Goal: Task Accomplishment & Management: Complete application form

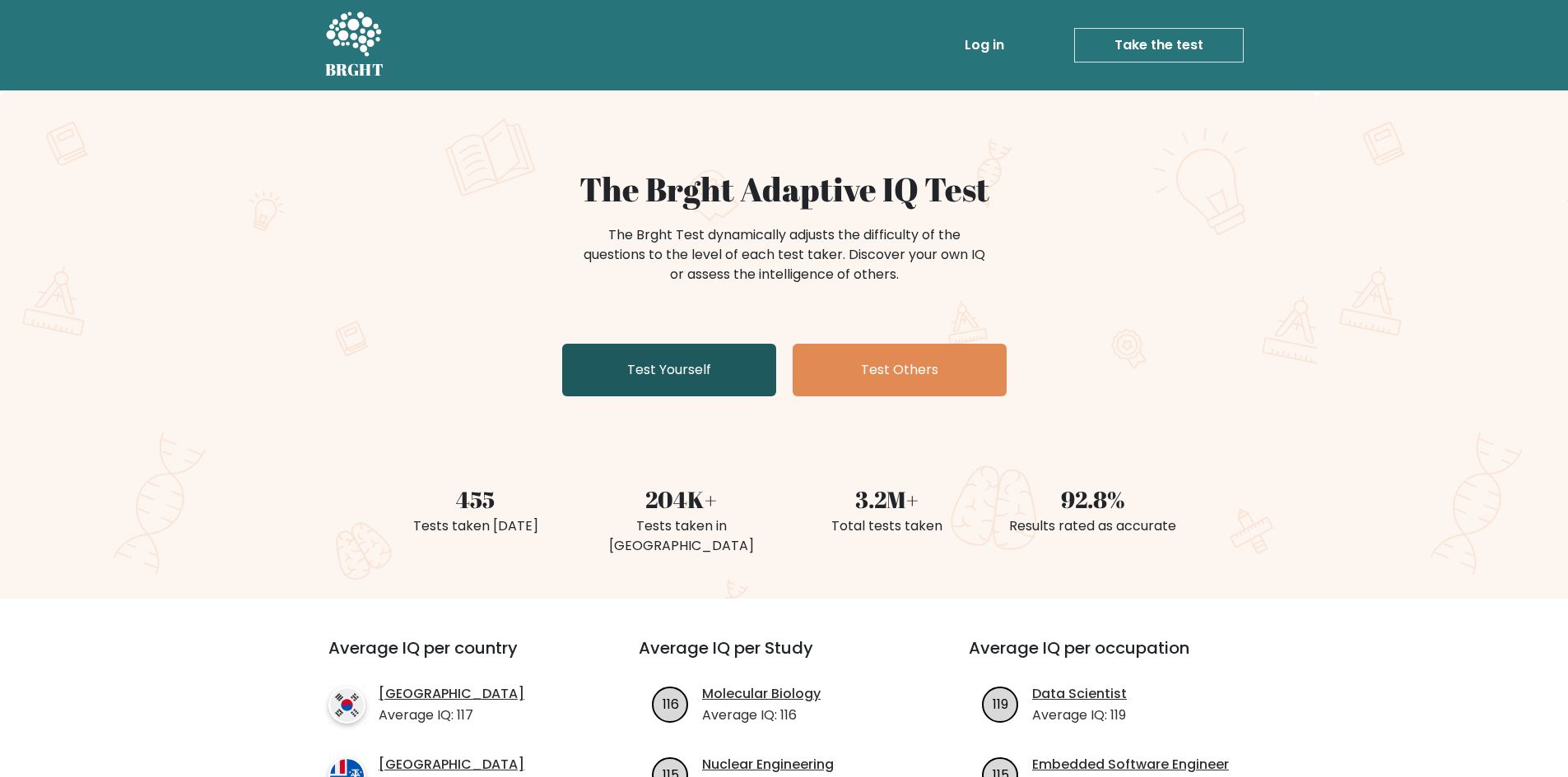
click at [674, 373] on link "Test Yourself" at bounding box center [669, 370] width 214 height 52
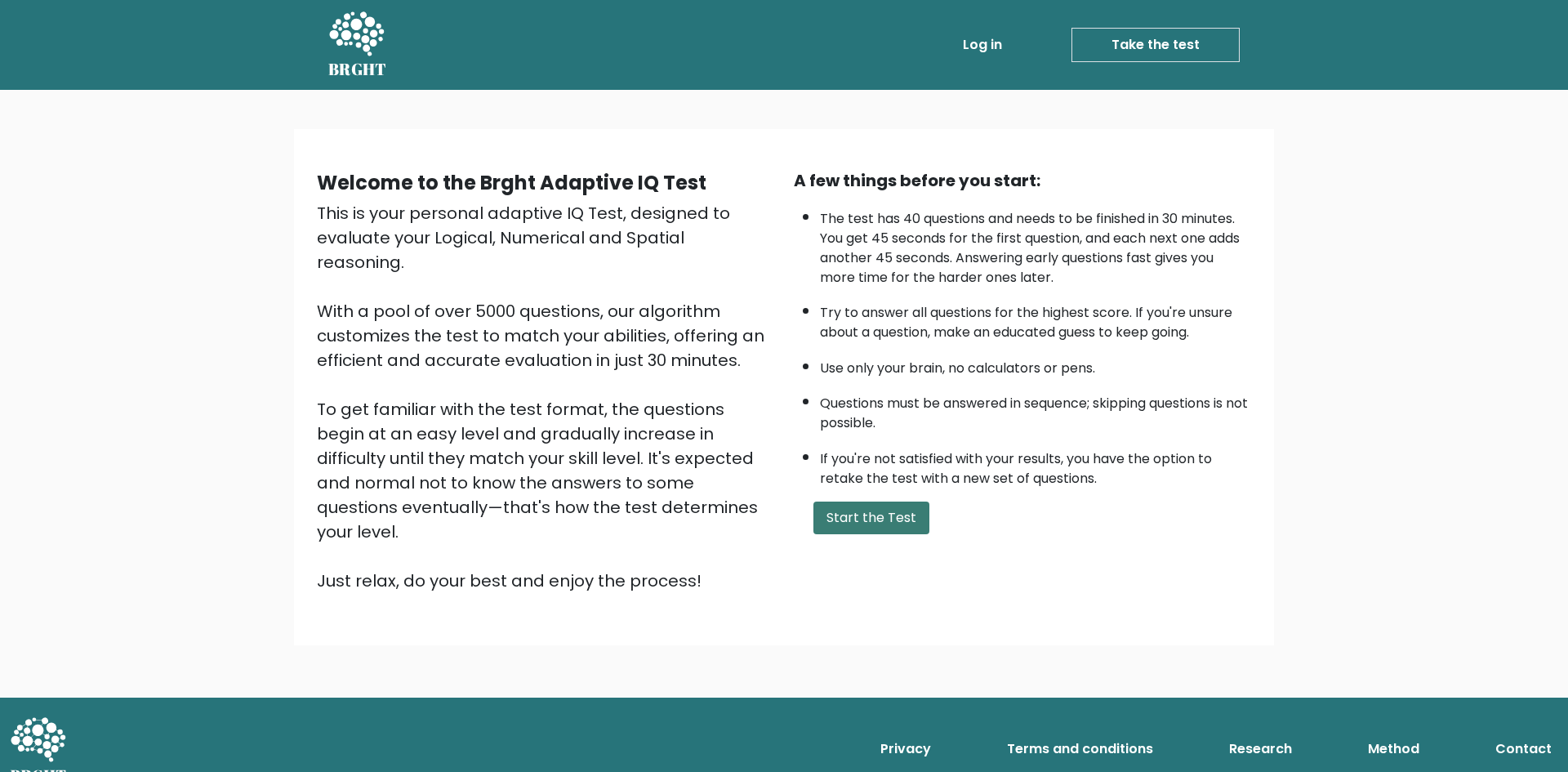
click at [892, 502] on button "Start the Test" at bounding box center [871, 518] width 116 height 33
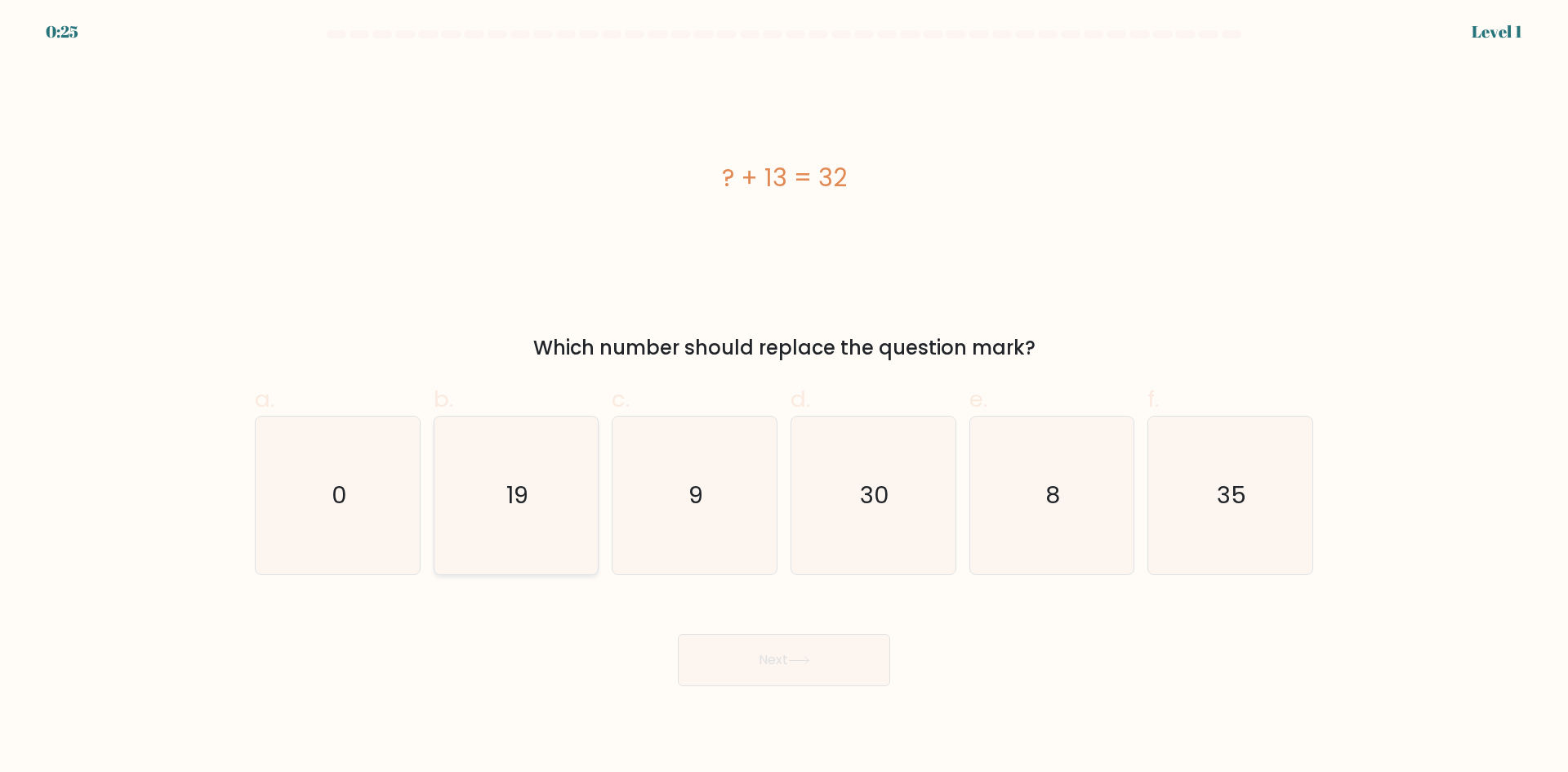
click at [501, 511] on icon "19" at bounding box center [516, 496] width 158 height 158
click at [784, 397] on input "b. 19" at bounding box center [784, 391] width 1 height 11
radio input "true"
click at [856, 694] on body "0:24 Level 1 a." at bounding box center [784, 386] width 1568 height 772
click at [839, 677] on button "Next" at bounding box center [784, 660] width 212 height 52
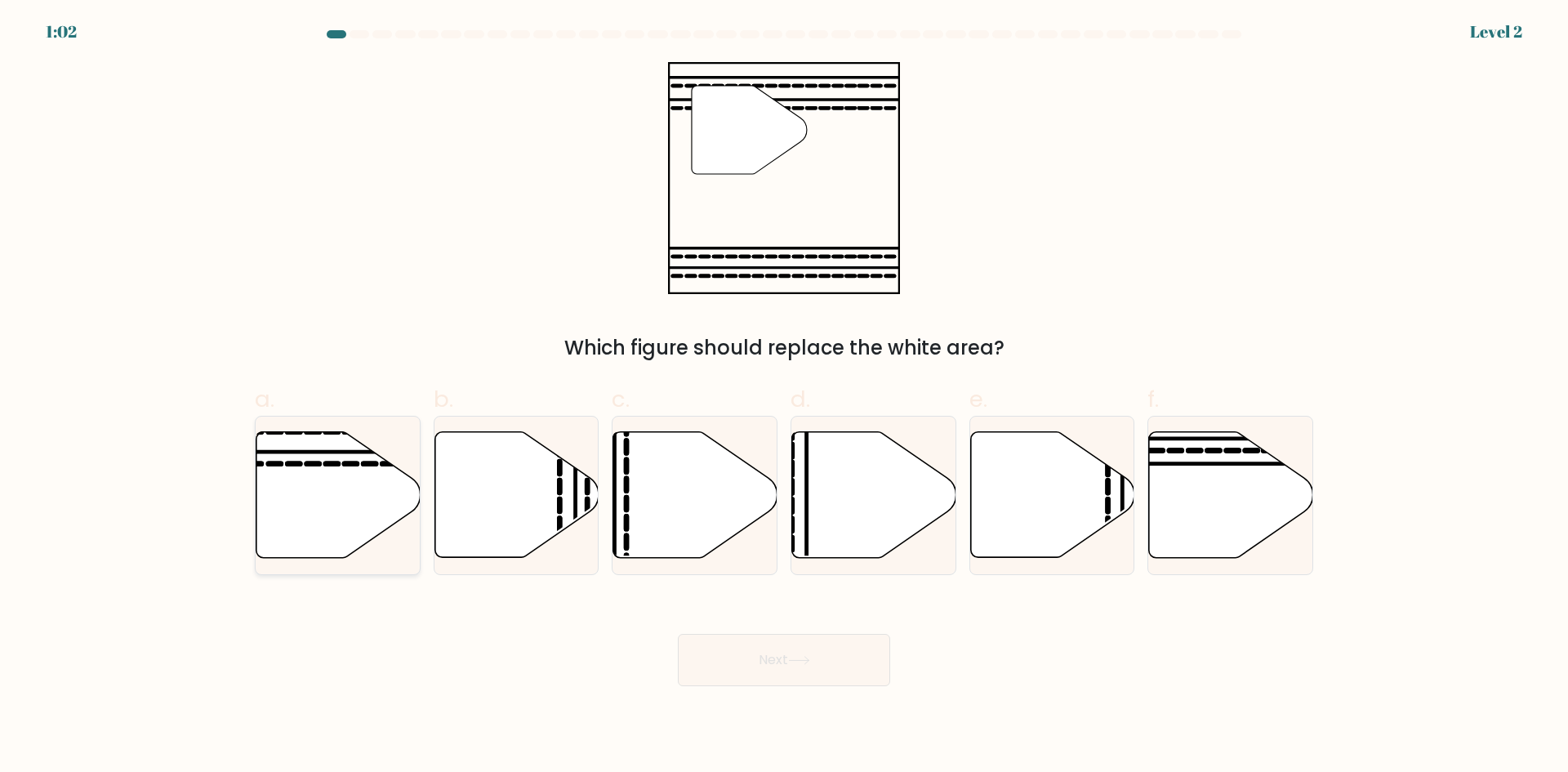
click at [308, 496] on icon at bounding box center [338, 495] width 164 height 126
click at [784, 397] on input "a." at bounding box center [784, 391] width 1 height 11
radio input "true"
click at [735, 628] on div "Next" at bounding box center [784, 640] width 1078 height 91
click at [739, 638] on button "Next" at bounding box center [784, 660] width 212 height 52
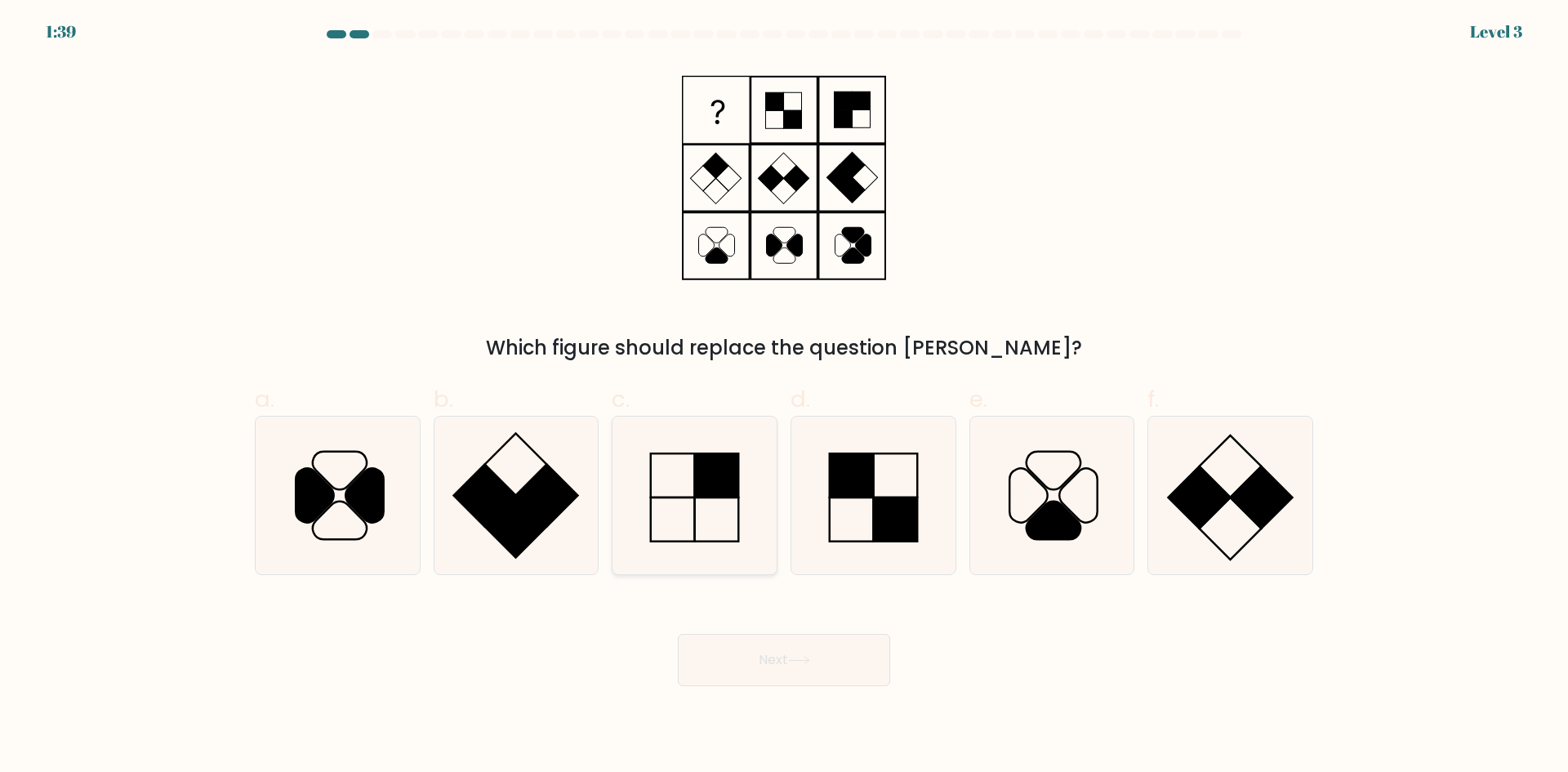
click at [674, 490] on icon at bounding box center [695, 496] width 158 height 158
click at [784, 397] on input "c." at bounding box center [784, 391] width 1 height 11
radio input "true"
click at [760, 645] on button "Next" at bounding box center [784, 660] width 212 height 52
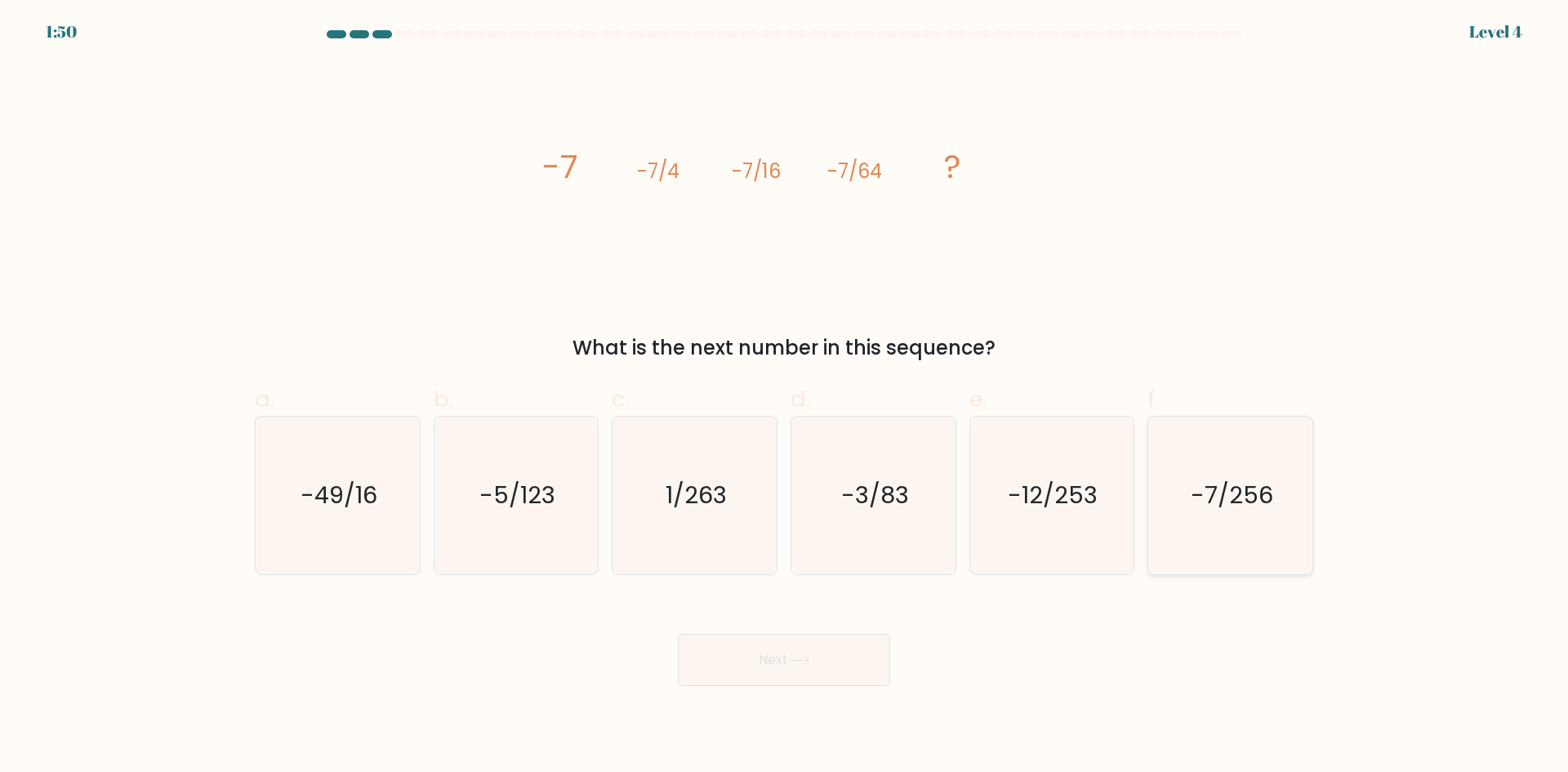
click at [1223, 508] on text "-7/256" at bounding box center [1233, 495] width 83 height 33
click at [785, 397] on input "f. -7/256" at bounding box center [784, 391] width 1 height 11
radio input "true"
click at [859, 652] on button "Next" at bounding box center [784, 660] width 212 height 52
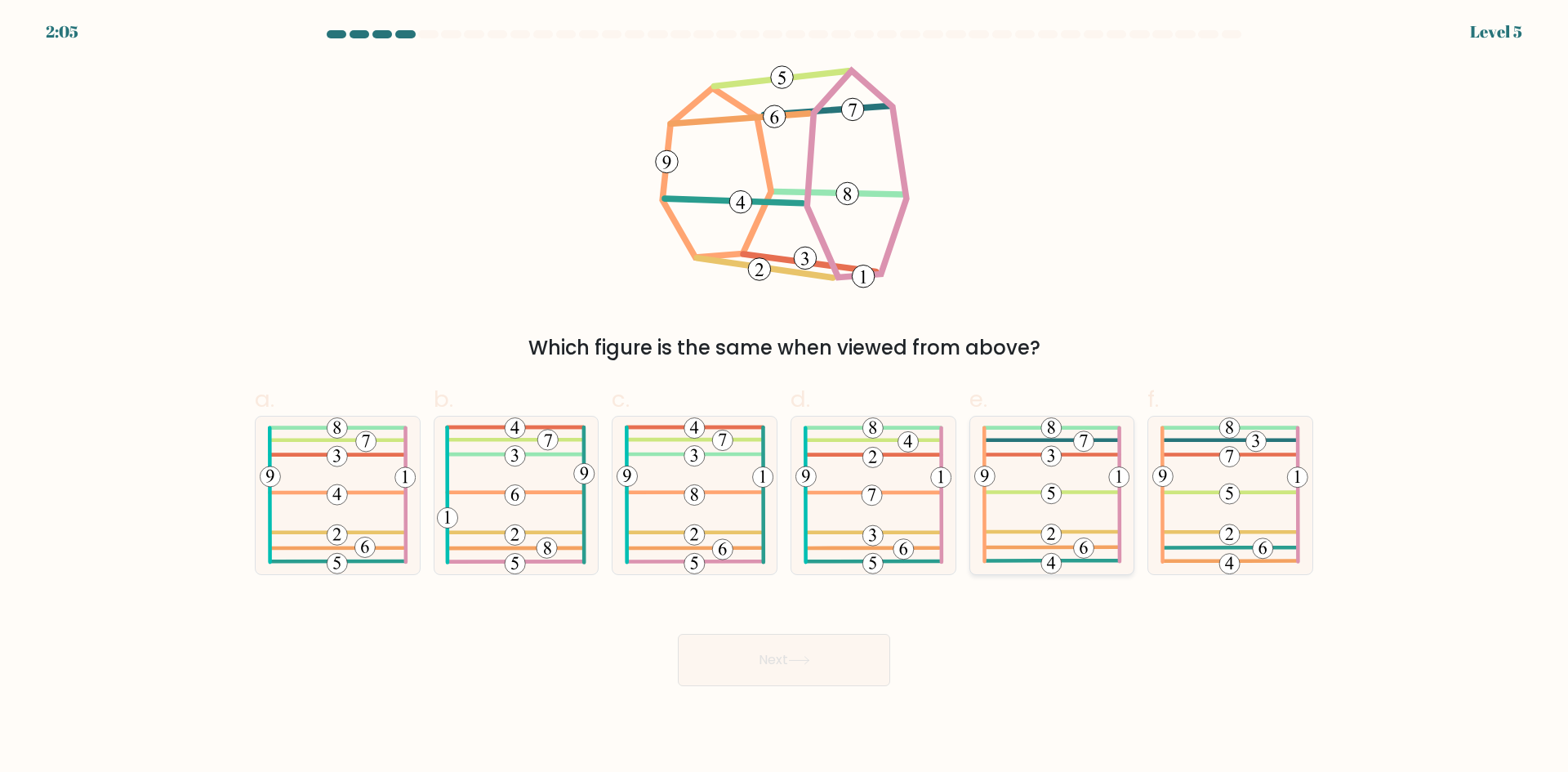
click at [1017, 487] on icon at bounding box center [1052, 496] width 156 height 158
click at [785, 397] on input "e." at bounding box center [784, 391] width 1 height 11
radio input "true"
click at [871, 677] on button "Next" at bounding box center [784, 660] width 212 height 52
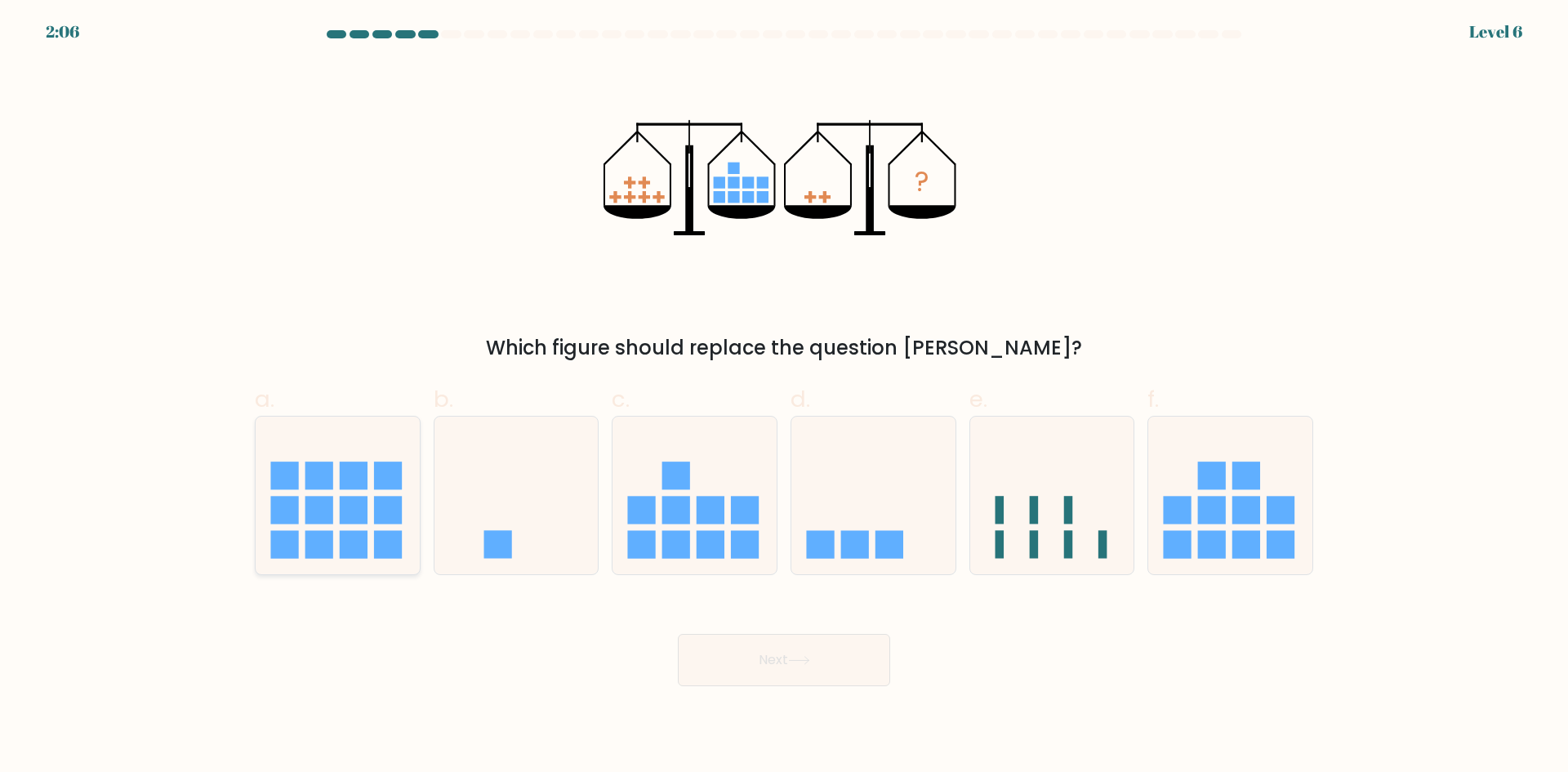
click at [392, 475] on rect at bounding box center [387, 475] width 28 height 28
click at [784, 397] on input "a." at bounding box center [784, 391] width 1 height 11
radio input "true"
click at [837, 654] on button "Next" at bounding box center [784, 660] width 212 height 52
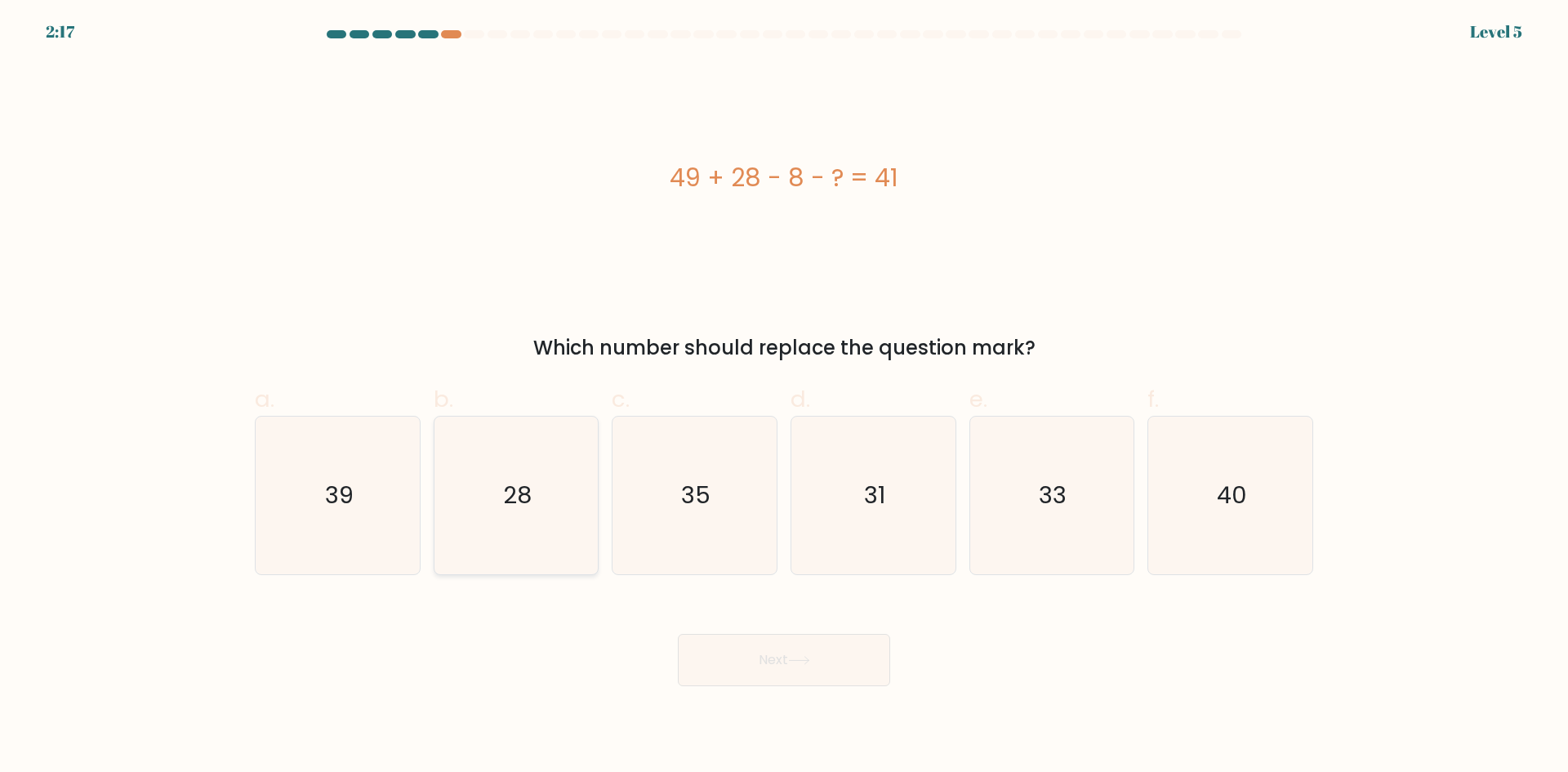
click at [552, 560] on icon "28" at bounding box center [516, 496] width 158 height 158
click at [784, 397] on input "b. 28" at bounding box center [784, 391] width 1 height 11
radio input "true"
click at [761, 678] on button "Next" at bounding box center [784, 660] width 212 height 52
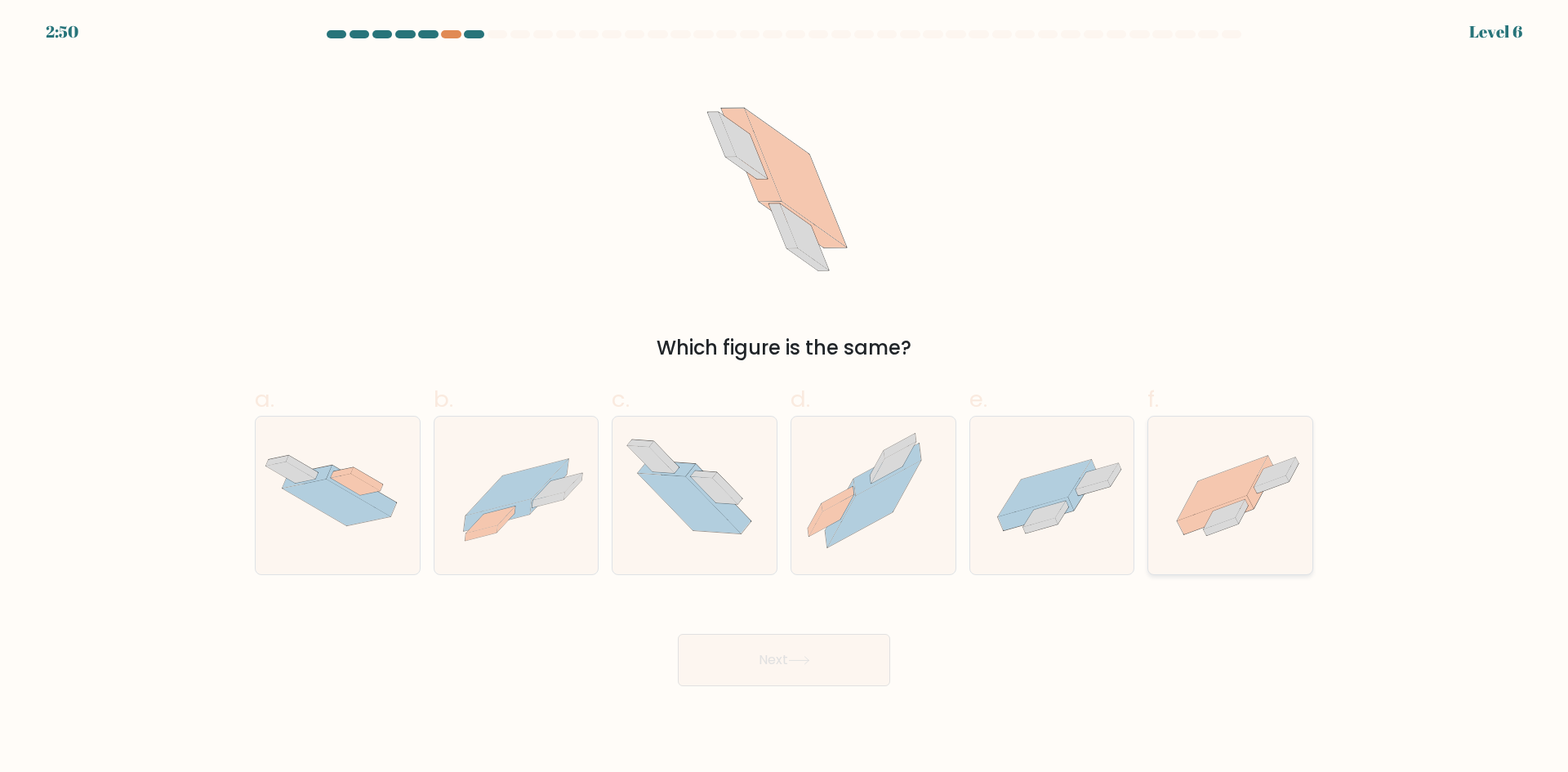
click at [1268, 448] on icon at bounding box center [1230, 495] width 164 height 123
click at [785, 397] on input "f." at bounding box center [784, 391] width 1 height 11
radio input "true"
click at [849, 641] on button "Next" at bounding box center [784, 660] width 212 height 52
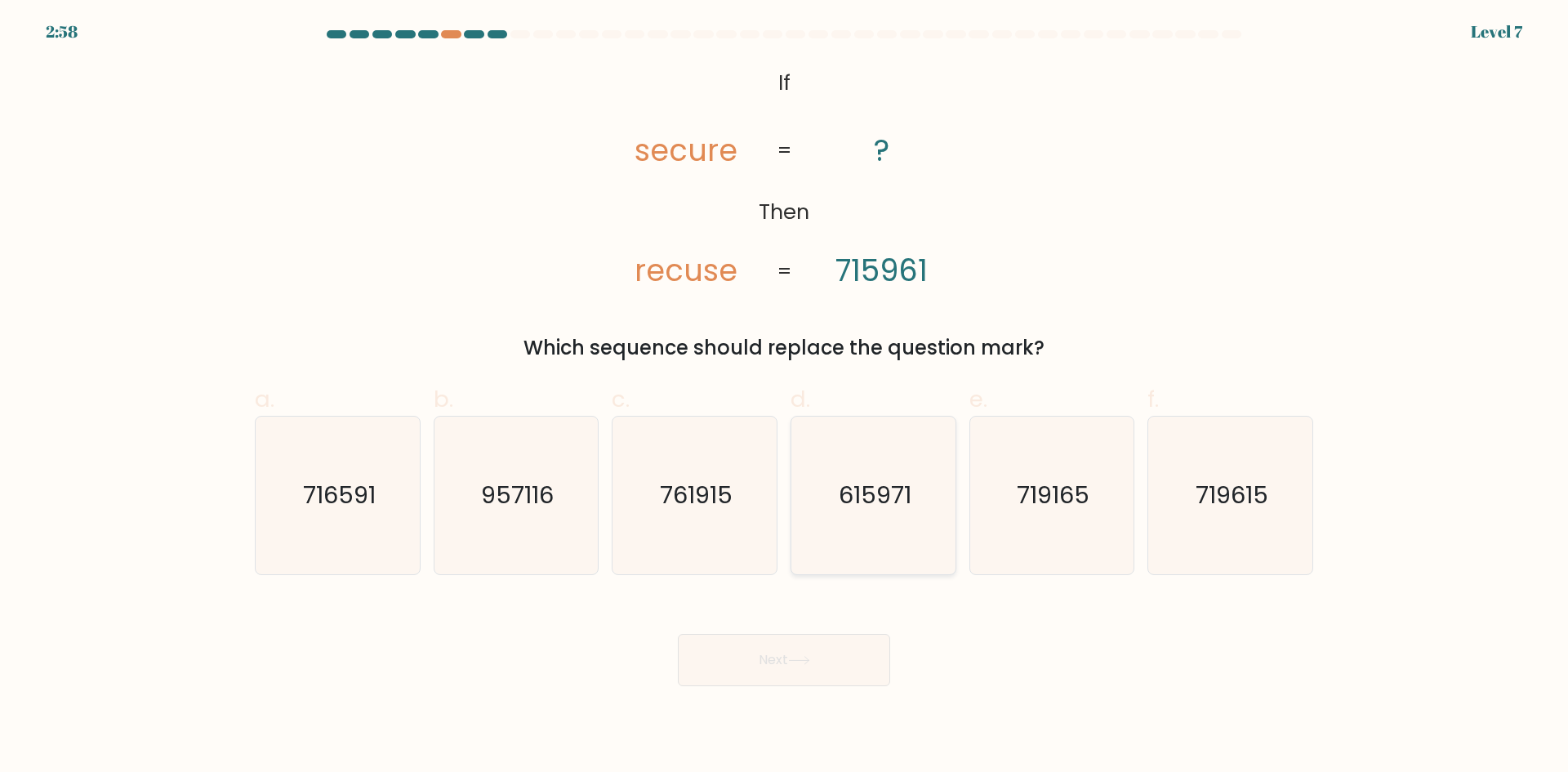
click at [875, 447] on icon "615971" at bounding box center [873, 496] width 158 height 158
click at [785, 397] on input "d. 615971" at bounding box center [784, 391] width 1 height 11
radio input "true"
click at [799, 666] on button "Next" at bounding box center [784, 660] width 212 height 52
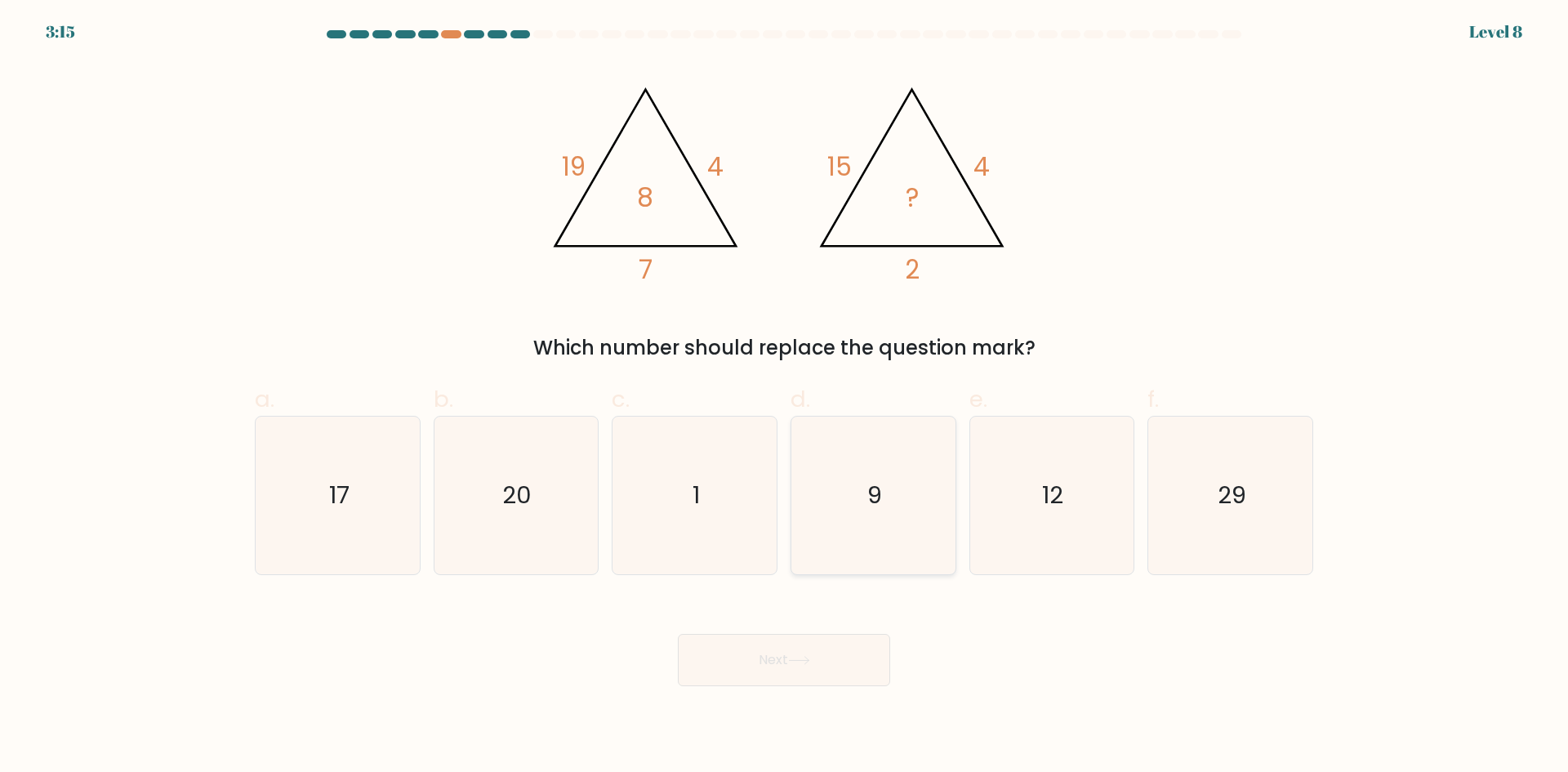
click at [830, 477] on icon "9" at bounding box center [873, 496] width 158 height 158
click at [785, 397] on input "d. 9" at bounding box center [784, 391] width 1 height 11
radio input "true"
click at [799, 666] on button "Next" at bounding box center [784, 660] width 212 height 52
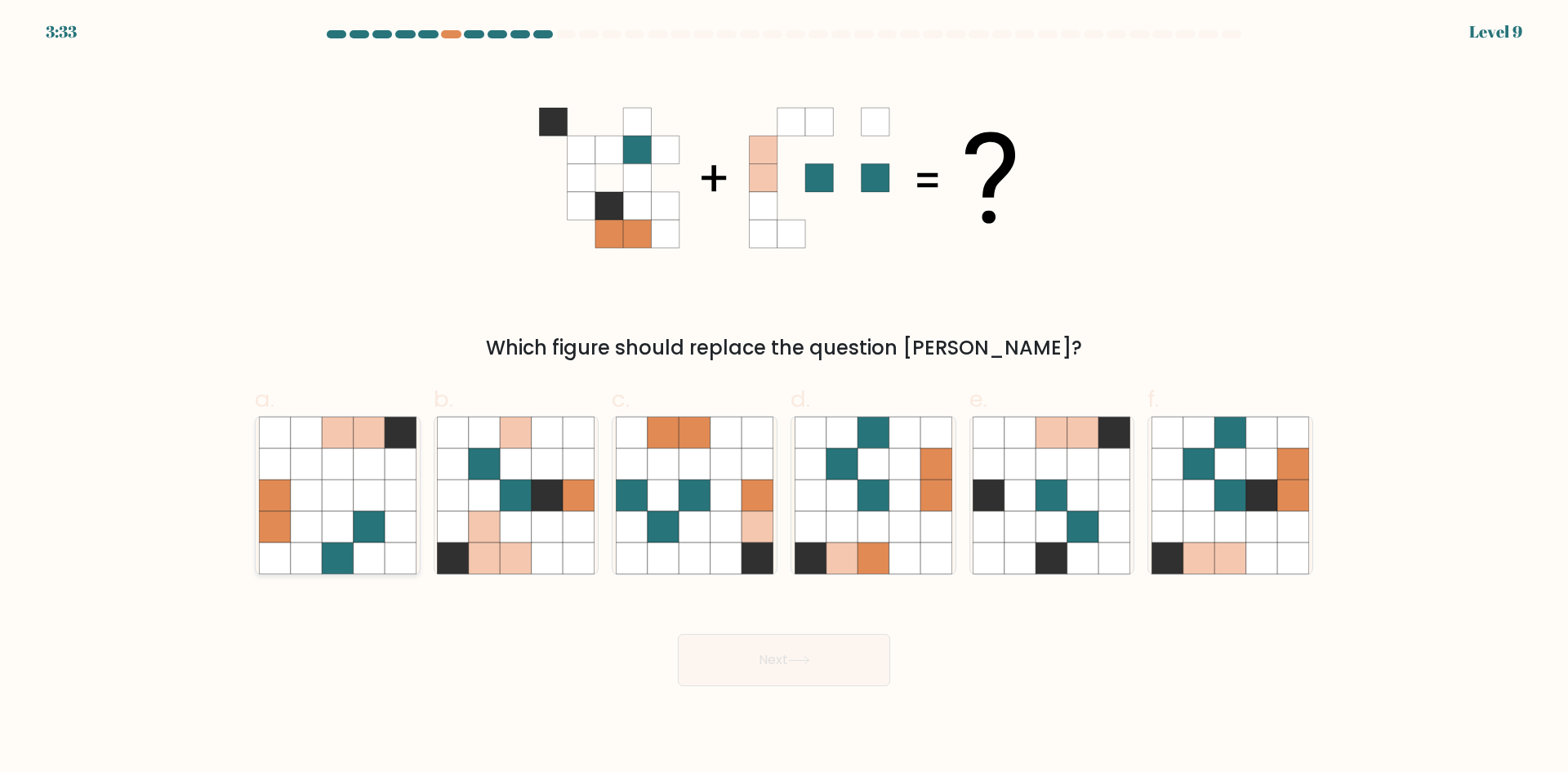
click at [306, 499] on icon at bounding box center [306, 495] width 31 height 31
click at [784, 397] on input "a." at bounding box center [784, 391] width 1 height 11
radio input "true"
click at [1218, 482] on icon at bounding box center [1231, 496] width 158 height 158
click at [785, 397] on input "f." at bounding box center [784, 391] width 1 height 11
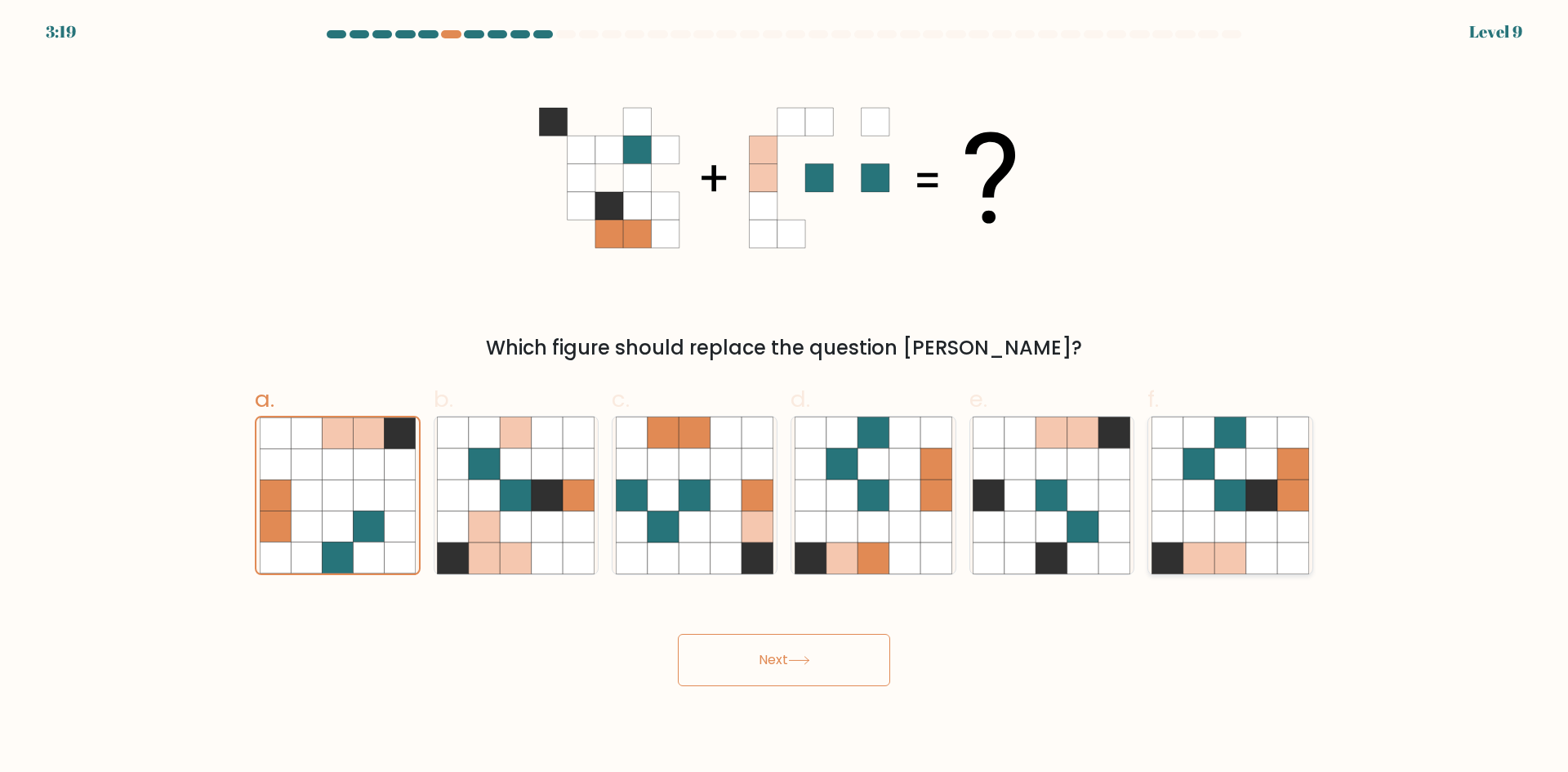
radio input "true"
click at [875, 644] on button "Next" at bounding box center [784, 660] width 212 height 52
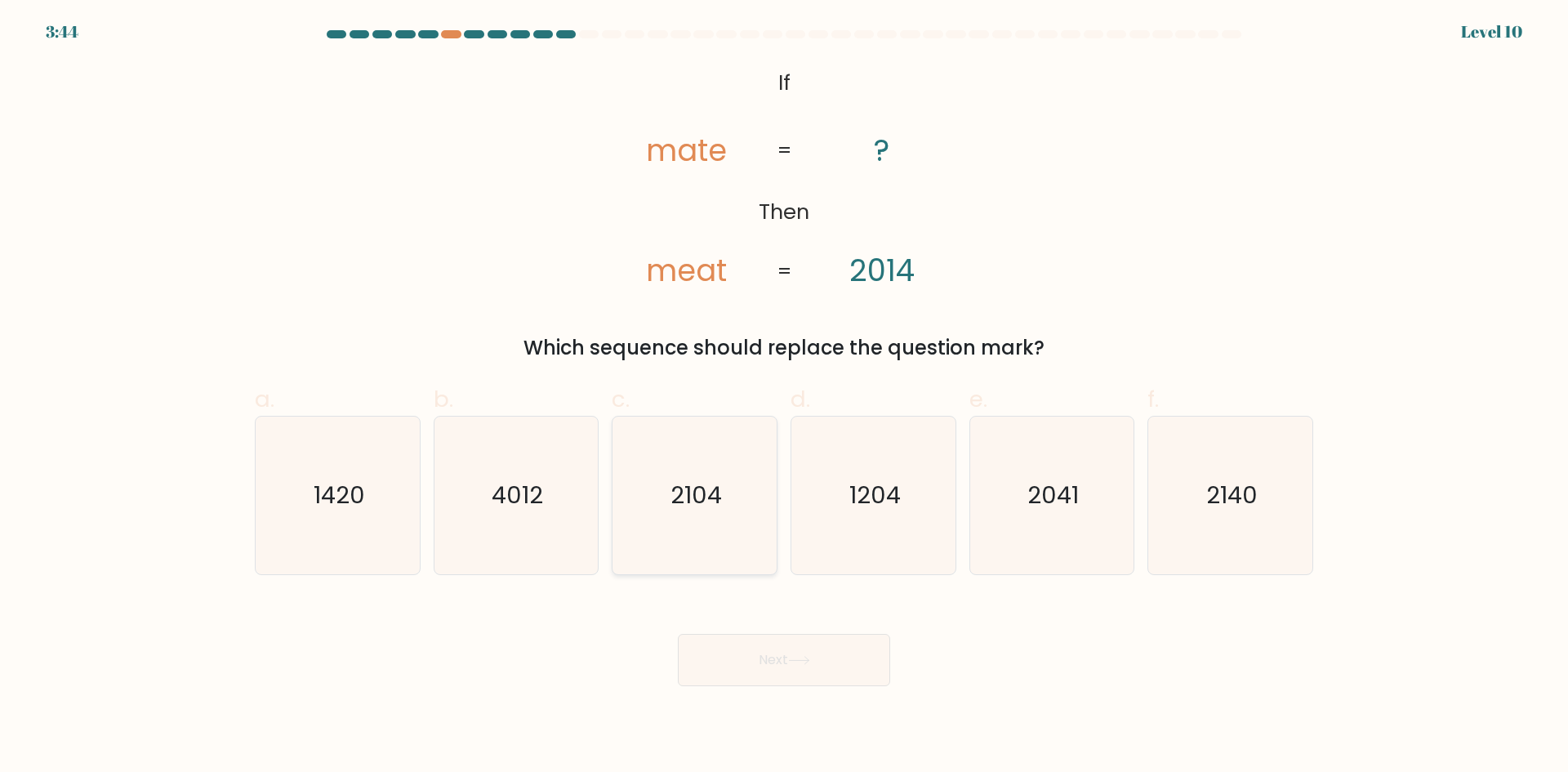
click at [695, 429] on icon "2104" at bounding box center [695, 496] width 158 height 158
click at [784, 397] on input "c. 2104" at bounding box center [784, 391] width 1 height 11
radio input "true"
click at [769, 662] on button "Next" at bounding box center [784, 660] width 212 height 52
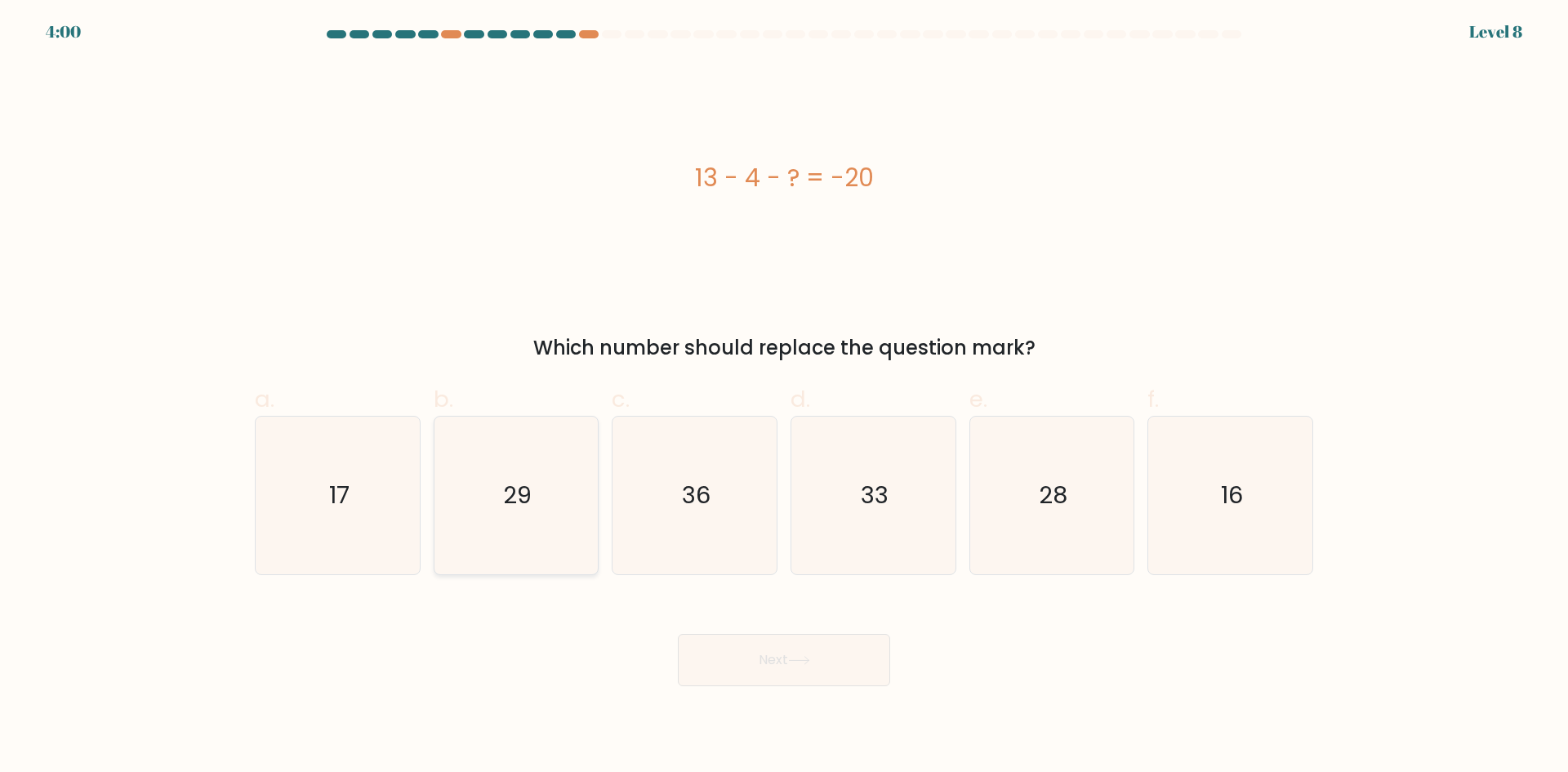
click at [518, 527] on icon "29" at bounding box center [516, 496] width 158 height 158
click at [784, 397] on input "b. 29" at bounding box center [784, 391] width 1 height 11
radio input "true"
click at [695, 652] on button "Next" at bounding box center [784, 660] width 212 height 52
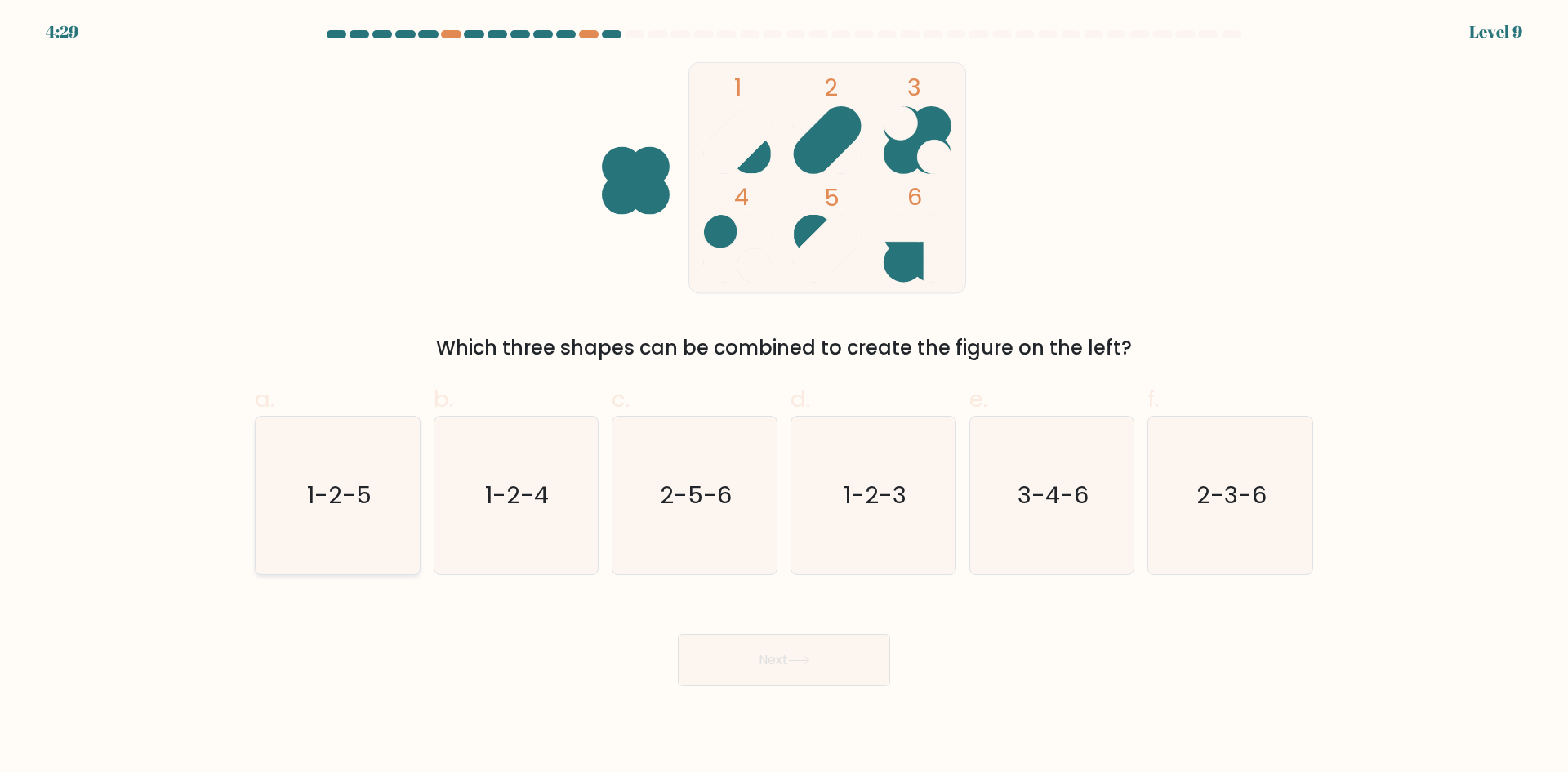
click at [409, 486] on icon "1-2-5" at bounding box center [338, 496] width 158 height 158
click at [784, 397] on input "a. 1-2-5" at bounding box center [784, 391] width 1 height 11
radio input "true"
click at [697, 665] on button "Next" at bounding box center [784, 660] width 212 height 52
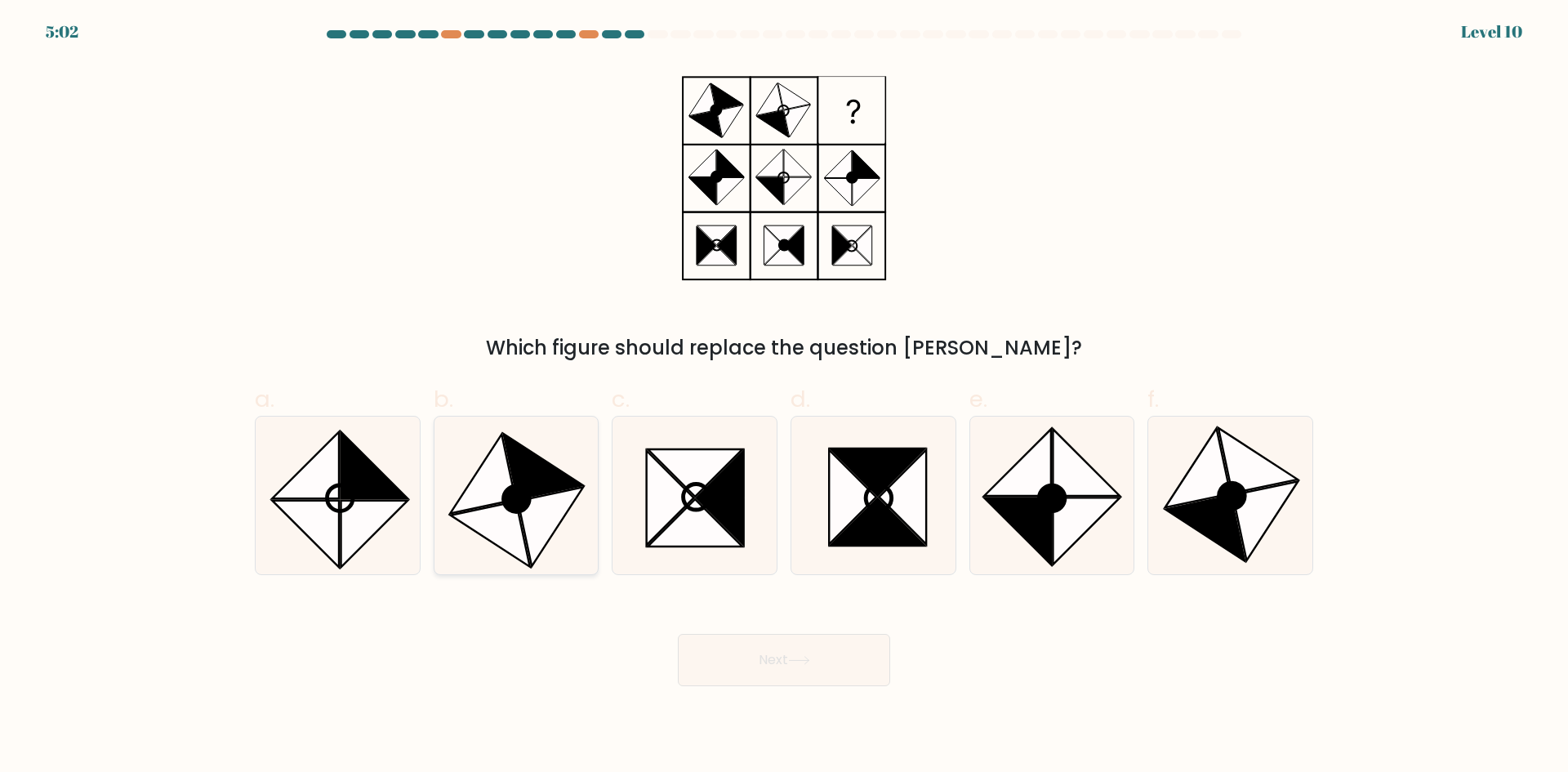
click at [591, 464] on icon at bounding box center [516, 496] width 158 height 158
click at [784, 397] on input "b." at bounding box center [784, 391] width 1 height 11
radio input "true"
click at [815, 641] on button "Next" at bounding box center [784, 660] width 212 height 52
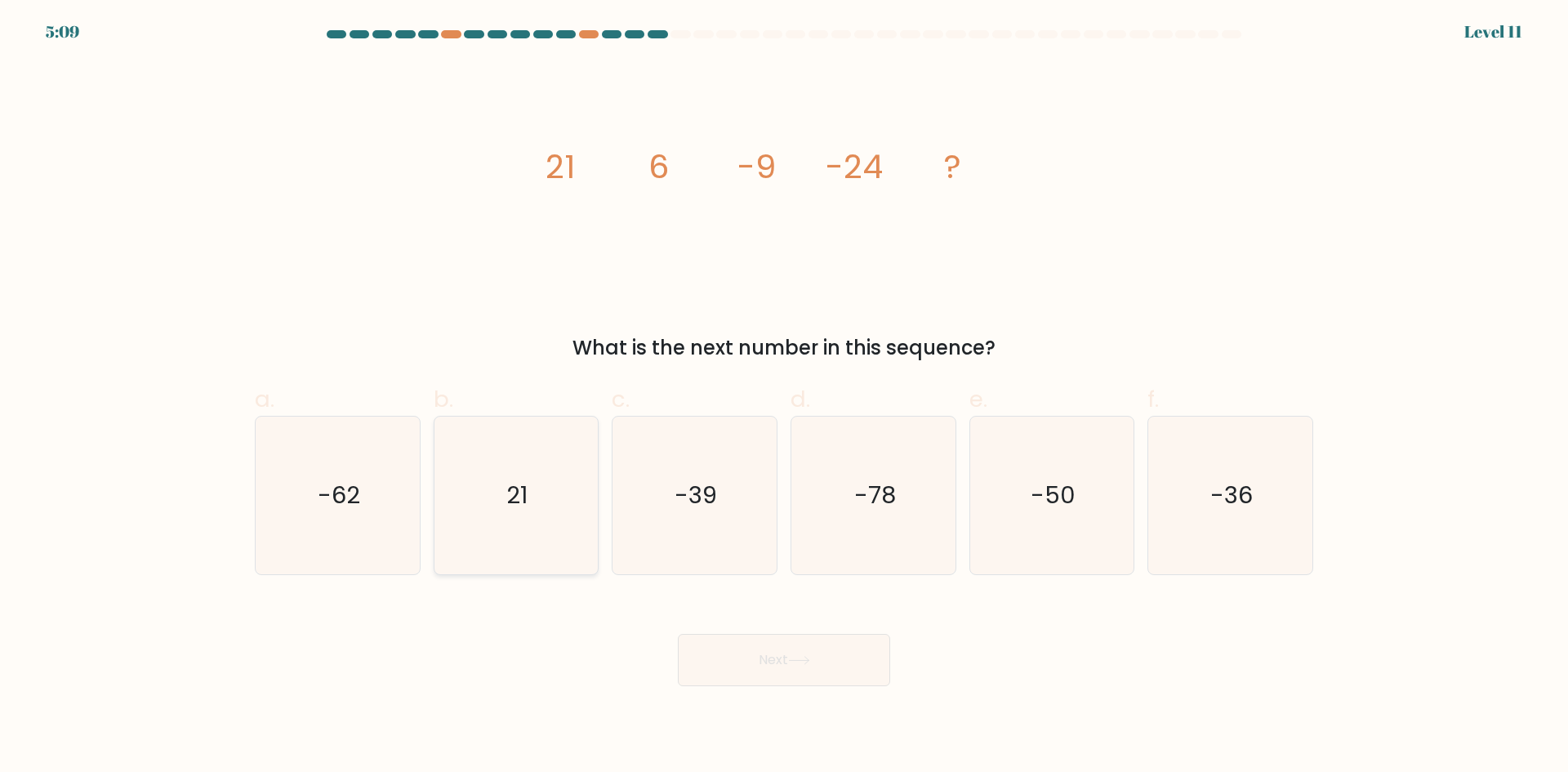
click at [593, 486] on icon "21" at bounding box center [516, 496] width 158 height 158
click at [784, 397] on input "b. 21" at bounding box center [784, 391] width 1 height 11
radio input "true"
click at [658, 510] on icon "-39" at bounding box center [695, 496] width 158 height 158
click at [784, 397] on input "c. -39" at bounding box center [784, 391] width 1 height 11
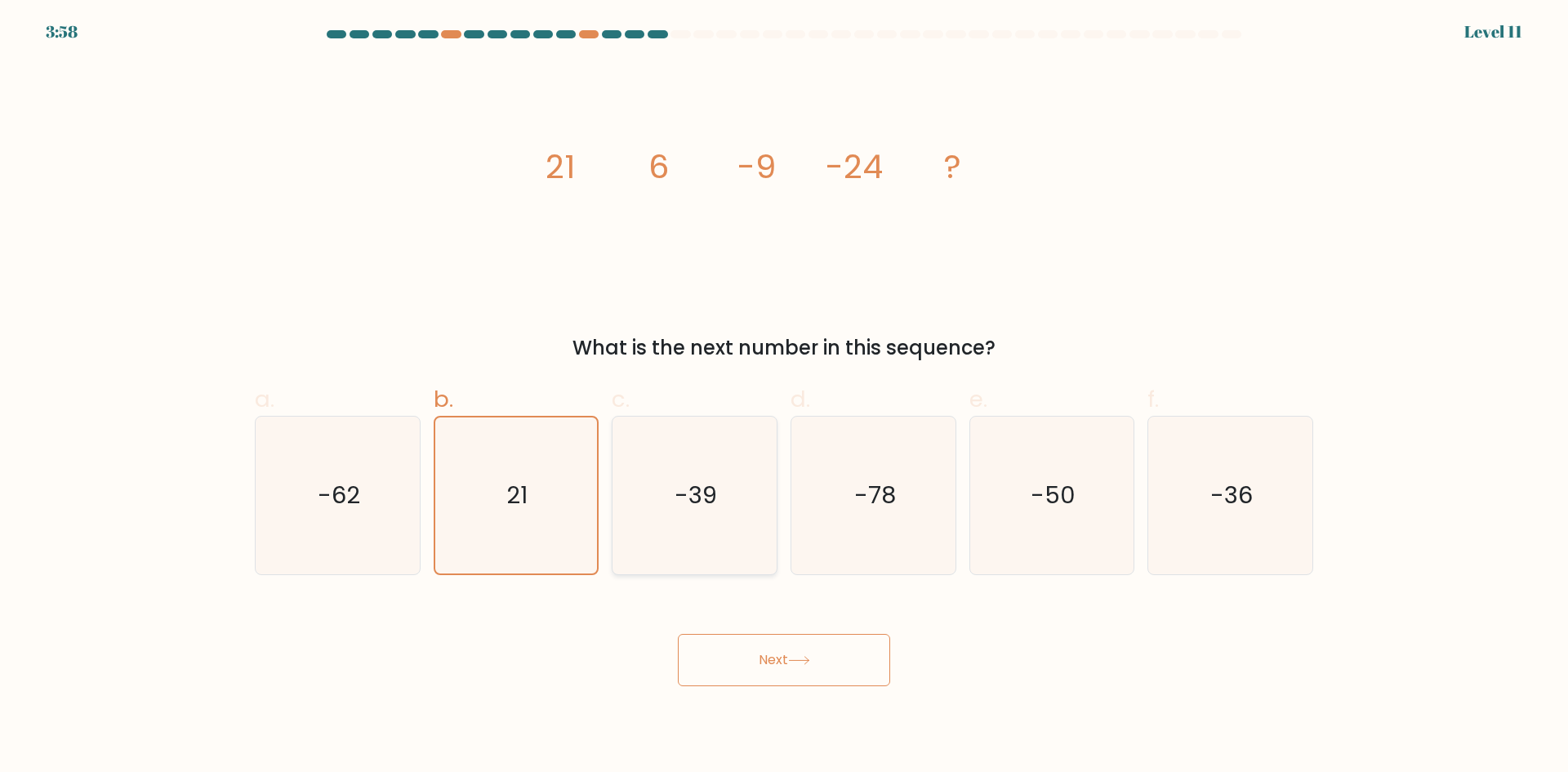
radio input "true"
click at [780, 656] on button "Next" at bounding box center [784, 660] width 212 height 52
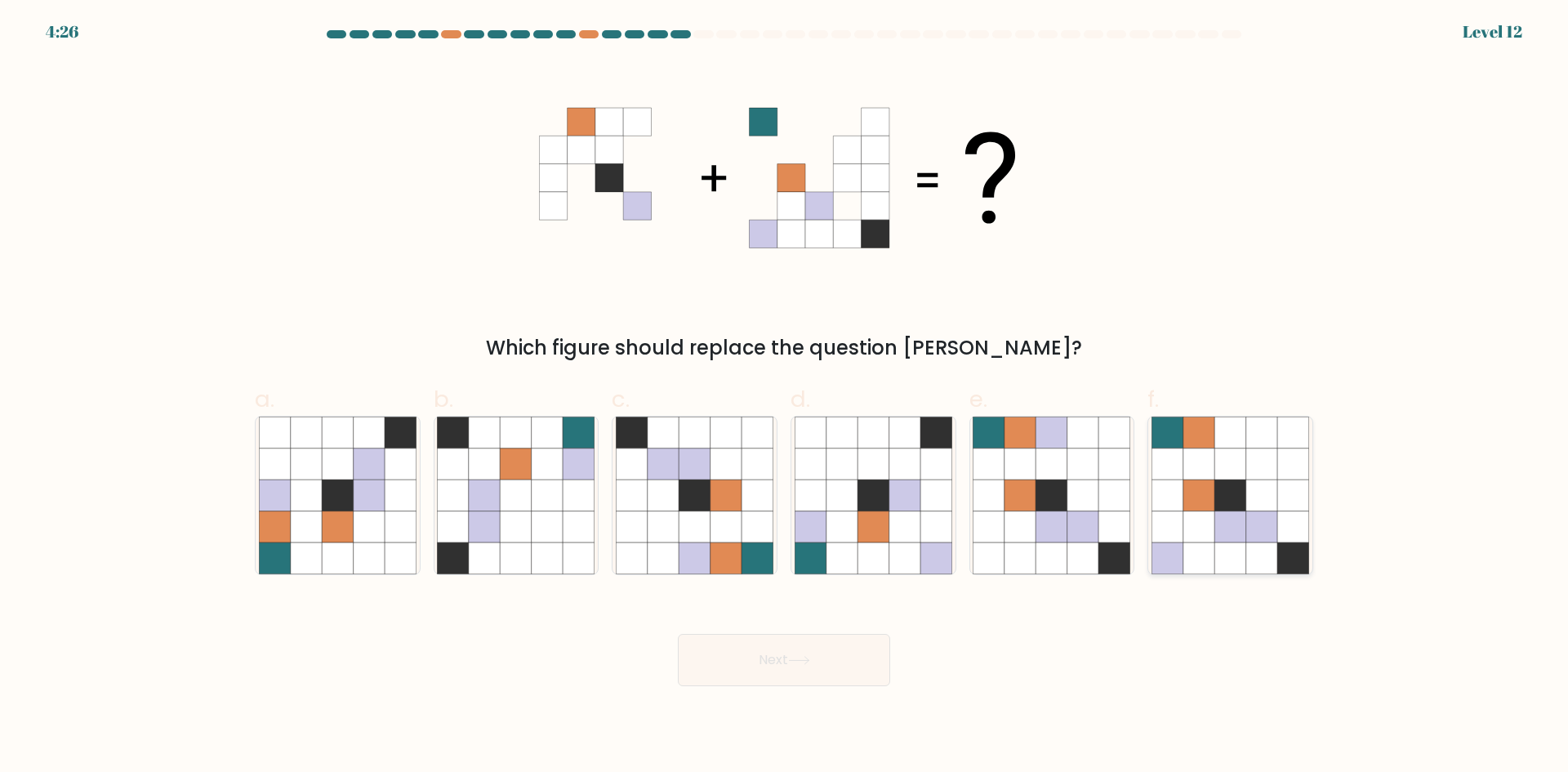
click at [1211, 456] on icon at bounding box center [1199, 464] width 31 height 31
click at [785, 397] on input "f." at bounding box center [784, 391] width 1 height 11
radio input "true"
click at [826, 671] on button "Next" at bounding box center [784, 660] width 212 height 52
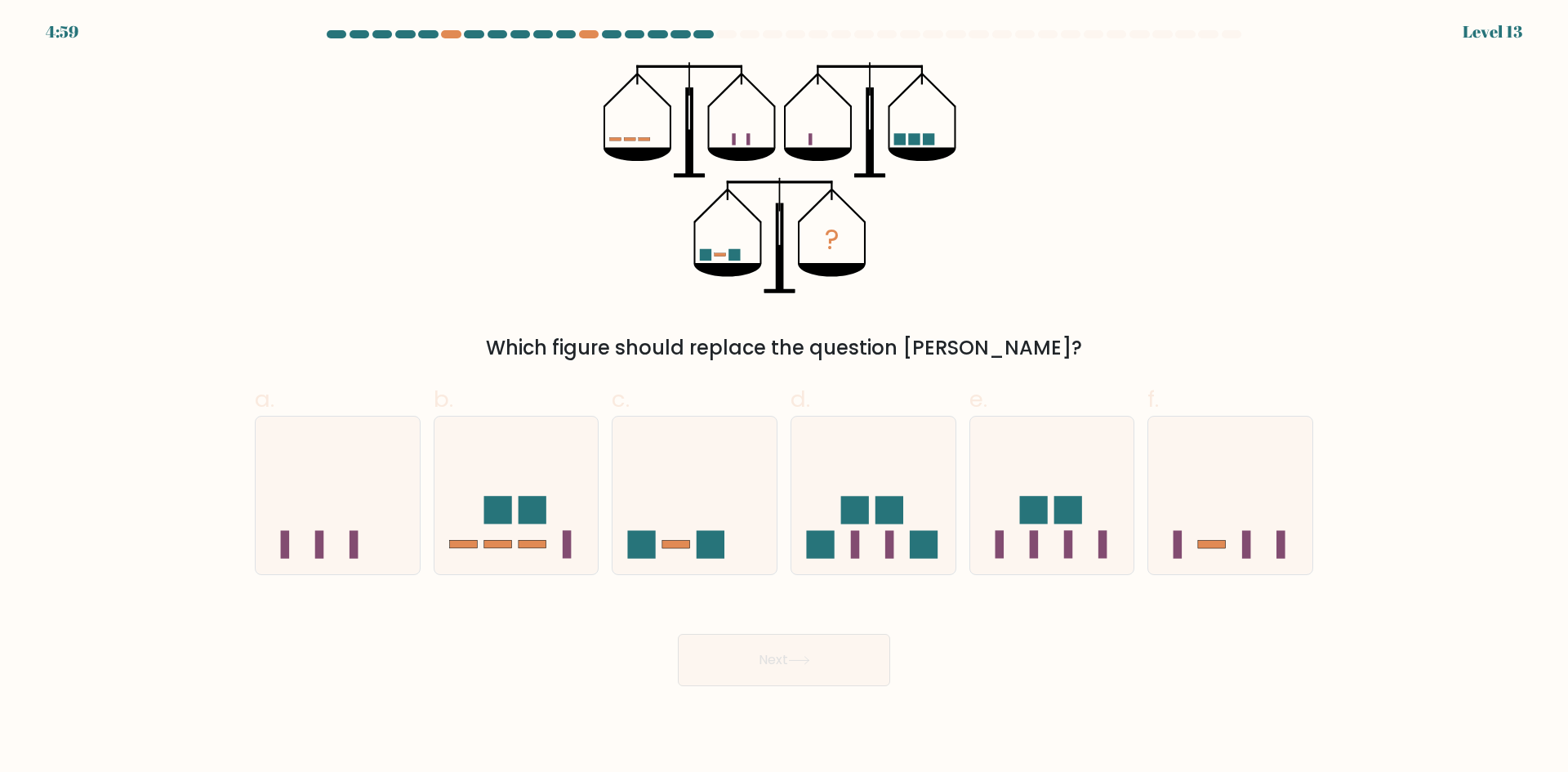
click at [616, 157] on icon at bounding box center [637, 155] width 68 height 13
click at [1218, 514] on icon at bounding box center [1230, 495] width 164 height 136
click at [785, 397] on input "f." at bounding box center [784, 391] width 1 height 11
radio input "true"
click at [837, 674] on button "Next" at bounding box center [784, 660] width 212 height 52
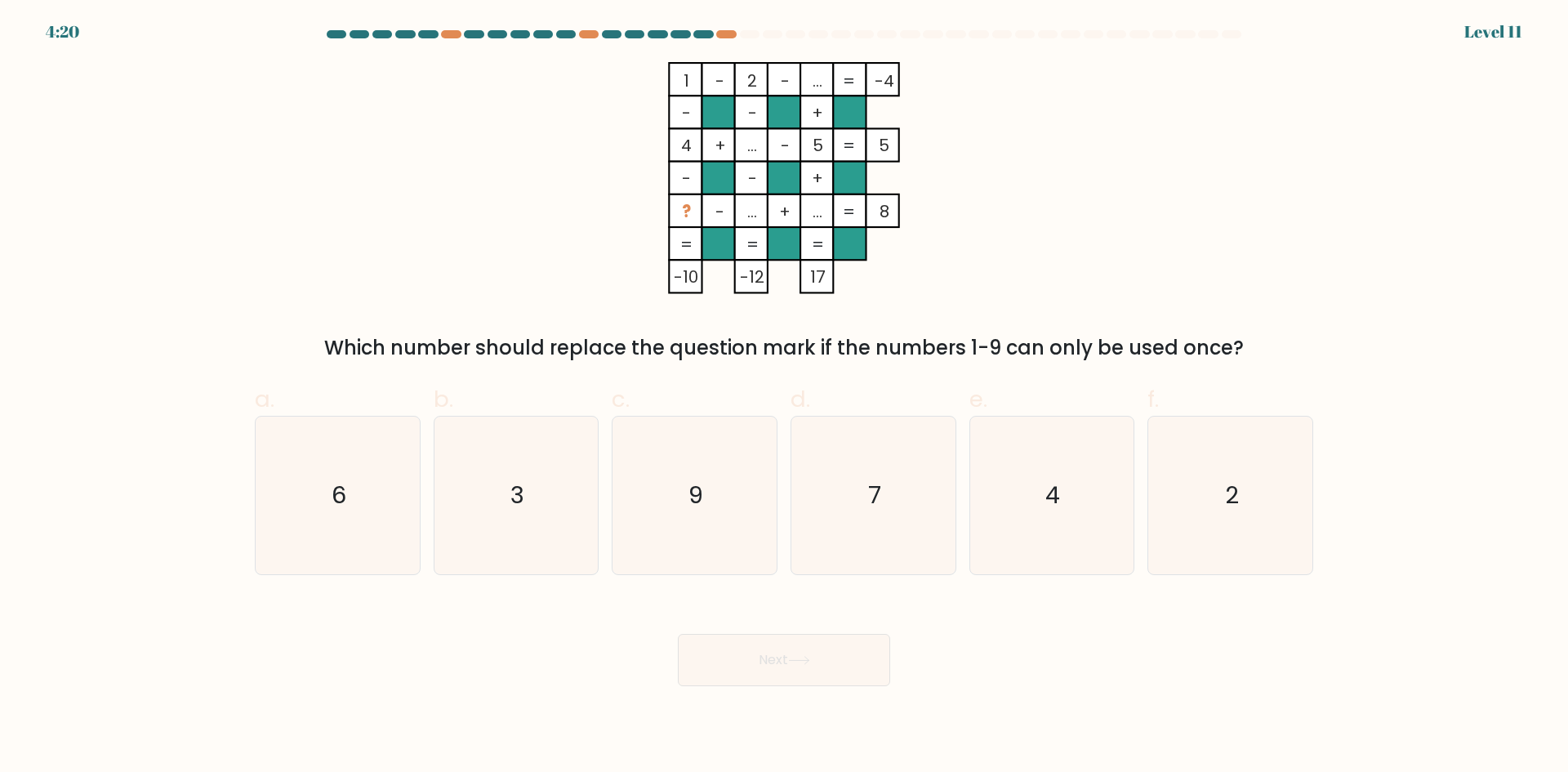
click at [508, 193] on div "1 - 2 - ... -4 - - + 4 + ... - 5 5 - - + ? - ... + ... = 8 = = = = -10 -12 17 =…" at bounding box center [784, 212] width 1078 height 301
click at [710, 512] on icon "9" at bounding box center [695, 496] width 158 height 158
click at [784, 397] on input "c. 9" at bounding box center [784, 391] width 1 height 11
radio input "true"
drag, startPoint x: 771, startPoint y: 676, endPoint x: 769, endPoint y: 649, distance: 27.1
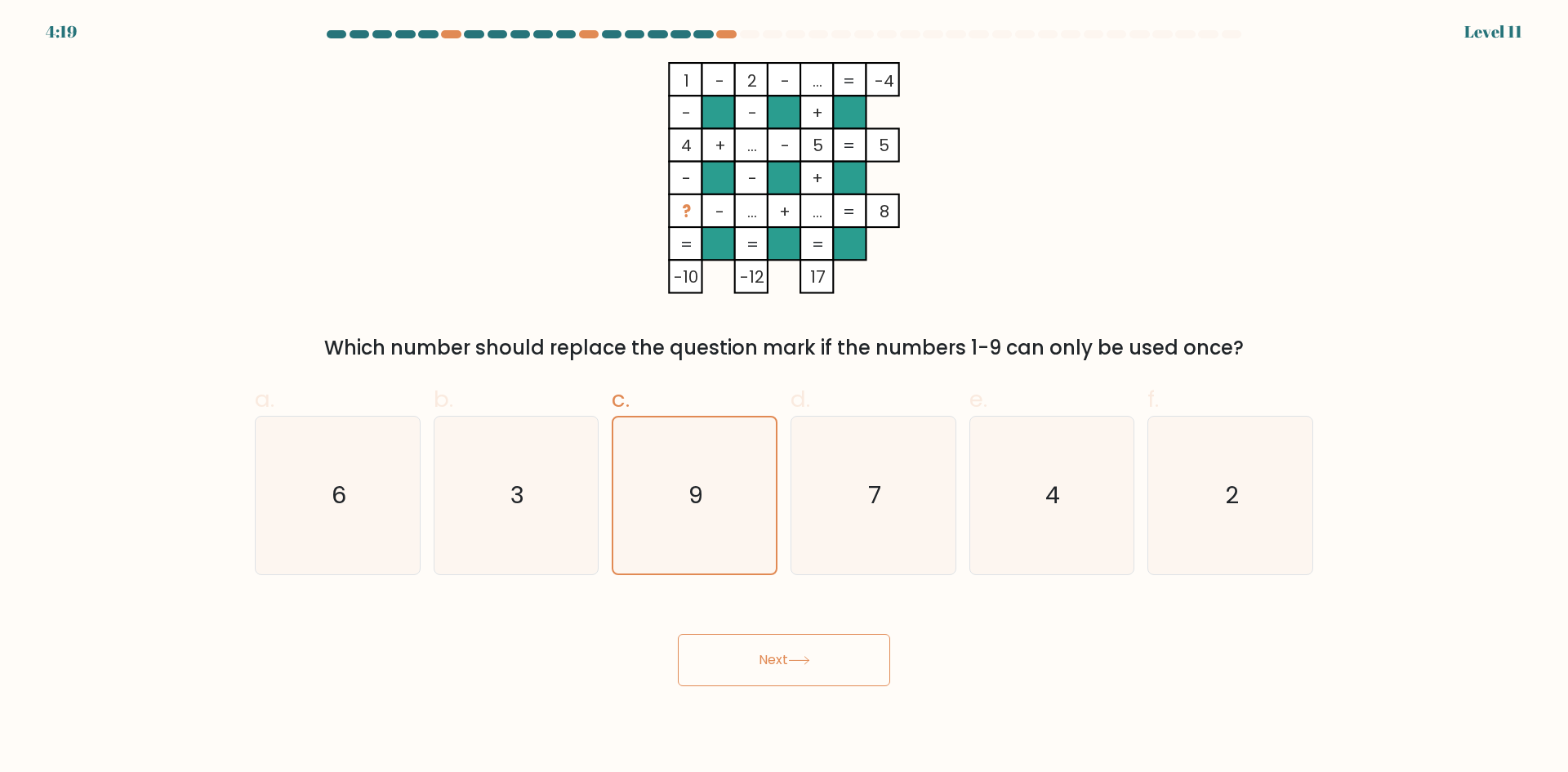
click at [772, 673] on button "Next" at bounding box center [784, 660] width 212 height 52
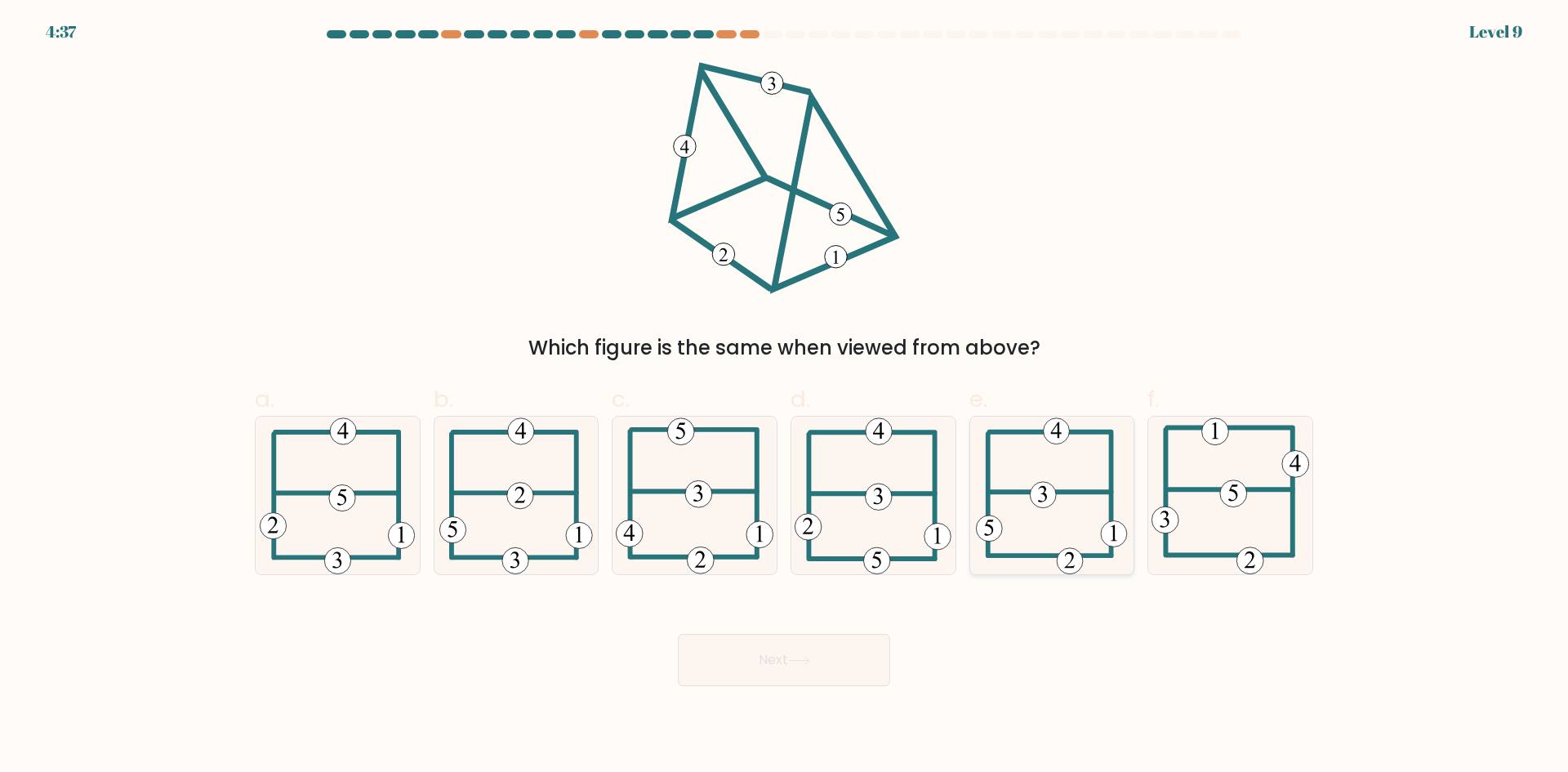
click at [1039, 533] on icon at bounding box center [1051, 496] width 151 height 158
click at [785, 397] on input "e." at bounding box center [784, 391] width 1 height 11
radio input "true"
click at [1045, 668] on div "Next" at bounding box center [784, 640] width 1078 height 91
click at [1209, 522] on icon at bounding box center [1231, 496] width 158 height 158
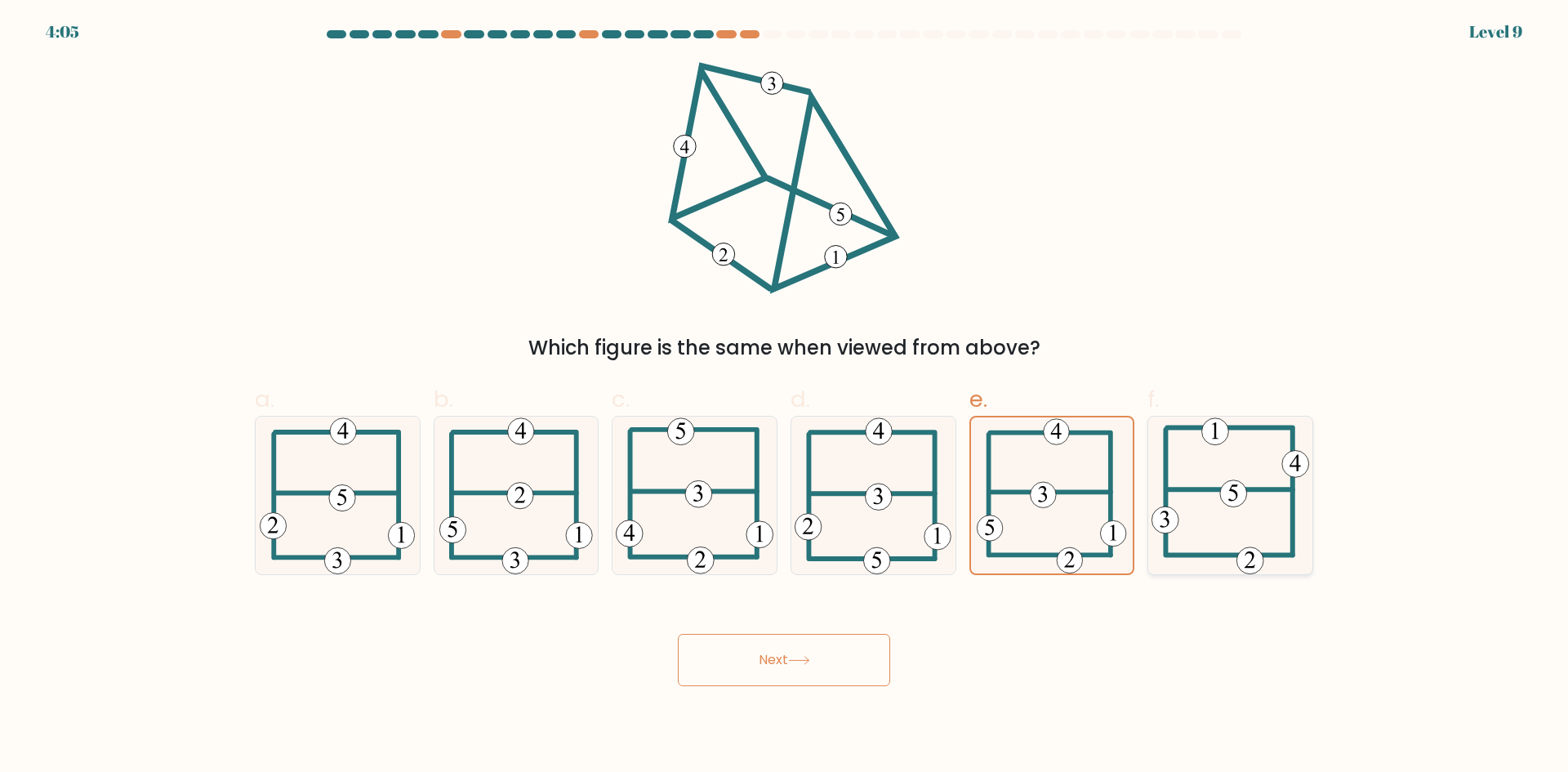
click at [785, 397] on input "f." at bounding box center [784, 391] width 1 height 11
radio input "true"
click at [727, 697] on body "4:04 Level 9" at bounding box center [784, 386] width 1568 height 772
click at [737, 646] on button "Next" at bounding box center [784, 660] width 212 height 52
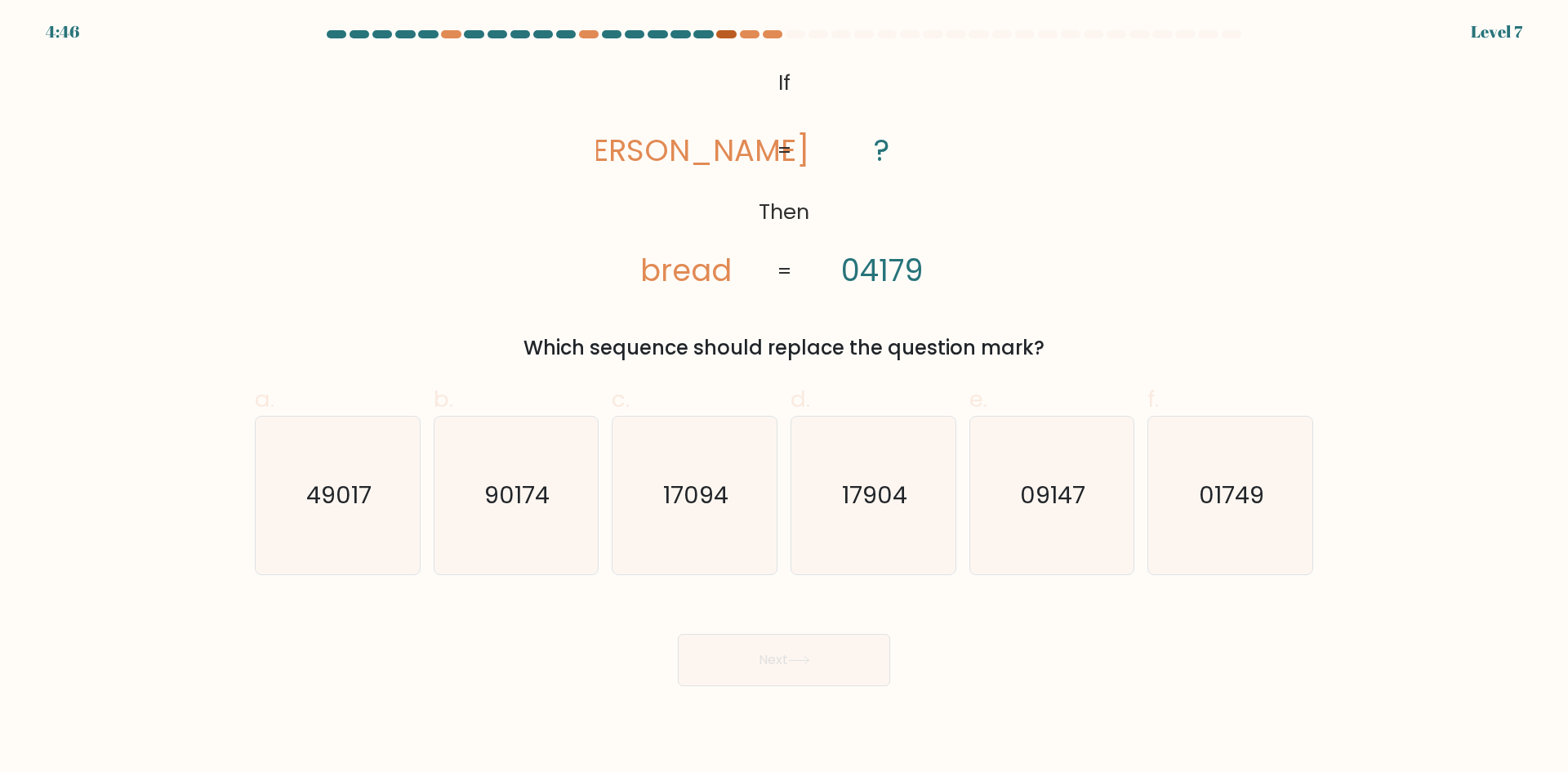
click at [728, 35] on div at bounding box center [726, 34] width 19 height 9
click at [1104, 461] on icon "09147" at bounding box center [1052, 496] width 158 height 158
click at [785, 397] on input "e. 09147" at bounding box center [784, 391] width 1 height 11
radio input "true"
click at [845, 652] on button "Next" at bounding box center [784, 660] width 212 height 52
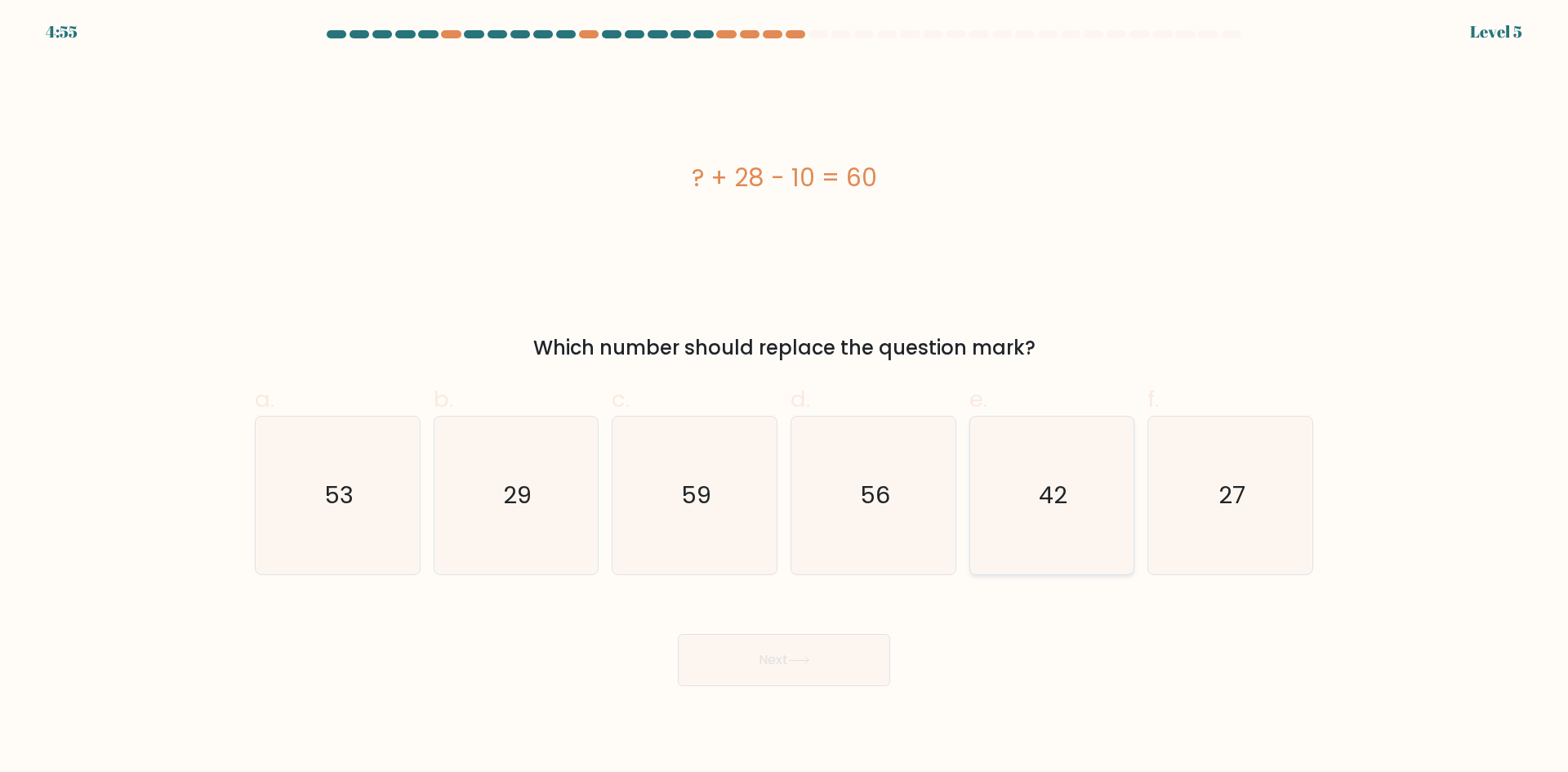
click at [1067, 535] on icon "42" at bounding box center [1052, 496] width 158 height 158
click at [785, 397] on input "e. 42" at bounding box center [784, 391] width 1 height 11
radio input "true"
click at [855, 658] on button "Next" at bounding box center [784, 660] width 212 height 52
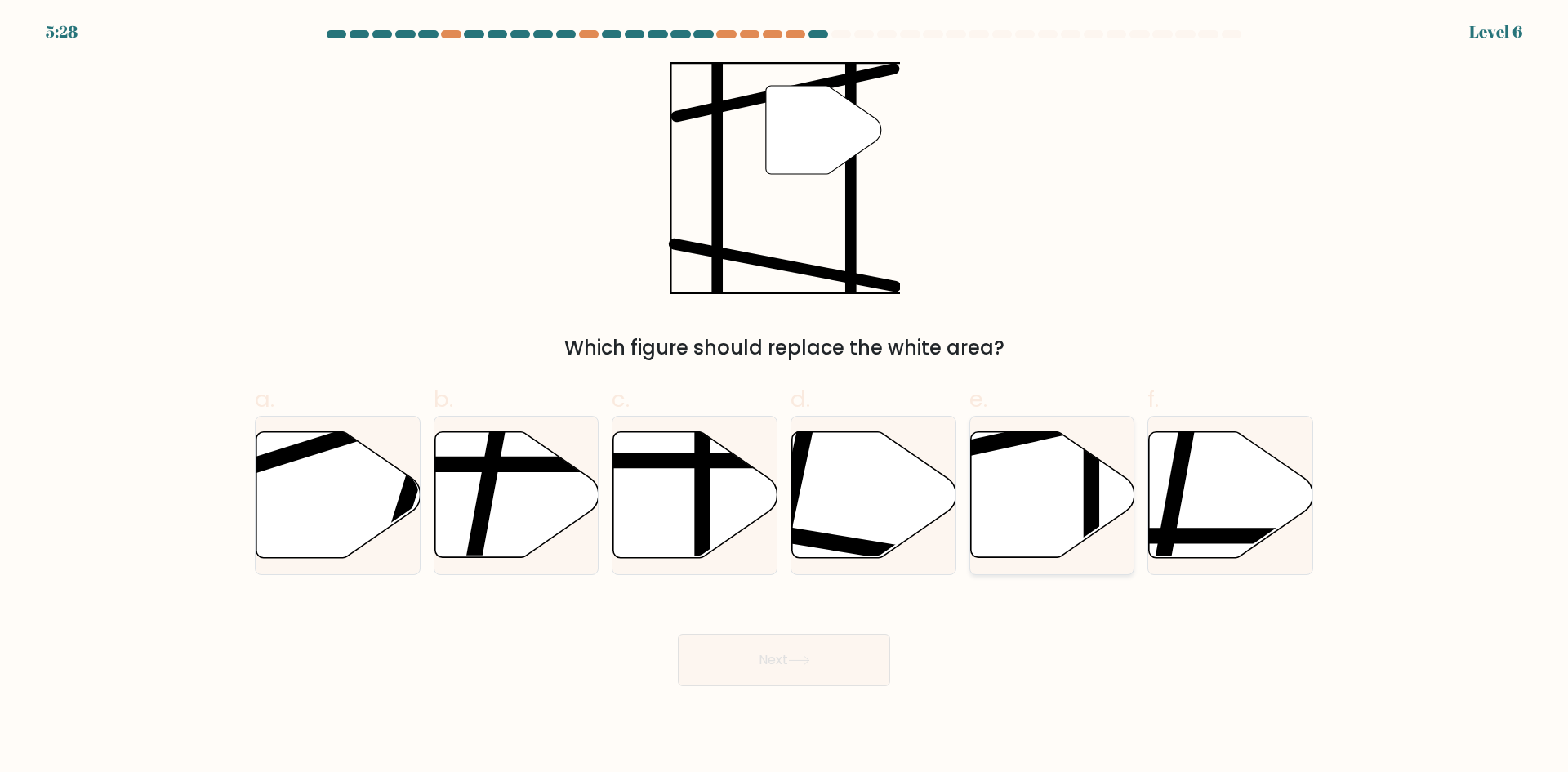
click at [1041, 462] on icon at bounding box center [1052, 495] width 164 height 126
click at [785, 397] on input "e." at bounding box center [784, 391] width 1 height 11
radio input "true"
click at [831, 656] on button "Next" at bounding box center [784, 660] width 212 height 52
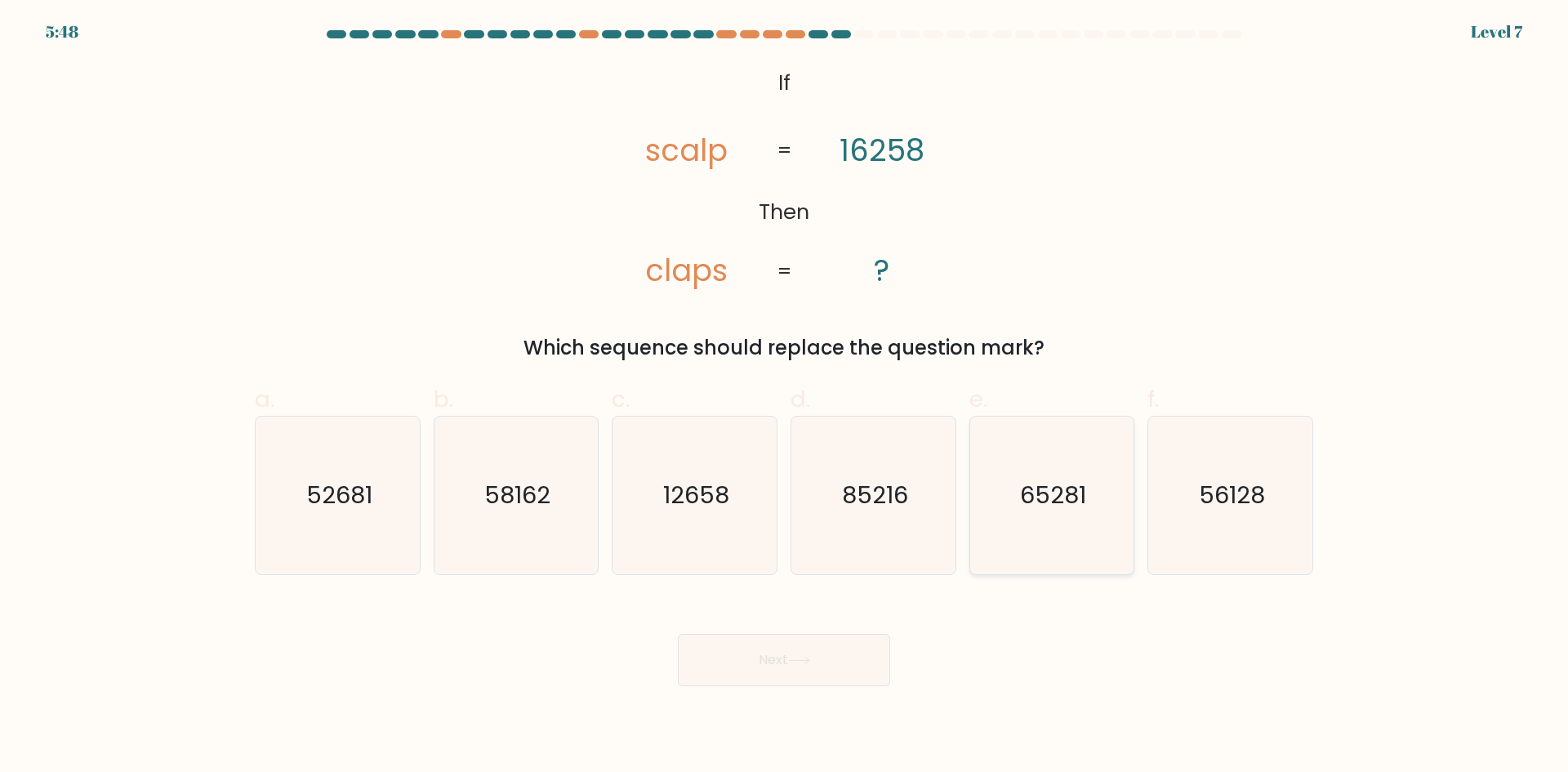
click at [1074, 484] on text "65281" at bounding box center [1053, 495] width 66 height 33
click at [785, 397] on input "e. 65281" at bounding box center [784, 391] width 1 height 11
radio input "true"
click at [862, 666] on button "Next" at bounding box center [784, 660] width 212 height 52
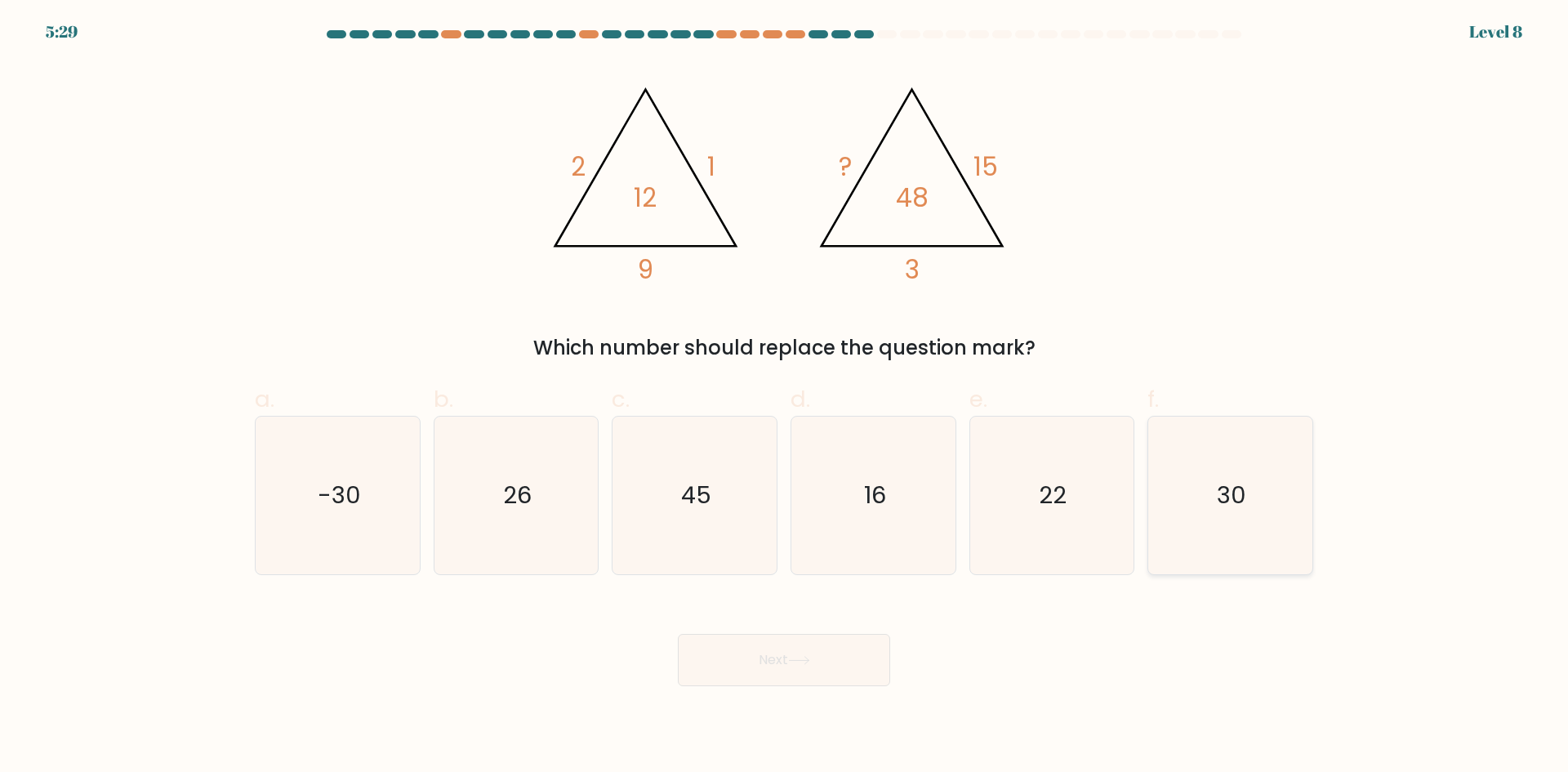
click at [1164, 490] on icon "30" at bounding box center [1231, 496] width 158 height 158
click at [785, 397] on input "f. 30" at bounding box center [784, 391] width 1 height 11
radio input "true"
click at [836, 668] on button "Next" at bounding box center [784, 660] width 212 height 52
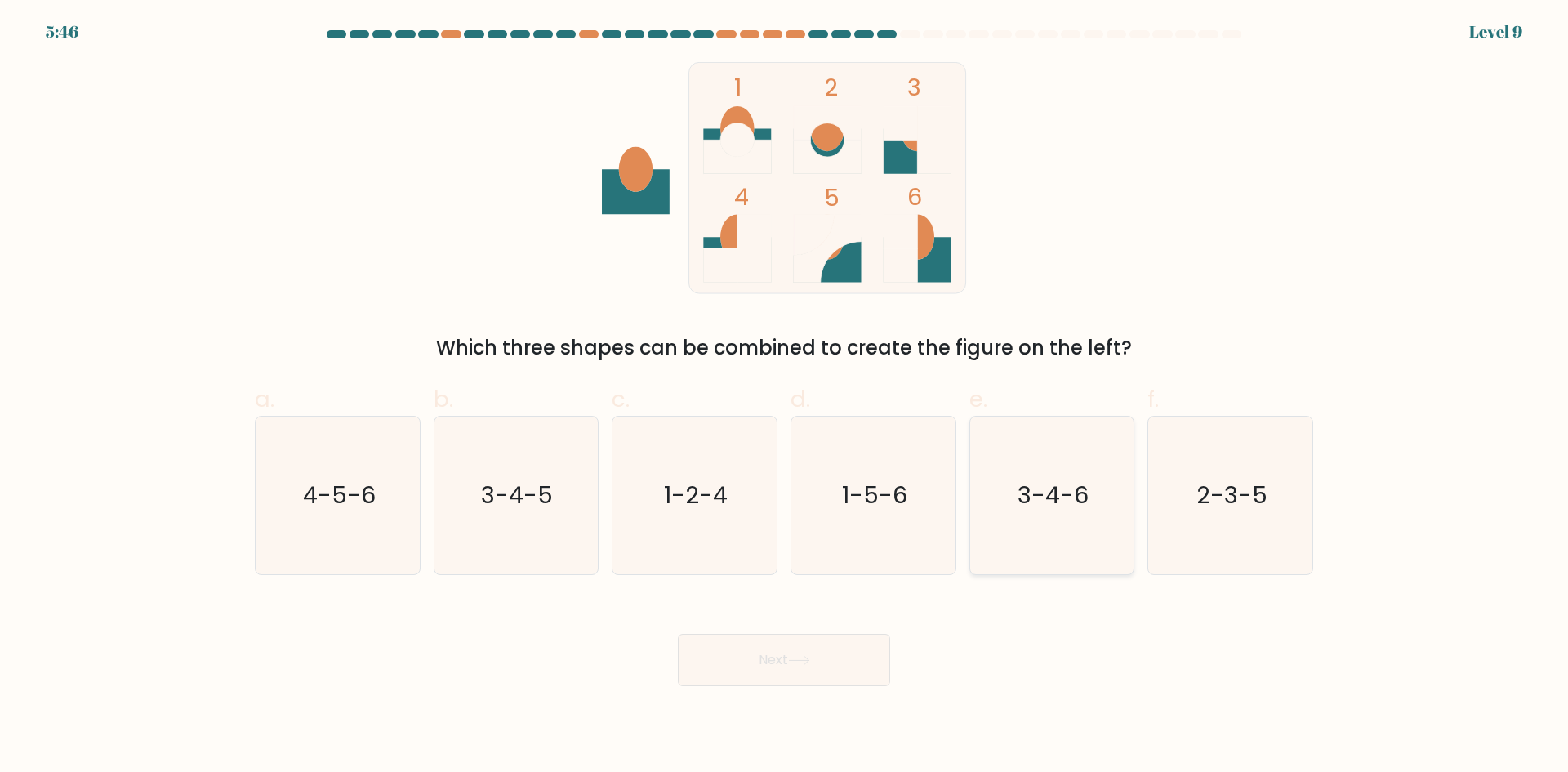
click at [1102, 466] on icon "3-4-6" at bounding box center [1052, 496] width 158 height 158
click at [785, 397] on input "e. 3-4-6" at bounding box center [784, 391] width 1 height 11
radio input "true"
click at [833, 678] on button "Next" at bounding box center [784, 660] width 212 height 52
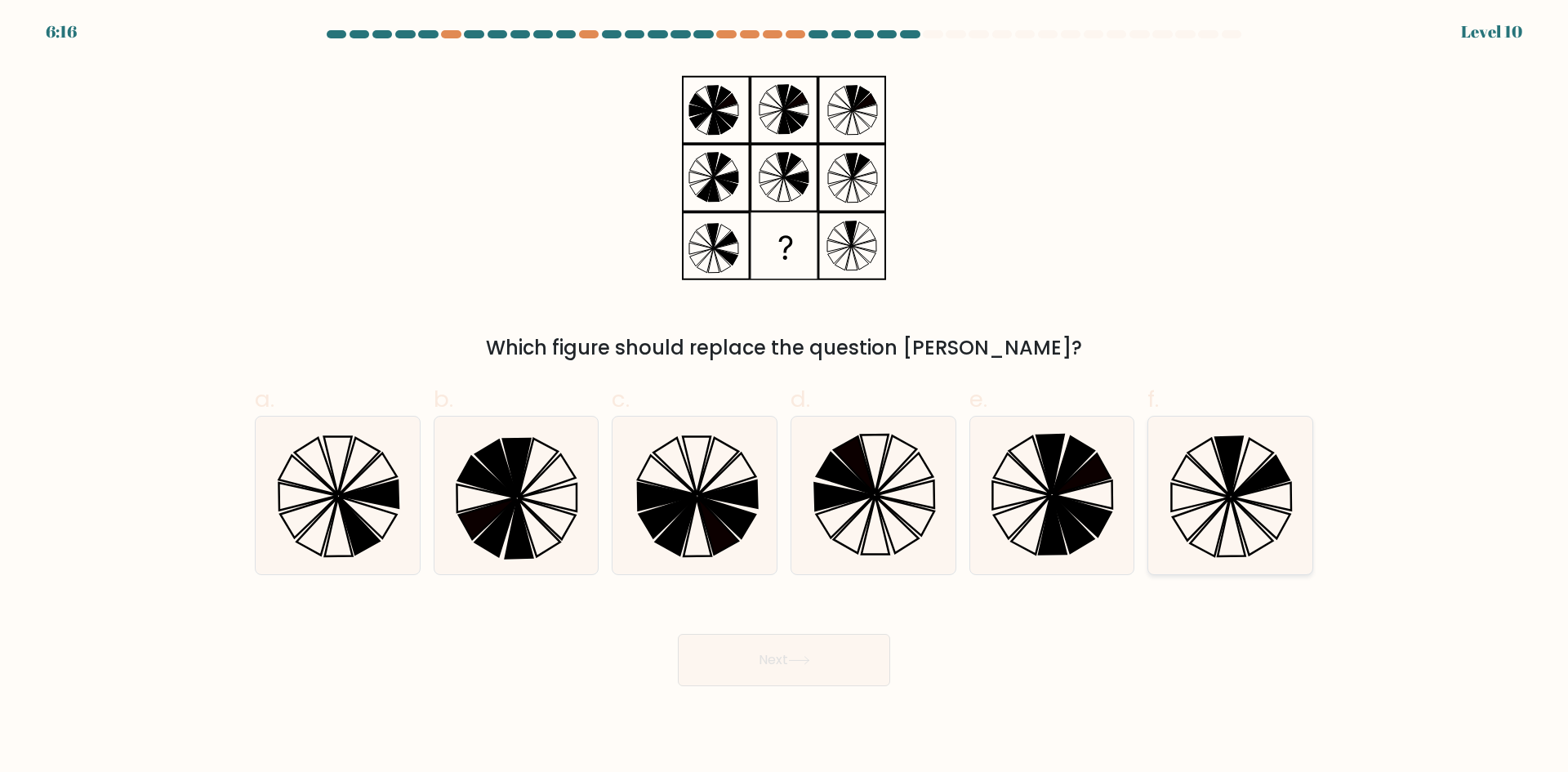
click at [1172, 503] on icon at bounding box center [1201, 497] width 58 height 28
click at [785, 397] on input "f." at bounding box center [784, 391] width 1 height 11
radio input "true"
click at [782, 685] on button "Next" at bounding box center [784, 660] width 212 height 52
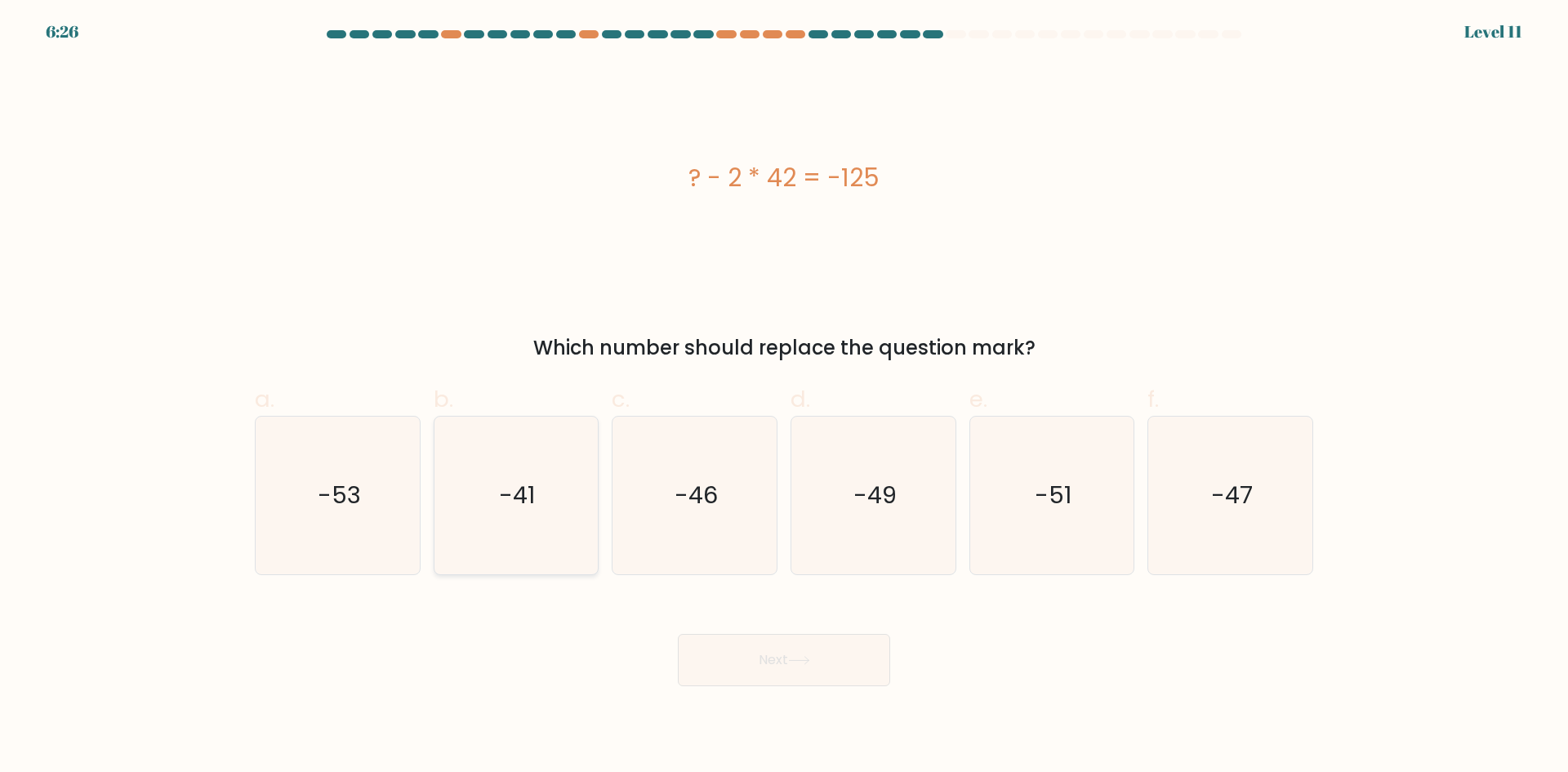
click at [570, 536] on icon "-41" at bounding box center [516, 496] width 158 height 158
click at [784, 397] on input "b. -41" at bounding box center [784, 391] width 1 height 11
radio input "true"
click at [764, 659] on button "Next" at bounding box center [784, 660] width 212 height 52
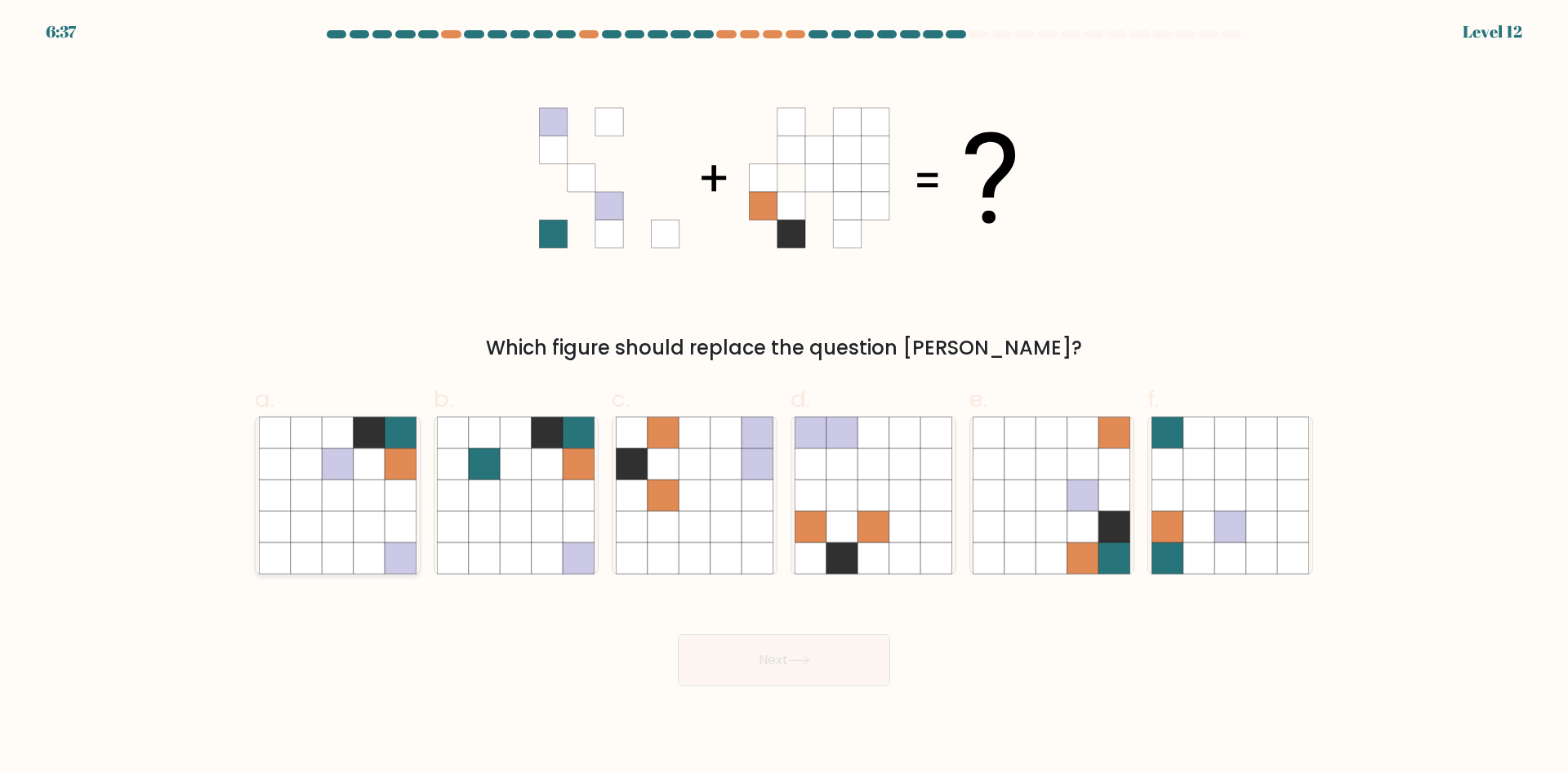
click at [392, 439] on icon at bounding box center [400, 433] width 31 height 31
click at [784, 397] on input "a." at bounding box center [784, 391] width 1 height 11
radio input "true"
click at [808, 679] on button "Next" at bounding box center [784, 660] width 212 height 52
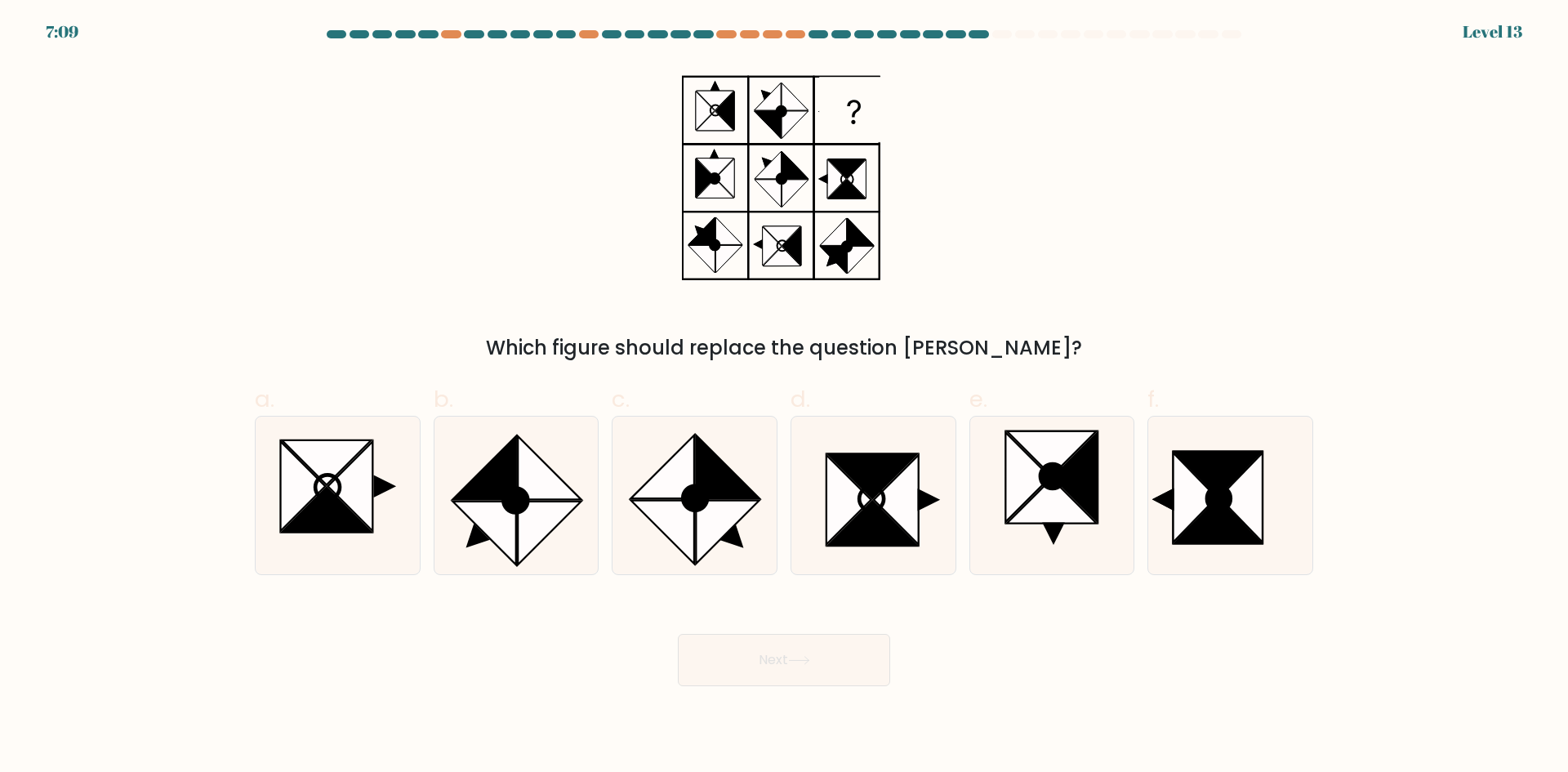
drag, startPoint x: 731, startPoint y: 166, endPoint x: 962, endPoint y: 232, distance: 240.2
drag, startPoint x: 962, startPoint y: 232, endPoint x: 506, endPoint y: 246, distance: 456.2
click at [506, 246] on div "Which figure should replace the question mark?" at bounding box center [784, 212] width 1078 height 301
click at [1190, 479] on icon at bounding box center [1195, 497] width 43 height 89
click at [785, 397] on input "f." at bounding box center [784, 391] width 1 height 11
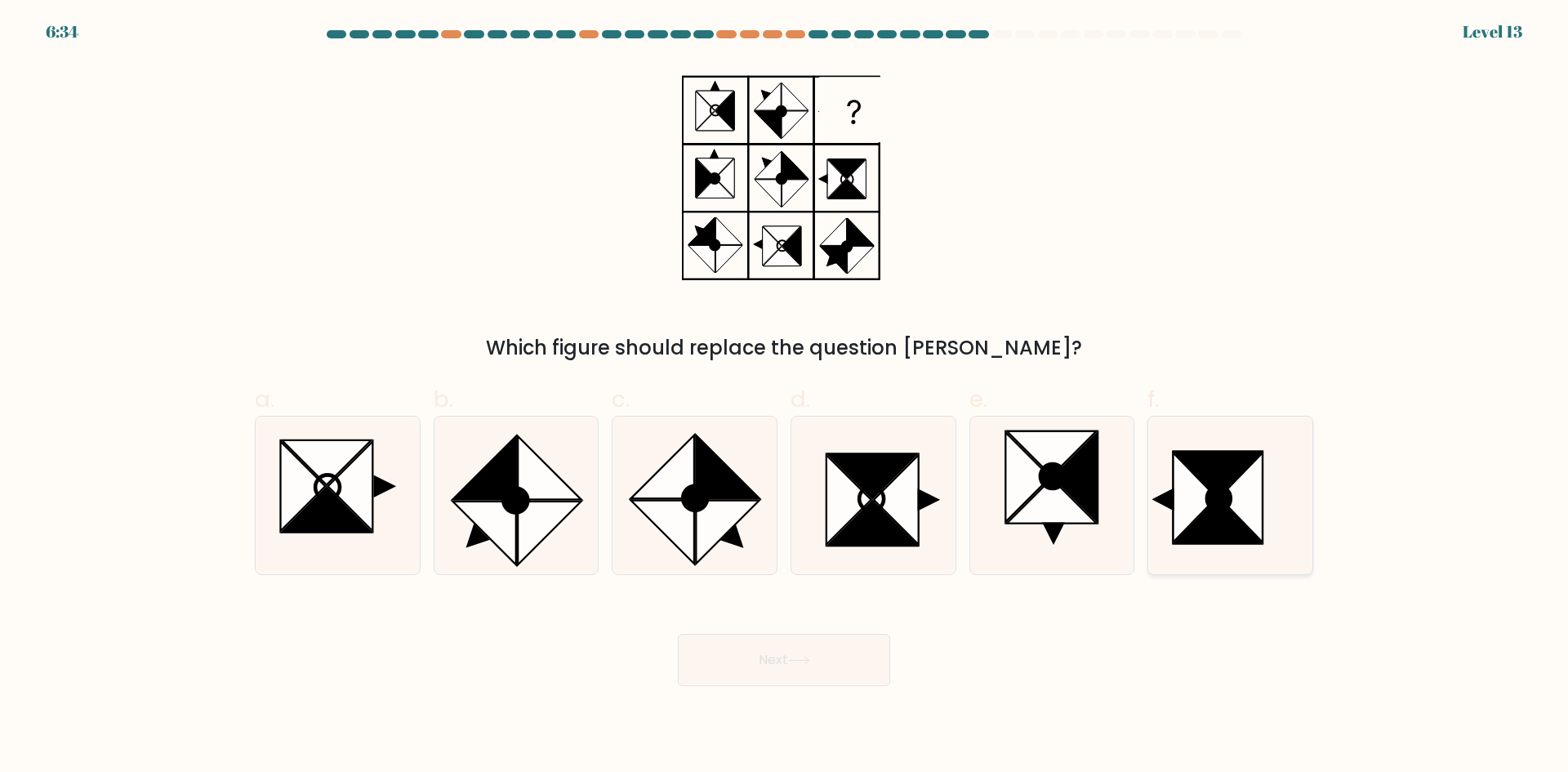
radio input "true"
click at [853, 662] on button "Next" at bounding box center [784, 660] width 212 height 52
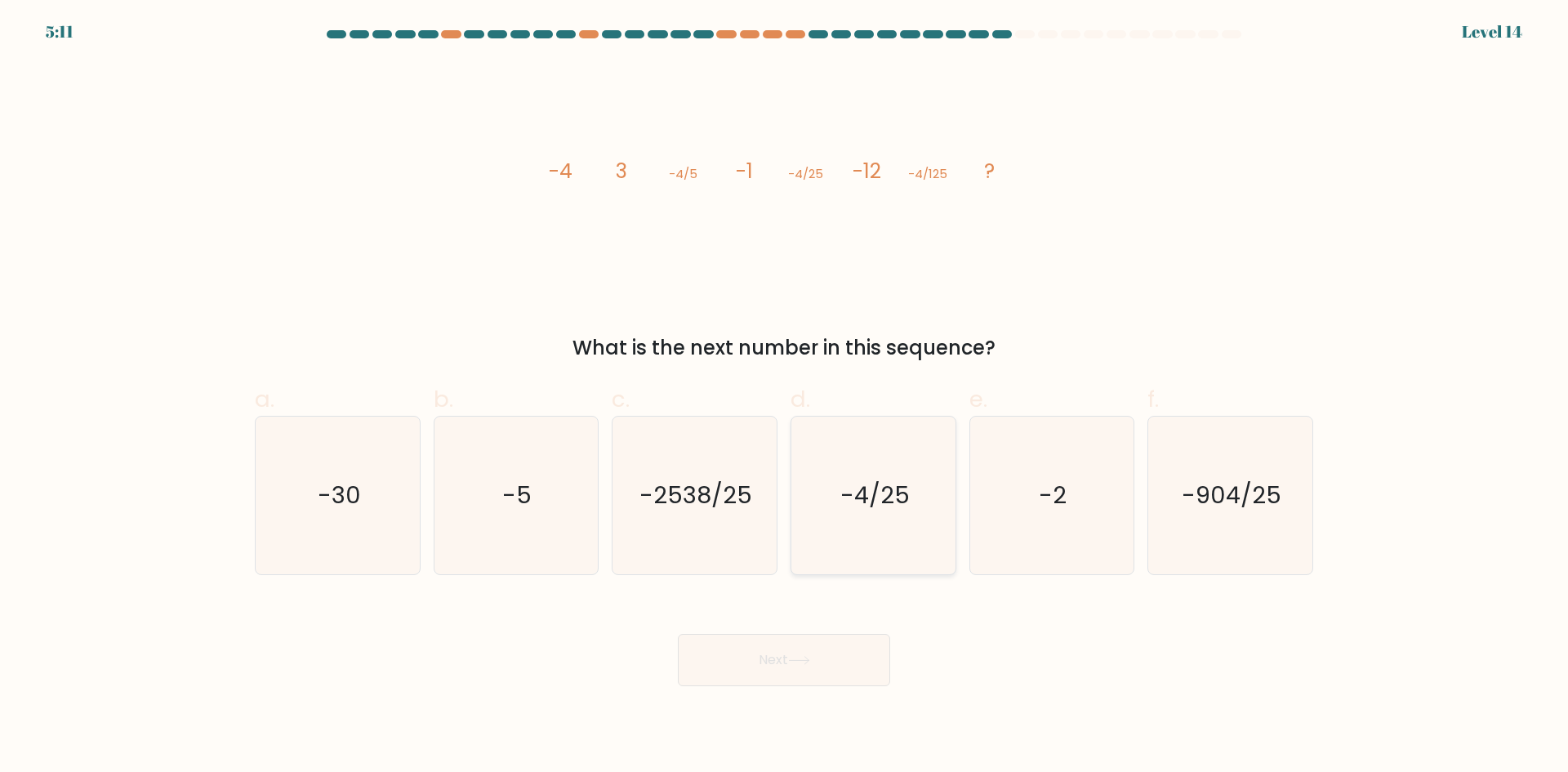
click at [808, 496] on icon "-4/25" at bounding box center [873, 496] width 158 height 158
click at [785, 397] on input "d. -4/25" at bounding box center [784, 391] width 1 height 11
radio input "true"
click at [788, 635] on button "Next" at bounding box center [784, 660] width 212 height 52
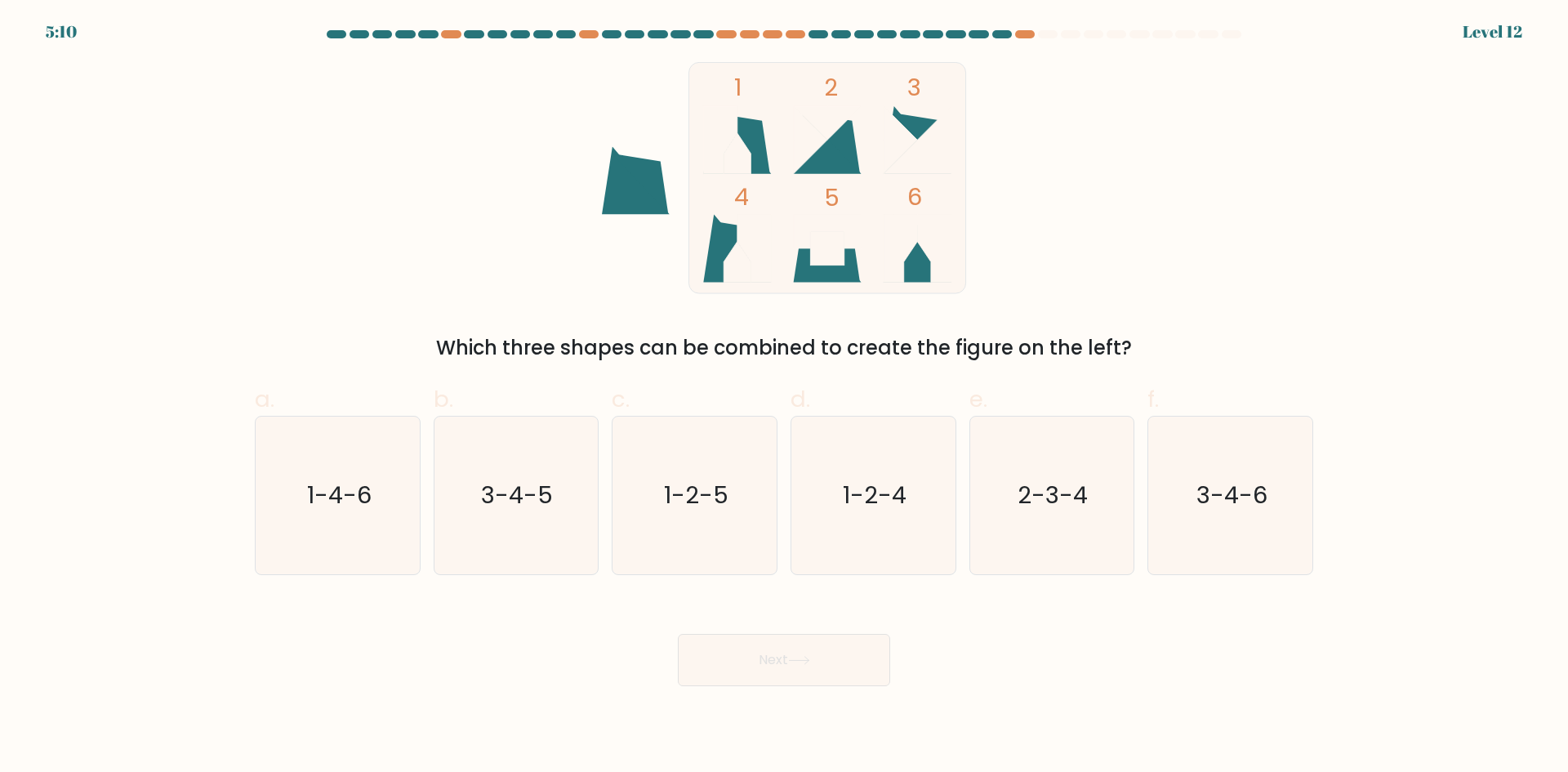
click at [788, 649] on button "Next" at bounding box center [784, 660] width 212 height 52
click at [643, 309] on div "1 2 3 4 5 6 Which three shapes can be combined to create the figure on the left?" at bounding box center [784, 212] width 1078 height 301
click at [323, 506] on text "1-4-6" at bounding box center [339, 495] width 64 height 33
click at [784, 397] on input "a. 1-4-6" at bounding box center [784, 391] width 1 height 11
radio input "true"
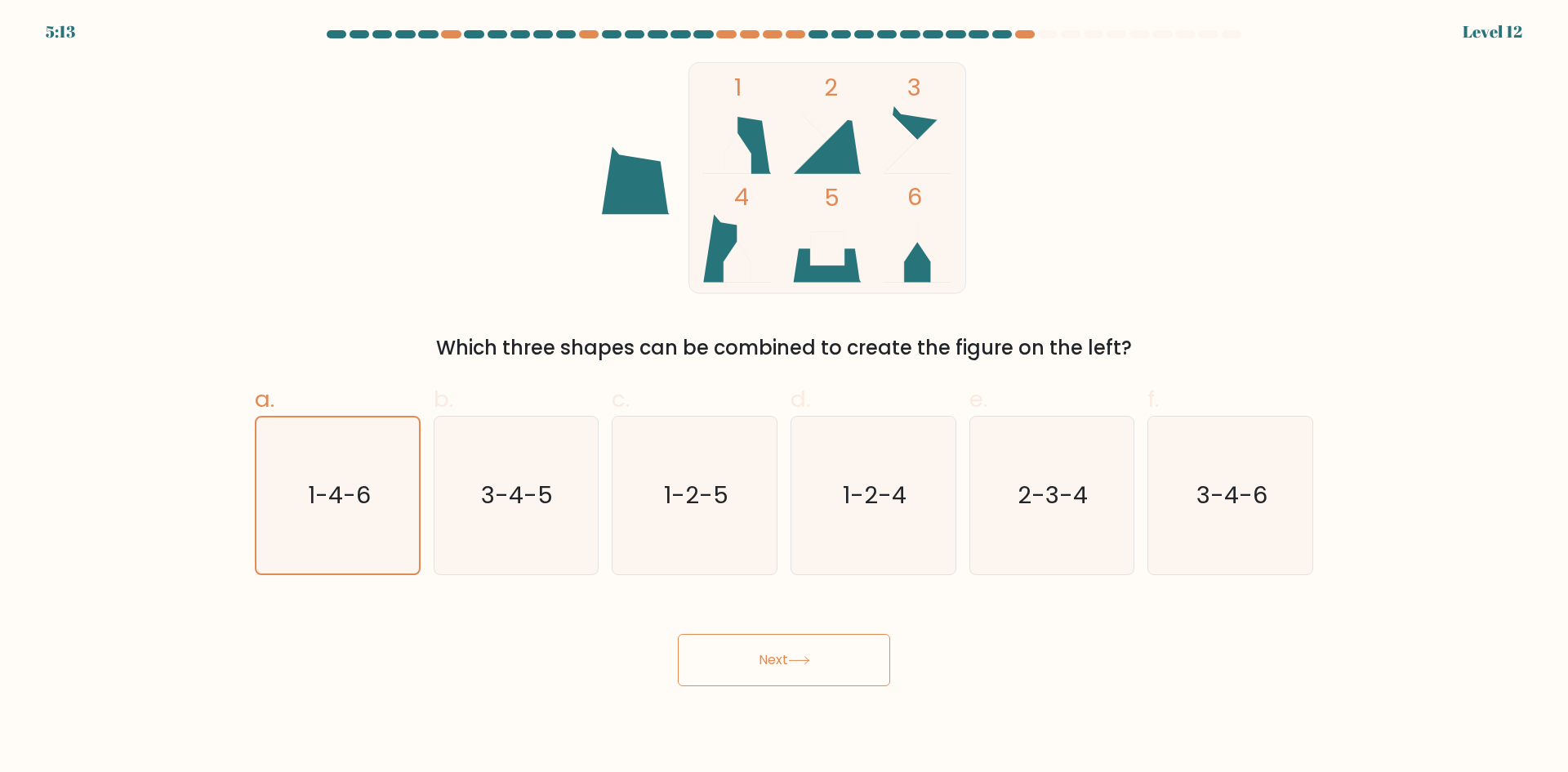
click at [815, 676] on button "Next" at bounding box center [784, 660] width 212 height 52
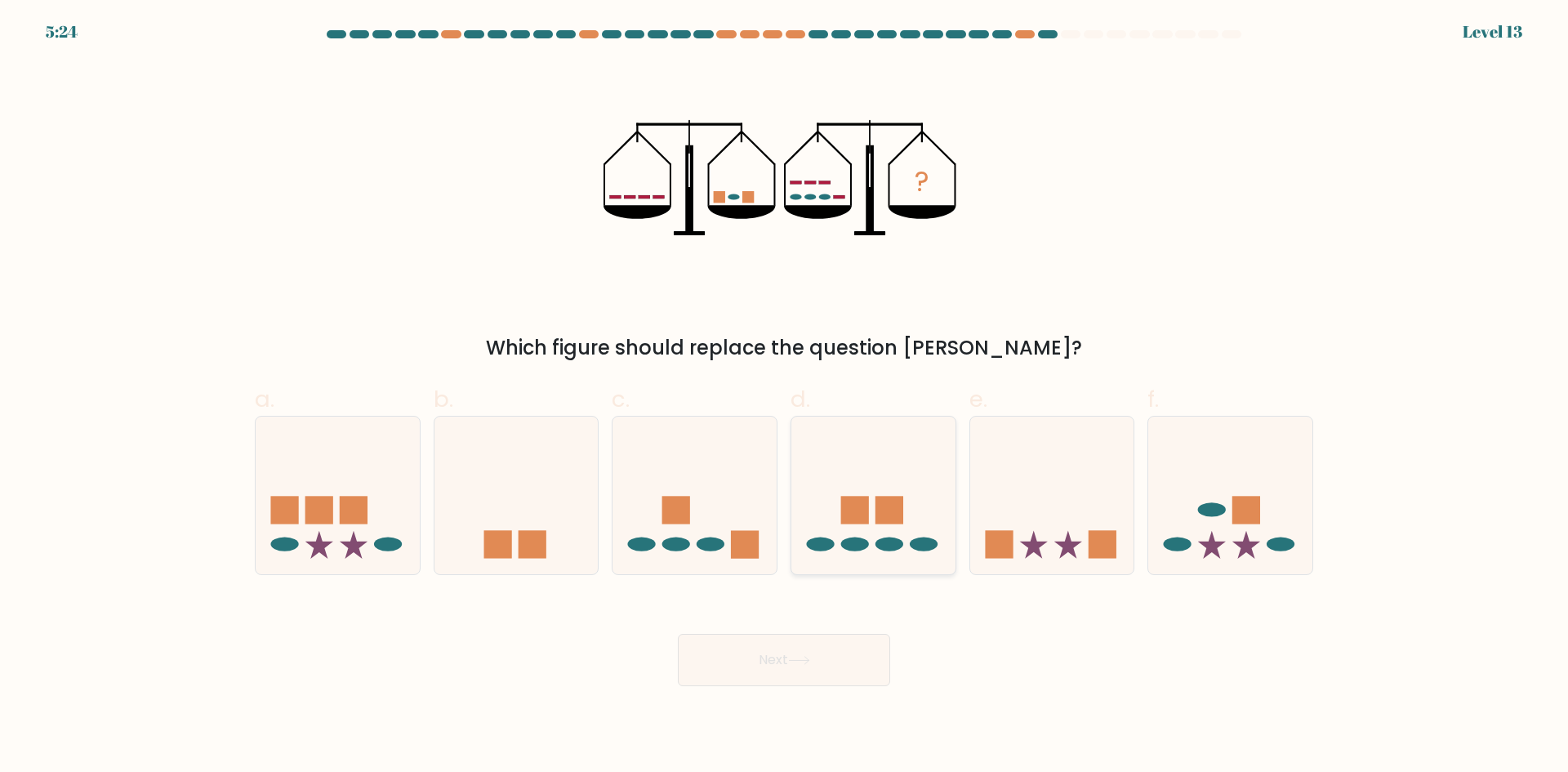
click at [875, 455] on icon at bounding box center [873, 495] width 164 height 136
click at [785, 397] on input "d." at bounding box center [784, 391] width 1 height 11
radio input "true"
click at [817, 674] on button "Next" at bounding box center [784, 660] width 212 height 52
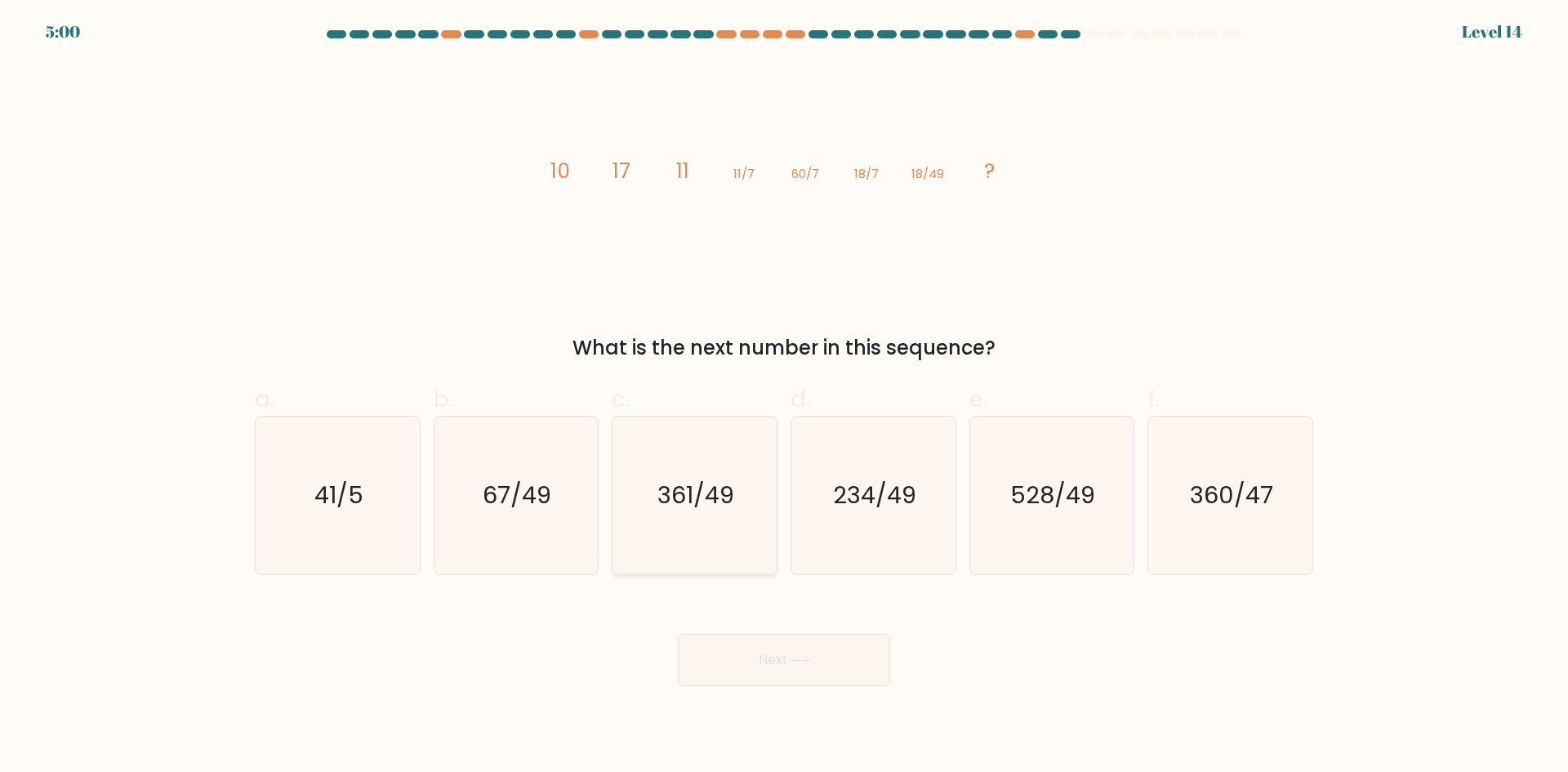
click at [719, 477] on icon "361/49" at bounding box center [695, 496] width 158 height 158
click at [784, 397] on input "c. 361/49" at bounding box center [784, 391] width 1 height 11
radio input "true"
click at [766, 668] on button "Next" at bounding box center [784, 660] width 212 height 52
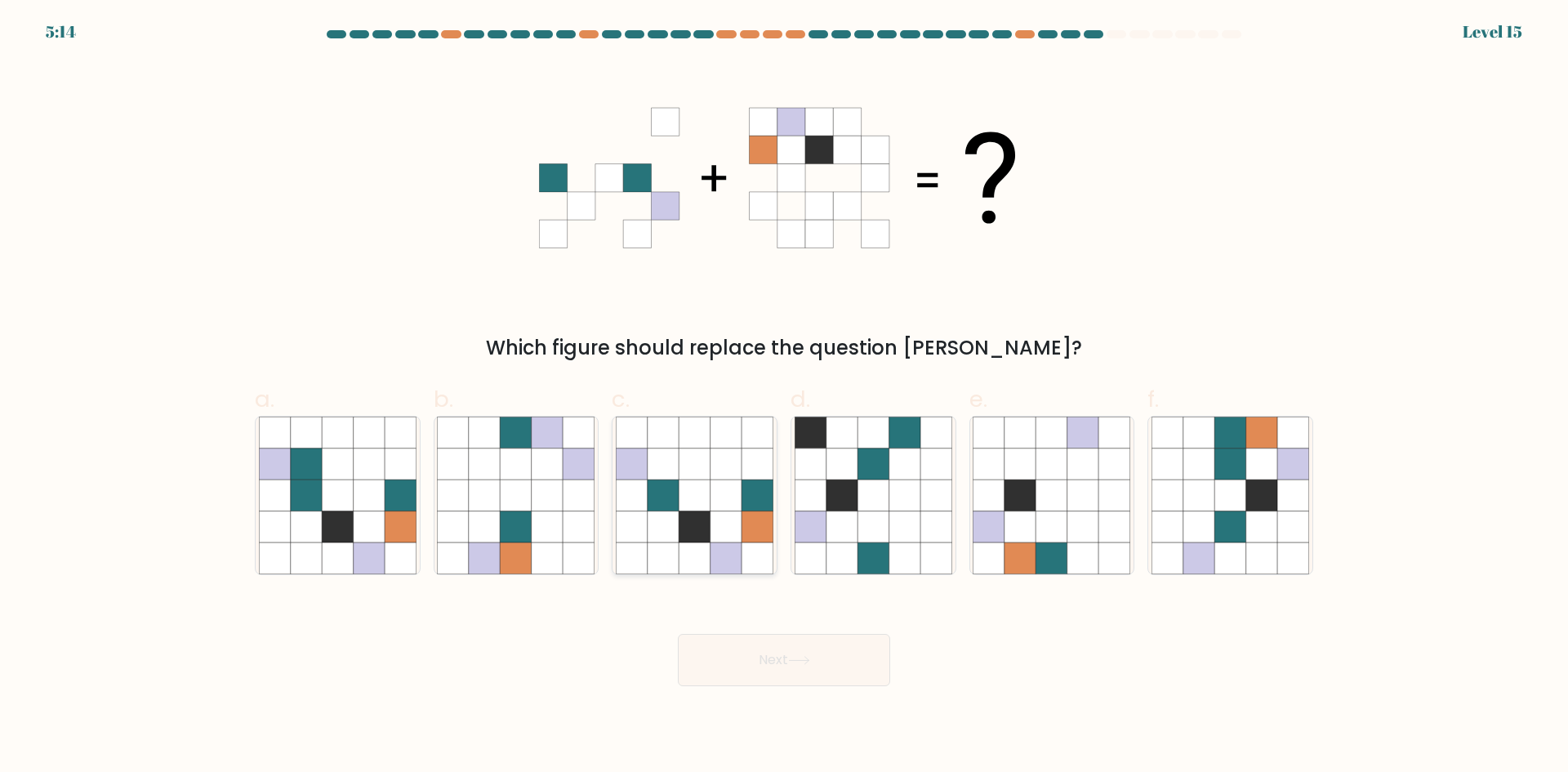
click at [711, 535] on icon at bounding box center [726, 527] width 31 height 31
click at [784, 397] on input "c." at bounding box center [784, 391] width 1 height 11
radio input "true"
click at [749, 638] on button "Next" at bounding box center [784, 660] width 212 height 52
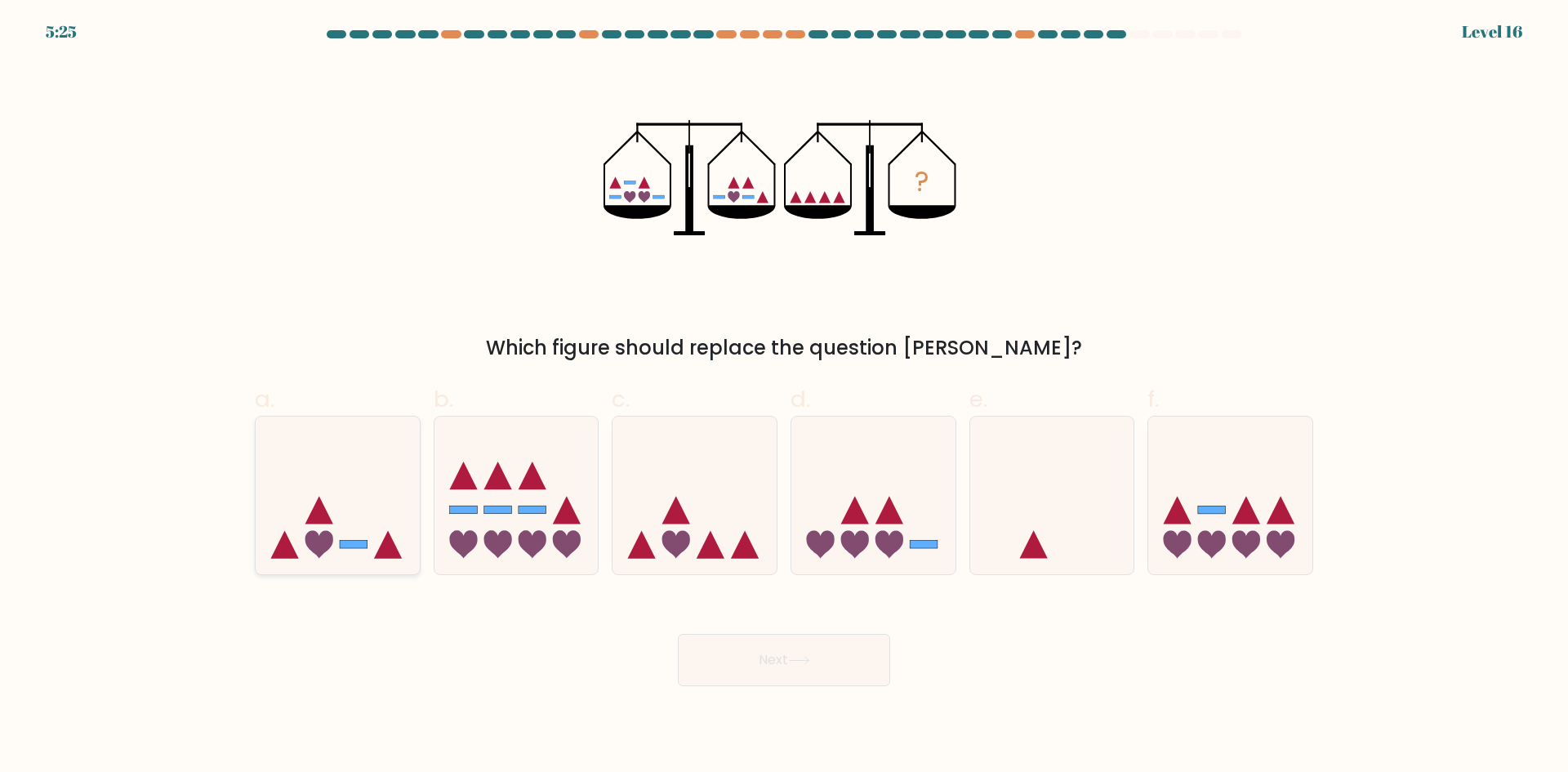
click at [285, 484] on icon at bounding box center [337, 495] width 164 height 136
click at [784, 397] on input "a." at bounding box center [784, 391] width 1 height 11
radio input "true"
click at [776, 687] on body "5:18 Level 16" at bounding box center [784, 386] width 1568 height 772
click at [764, 668] on button "Next" at bounding box center [784, 660] width 212 height 52
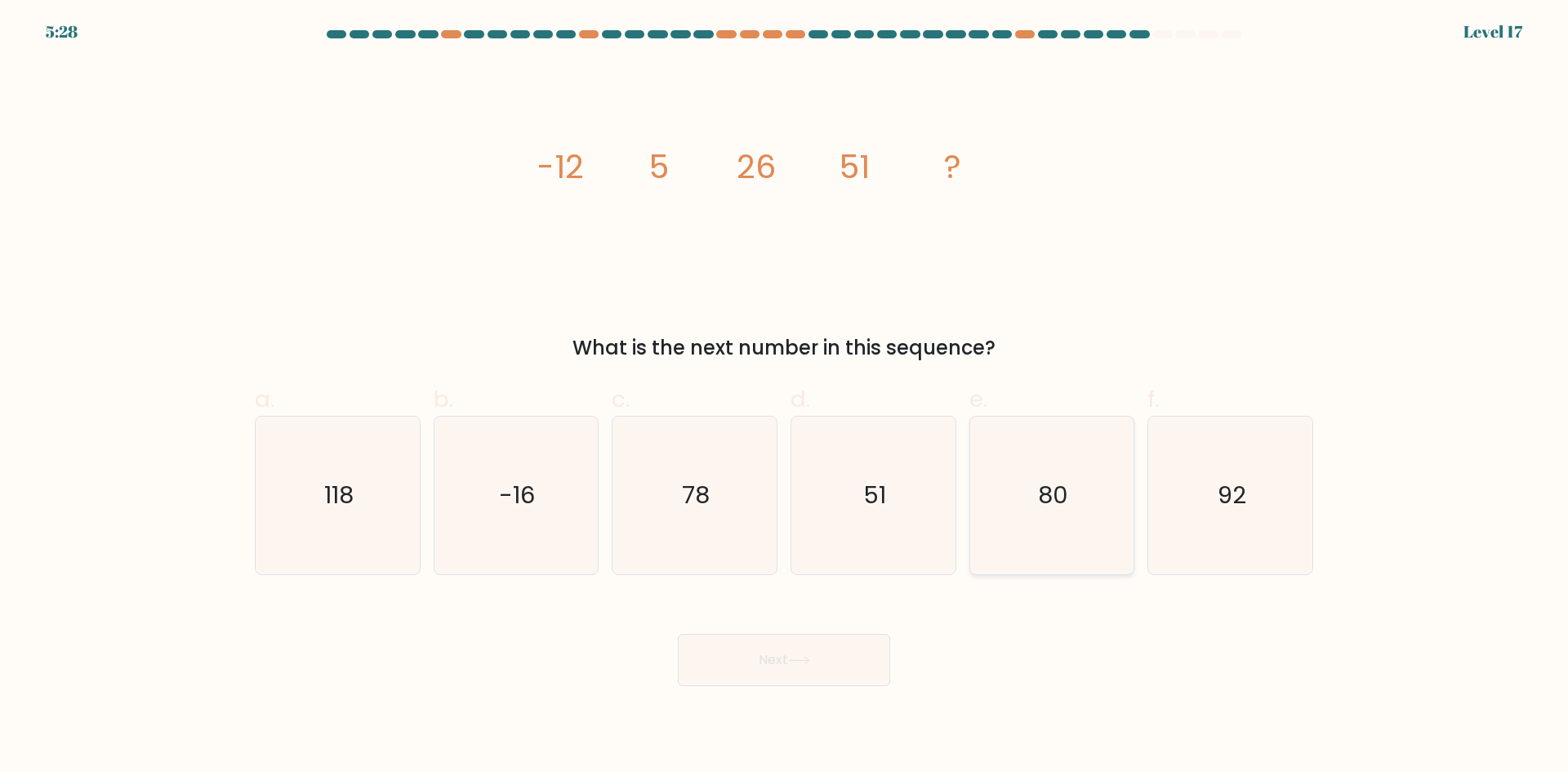
click at [1012, 462] on icon "80" at bounding box center [1052, 496] width 158 height 158
click at [785, 397] on input "e. 80" at bounding box center [784, 391] width 1 height 11
radio input "true"
drag, startPoint x: 837, startPoint y: 655, endPoint x: 847, endPoint y: 647, distance: 12.8
click at [847, 647] on button "Next" at bounding box center [784, 660] width 212 height 52
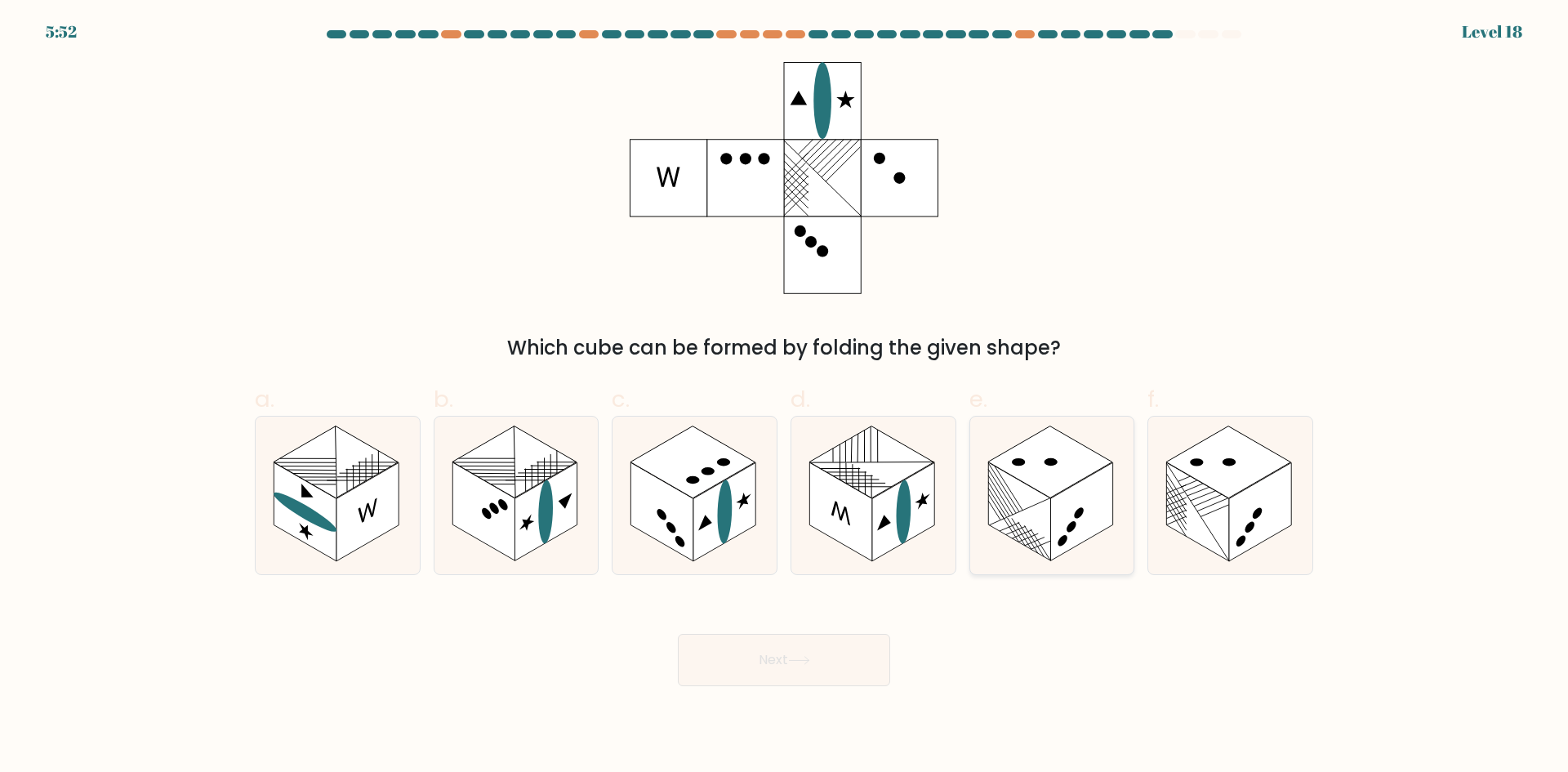
click at [1031, 443] on rect at bounding box center [1051, 461] width 125 height 72
click at [785, 397] on input "e." at bounding box center [784, 391] width 1 height 11
radio input "true"
click at [772, 666] on button "Next" at bounding box center [784, 660] width 212 height 52
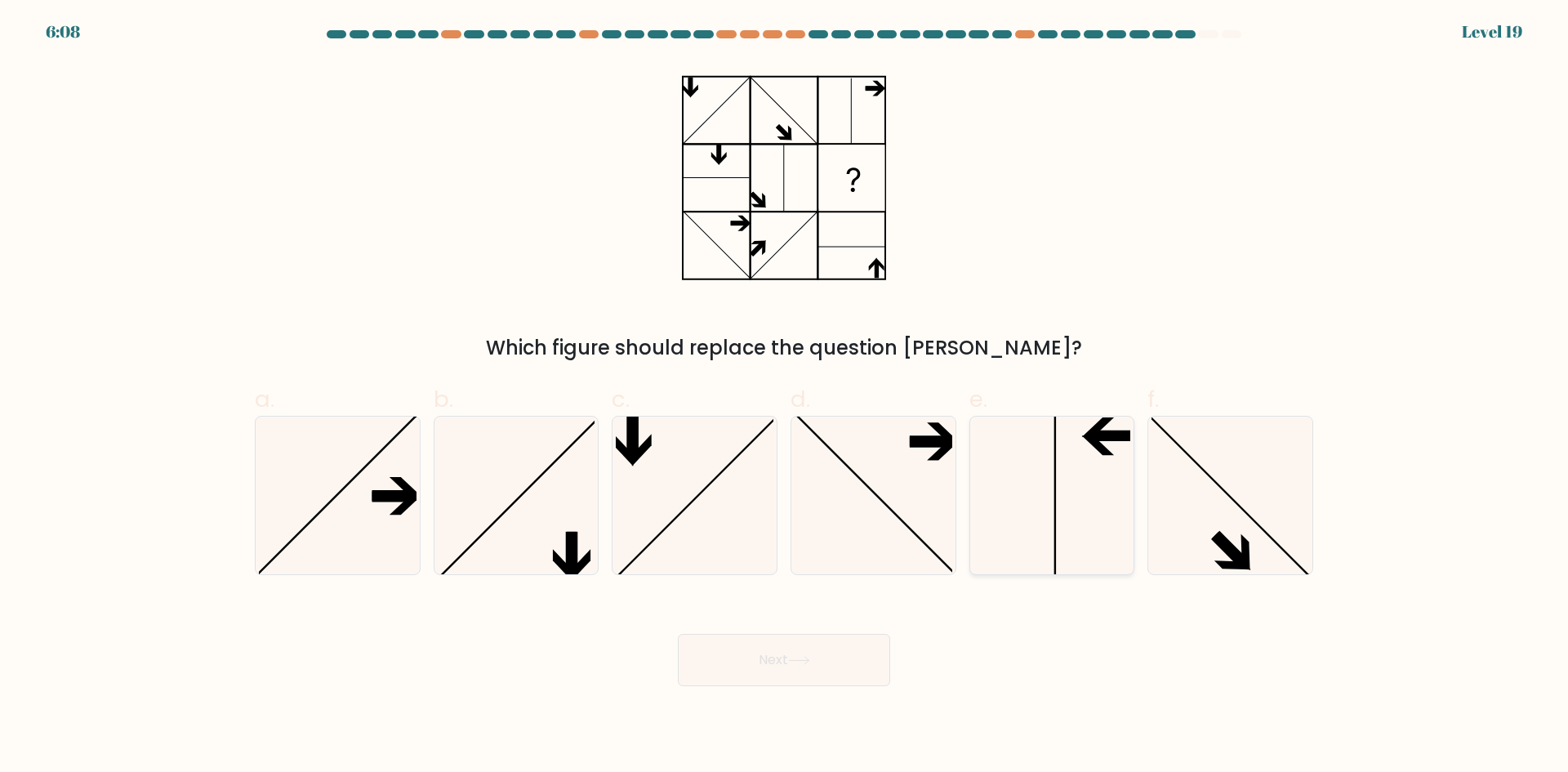
drag, startPoint x: 1098, startPoint y: 480, endPoint x: 1089, endPoint y: 481, distance: 9.1
click at [1098, 480] on icon at bounding box center [1052, 496] width 158 height 158
click at [785, 397] on input "e." at bounding box center [784, 391] width 1 height 11
radio input "true"
click at [829, 670] on button "Next" at bounding box center [784, 660] width 212 height 52
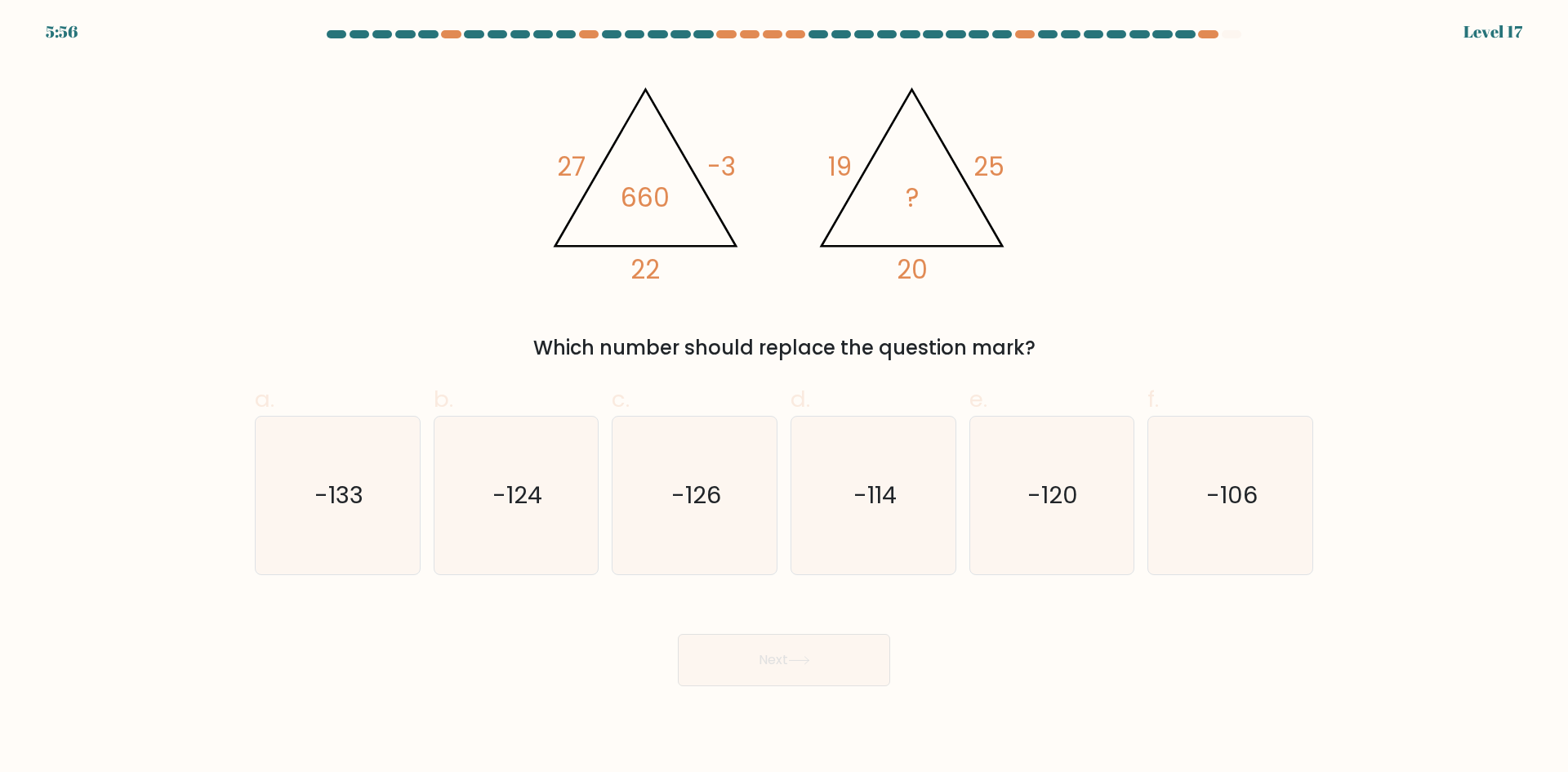
click at [1108, 578] on form at bounding box center [784, 358] width 1568 height 657
click at [1062, 564] on icon "-120" at bounding box center [1052, 496] width 158 height 158
click at [785, 397] on input "e. -120" at bounding box center [784, 391] width 1 height 11
radio input "true"
click at [794, 674] on button "Next" at bounding box center [784, 660] width 212 height 52
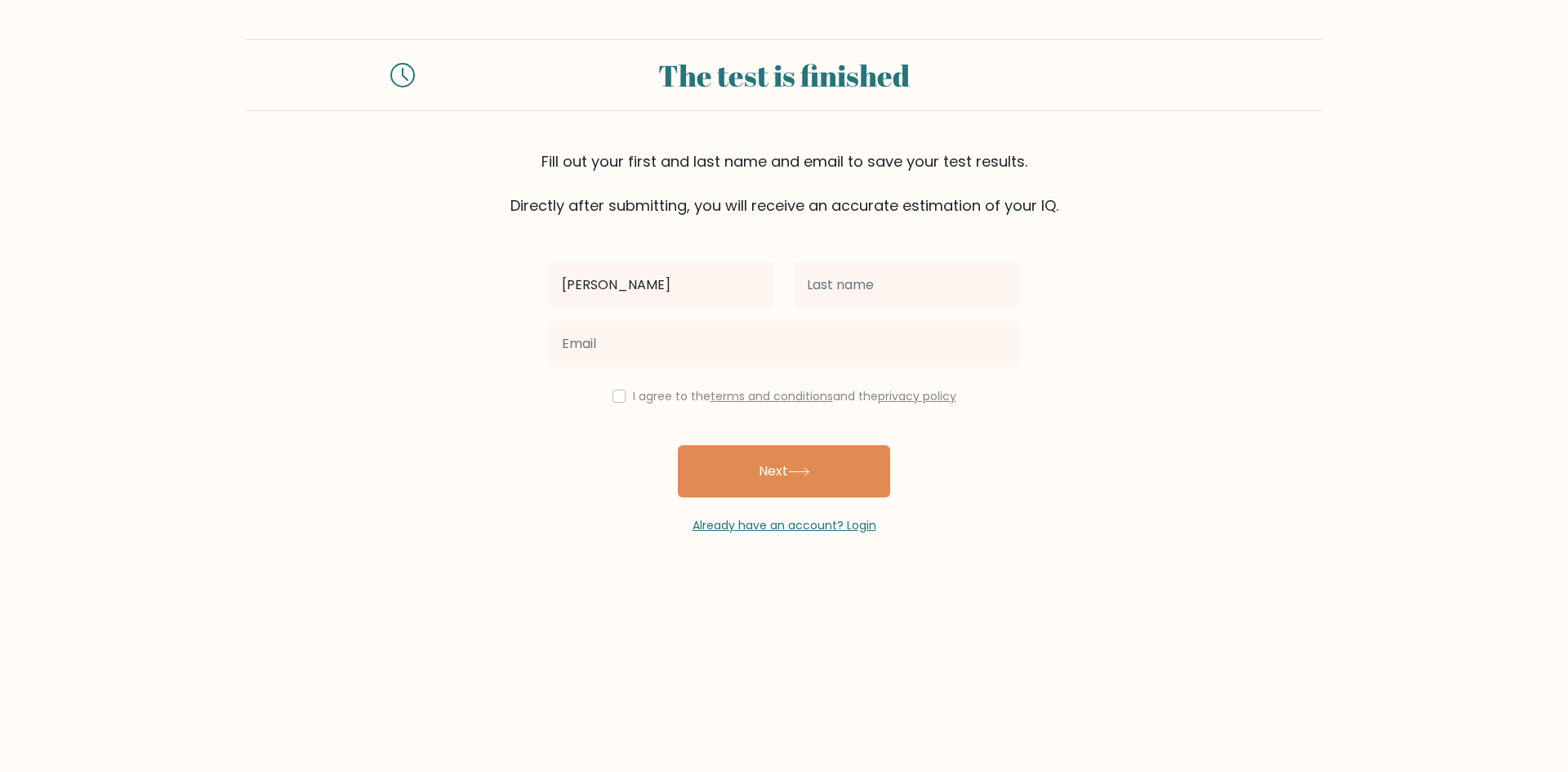
type input "[PERSON_NAME]"
click at [893, 281] on input "text" at bounding box center [906, 286] width 226 height 46
type input "[PERSON_NAME]"
click at [847, 380] on div "paul duque I agree to the terms and conditions and the privacy policy Next Alre…" at bounding box center [784, 375] width 490 height 318
click at [826, 311] on div "duque" at bounding box center [906, 285] width 245 height 59
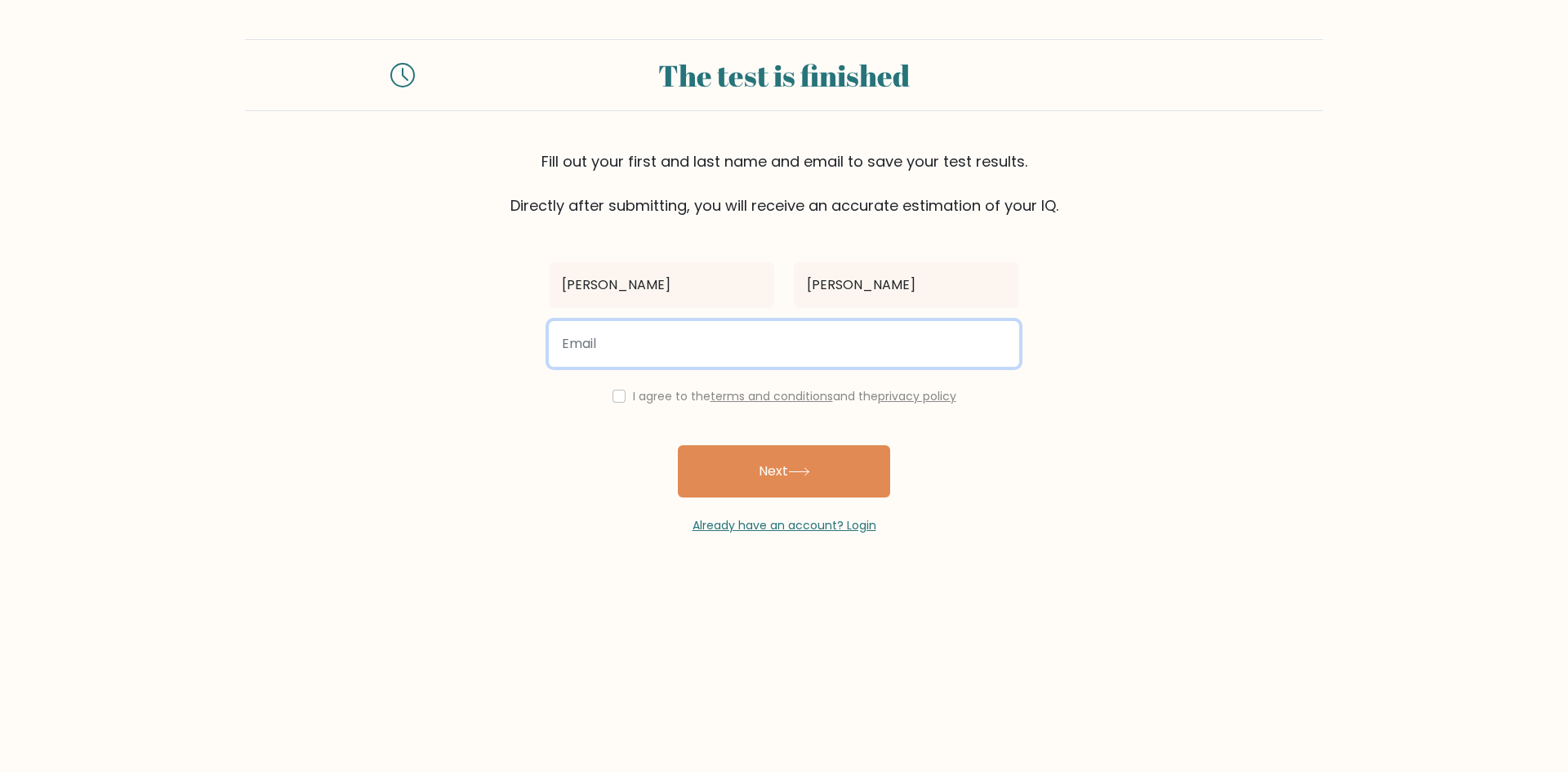
click at [815, 352] on input "email" at bounding box center [784, 344] width 471 height 46
type input "paulduque1999@gmail.com"
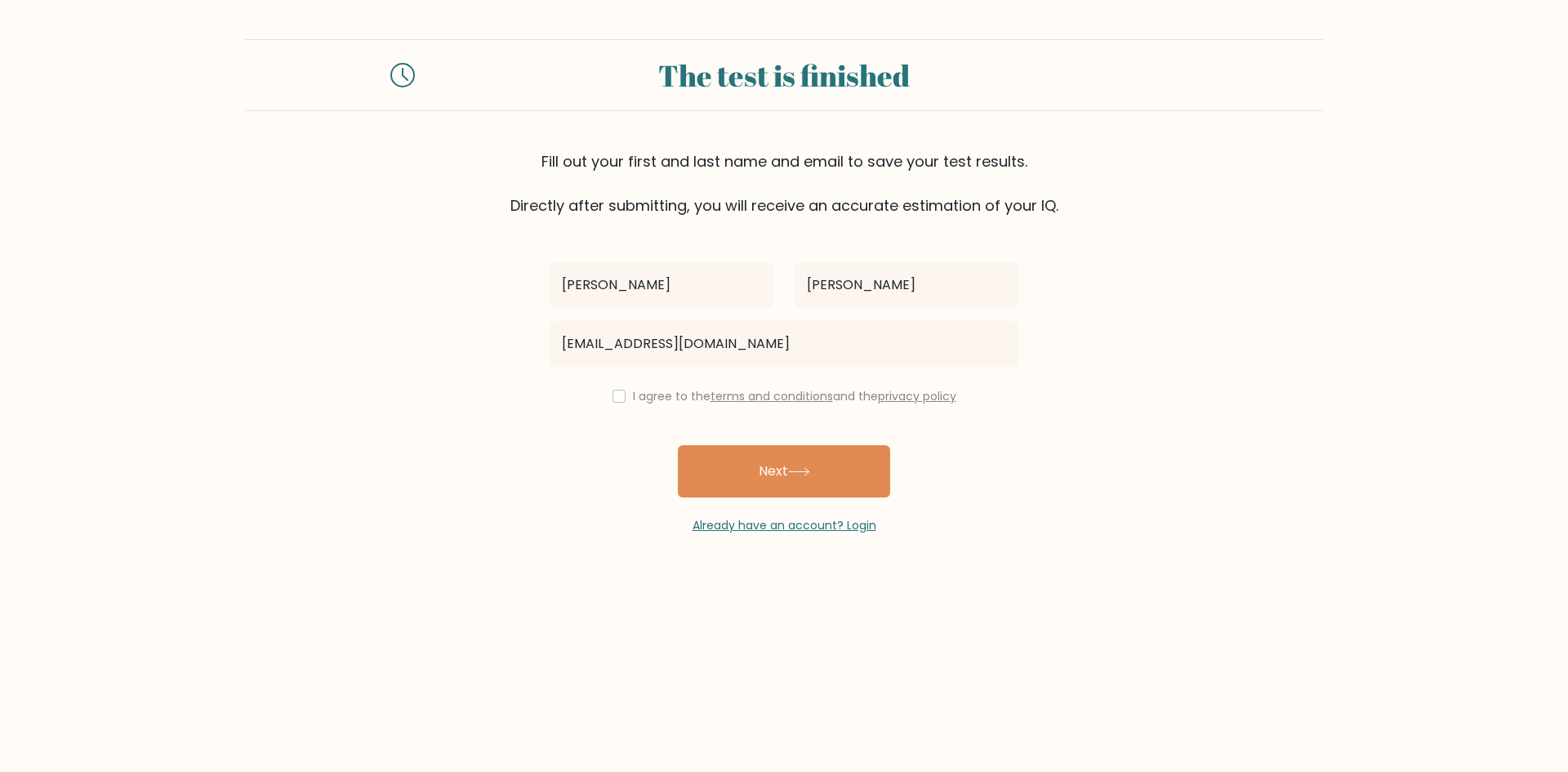
click at [628, 395] on div "I agree to the terms and conditions and the privacy policy" at bounding box center [784, 396] width 490 height 19
click at [618, 395] on input "checkbox" at bounding box center [620, 397] width 13 height 13
checkbox input "true"
click at [780, 458] on button "Next" at bounding box center [784, 471] width 212 height 52
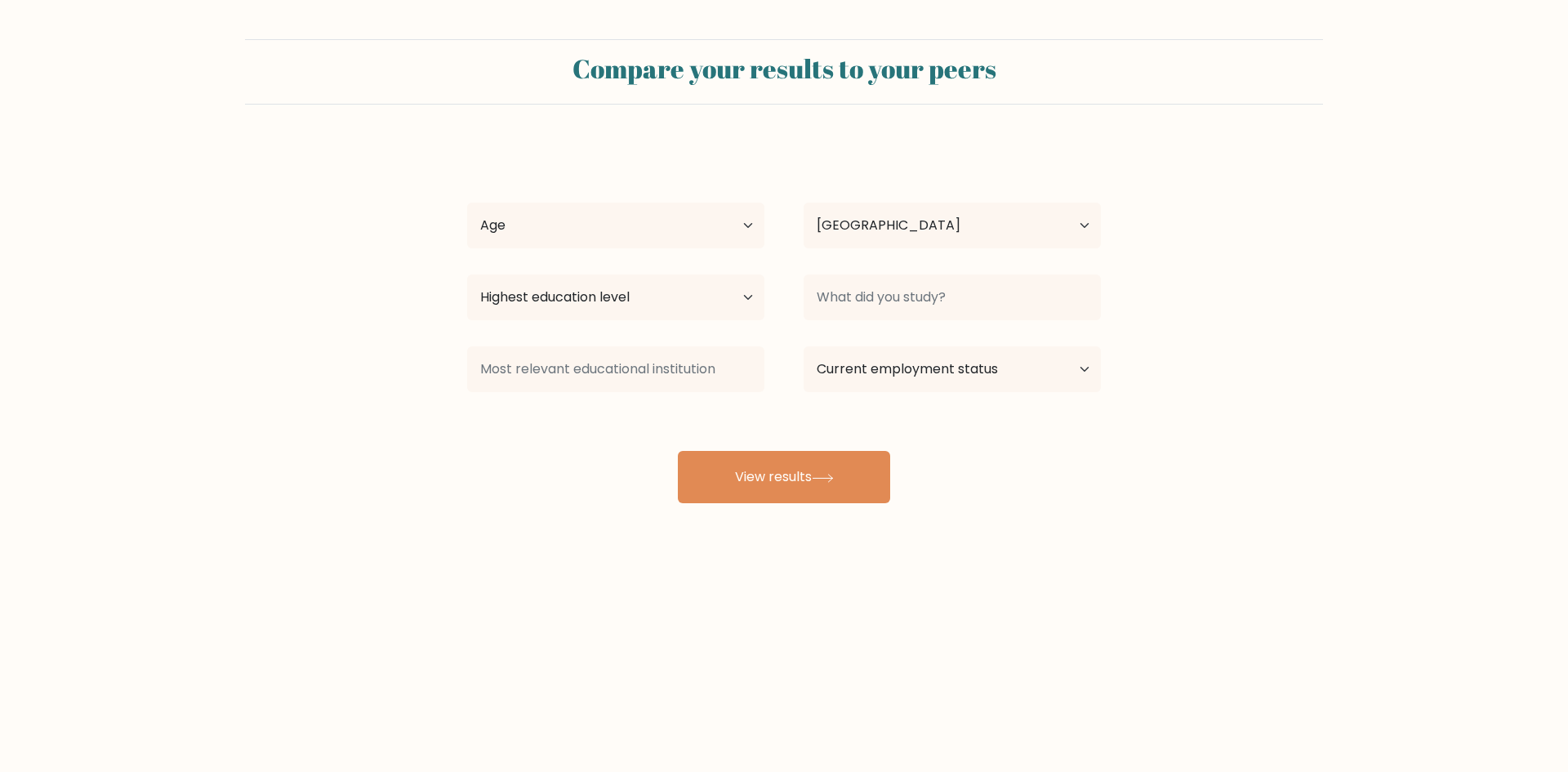
select select "PH"
click at [613, 219] on select "Age Under [DEMOGRAPHIC_DATA] [DEMOGRAPHIC_DATA] [DEMOGRAPHIC_DATA] [DEMOGRAPHIC…" at bounding box center [615, 226] width 297 height 46
select select "25_34"
click at [467, 203] on select "Age Under [DEMOGRAPHIC_DATA] [DEMOGRAPHIC_DATA] [DEMOGRAPHIC_DATA] [DEMOGRAPHIC…" at bounding box center [615, 226] width 297 height 46
click at [559, 292] on select "Highest education level No schooling Primary Lower Secondary Upper Secondary Oc…" at bounding box center [615, 298] width 297 height 46
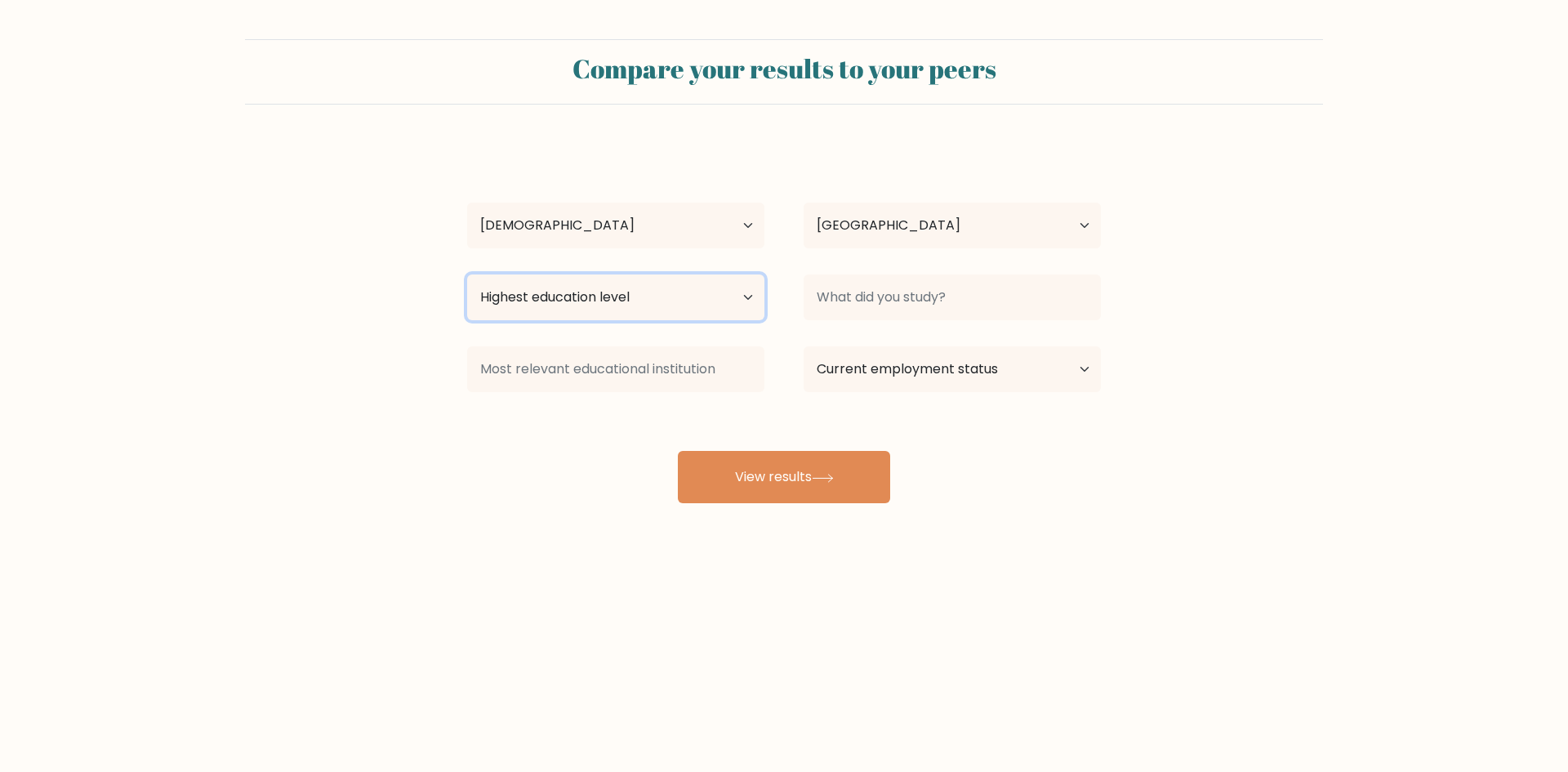
select select "masters_degree"
click at [467, 275] on select "Highest education level No schooling Primary Lower Secondary Upper Secondary Oc…" at bounding box center [615, 298] width 297 height 46
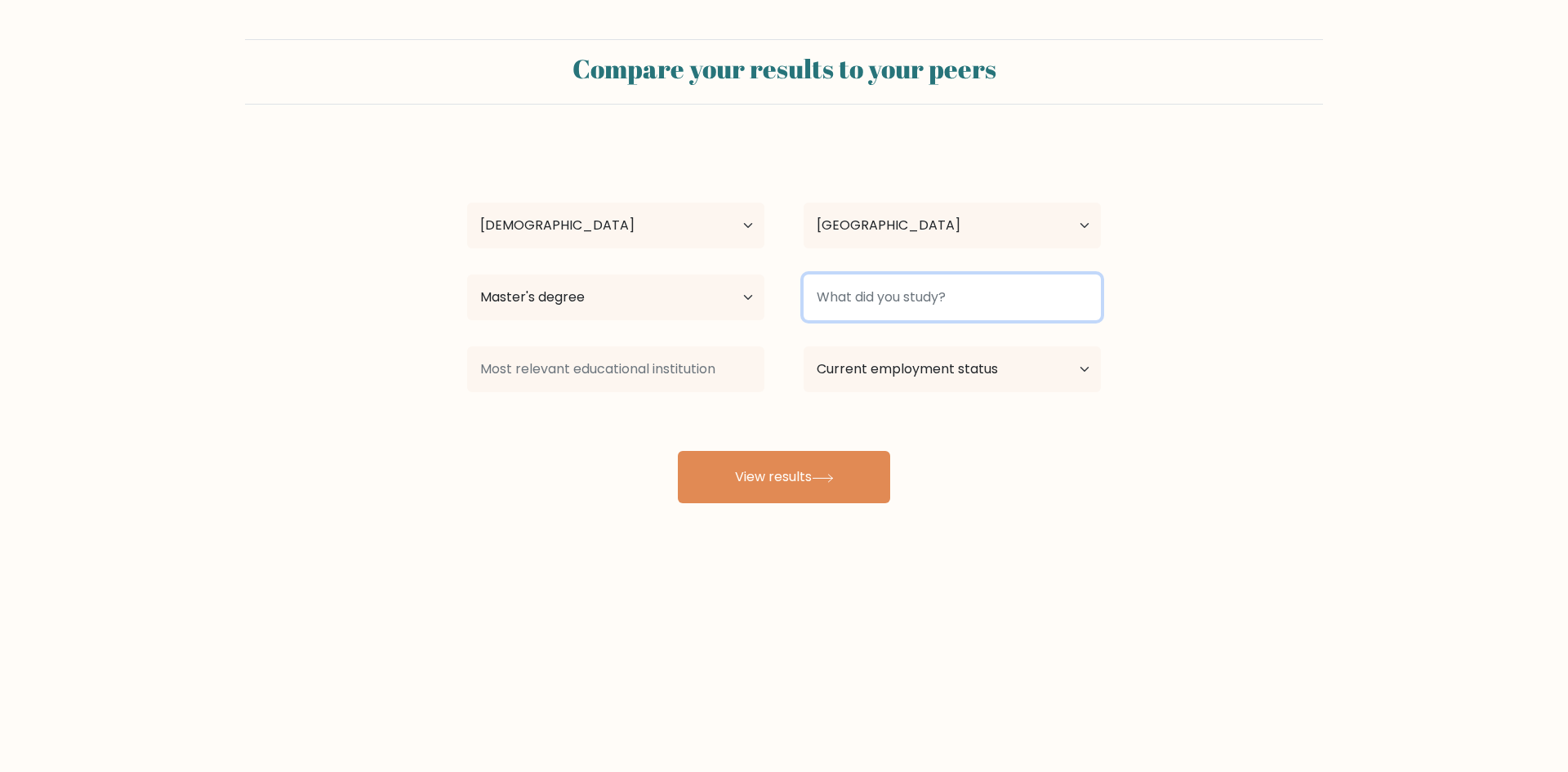
click at [894, 297] on input at bounding box center [952, 298] width 297 height 46
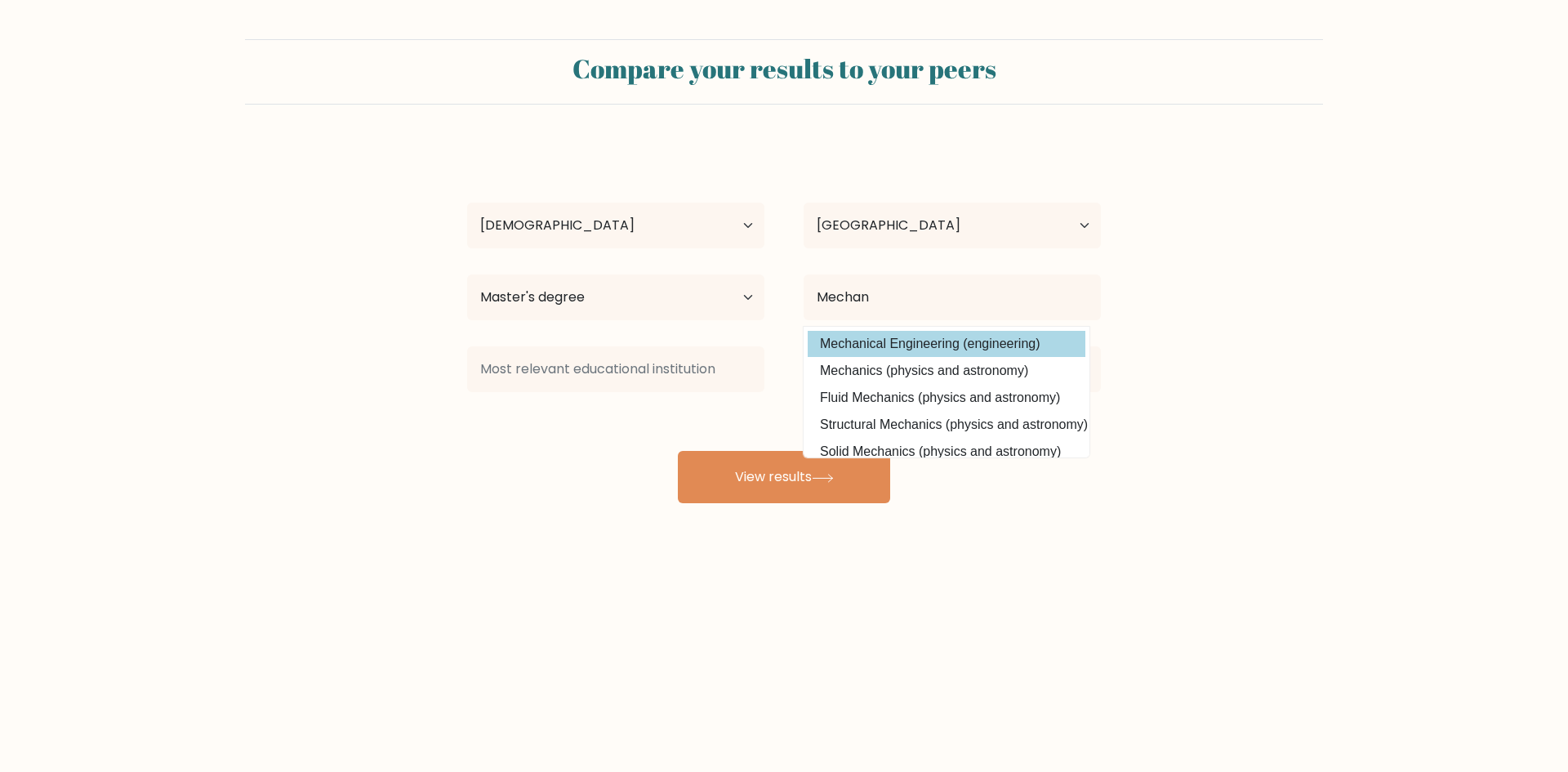
click at [910, 339] on option "Mechanical Engineering (engineering)" at bounding box center [946, 343] width 278 height 26
type input "Mechanical Engineering"
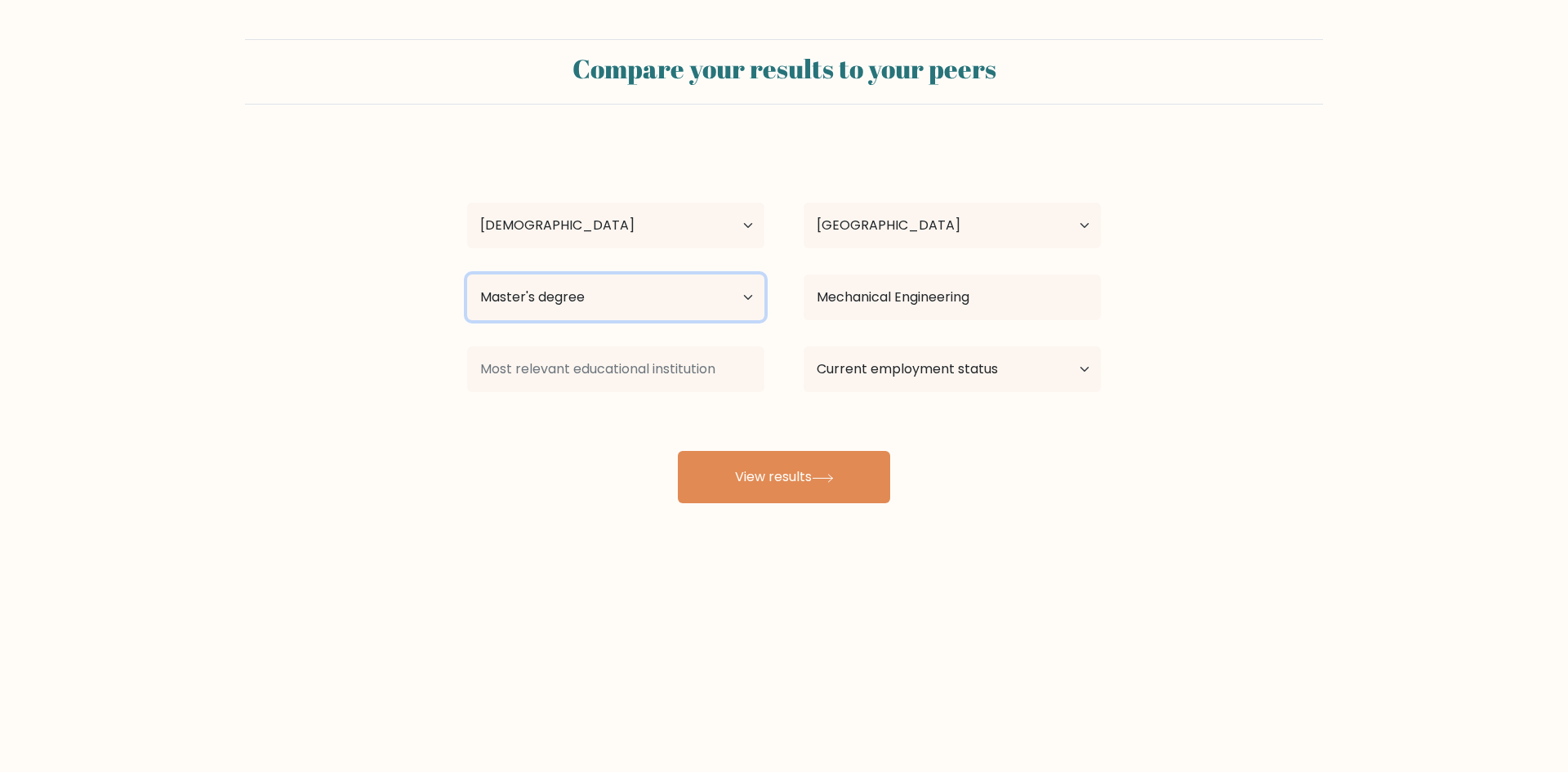
click at [704, 294] on select "Highest education level No schooling Primary Lower Secondary Upper Secondary Oc…" at bounding box center [615, 298] width 297 height 46
select select "bachelors_degree"
click at [467, 275] on select "Highest education level No schooling Primary Lower Secondary Upper Secondary Oc…" at bounding box center [615, 298] width 297 height 46
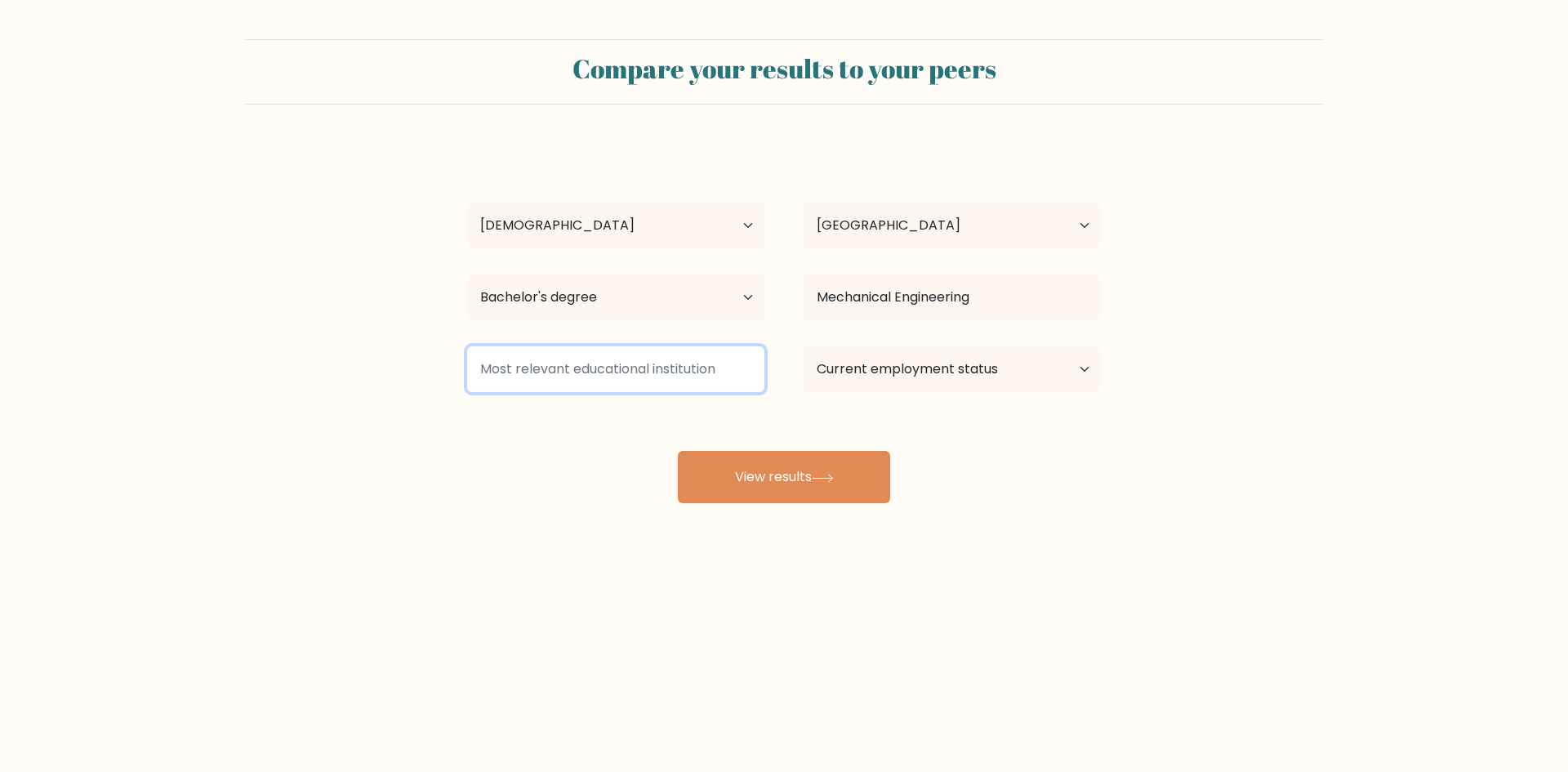
click at [593, 380] on input at bounding box center [615, 369] width 297 height 46
click at [660, 358] on input at bounding box center [615, 369] width 297 height 46
click at [993, 368] on select "Current employment status Employed Student Retired Other / prefer not to answer" at bounding box center [952, 369] width 297 height 46
select select "other"
click at [804, 346] on select "Current employment status Employed Student Retired Other / prefer not to answer" at bounding box center [952, 369] width 297 height 46
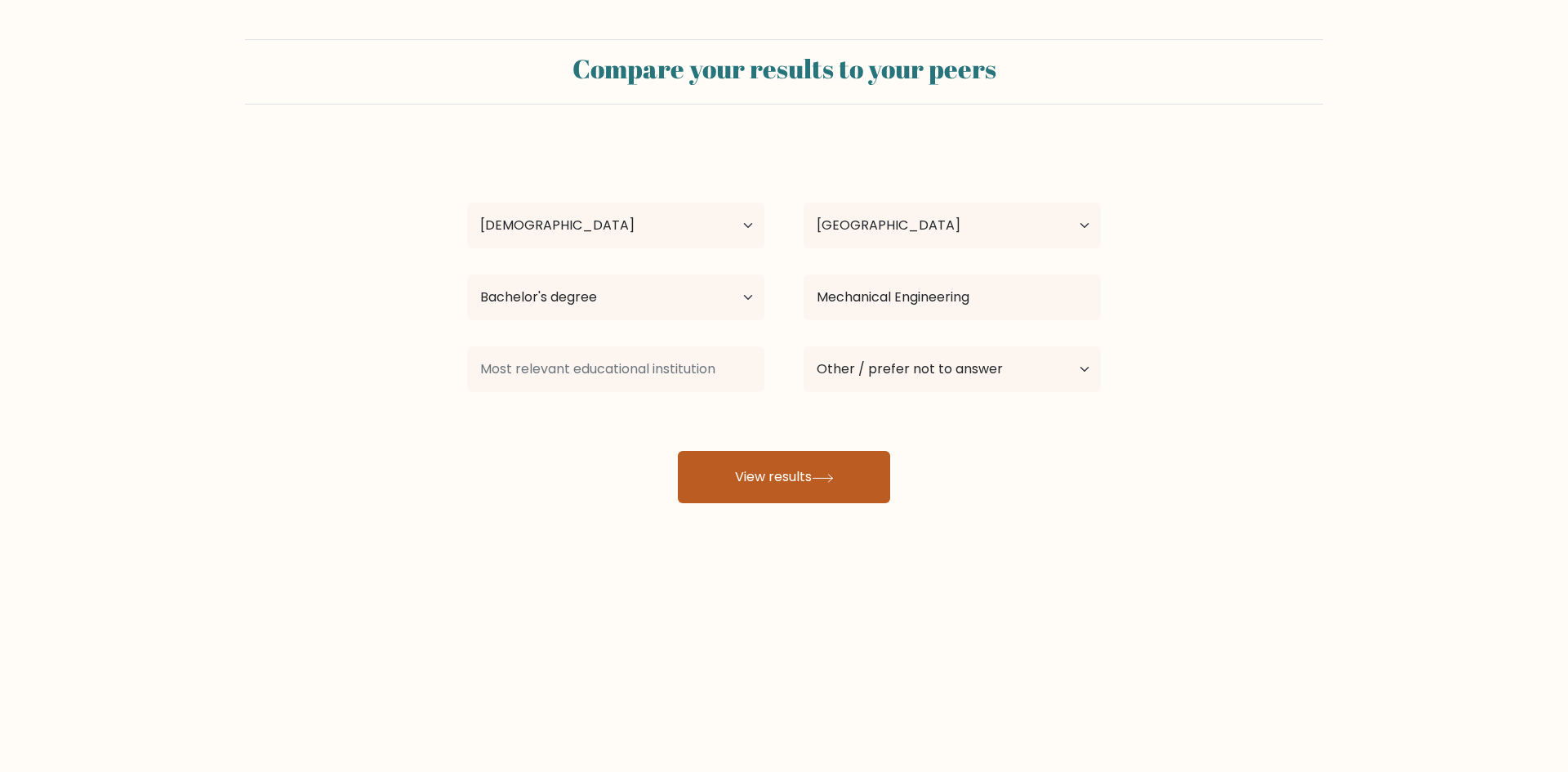
click at [843, 461] on button "View results" at bounding box center [784, 477] width 212 height 52
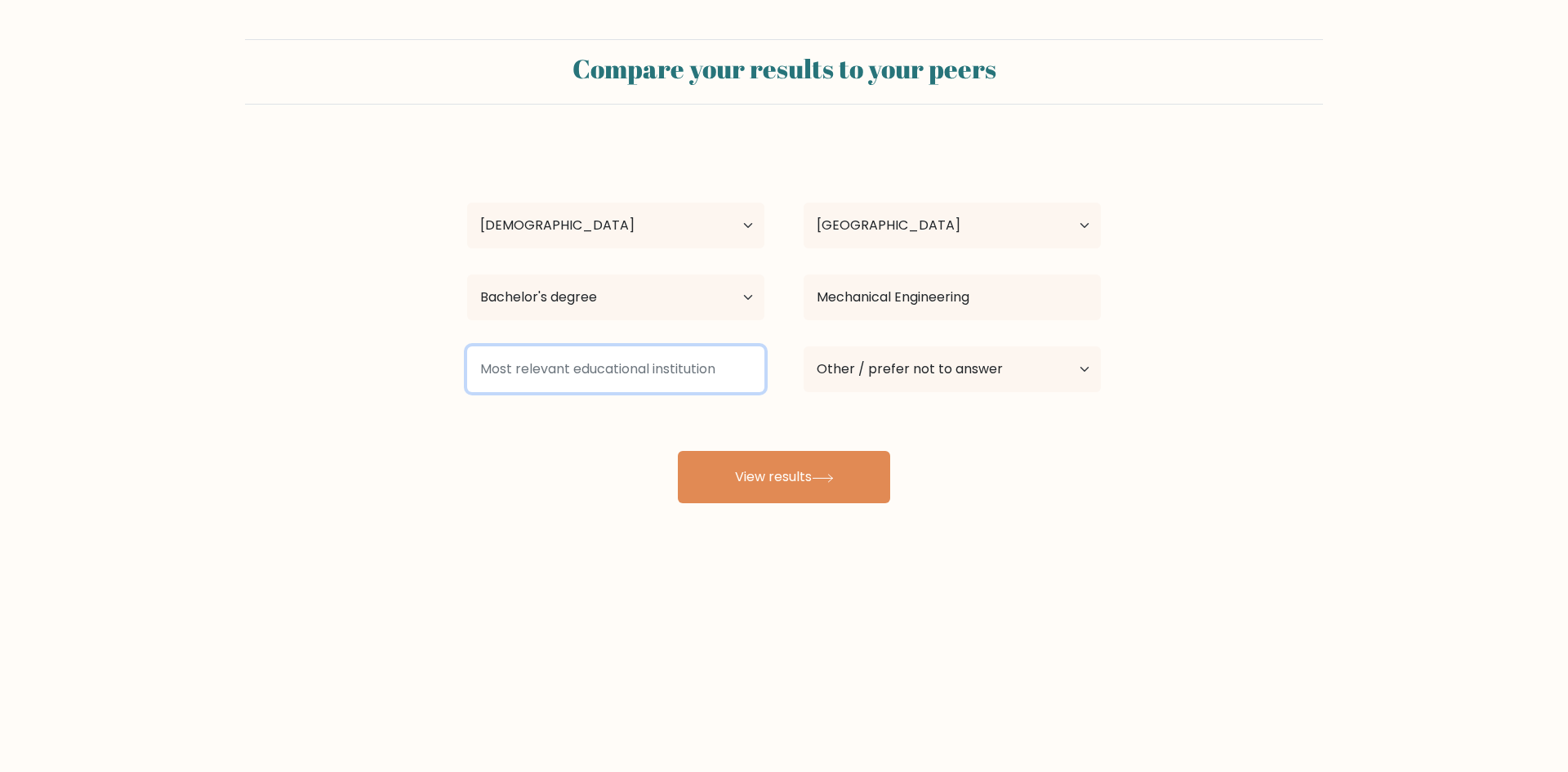
click at [742, 376] on input at bounding box center [615, 369] width 297 height 46
click at [647, 412] on div "paul duque Age Under 18 years old 18-24 years old 25-34 years old 35-44 years o…" at bounding box center [784, 324] width 653 height 360
click at [627, 344] on div "Saint loui University of Saint Louis (Philippines) Université Saint-Louis - Bru…" at bounding box center [616, 369] width 336 height 59
drag, startPoint x: 639, startPoint y: 364, endPoint x: 642, endPoint y: 374, distance: 10.4
click at [642, 371] on input "Saint loui" at bounding box center [615, 369] width 297 height 46
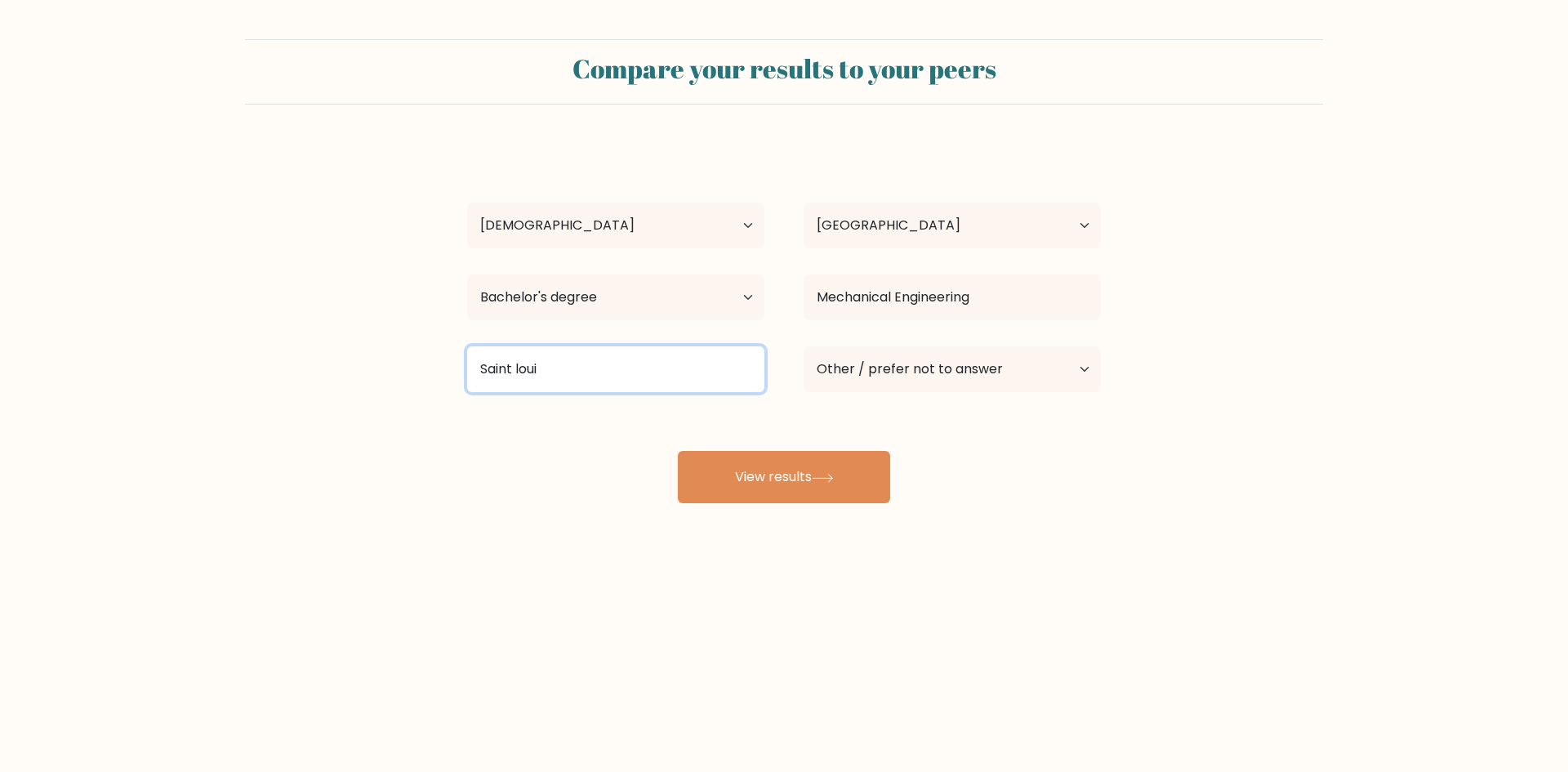
click at [642, 374] on input "Saint loui" at bounding box center [615, 369] width 297 height 46
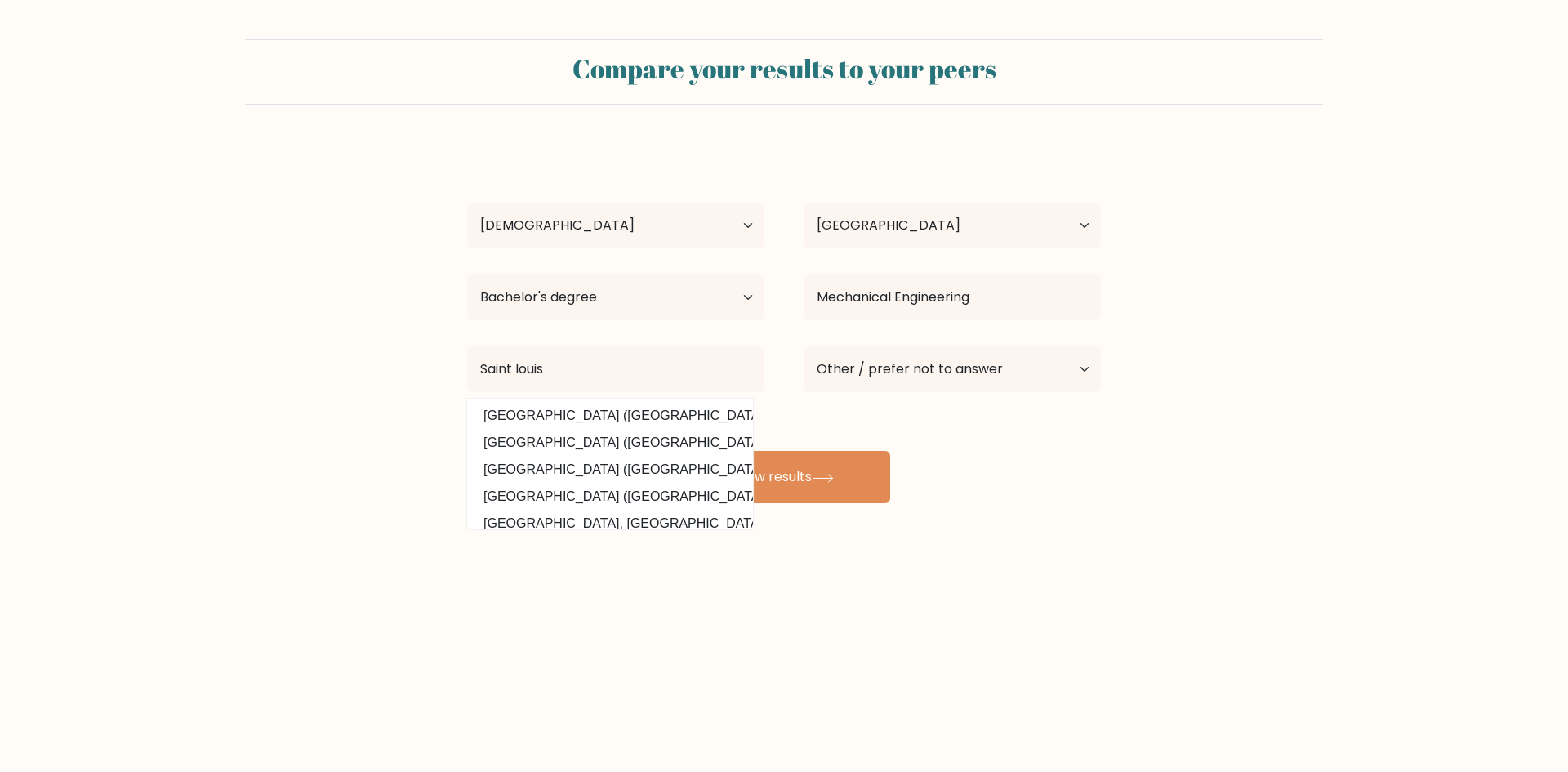
drag, startPoint x: 586, startPoint y: 421, endPoint x: 576, endPoint y: 427, distance: 11.7
click at [608, 431] on datalist "University of Saint Louis (Philippines) Université Saint-Louis - Bruxelles (Bel…" at bounding box center [610, 464] width 286 height 131
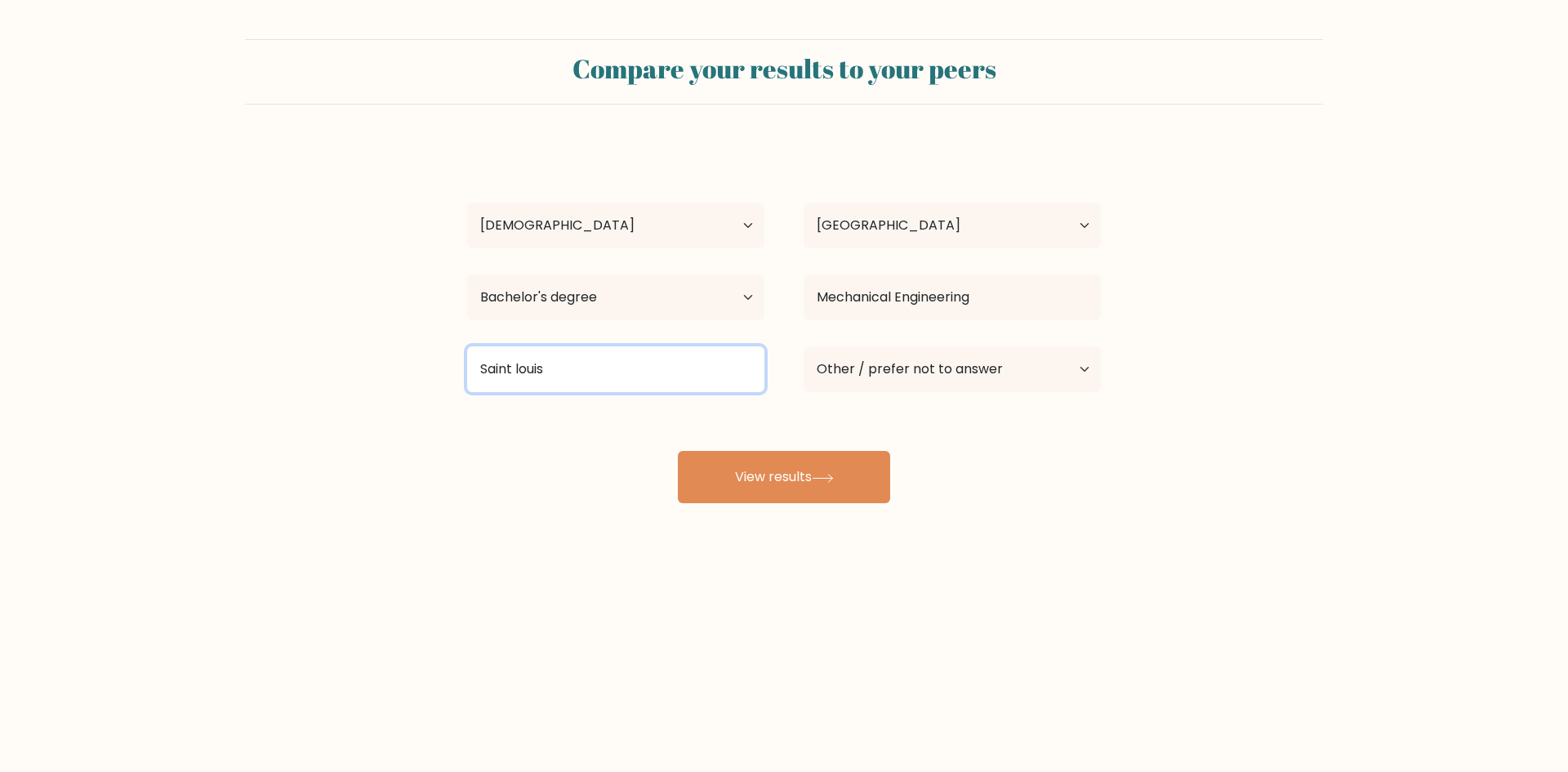
click at [586, 358] on input "Saint louis" at bounding box center [615, 369] width 297 height 46
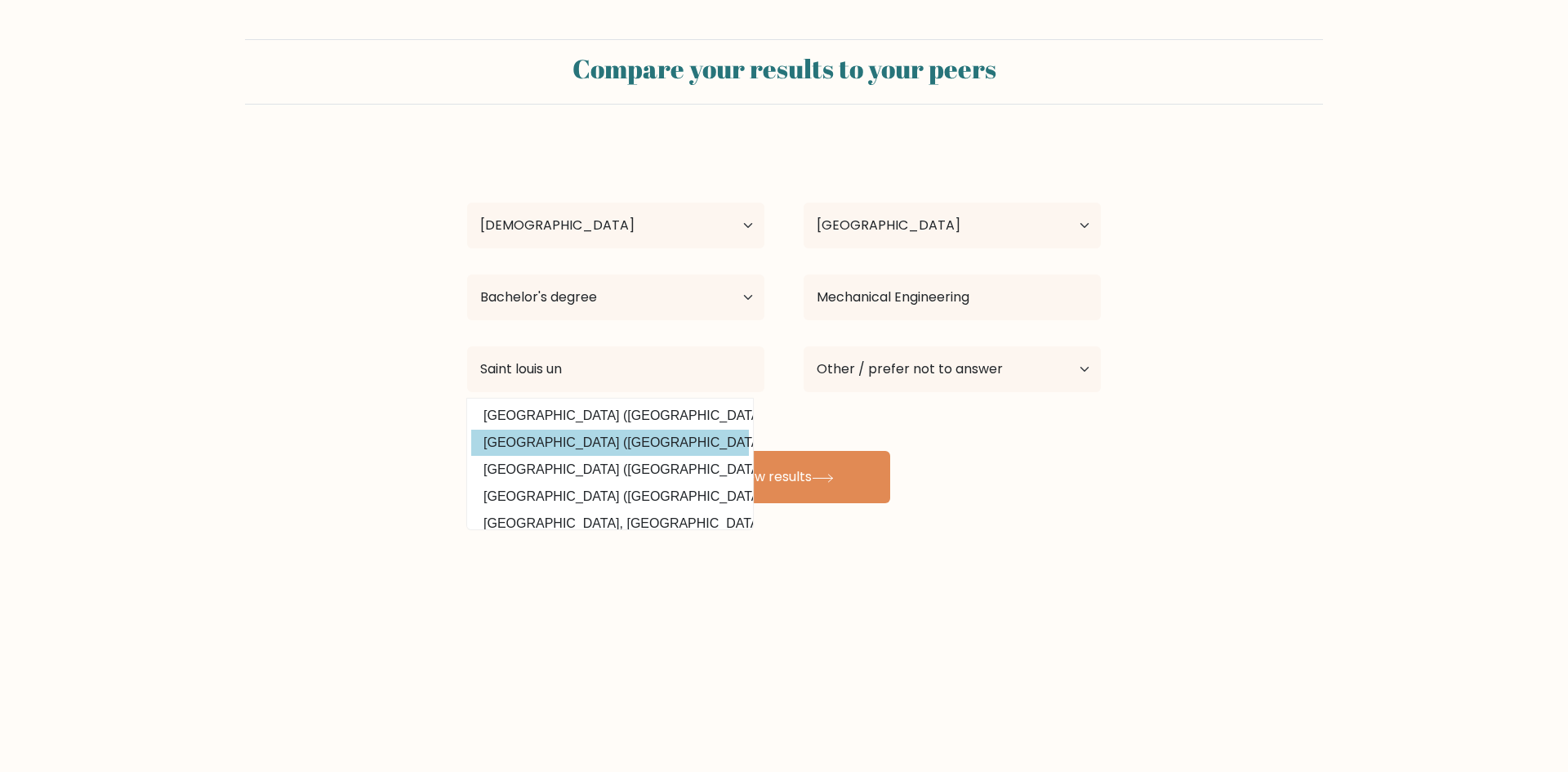
click at [589, 437] on option "University of Saint Louis (Philippines)" at bounding box center [610, 442] width 278 height 26
type input "University of Saint Louis"
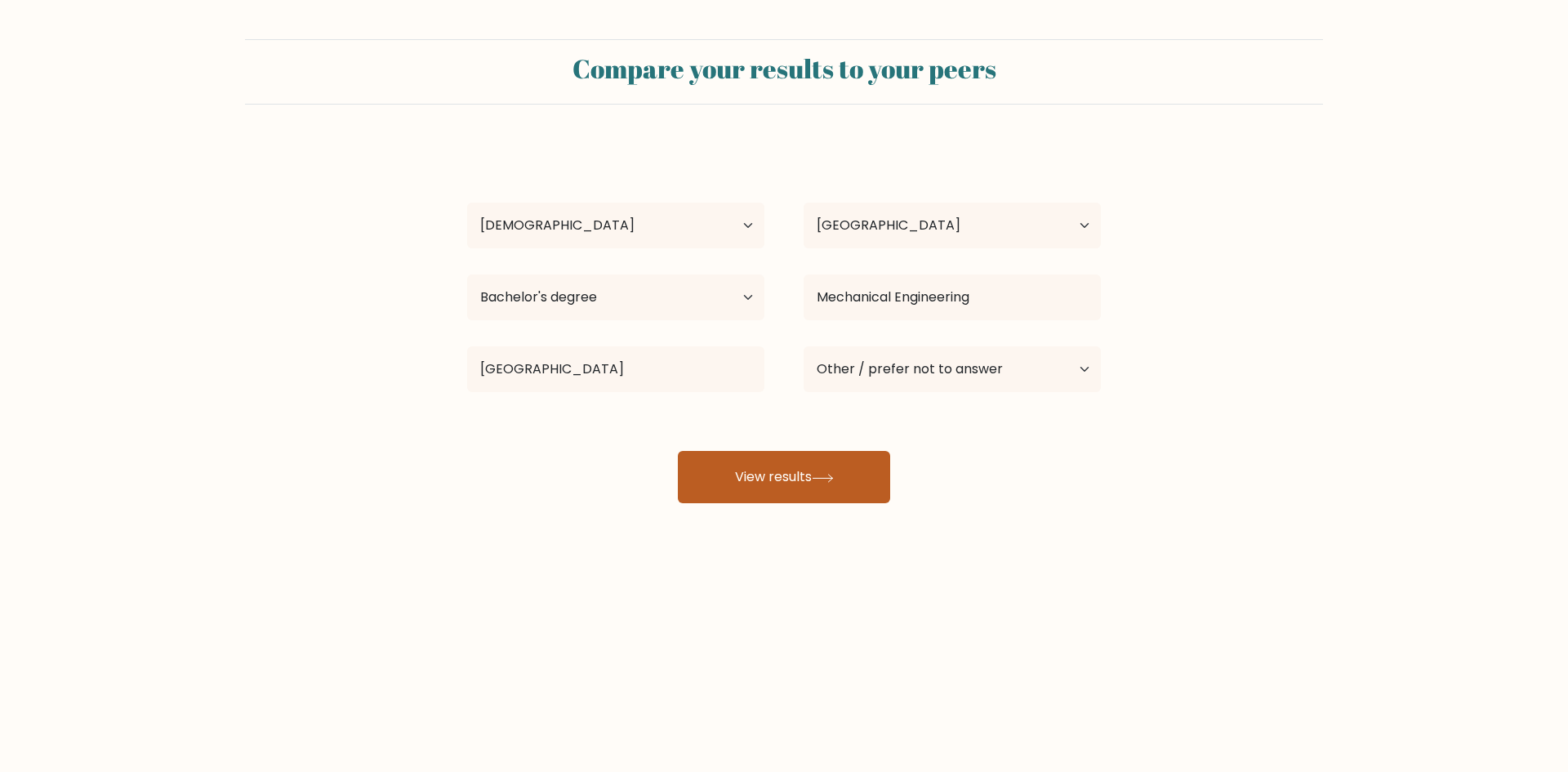
click at [804, 471] on button "View results" at bounding box center [784, 477] width 212 height 52
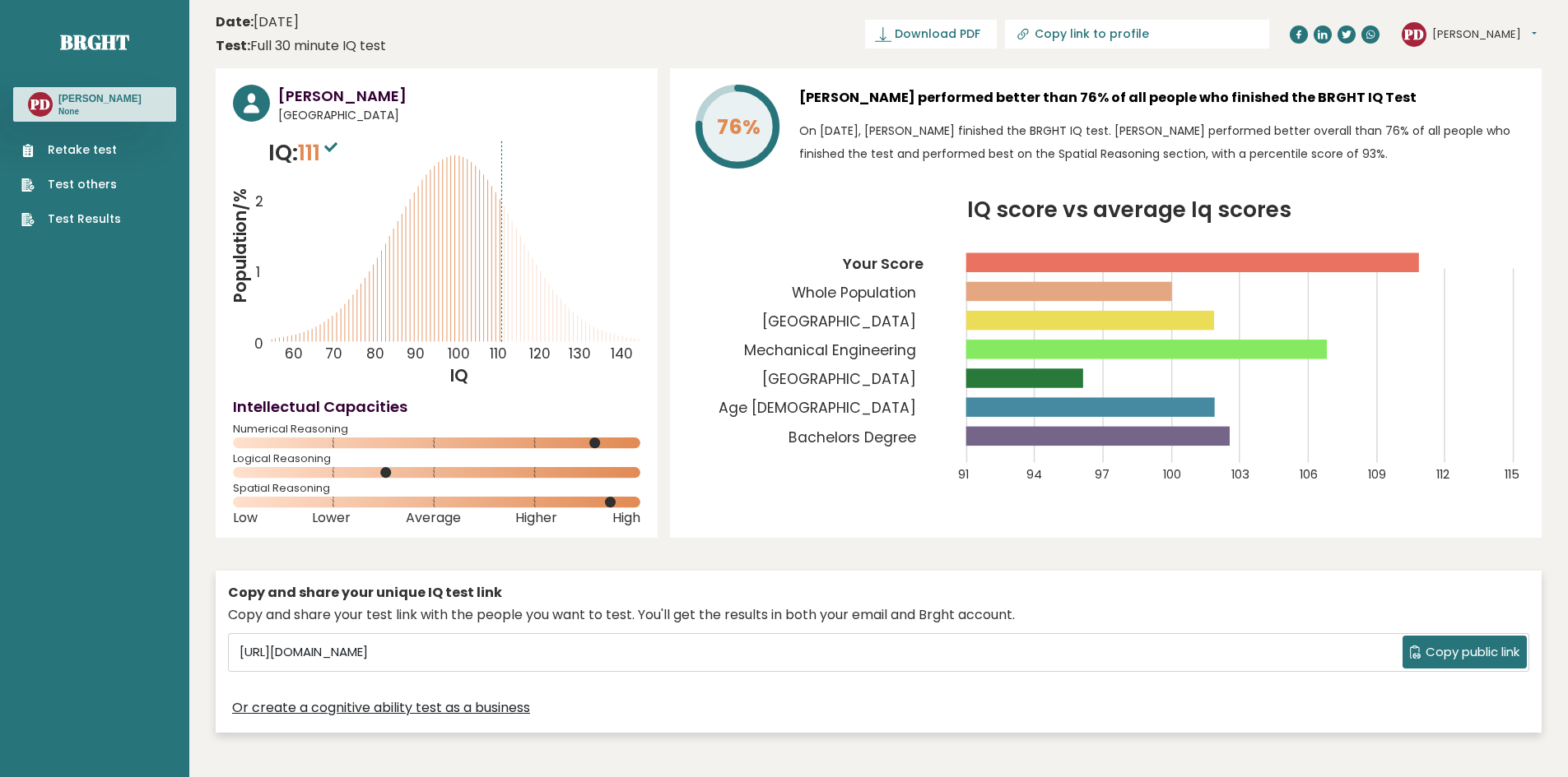
drag, startPoint x: 899, startPoint y: 446, endPoint x: 769, endPoint y: 462, distance: 131.0
click at [769, 462] on icon "IQ score vs average Iq scores 91 94 97 100 103 106 109 112 115 Your Score Whole…" at bounding box center [1105, 351] width 837 height 303
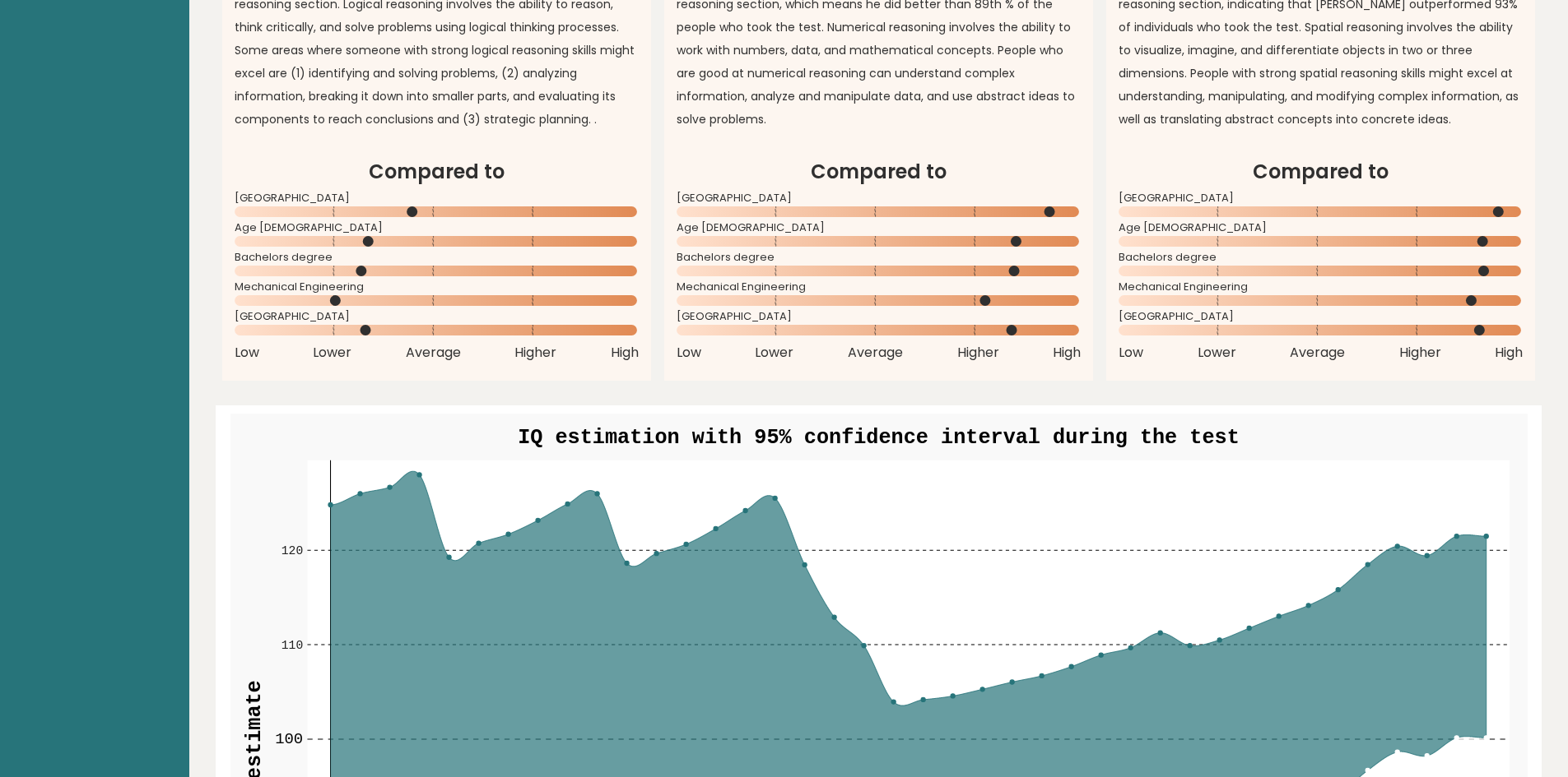
scroll to position [1563, 0]
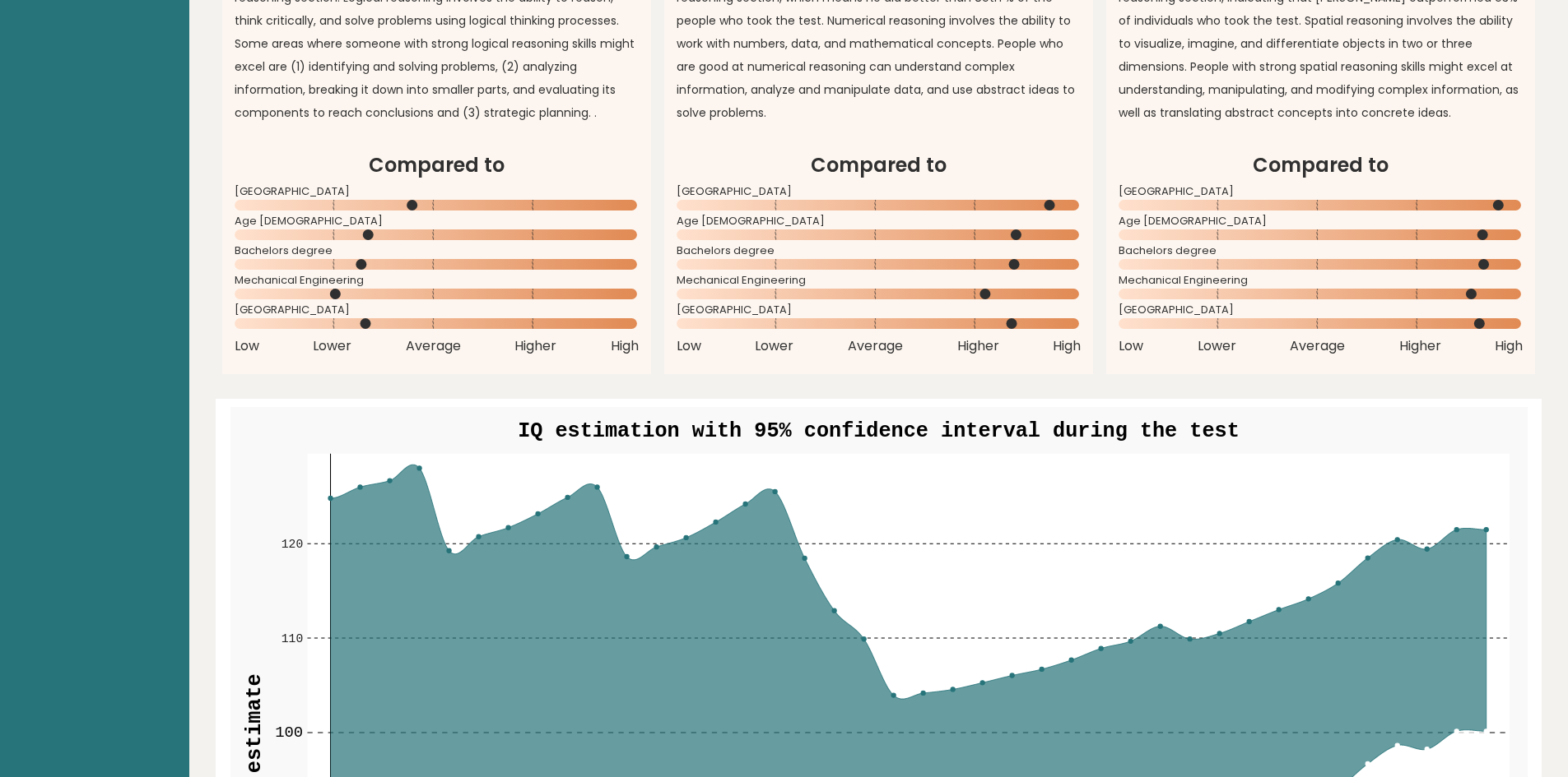
click at [580, 516] on icon at bounding box center [908, 742] width 1156 height 555
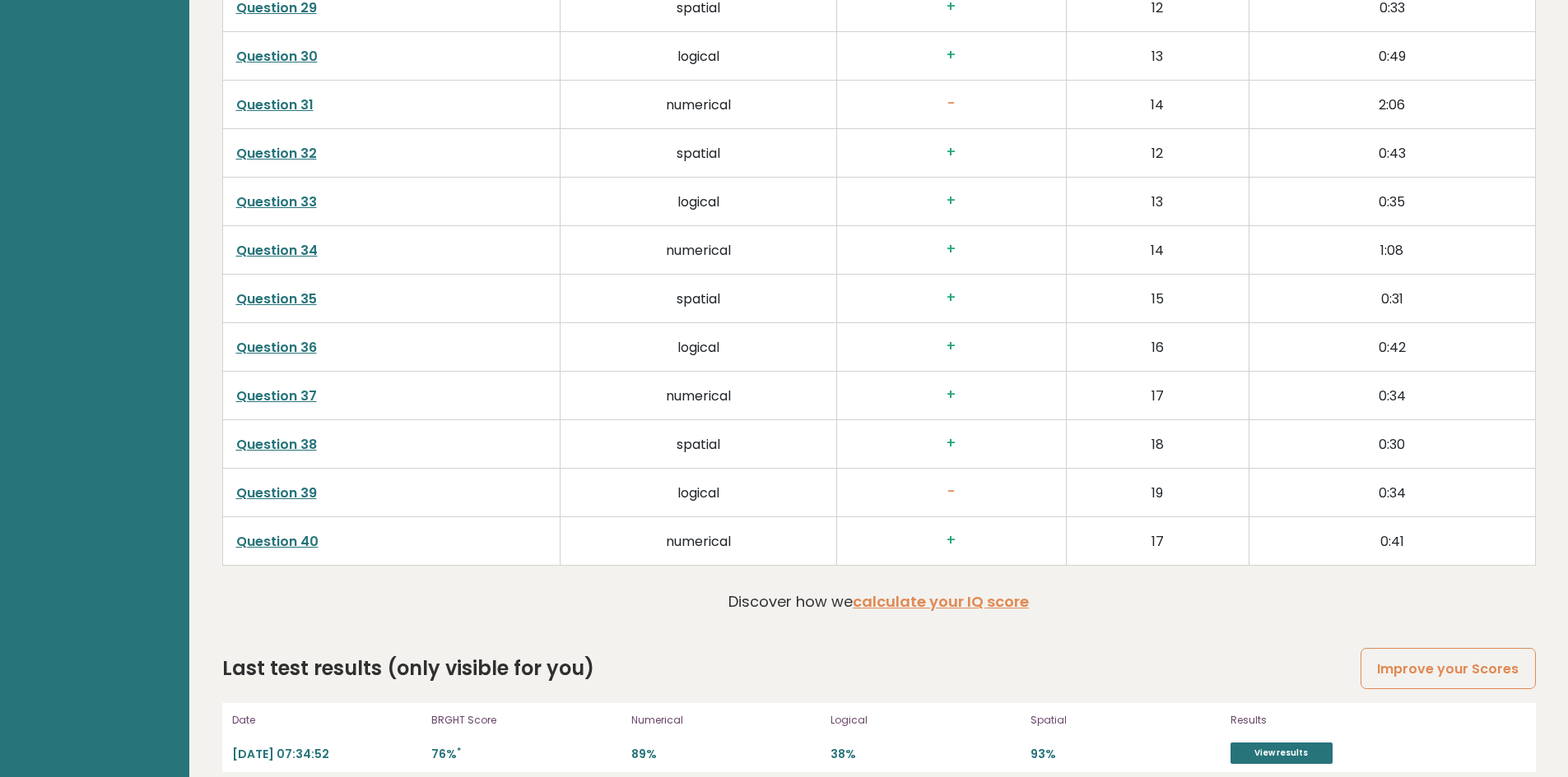
scroll to position [4048, 0]
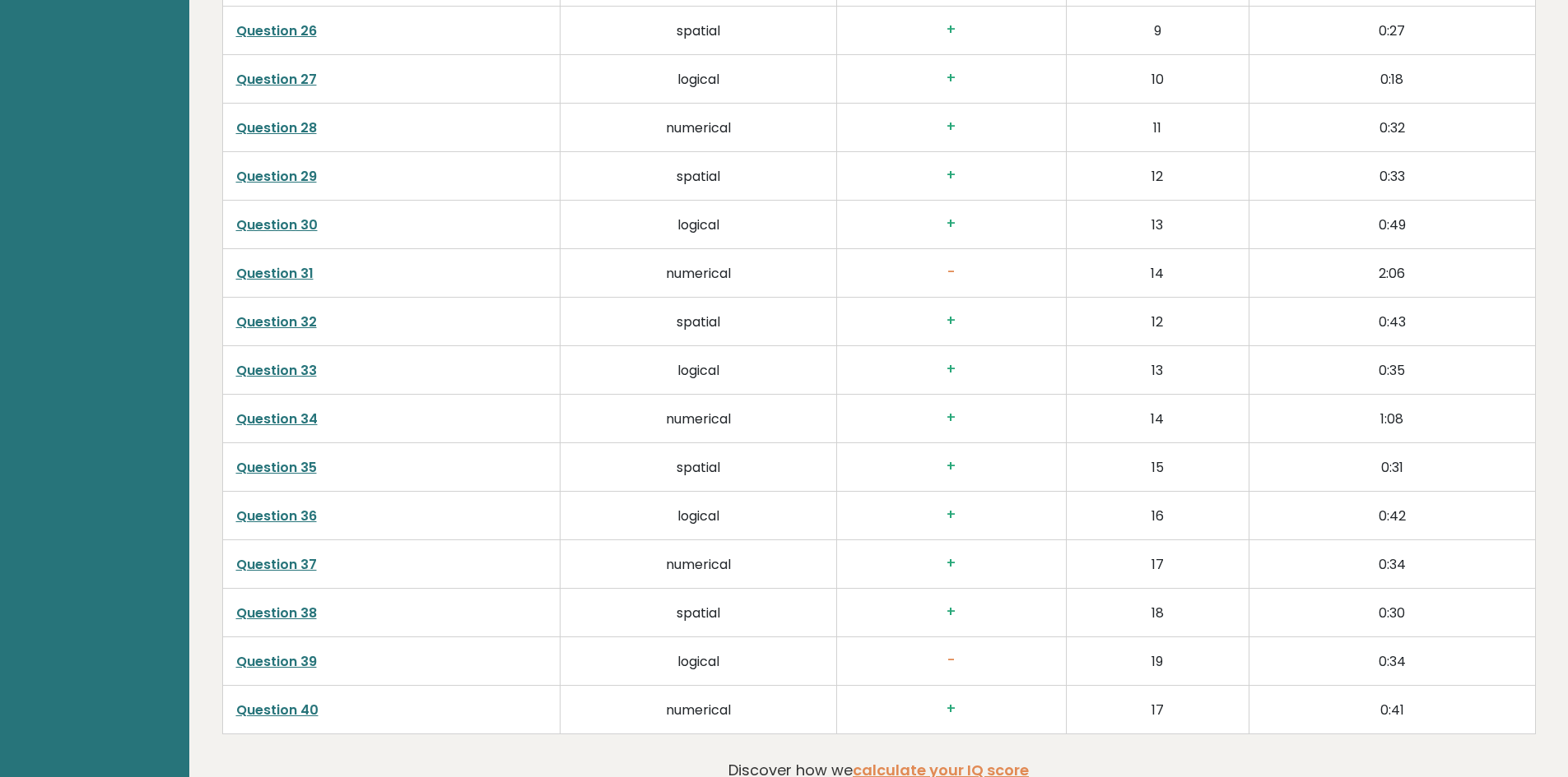
click at [305, 652] on link "Question 39" at bounding box center [276, 662] width 80 height 19
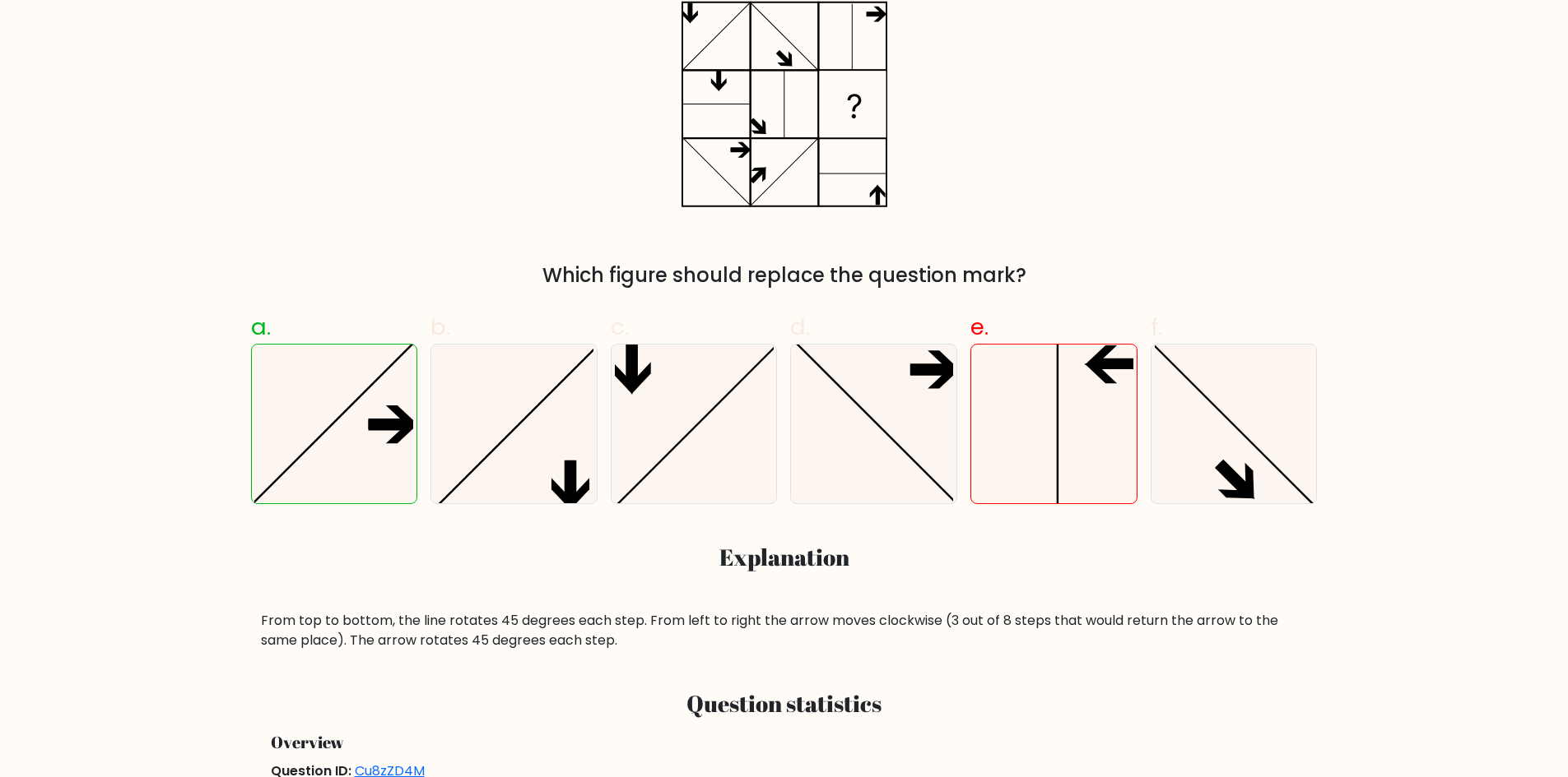
scroll to position [231, 0]
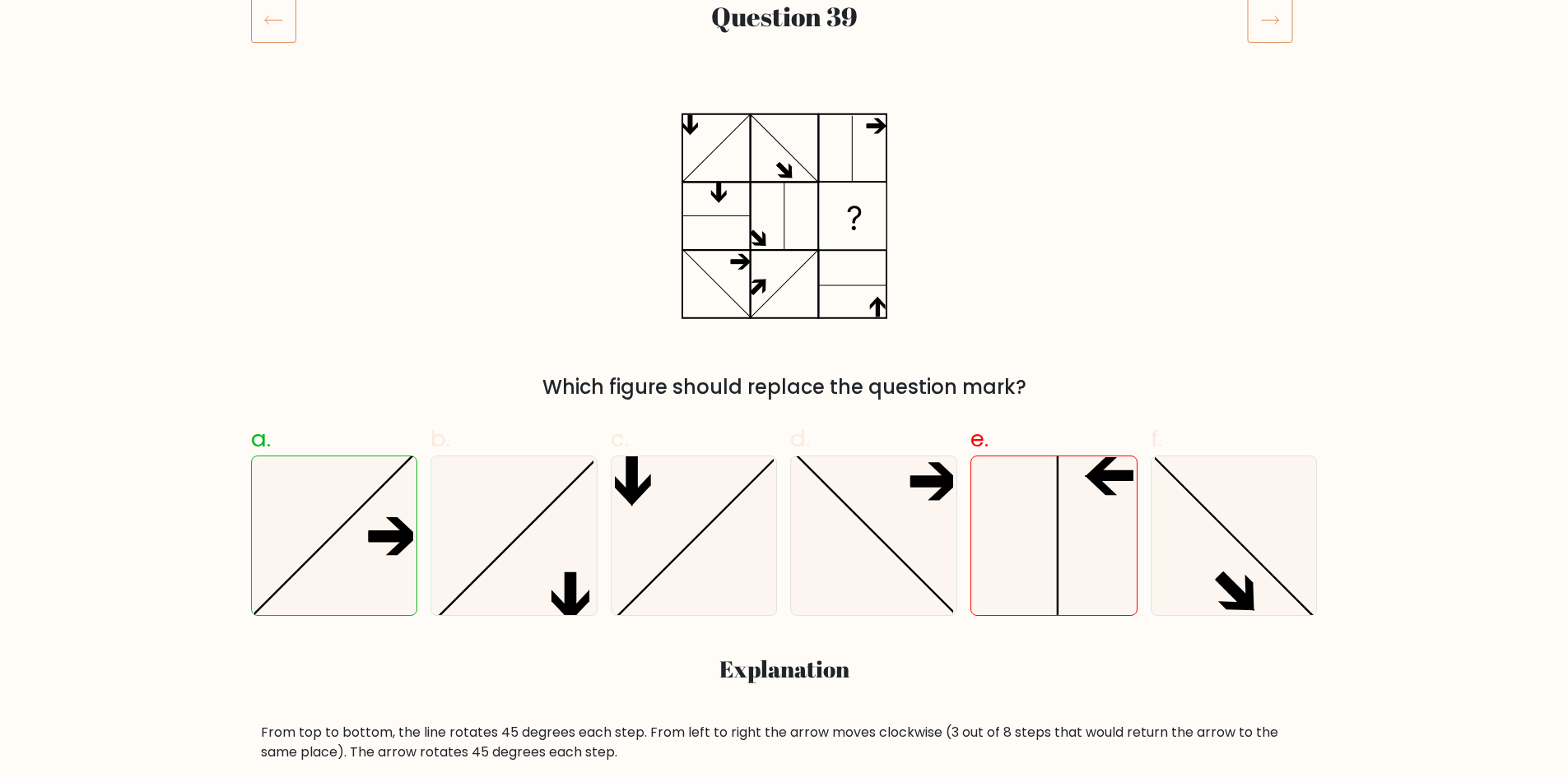
click at [272, 9] on icon at bounding box center [273, 20] width 45 height 46
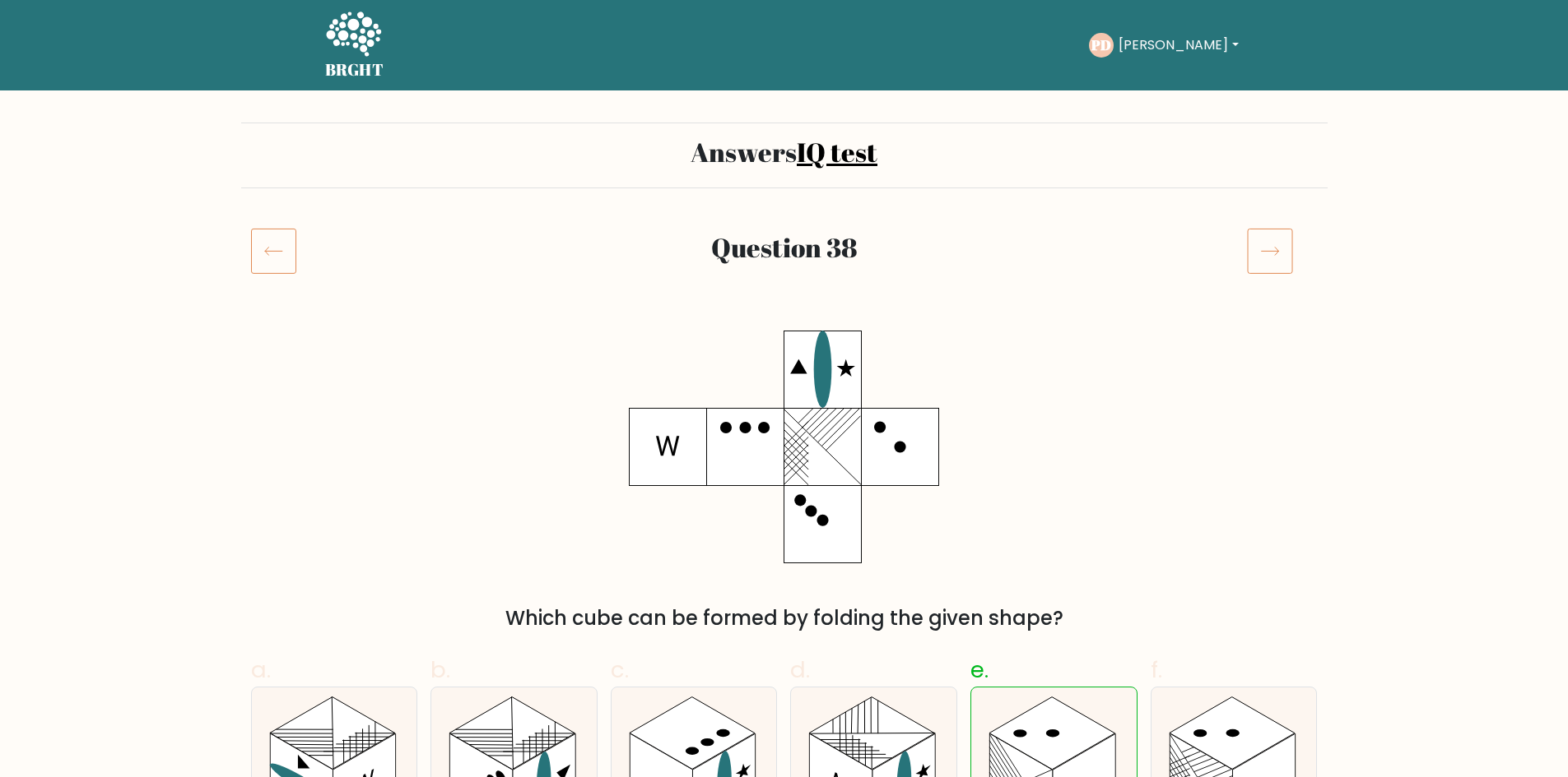
click at [1139, 38] on button "[PERSON_NAME]" at bounding box center [1177, 45] width 129 height 21
click at [1152, 114] on link "Profile" at bounding box center [1155, 105] width 130 height 26
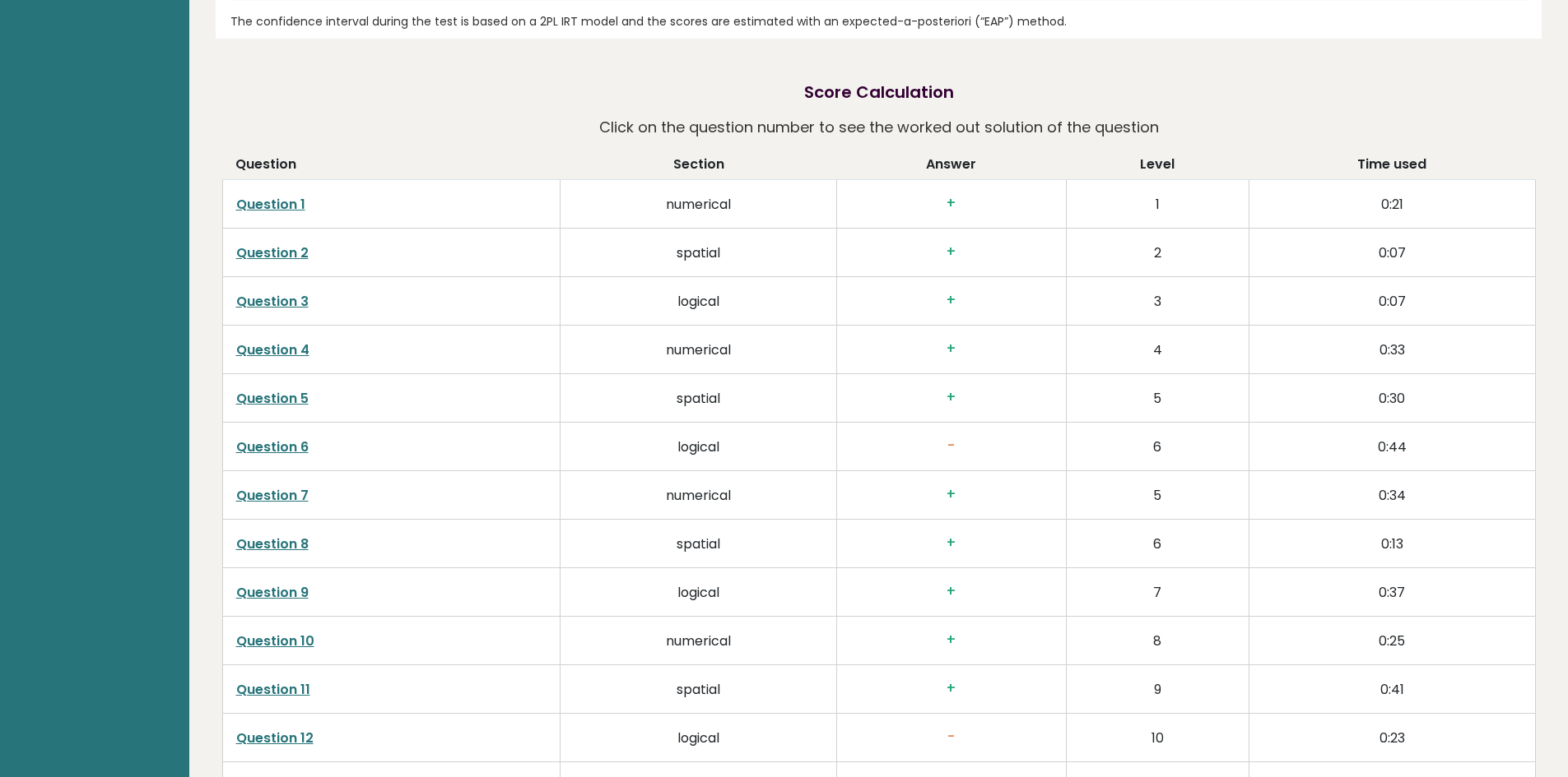
scroll to position [2649, 0]
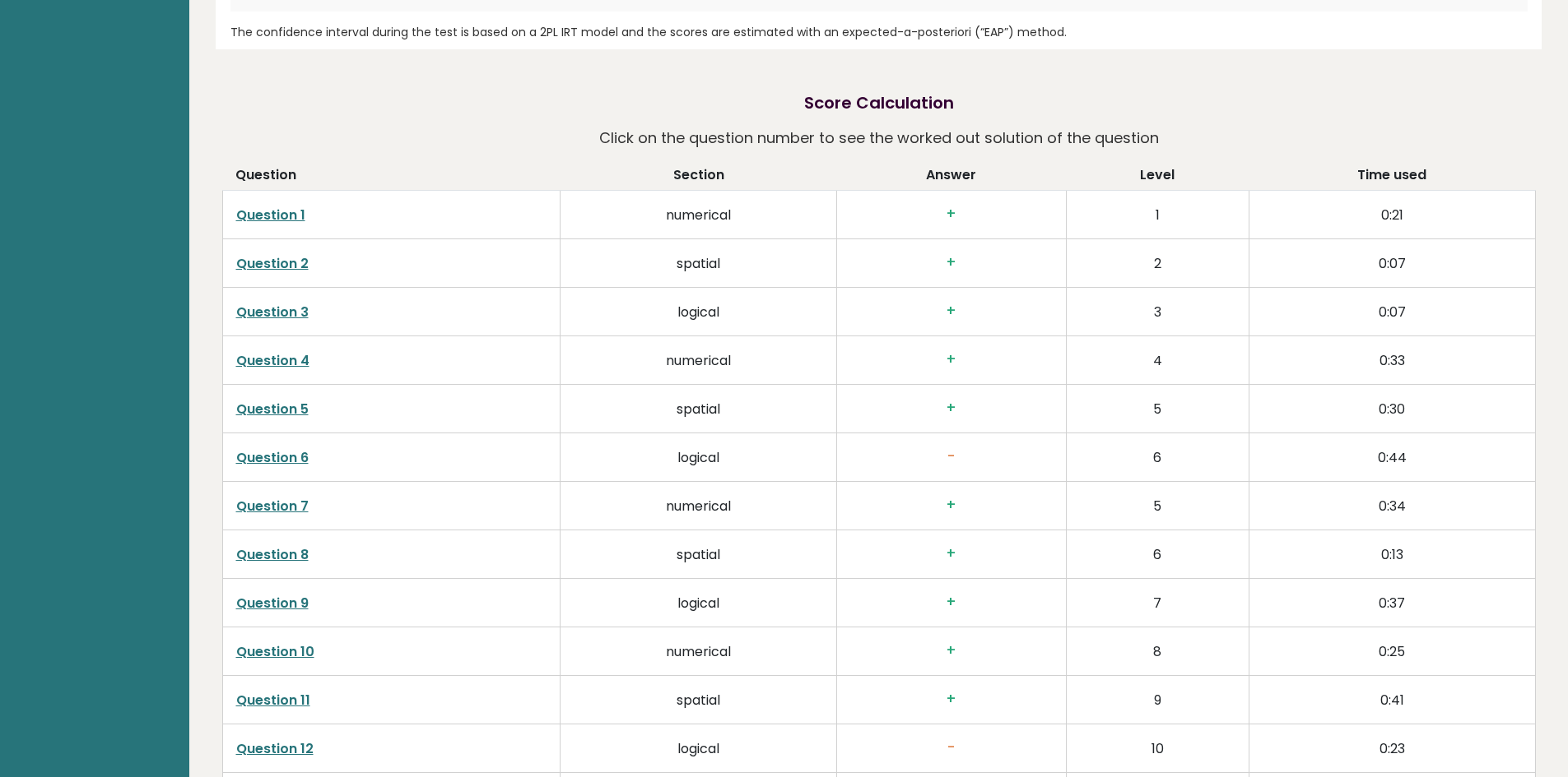
click at [273, 206] on link "Question 1" at bounding box center [270, 216] width 69 height 19
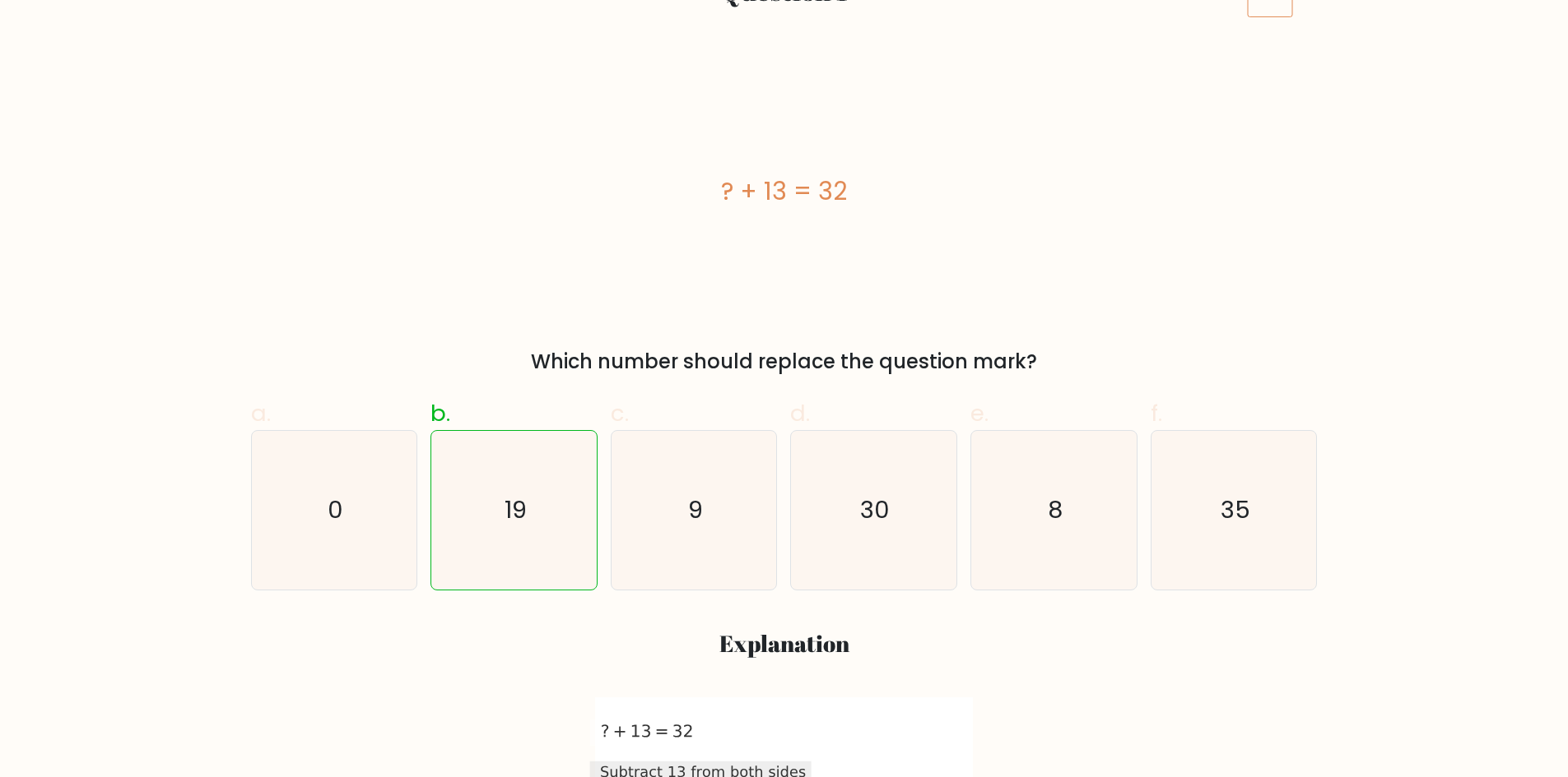
scroll to position [173, 0]
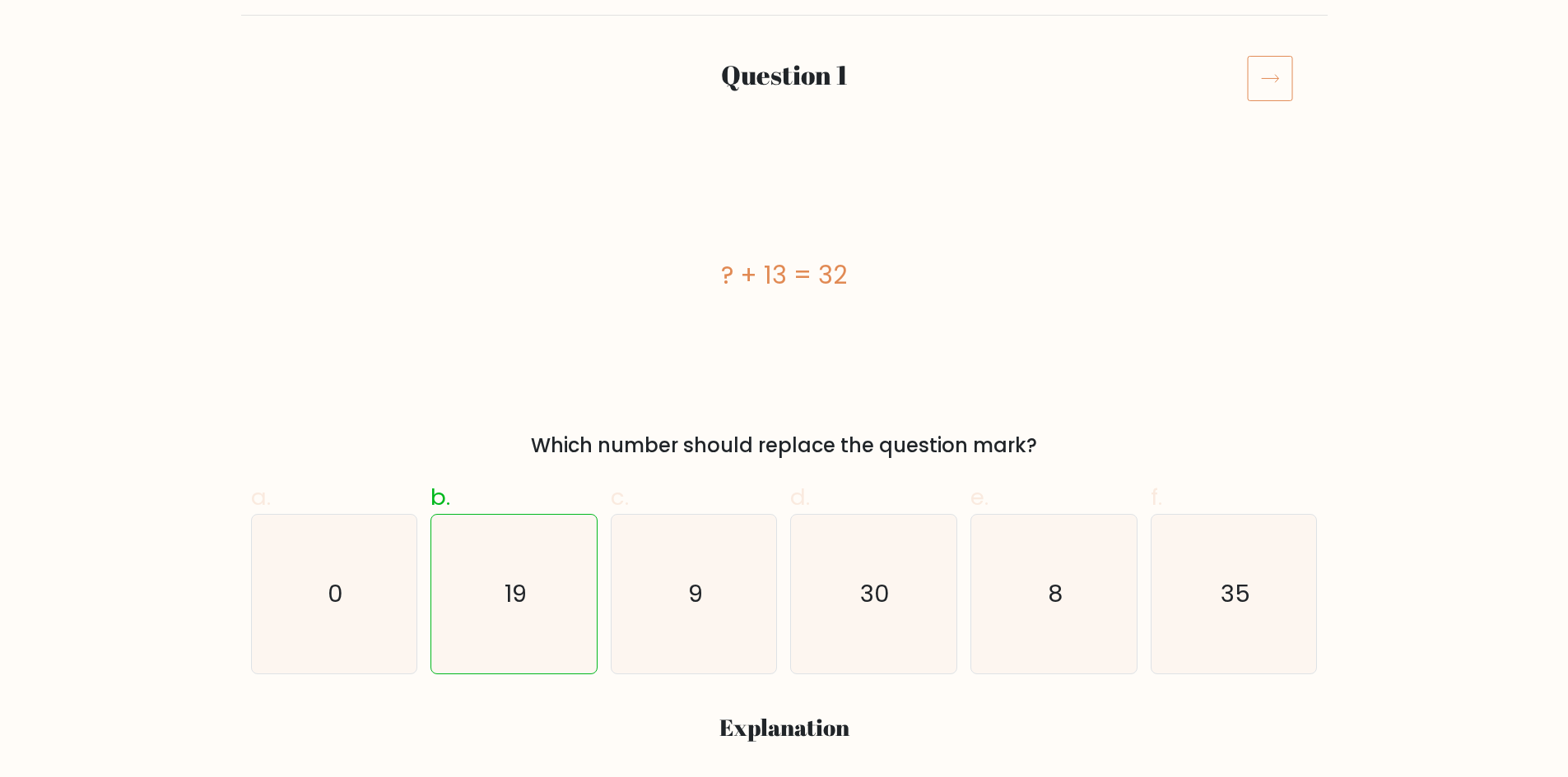
click at [1277, 86] on icon at bounding box center [1270, 78] width 46 height 46
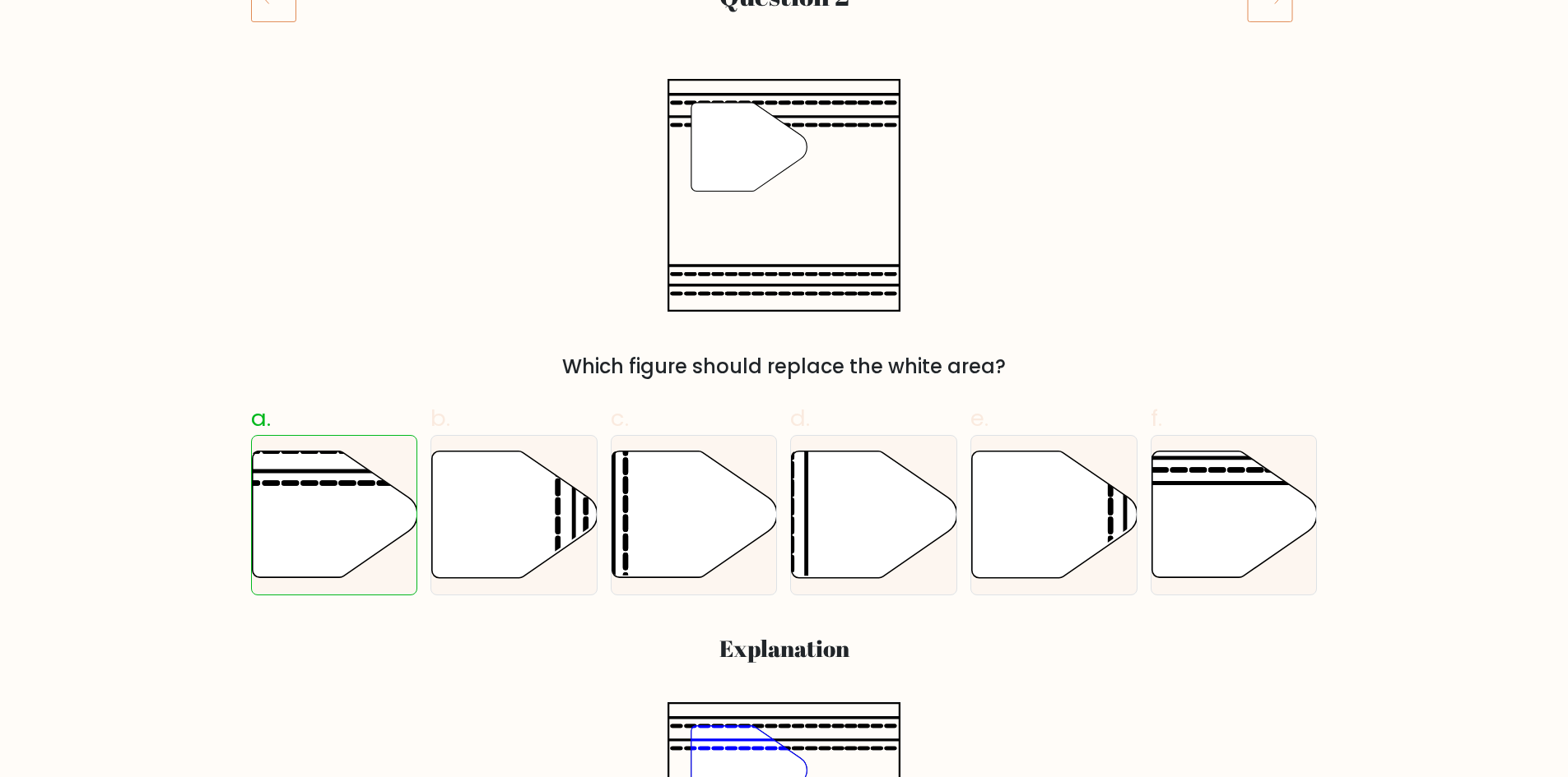
scroll to position [193, 0]
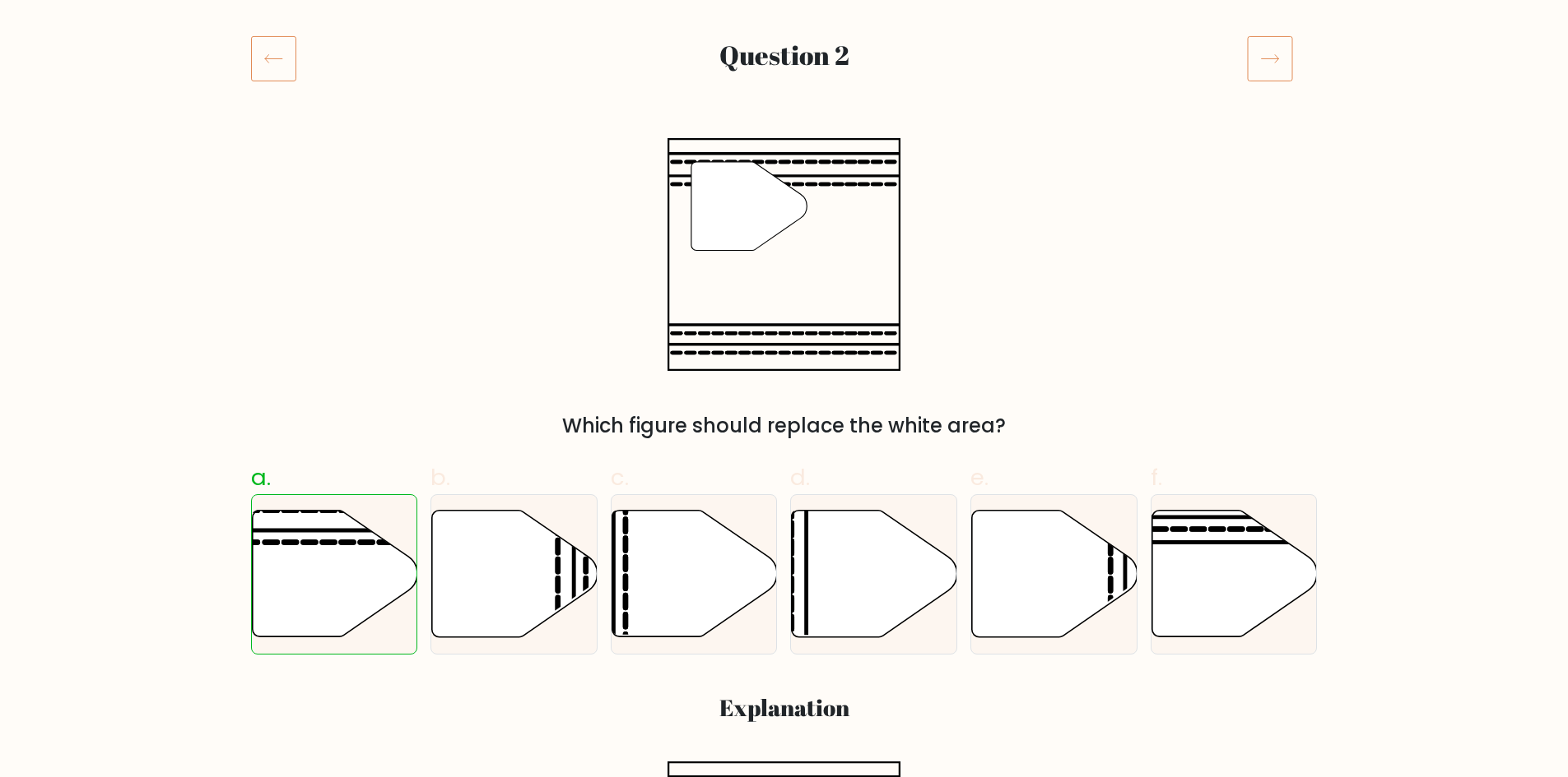
click at [1284, 64] on icon at bounding box center [1270, 59] width 46 height 46
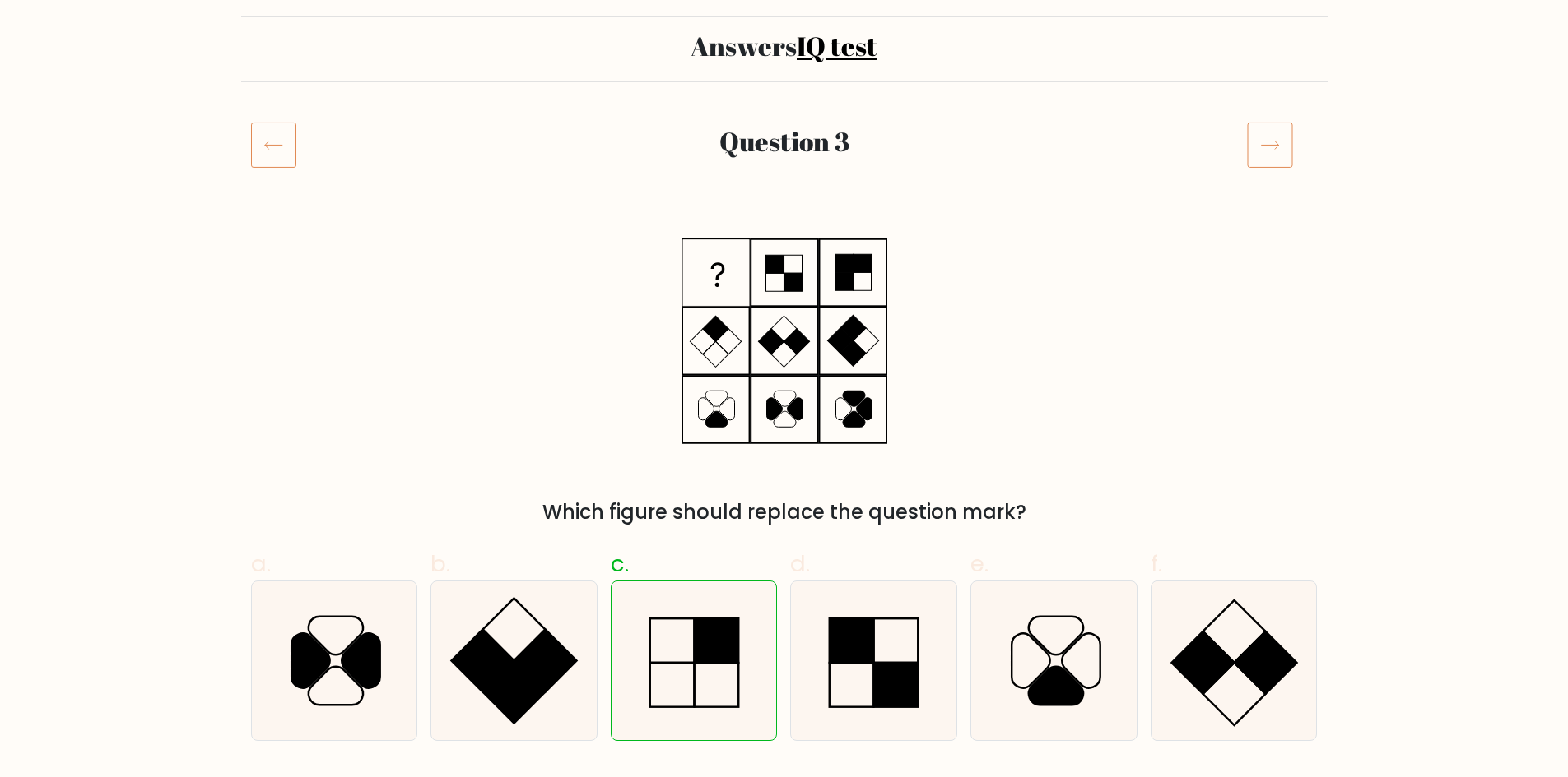
scroll to position [151, 0]
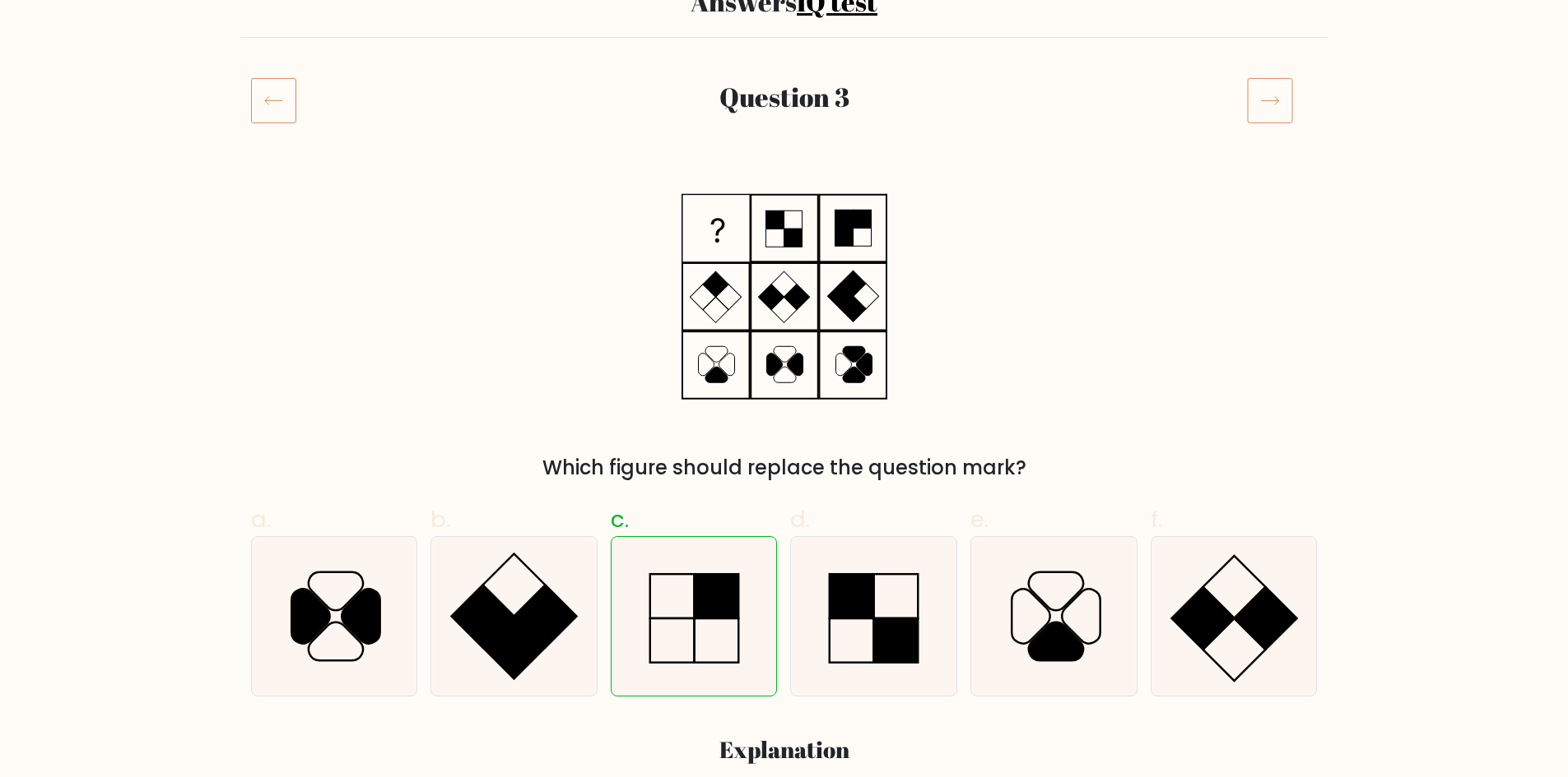
click at [1286, 95] on icon at bounding box center [1270, 101] width 46 height 46
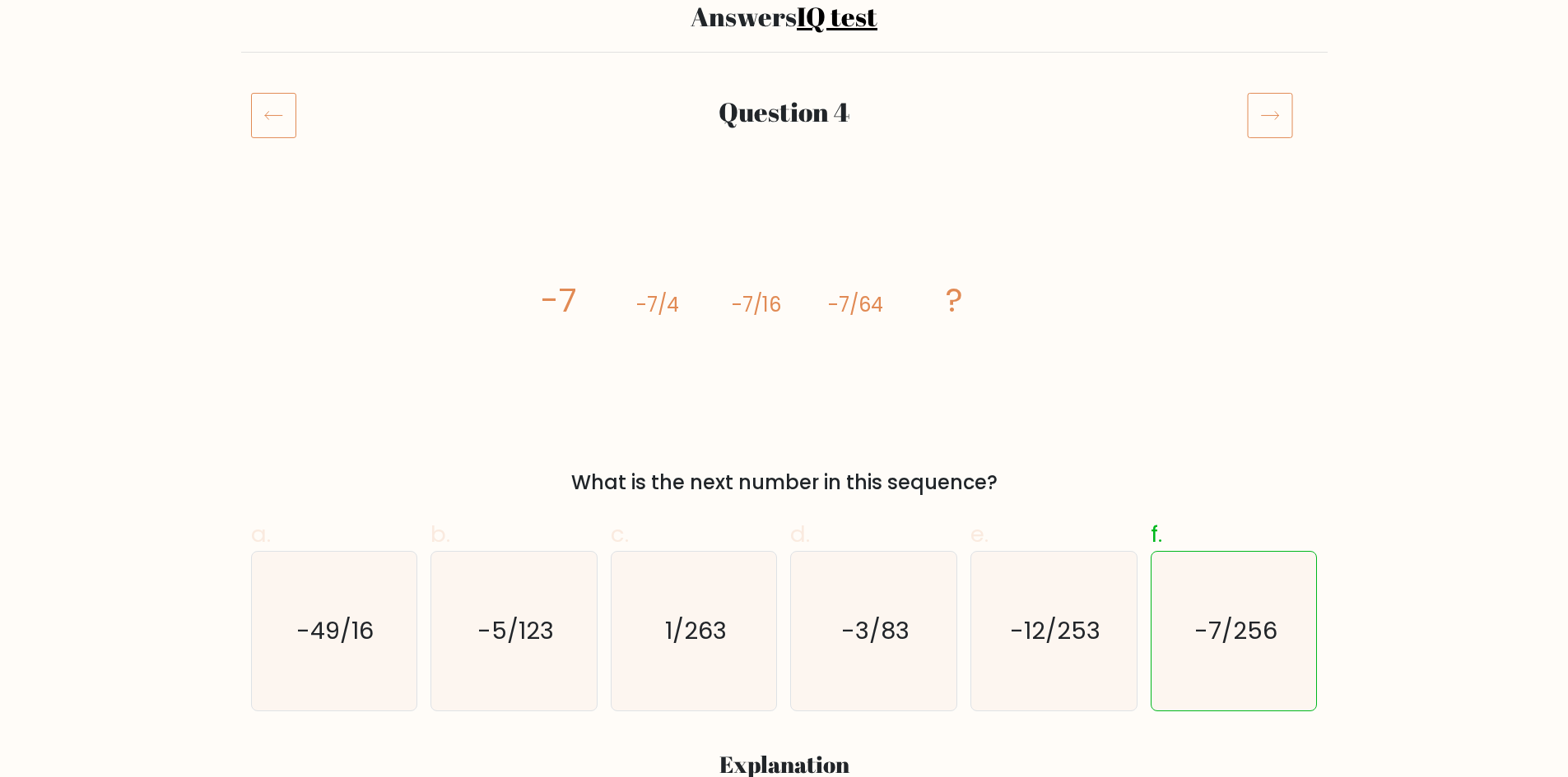
scroll to position [164, 0]
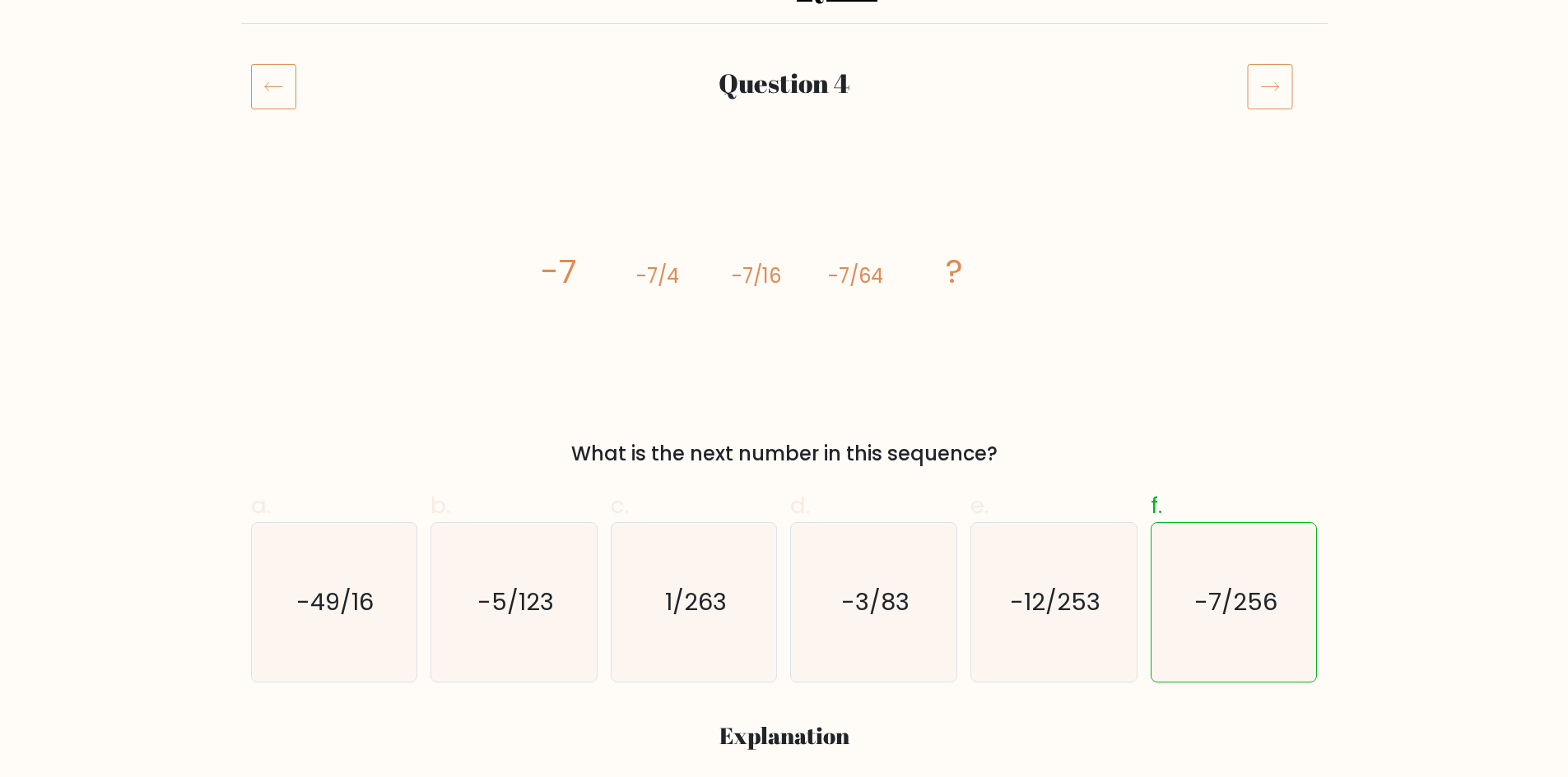
click at [1279, 93] on icon at bounding box center [1270, 86] width 46 height 46
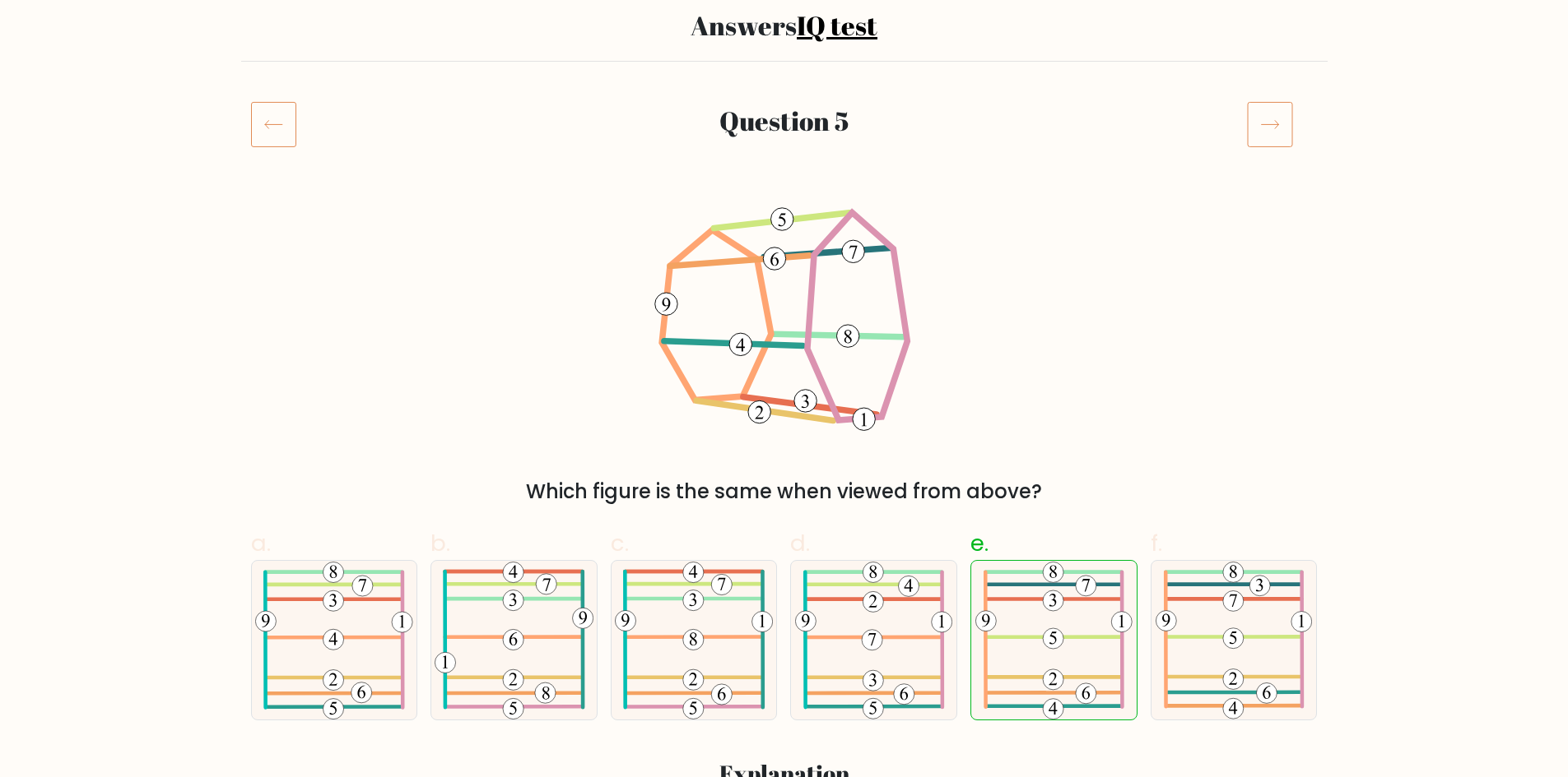
scroll to position [164, 0]
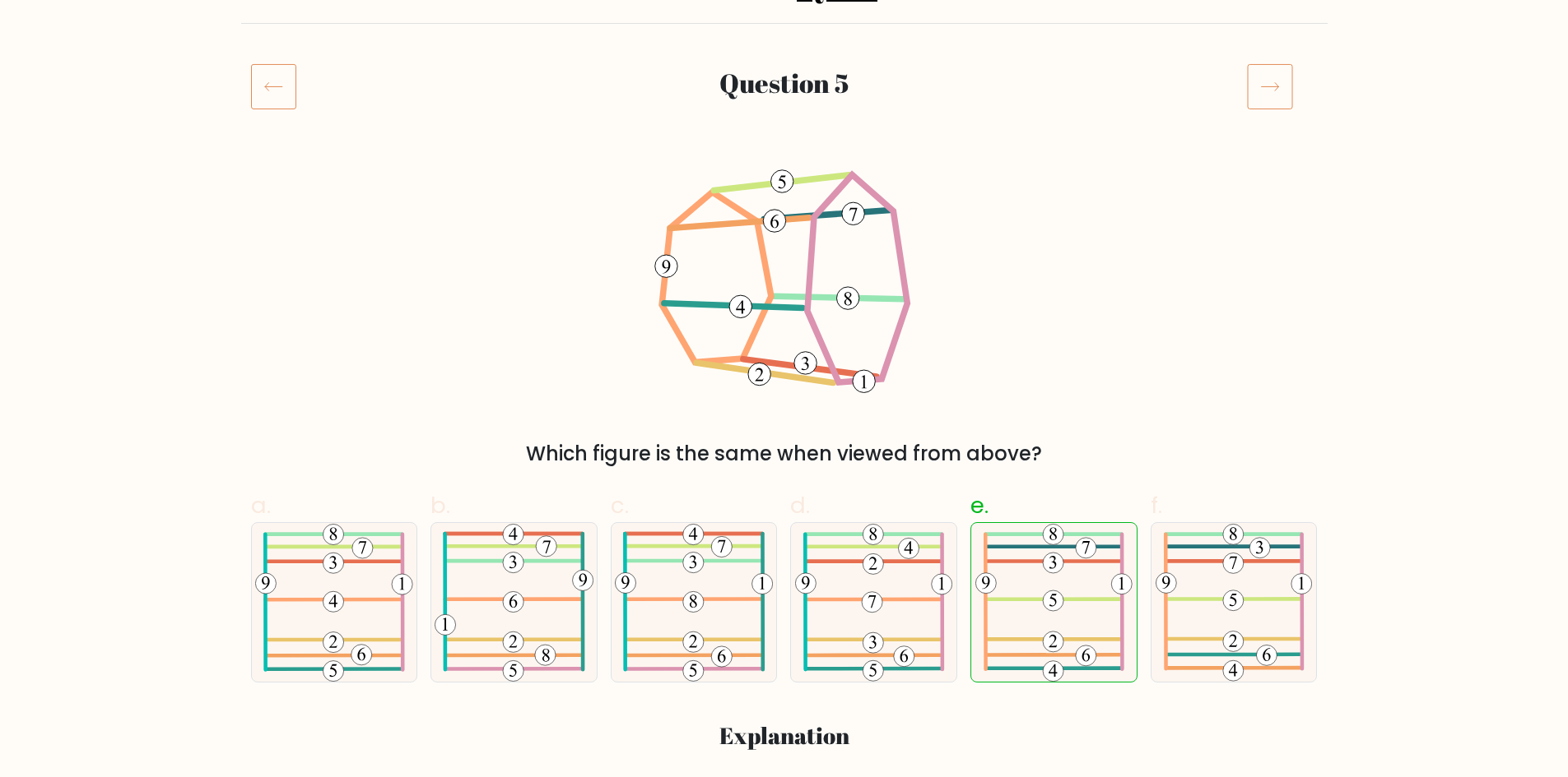
click at [1252, 79] on icon at bounding box center [1270, 86] width 46 height 46
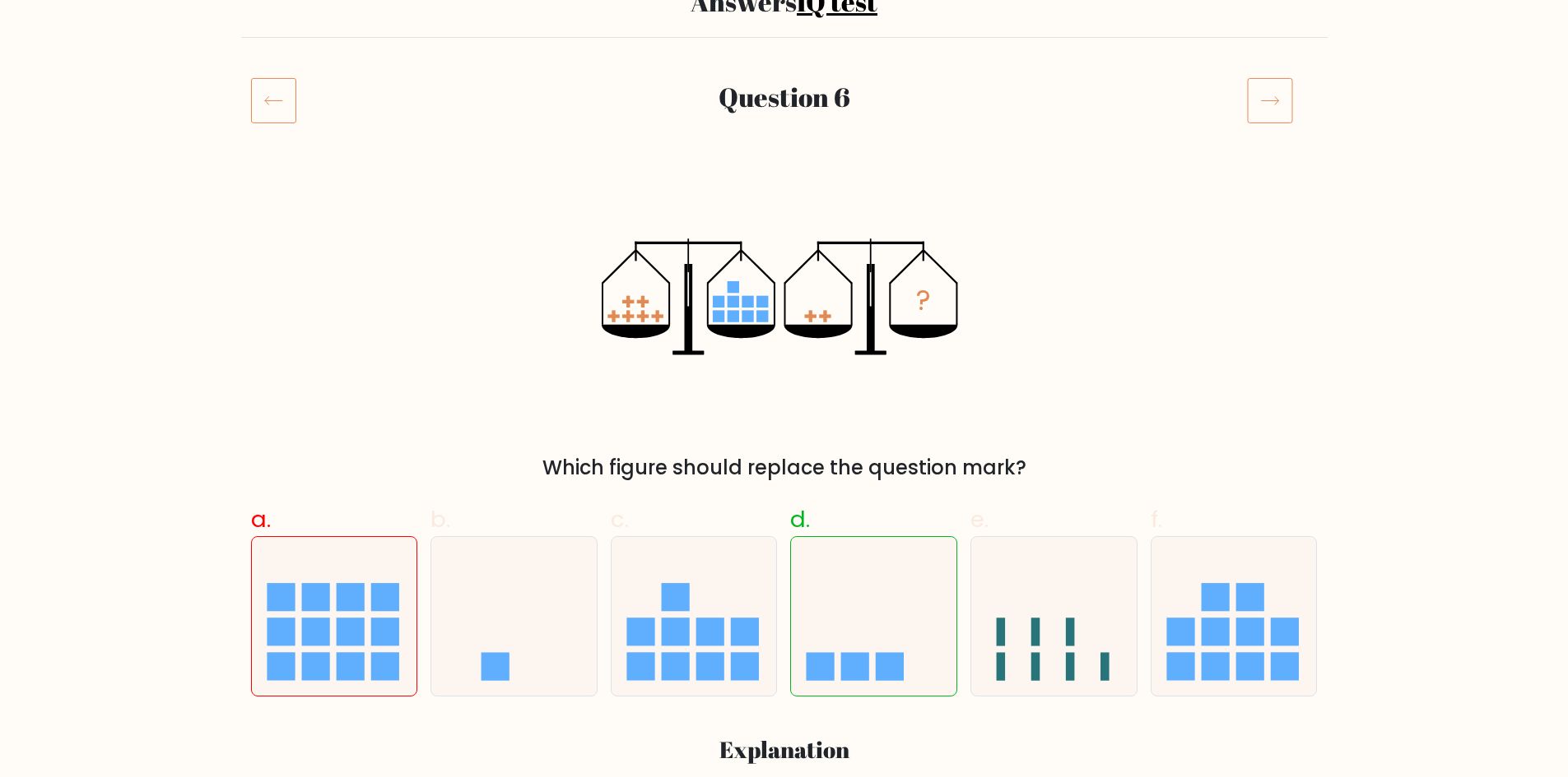
scroll to position [247, 0]
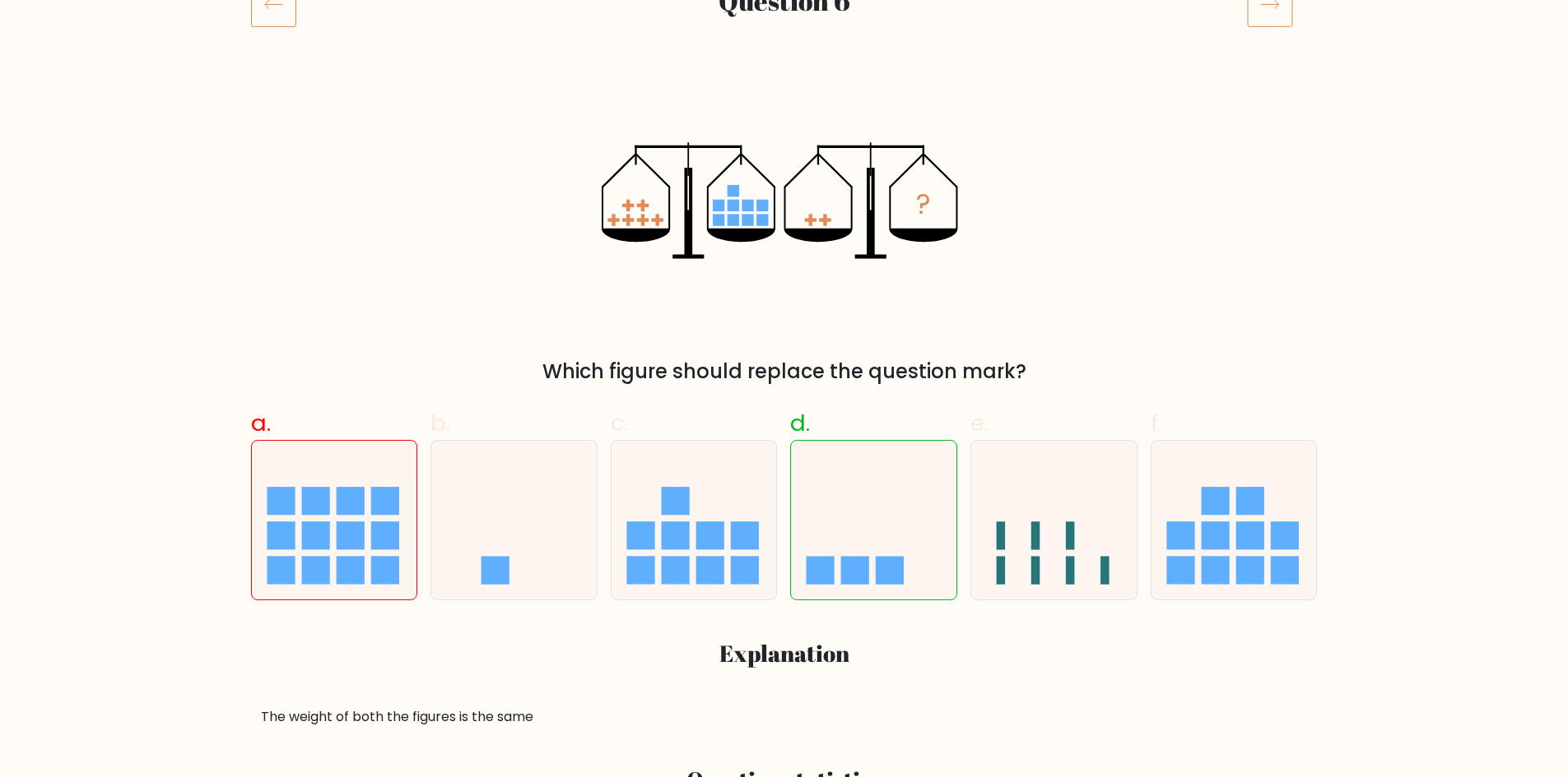
click at [1272, 21] on icon at bounding box center [1270, 4] width 46 height 46
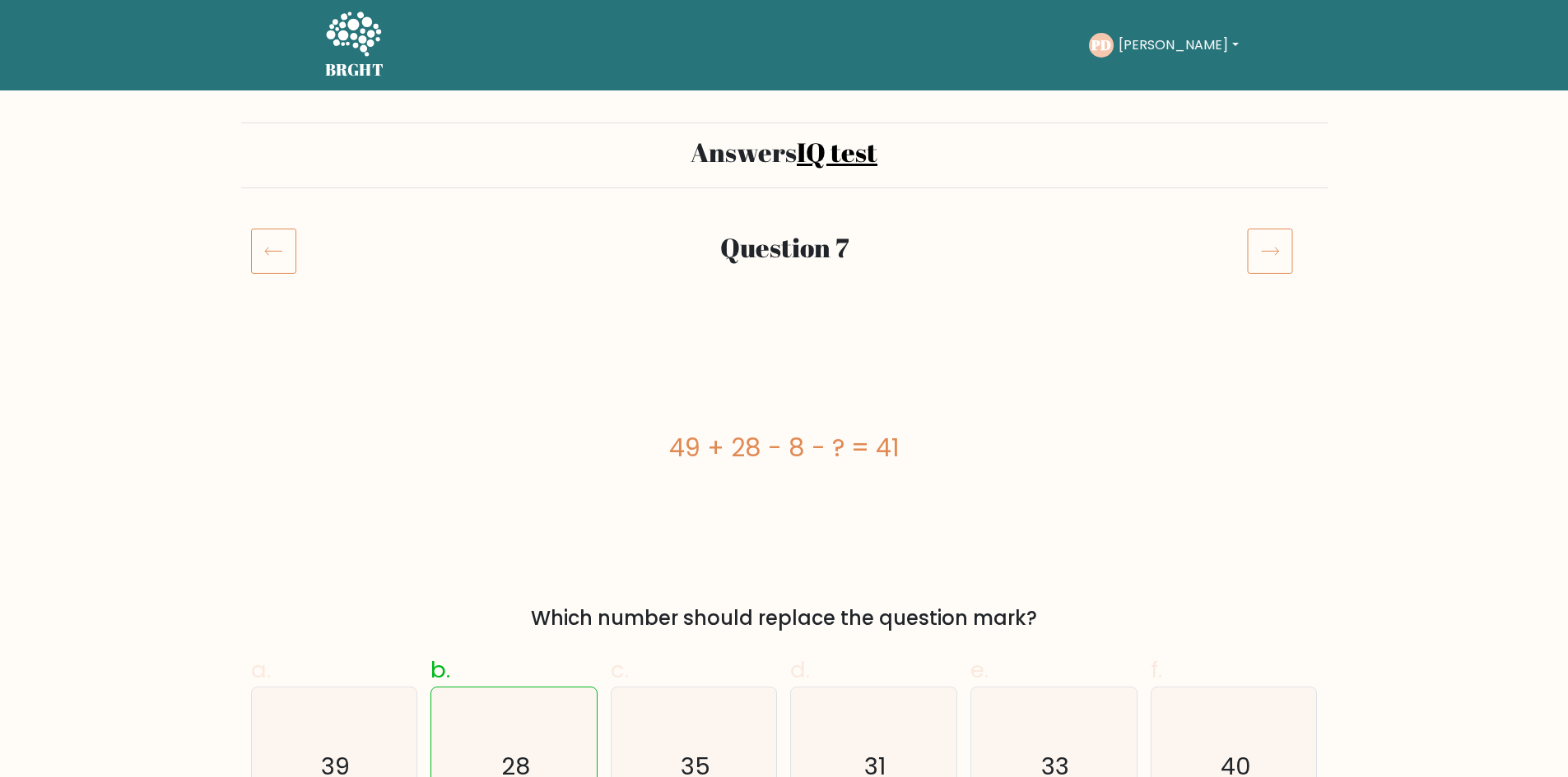
scroll to position [112, 0]
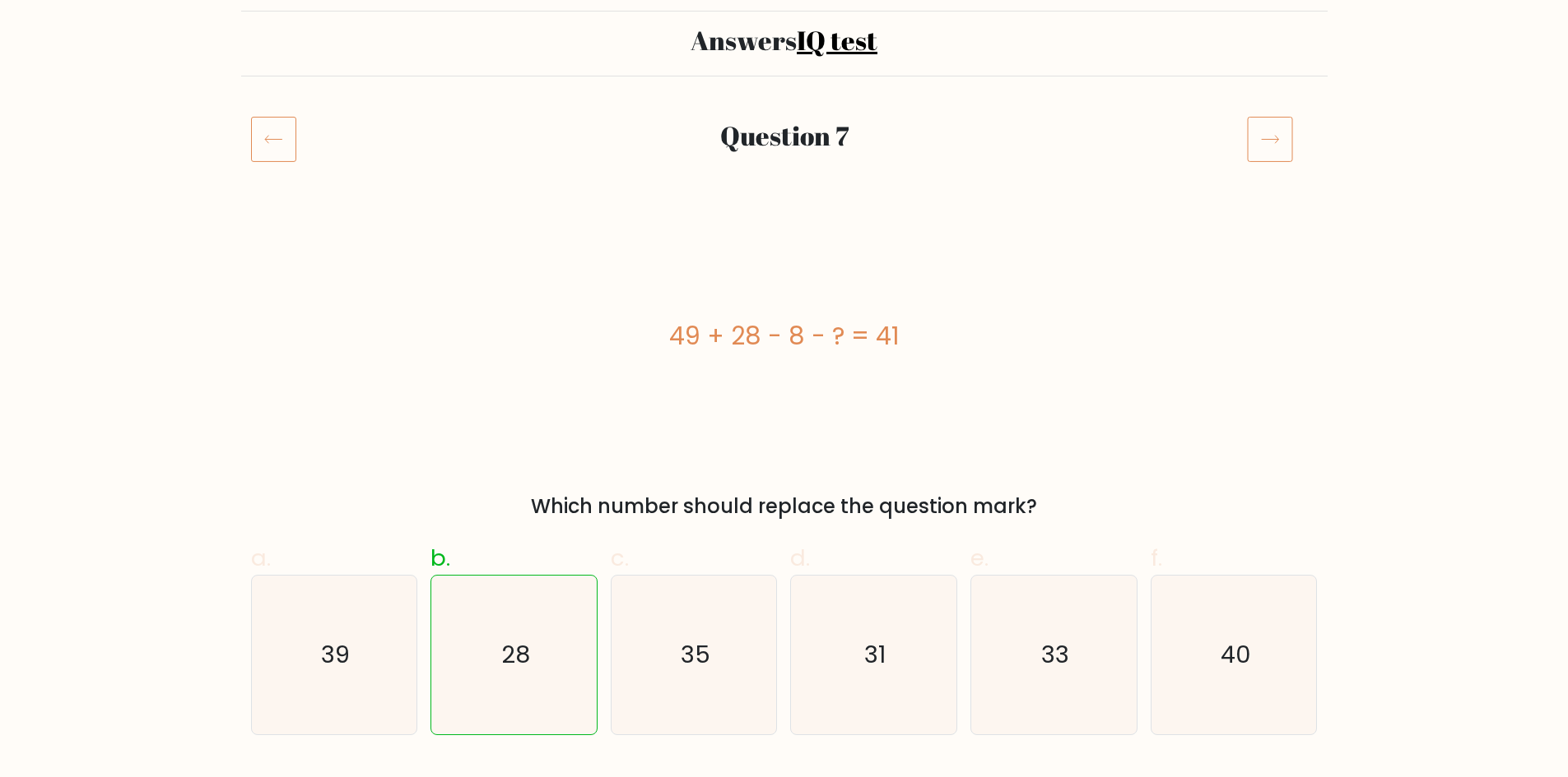
click at [1282, 130] on icon at bounding box center [1270, 139] width 46 height 46
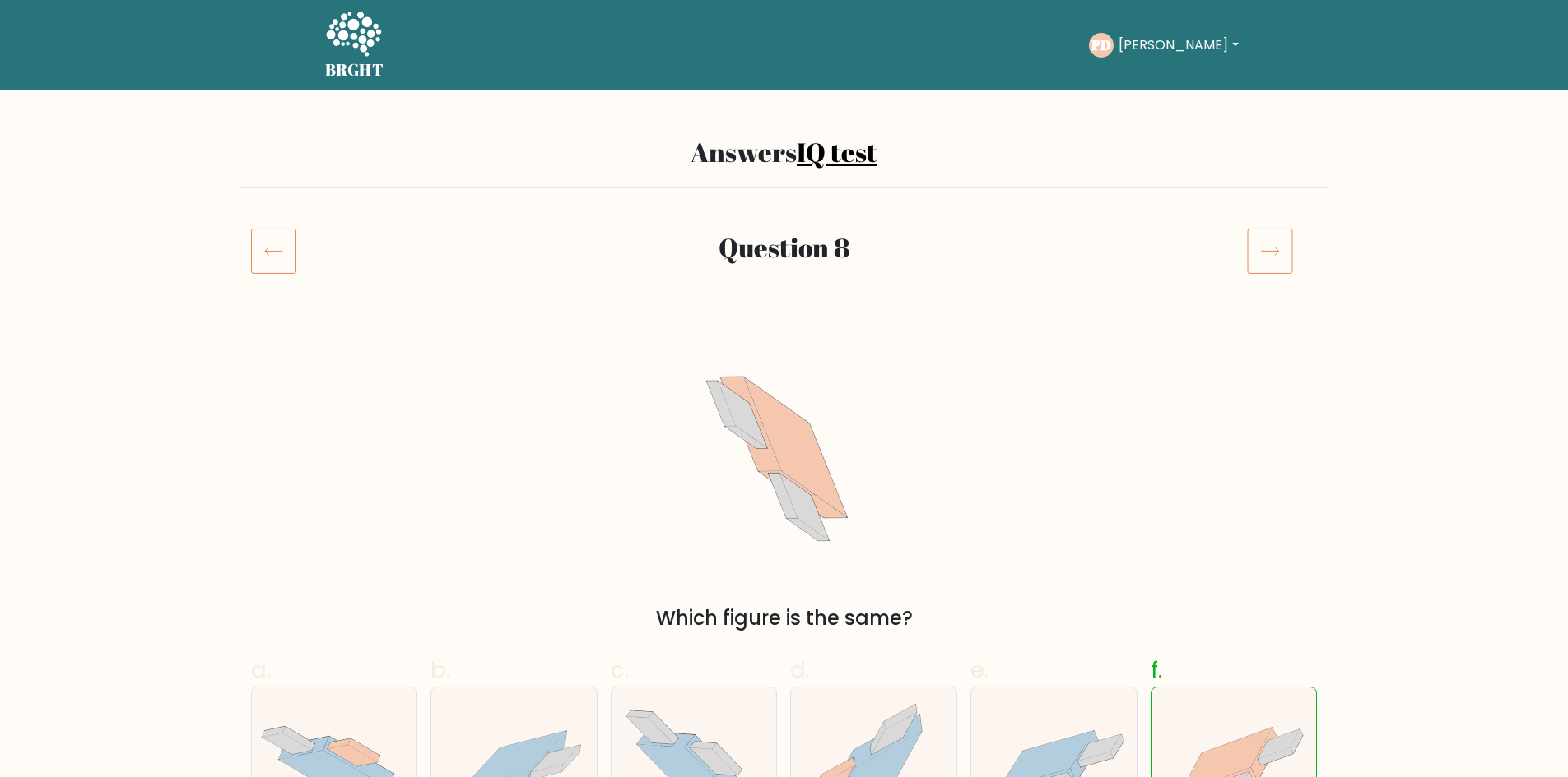
click at [1255, 253] on icon at bounding box center [1270, 251] width 46 height 46
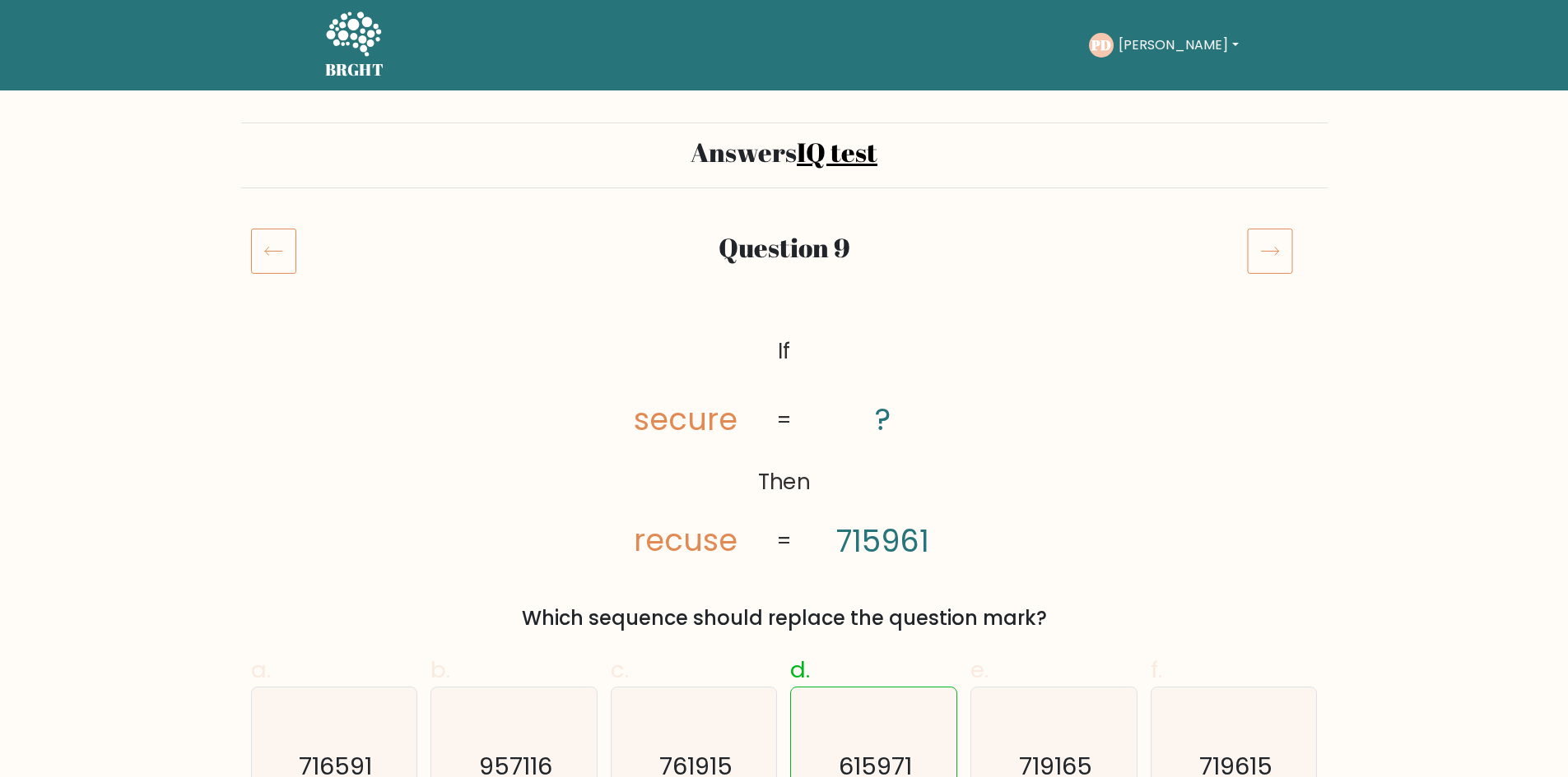
drag, startPoint x: 1482, startPoint y: 315, endPoint x: 1483, endPoint y: 327, distance: 12.0
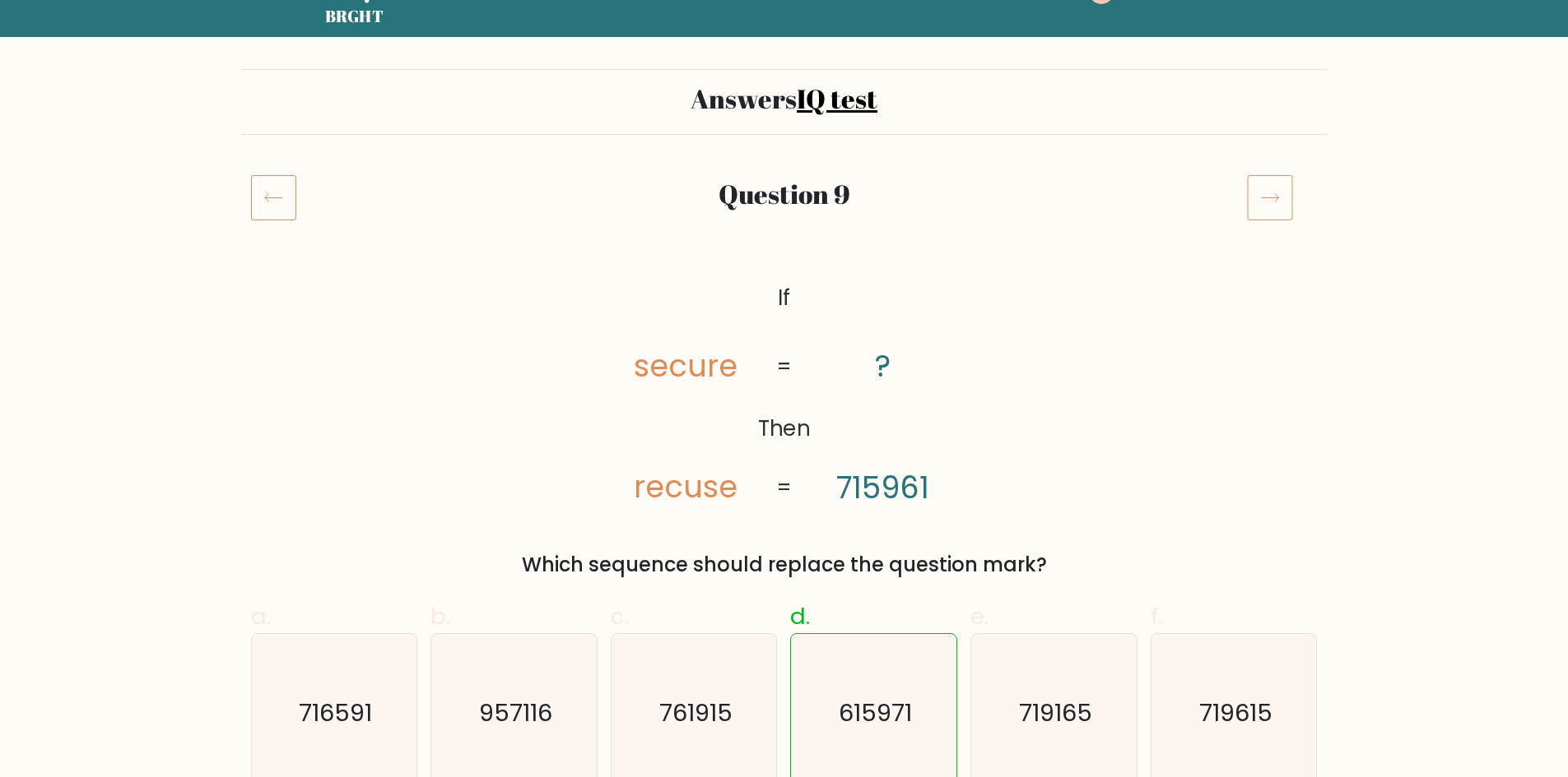
scroll to position [82, 0]
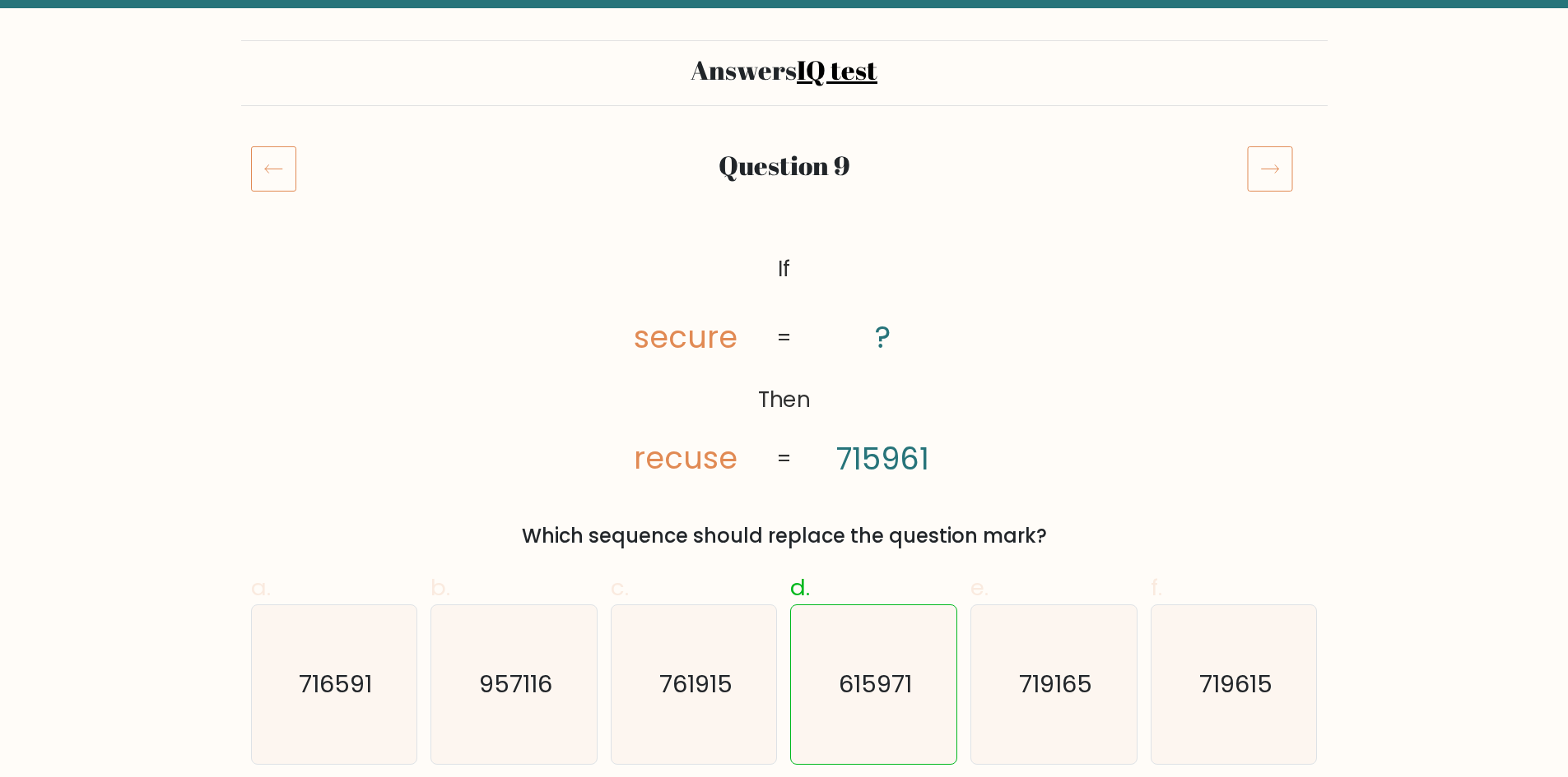
click at [1268, 161] on icon at bounding box center [1270, 168] width 46 height 46
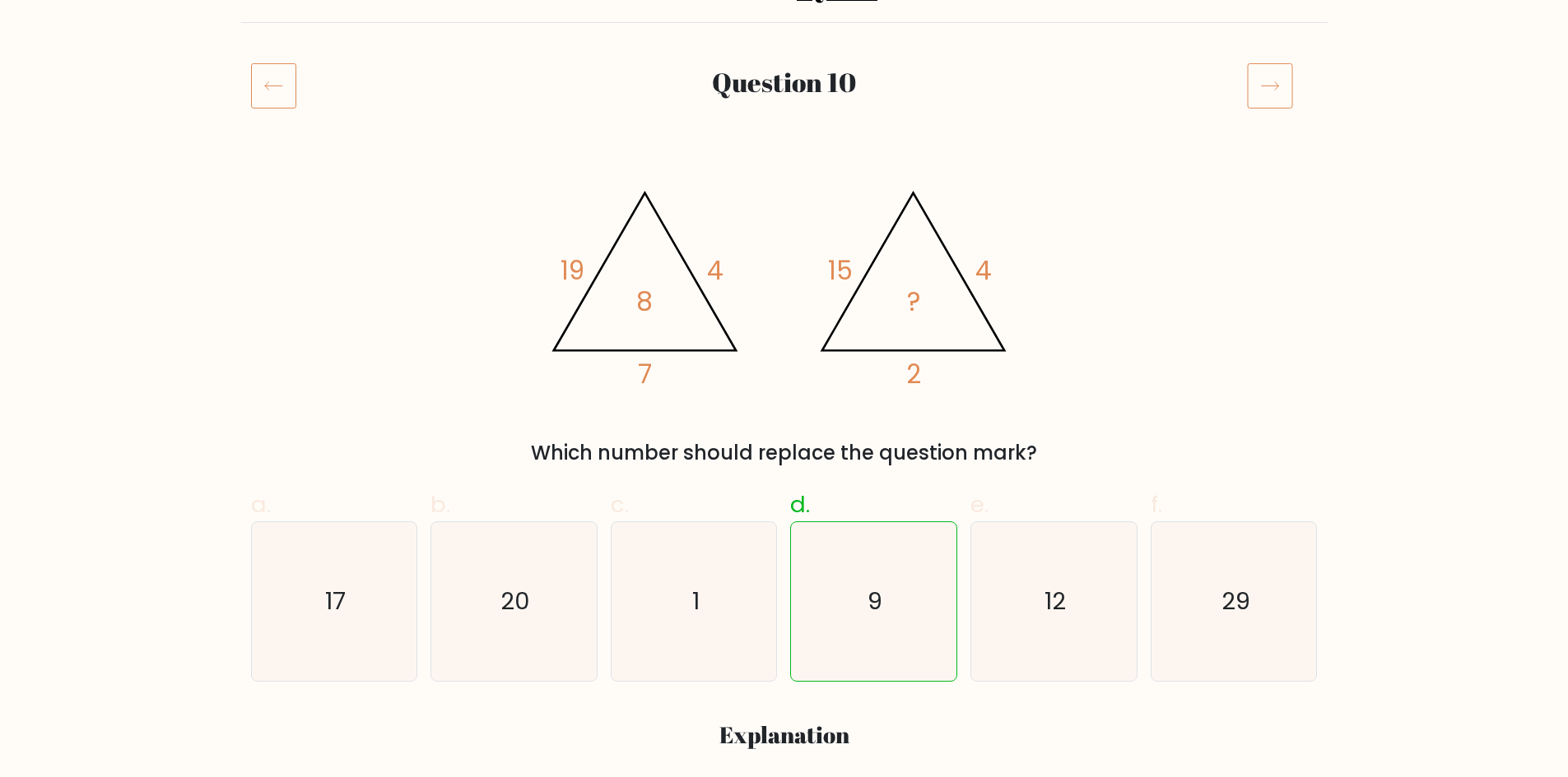
scroll to position [184, 0]
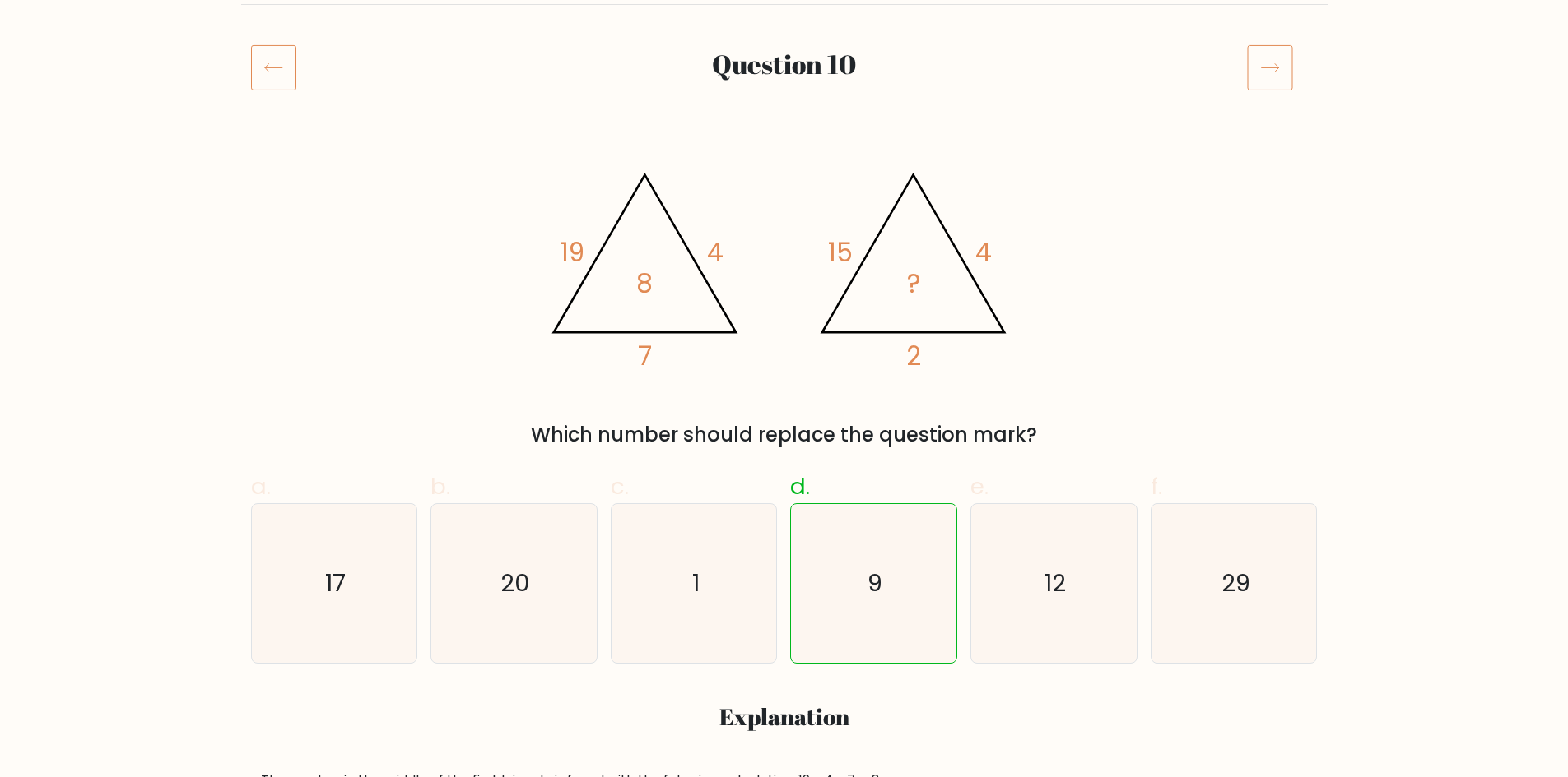
click at [1280, 69] on icon at bounding box center [1270, 68] width 46 height 46
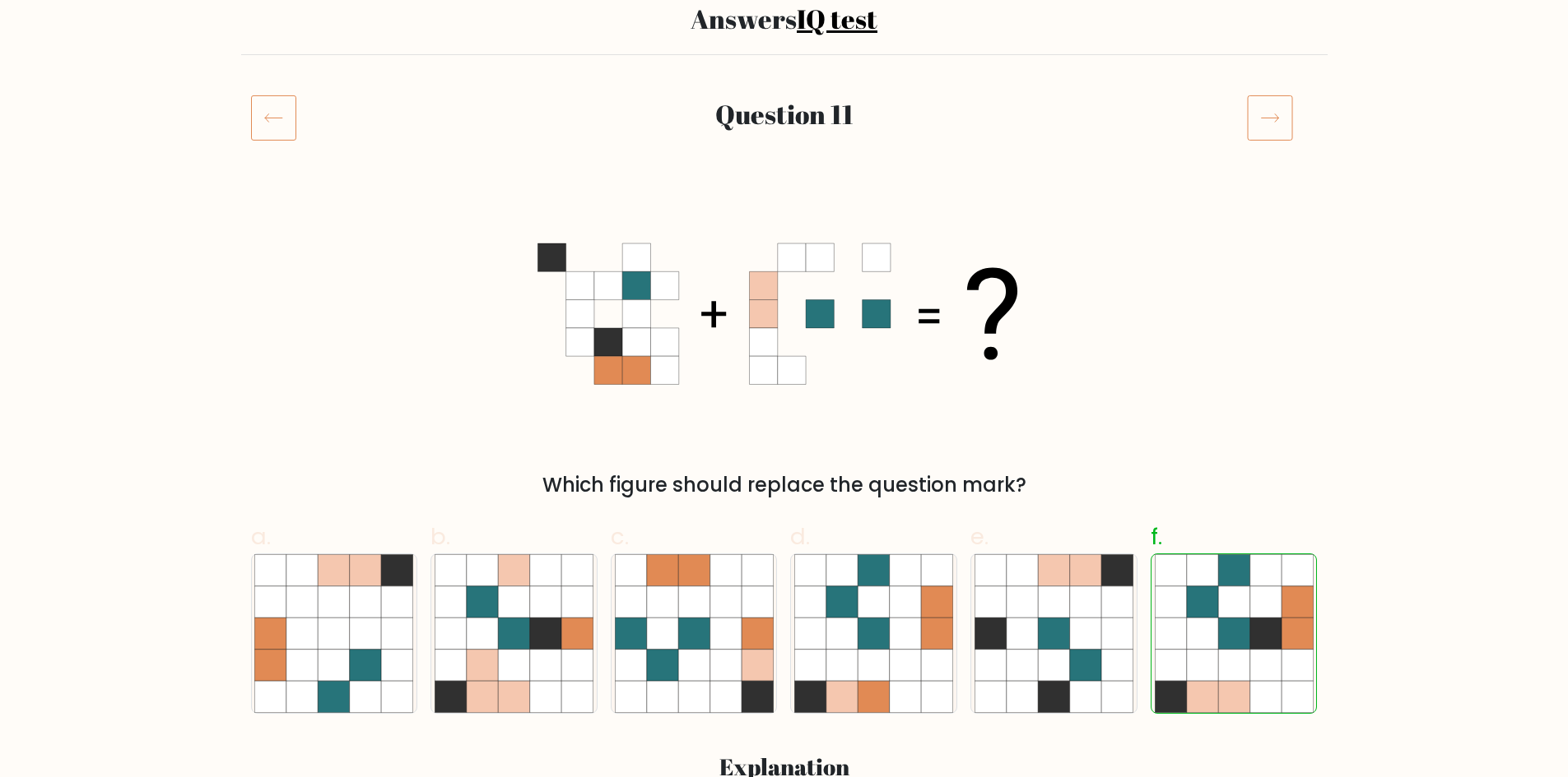
scroll to position [149, 0]
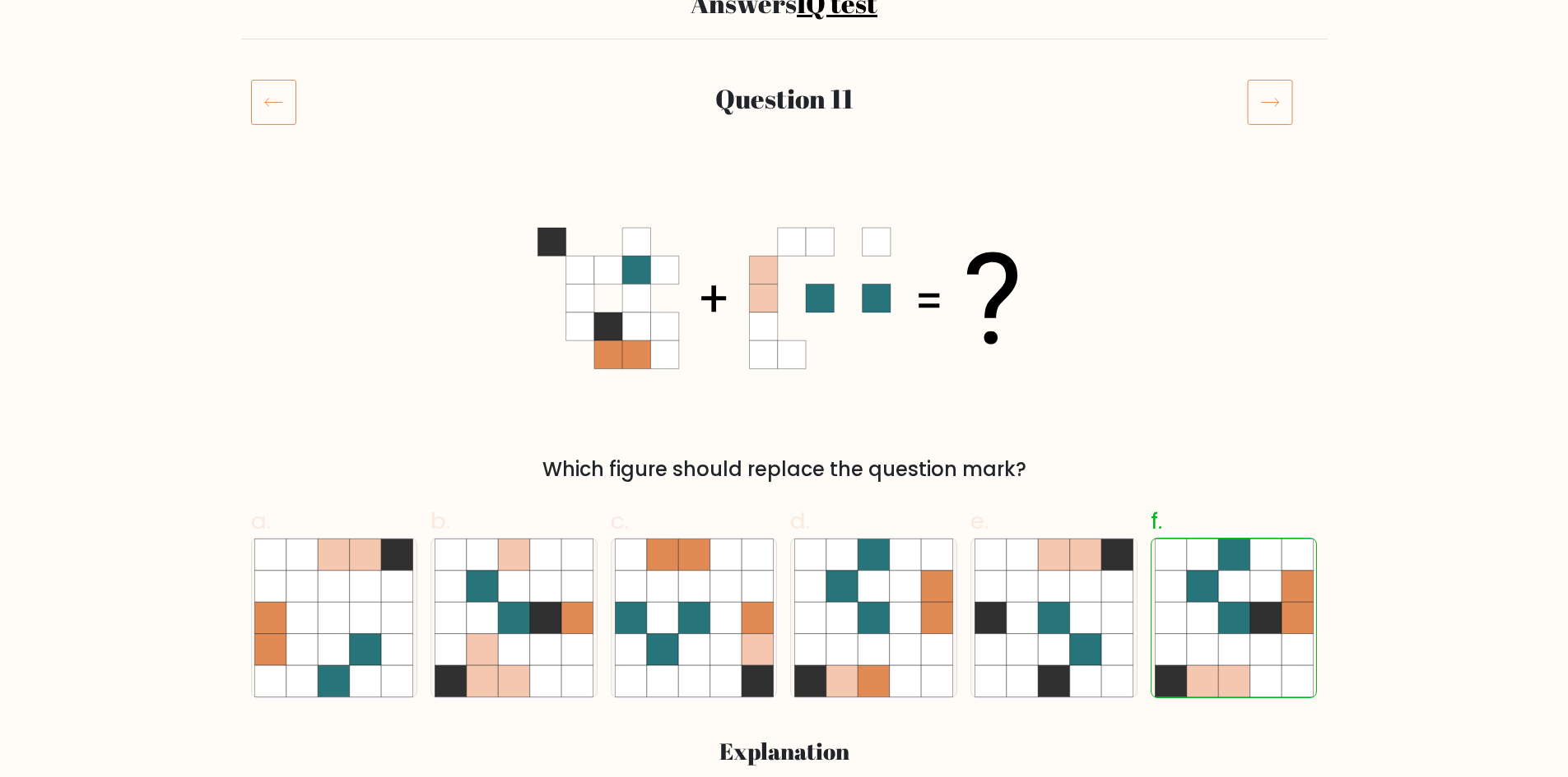
click at [1276, 87] on icon at bounding box center [1270, 103] width 46 height 46
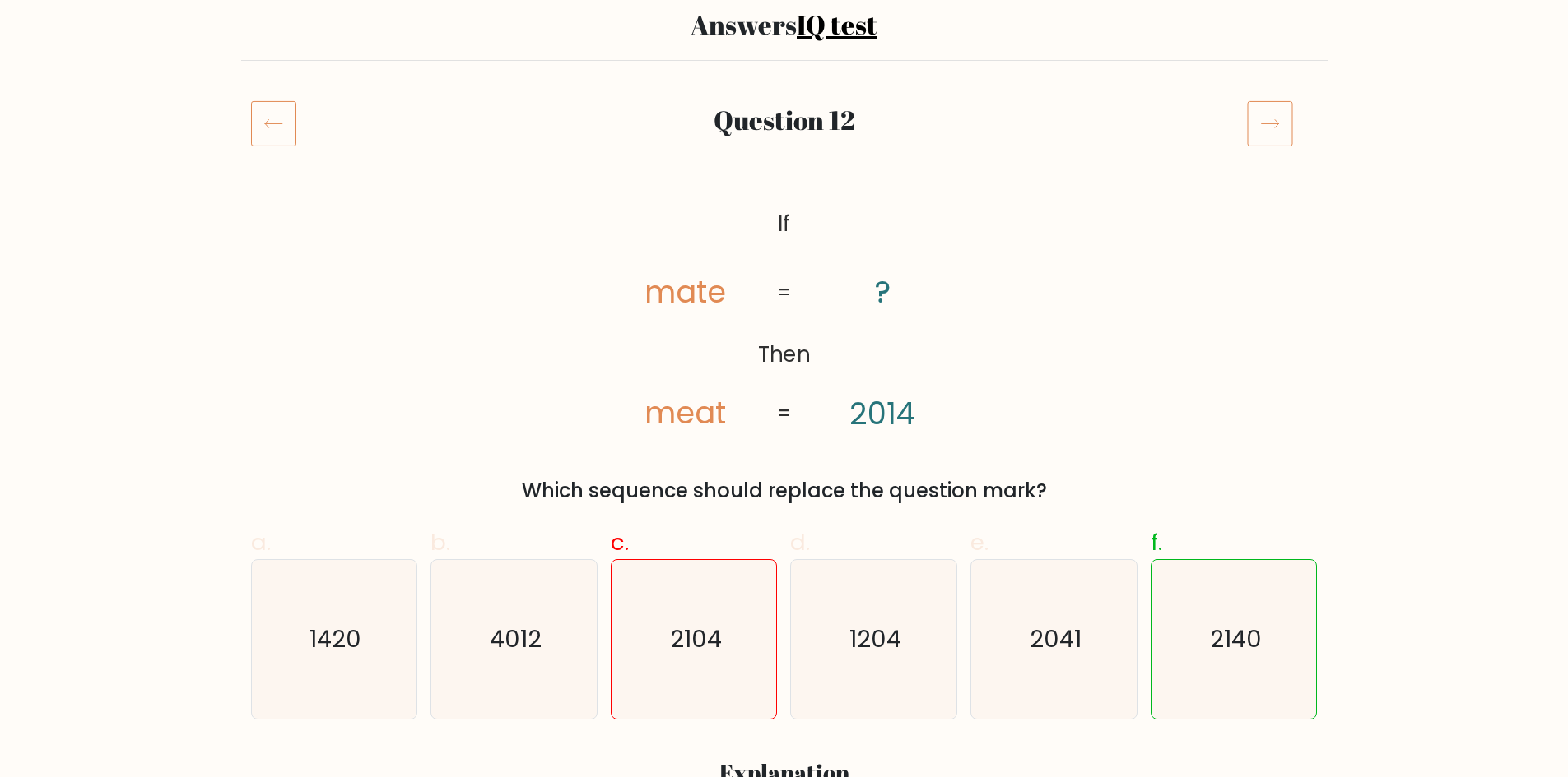
scroll to position [210, 0]
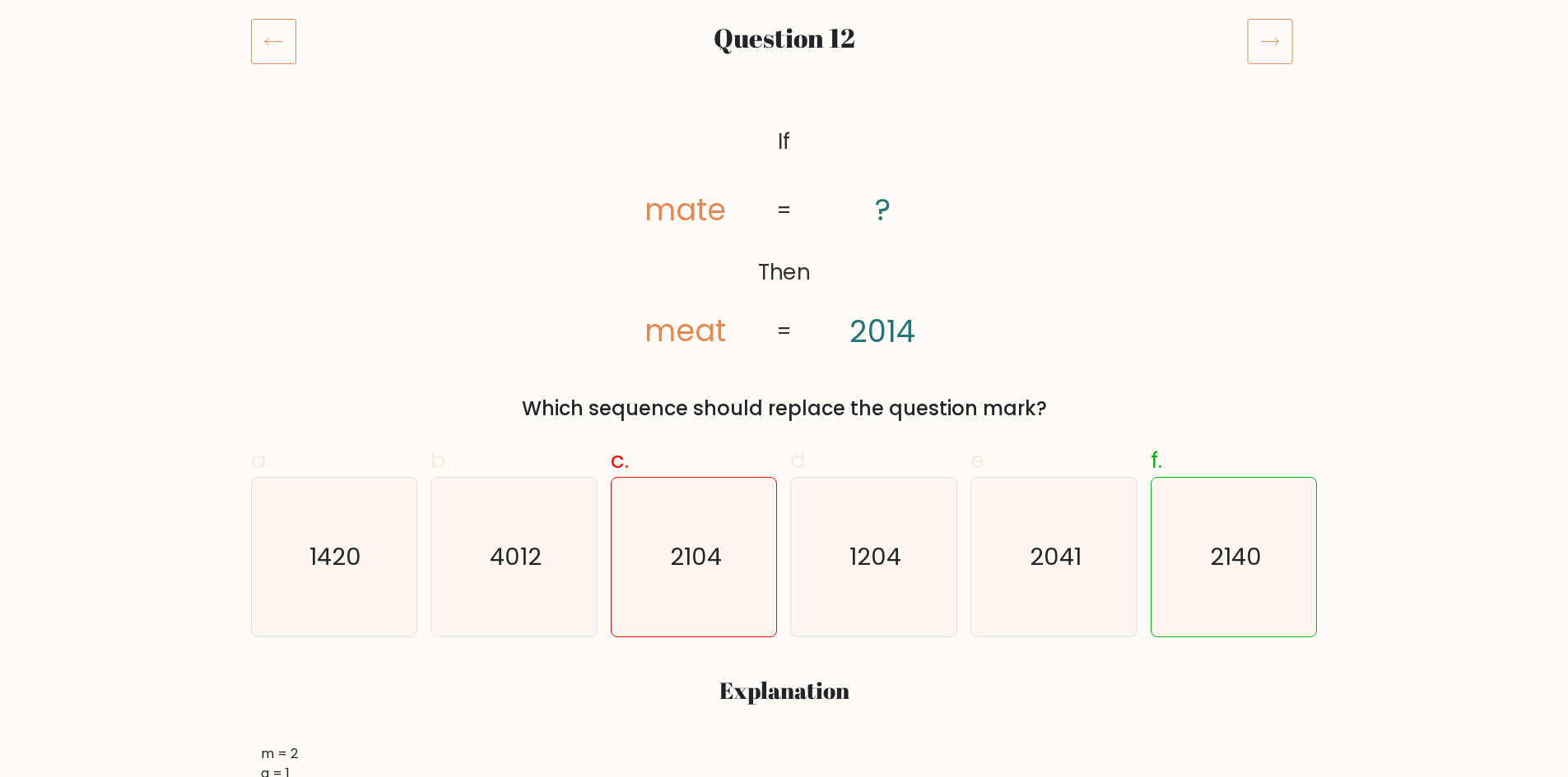
click at [1259, 52] on icon at bounding box center [1270, 42] width 46 height 46
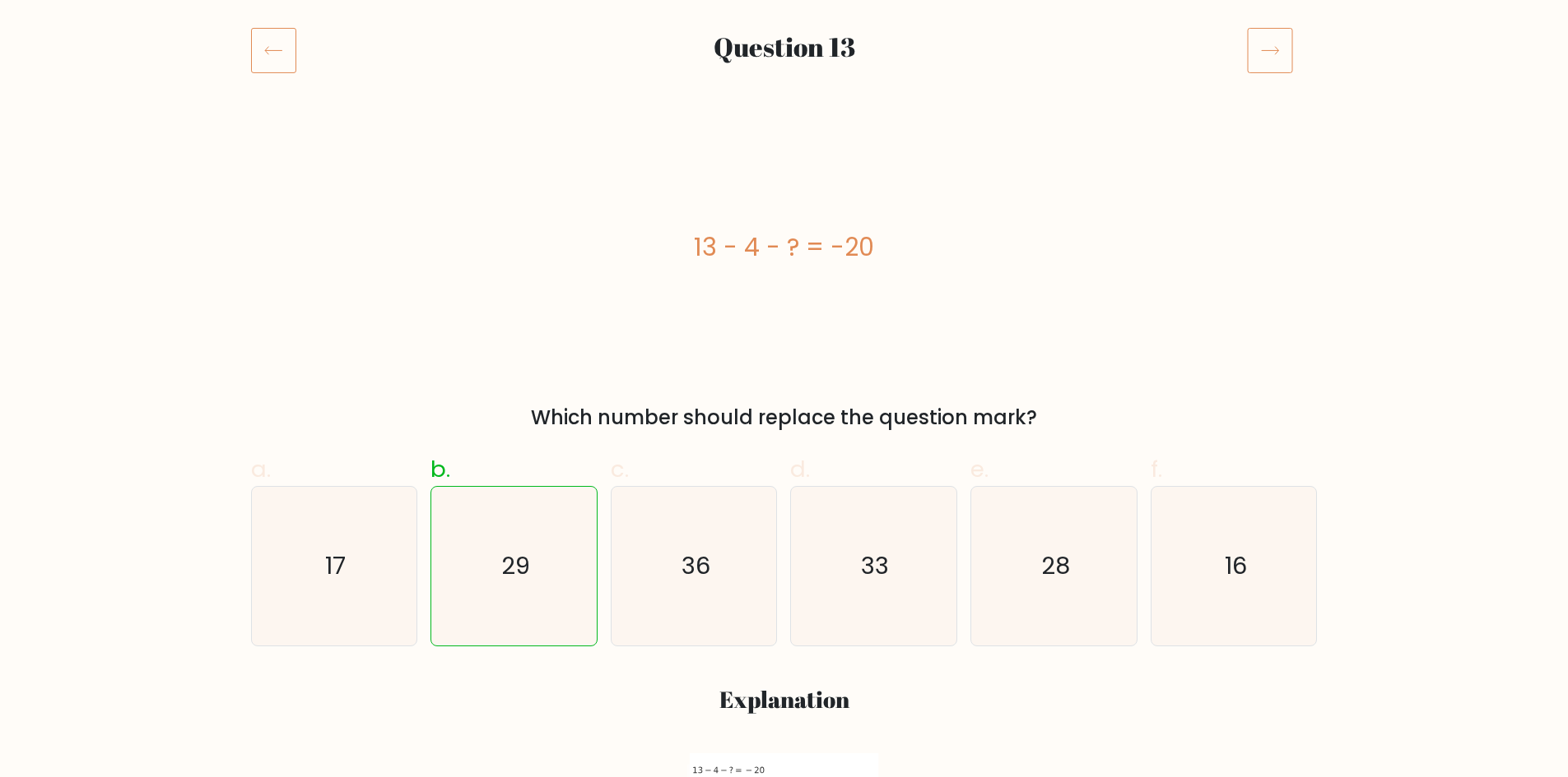
scroll to position [239, 0]
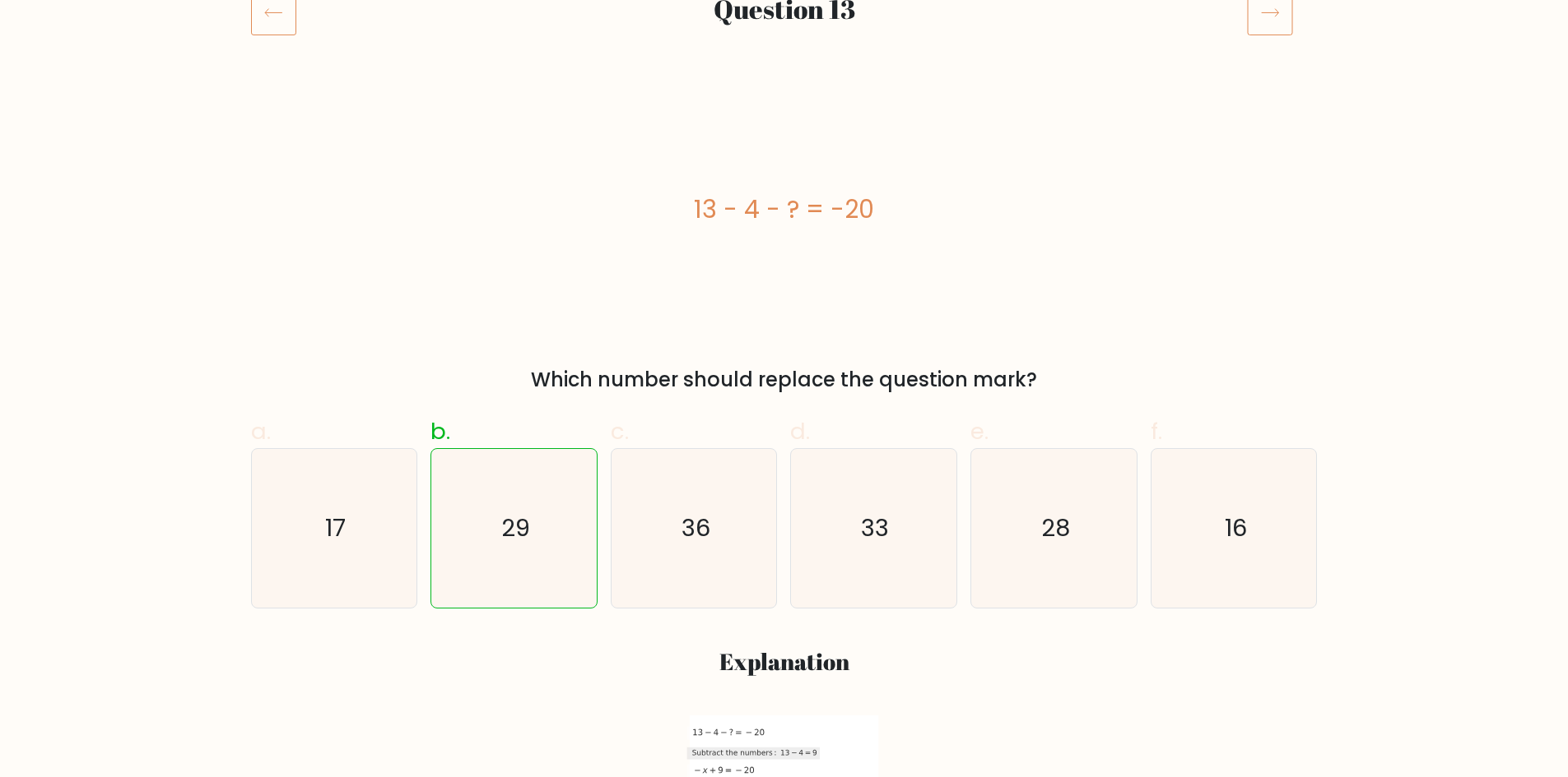
click at [1273, 14] on icon at bounding box center [1270, 13] width 46 height 46
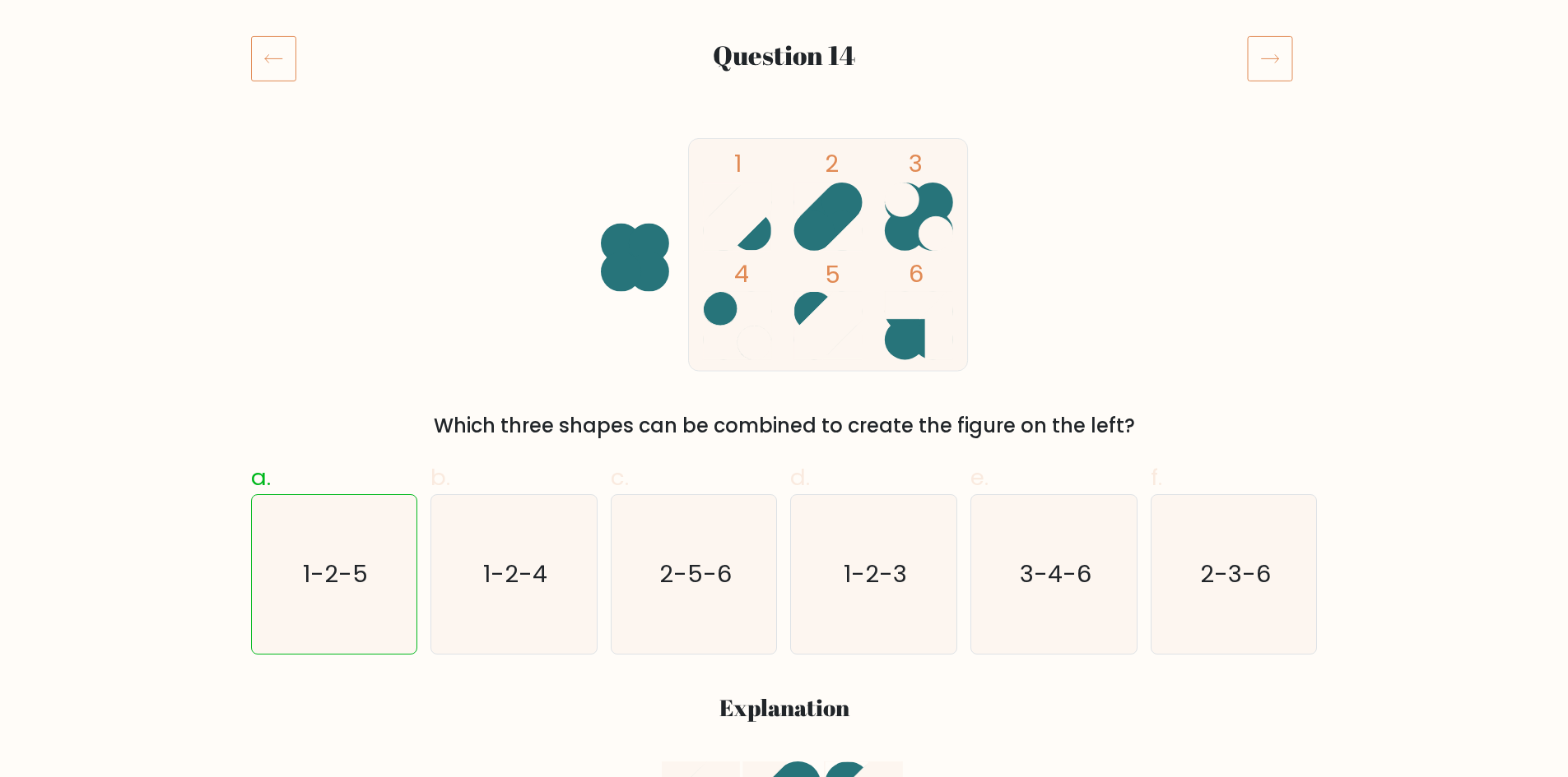
scroll to position [208, 0]
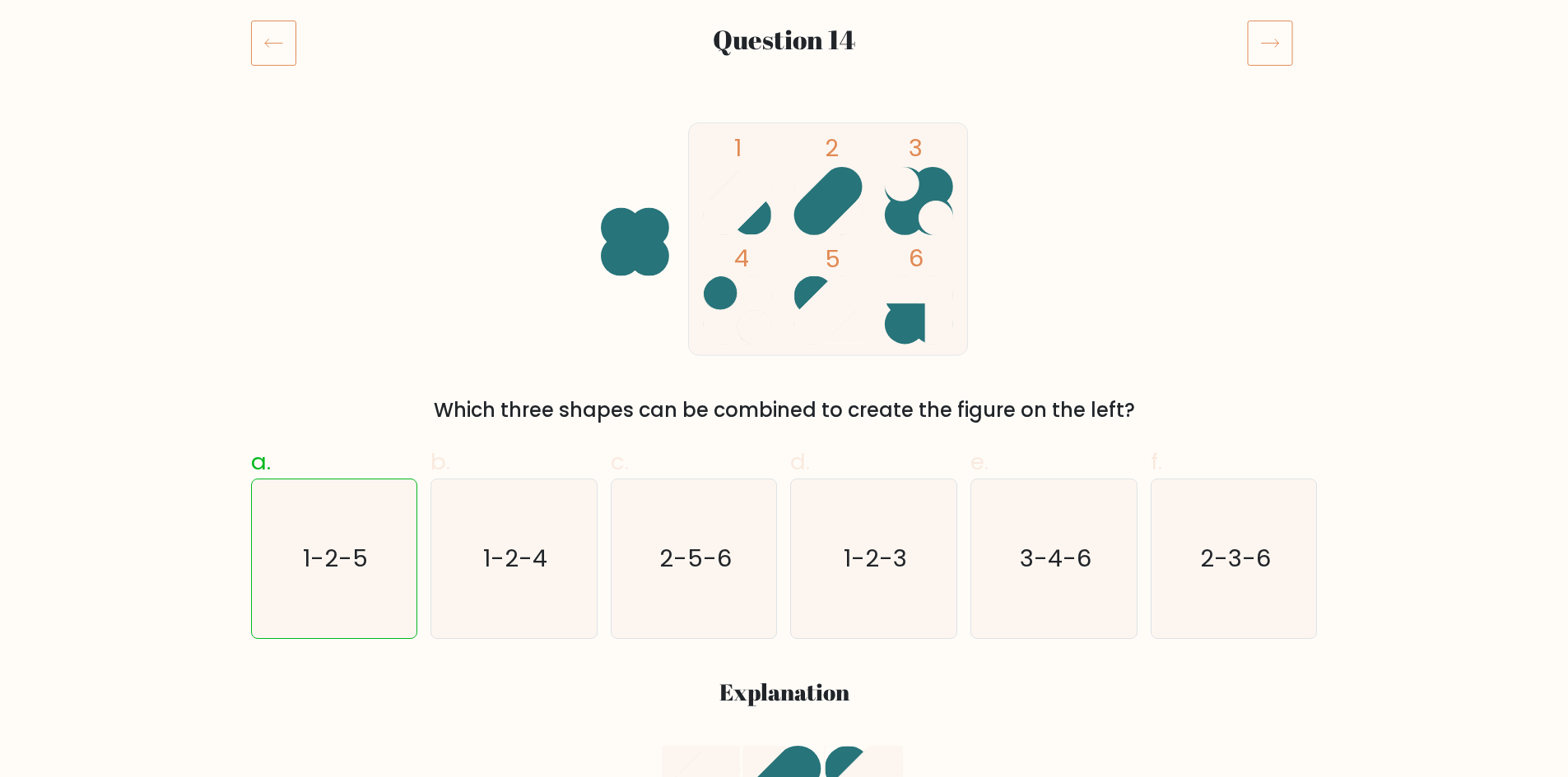
click at [1285, 43] on icon at bounding box center [1270, 43] width 46 height 46
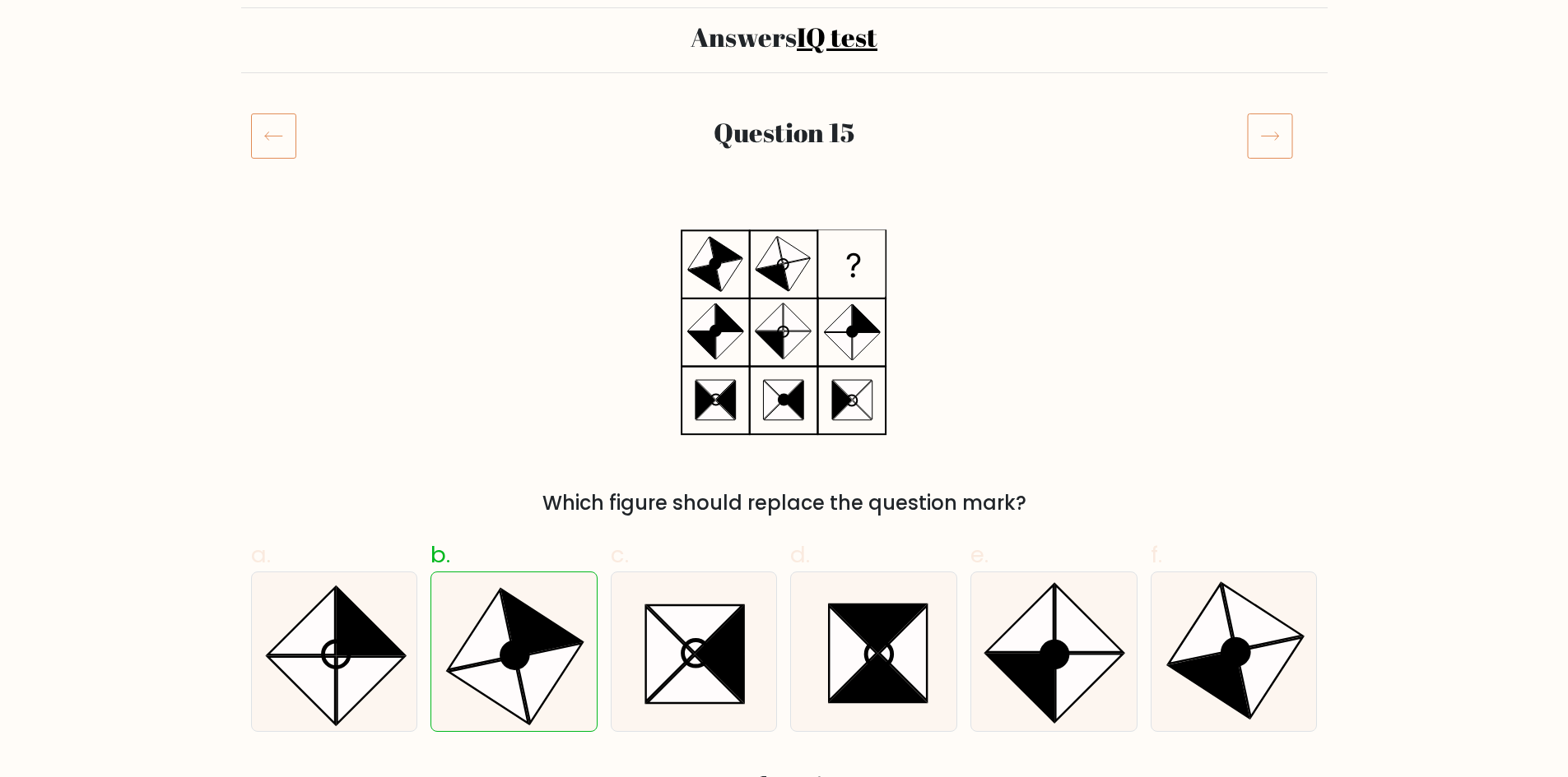
scroll to position [160, 0]
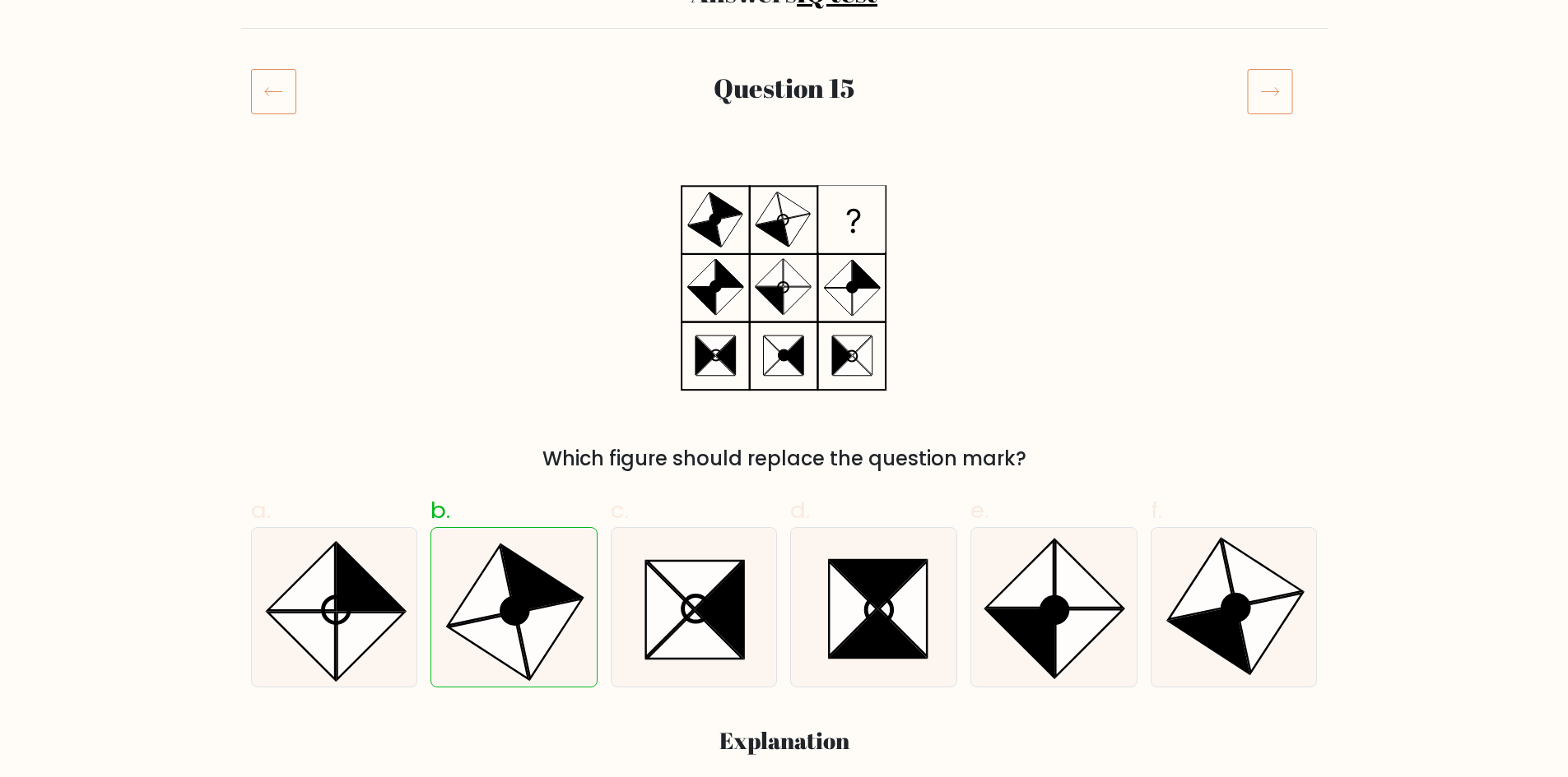
click at [1290, 92] on icon at bounding box center [1270, 92] width 46 height 46
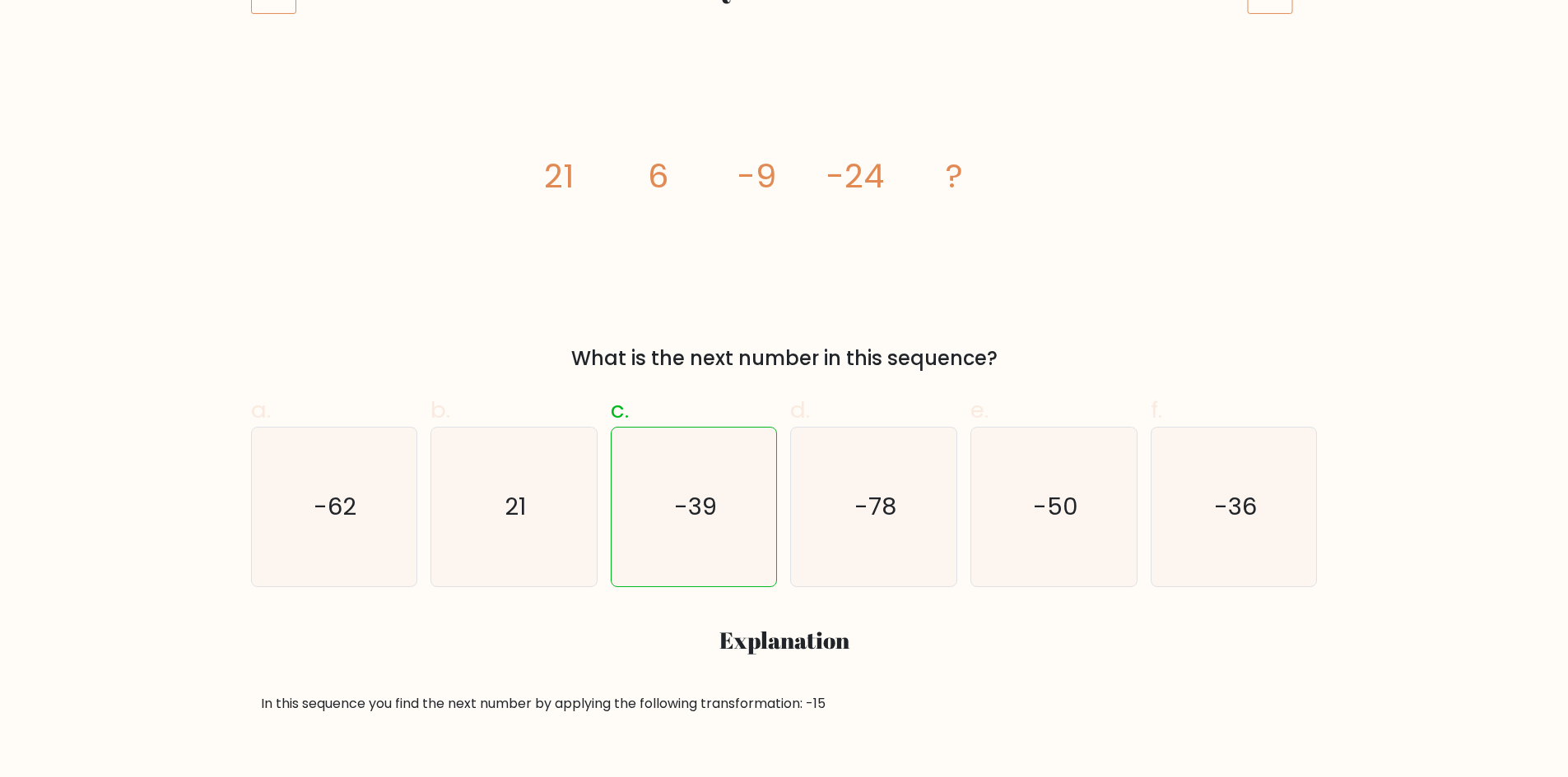
scroll to position [213, 0]
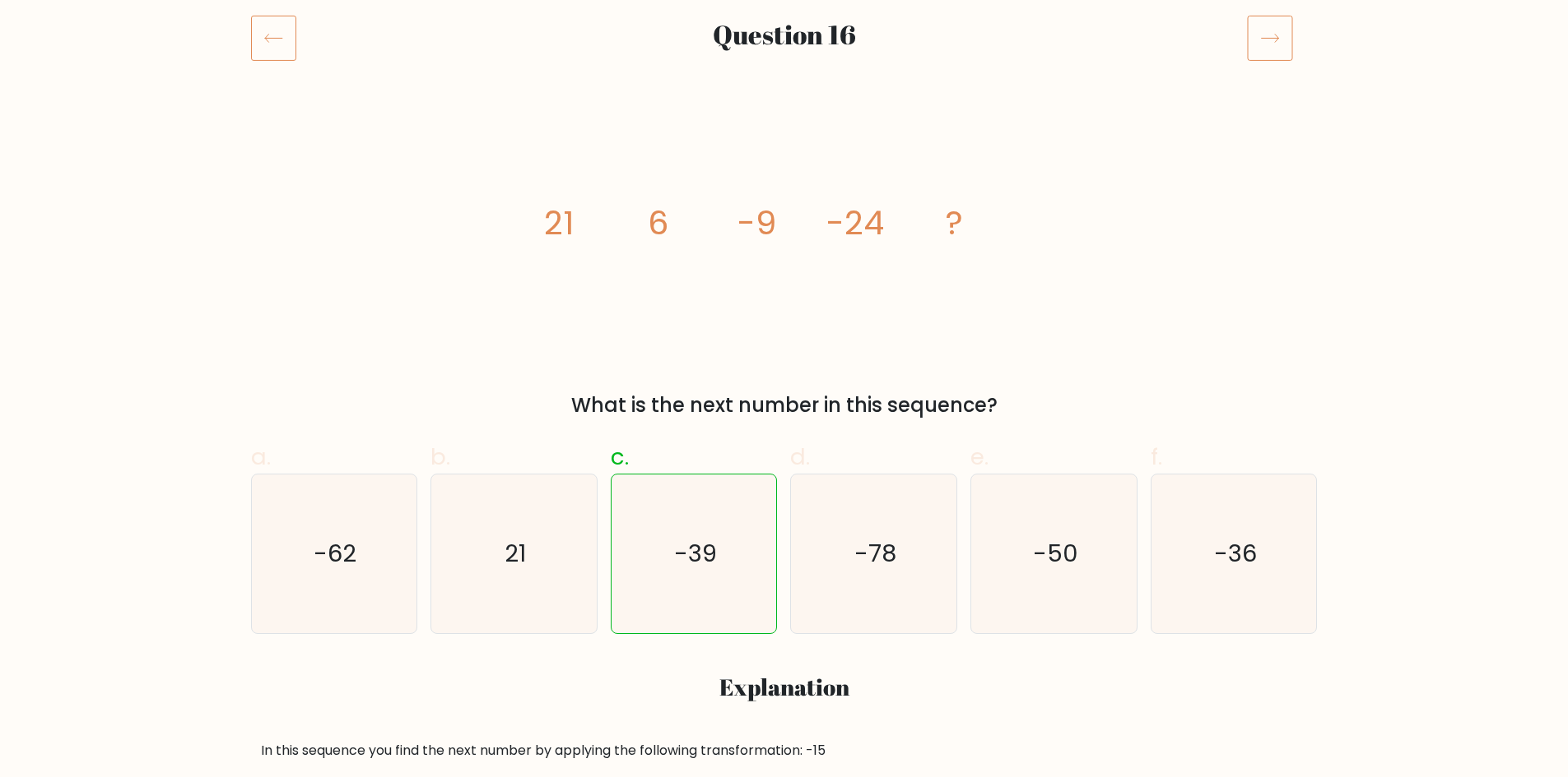
click at [1261, 44] on icon at bounding box center [1270, 38] width 46 height 46
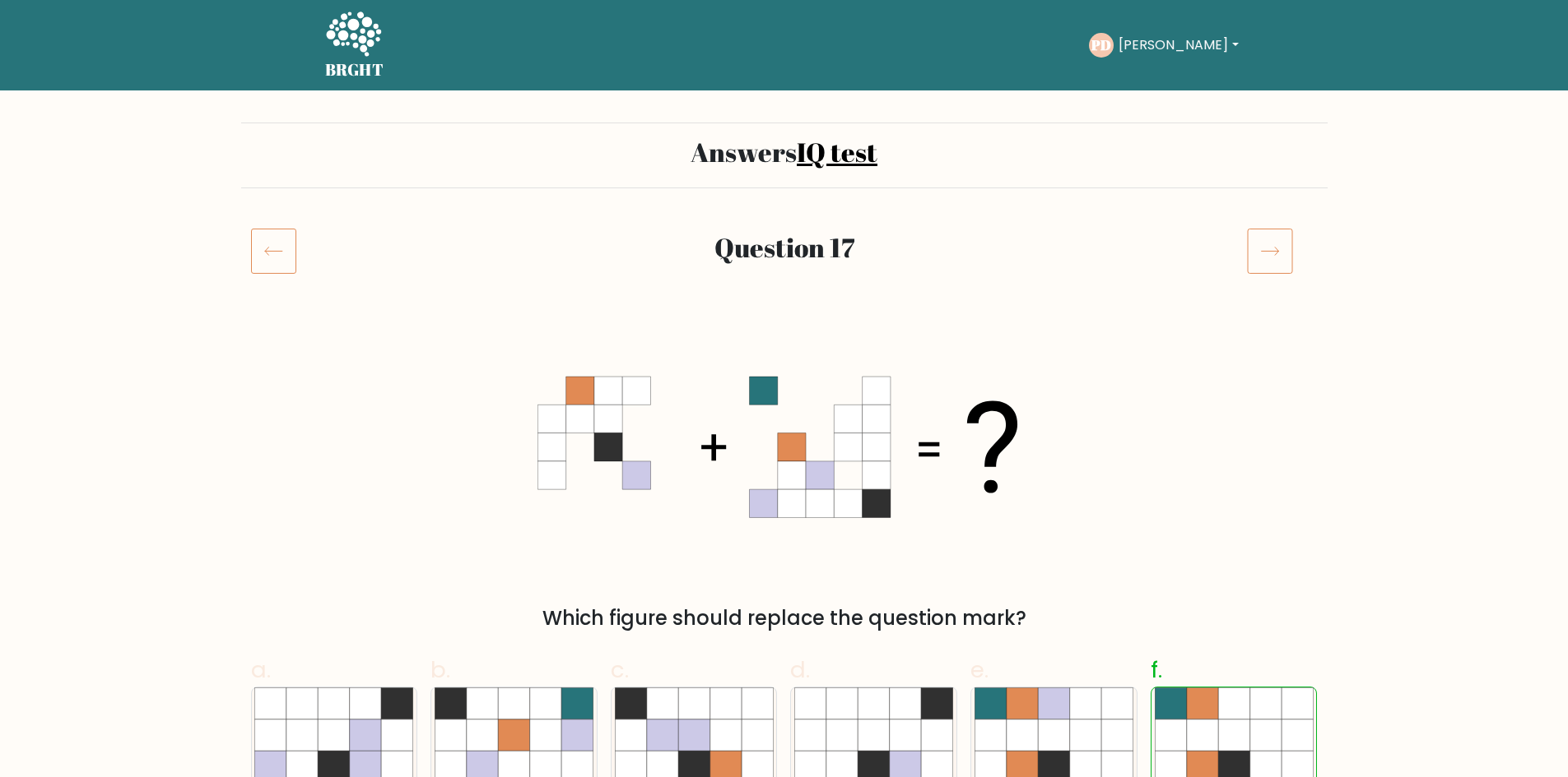
drag, startPoint x: 271, startPoint y: 250, endPoint x: 347, endPoint y: 250, distance: 76.0
click at [272, 250] on icon at bounding box center [273, 251] width 45 height 46
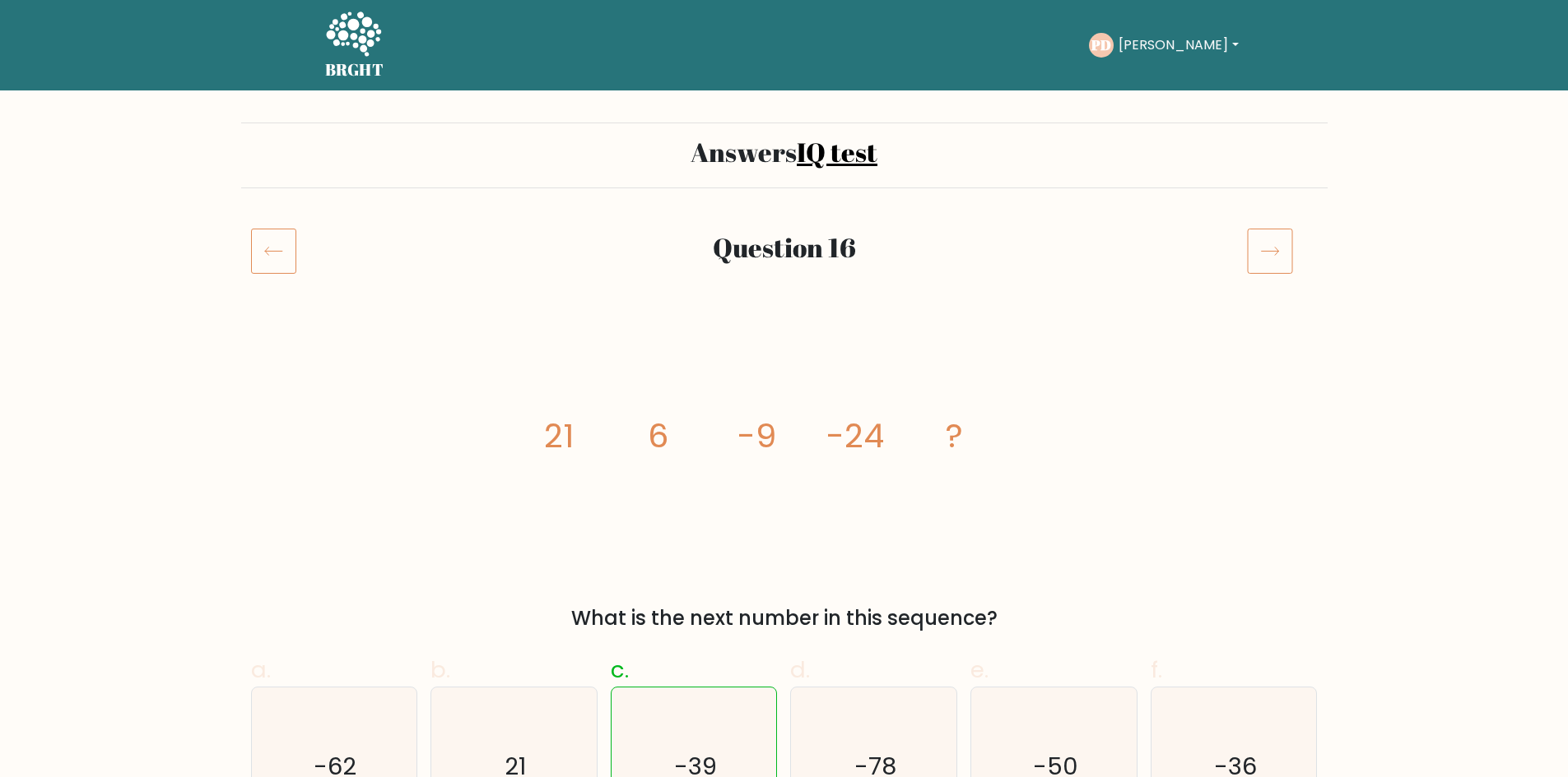
scroll to position [133, 0]
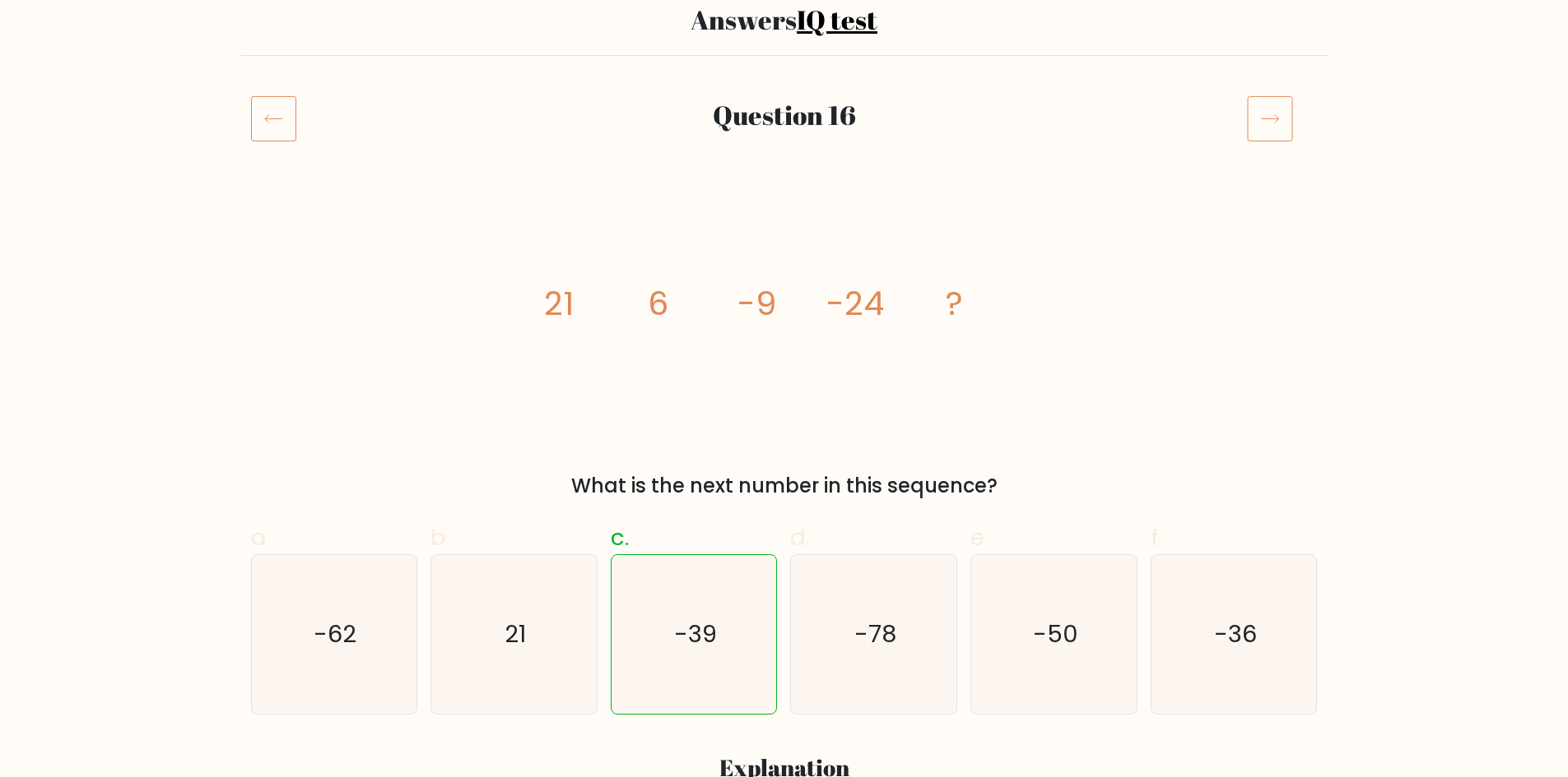
click at [1227, 120] on div "Question 16" at bounding box center [784, 118] width 905 height 38
click at [1253, 125] on icon at bounding box center [1270, 119] width 46 height 46
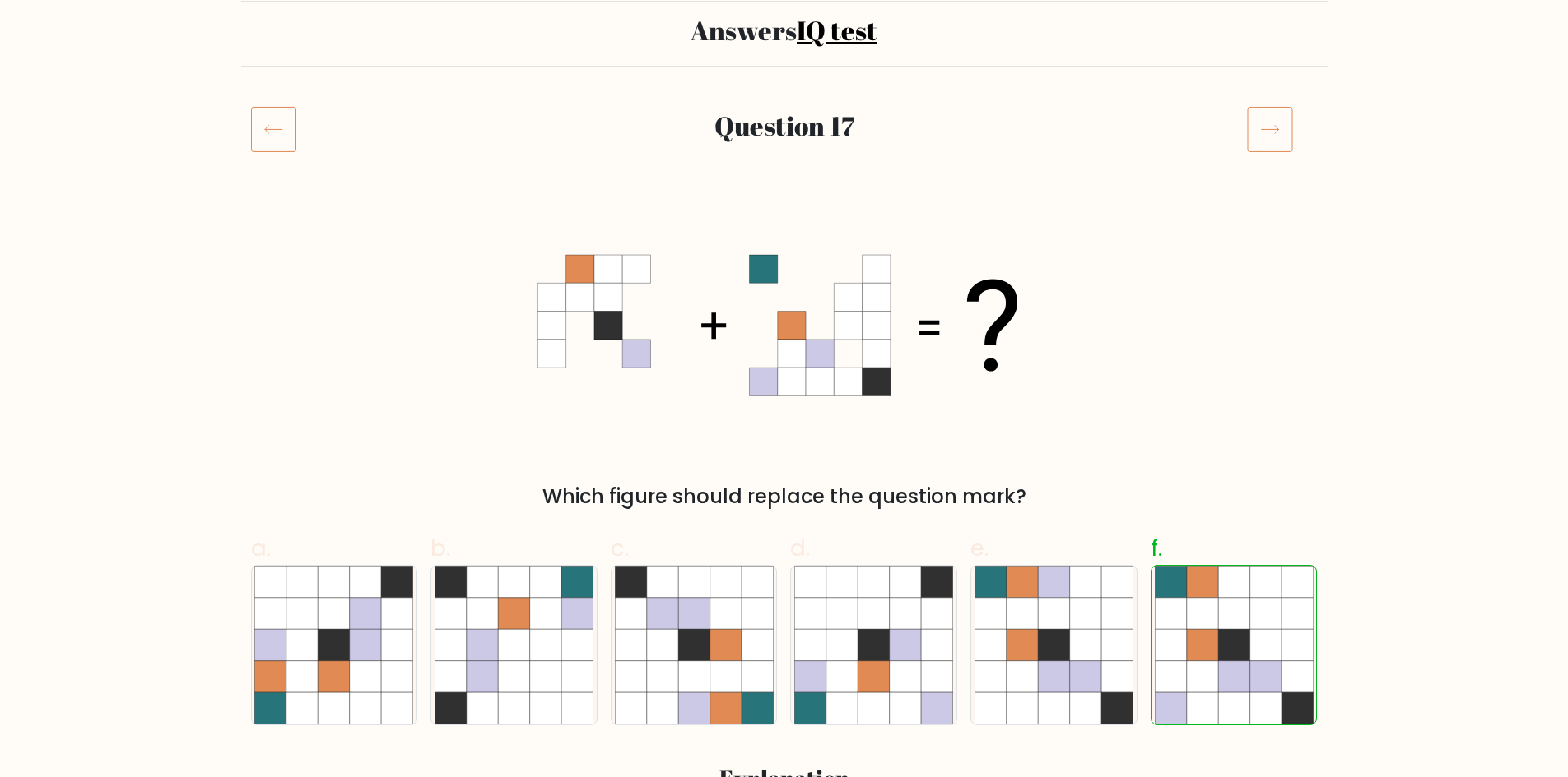
scroll to position [89, 0]
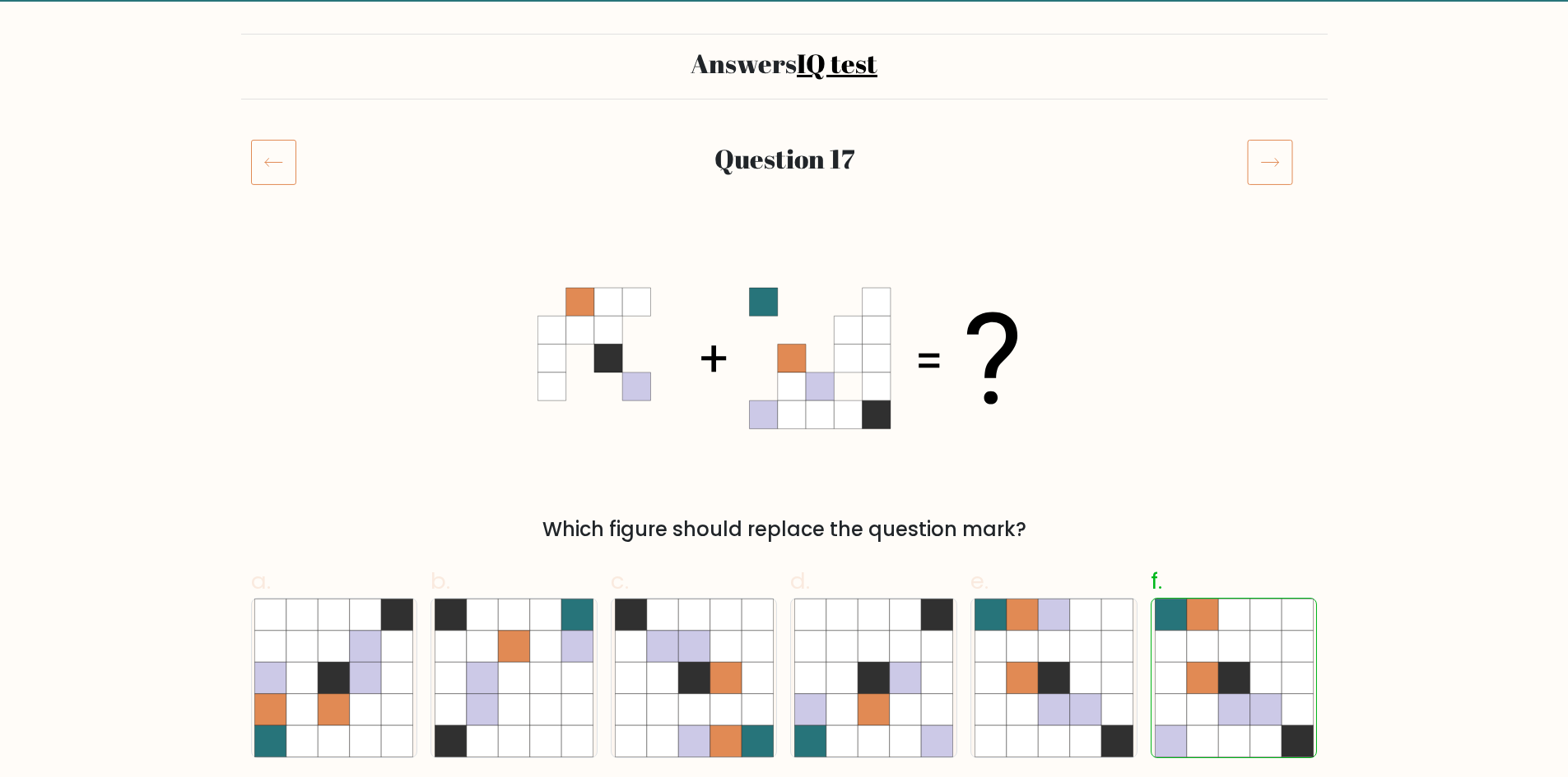
click at [1268, 165] on icon at bounding box center [1270, 163] width 46 height 46
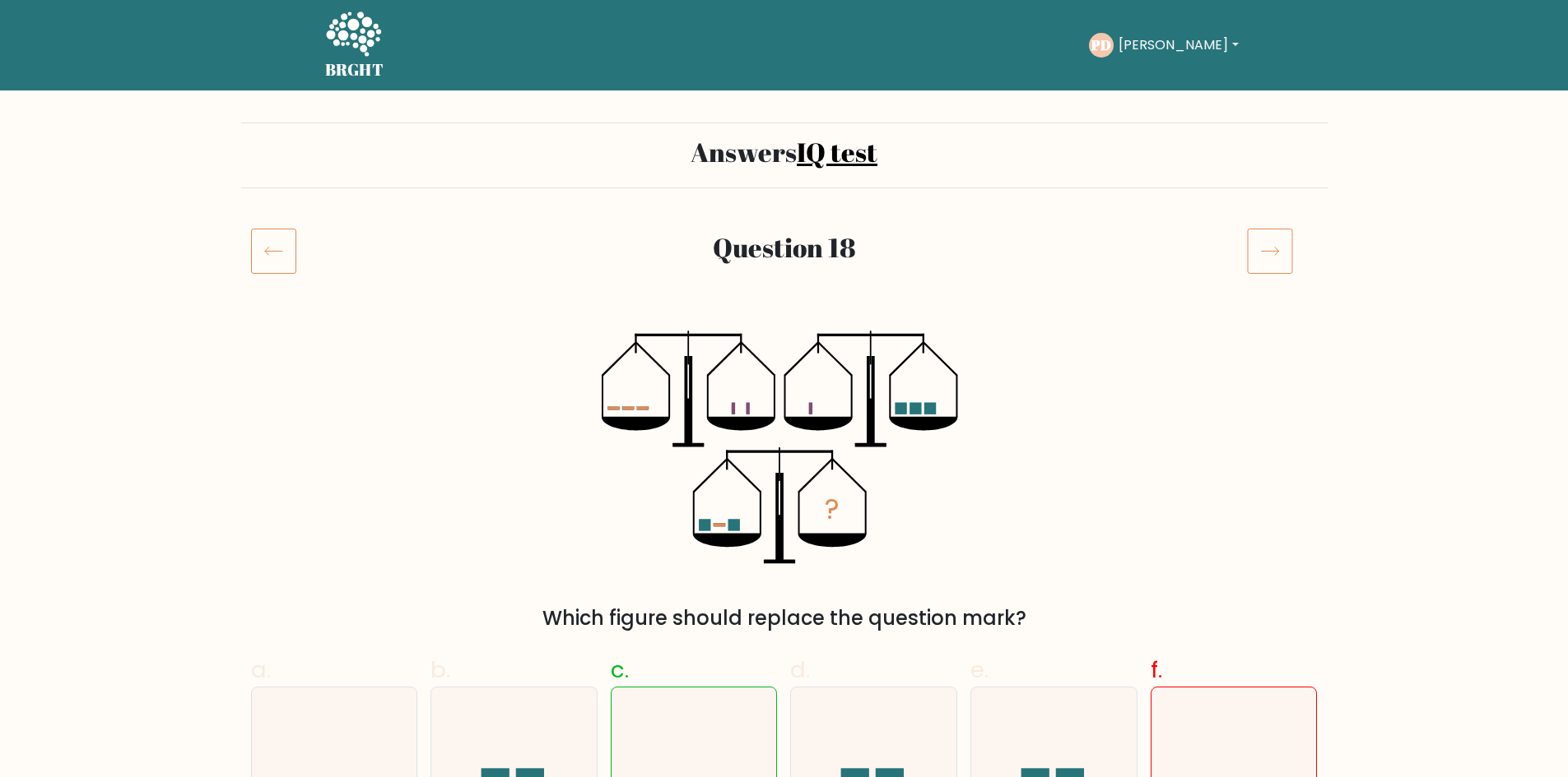
scroll to position [123, 0]
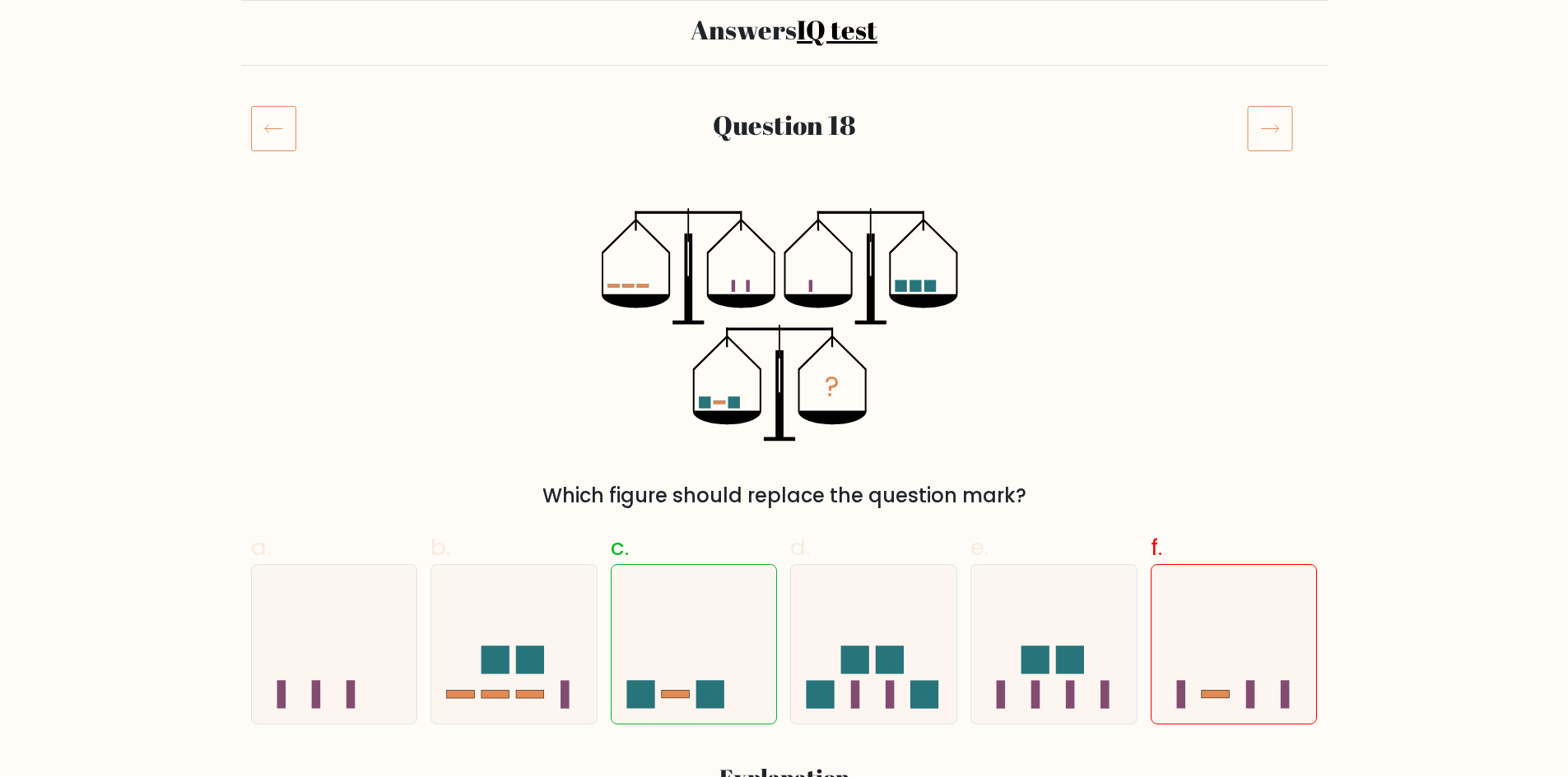
click at [1274, 143] on icon at bounding box center [1270, 129] width 46 height 46
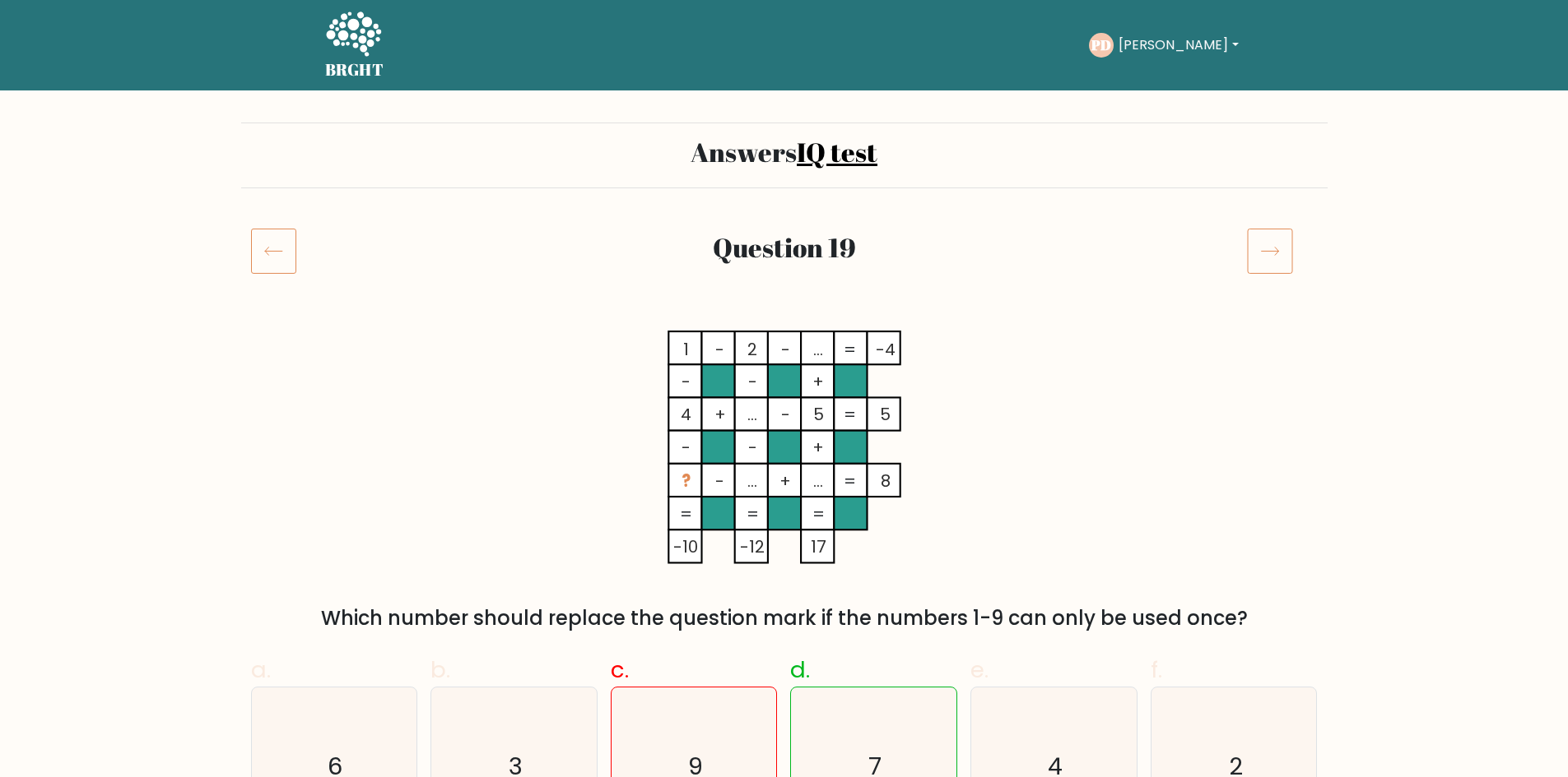
drag, startPoint x: 1567, startPoint y: 129, endPoint x: 1578, endPoint y: 155, distance: 28.2
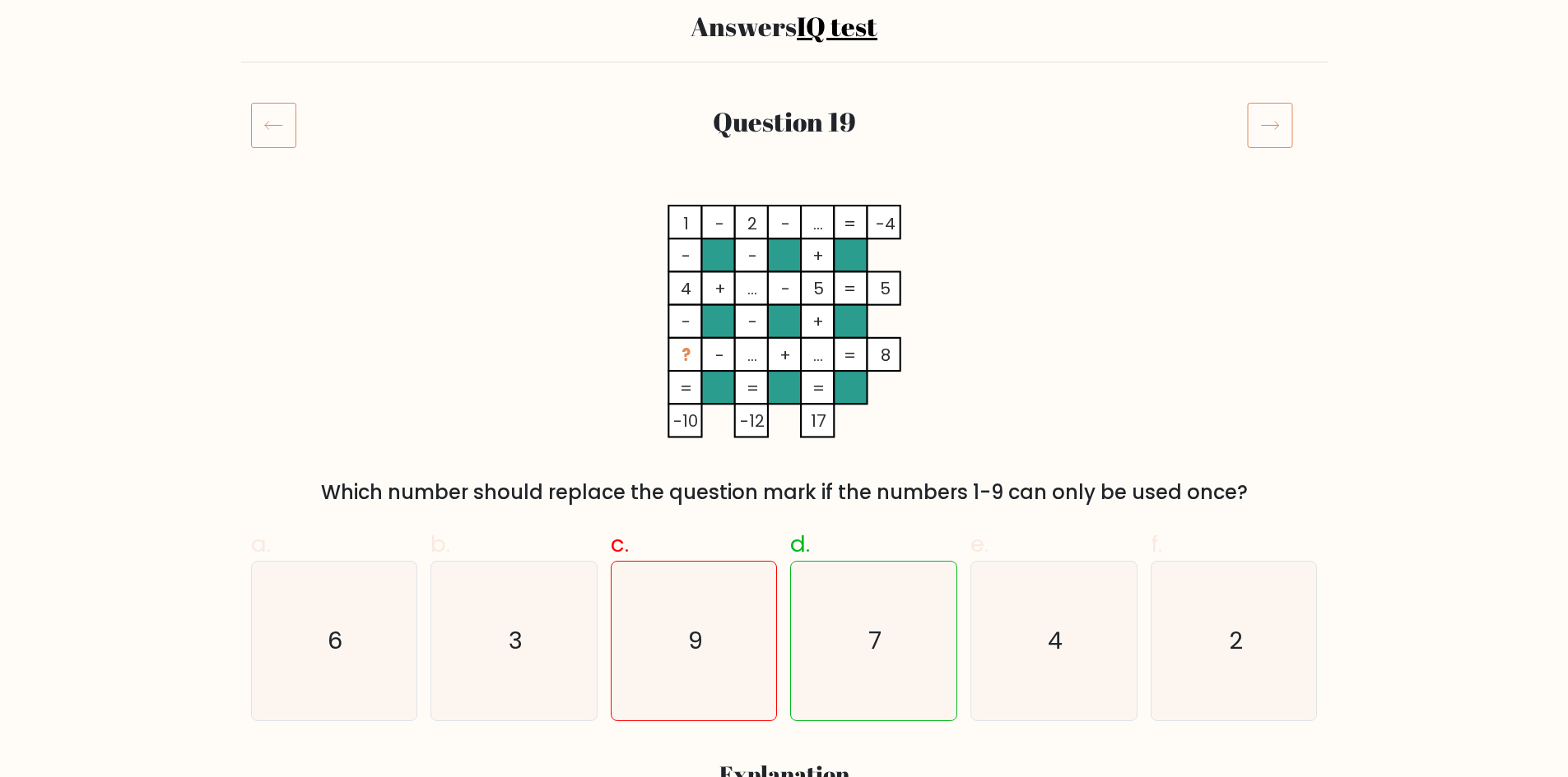
scroll to position [140, 0]
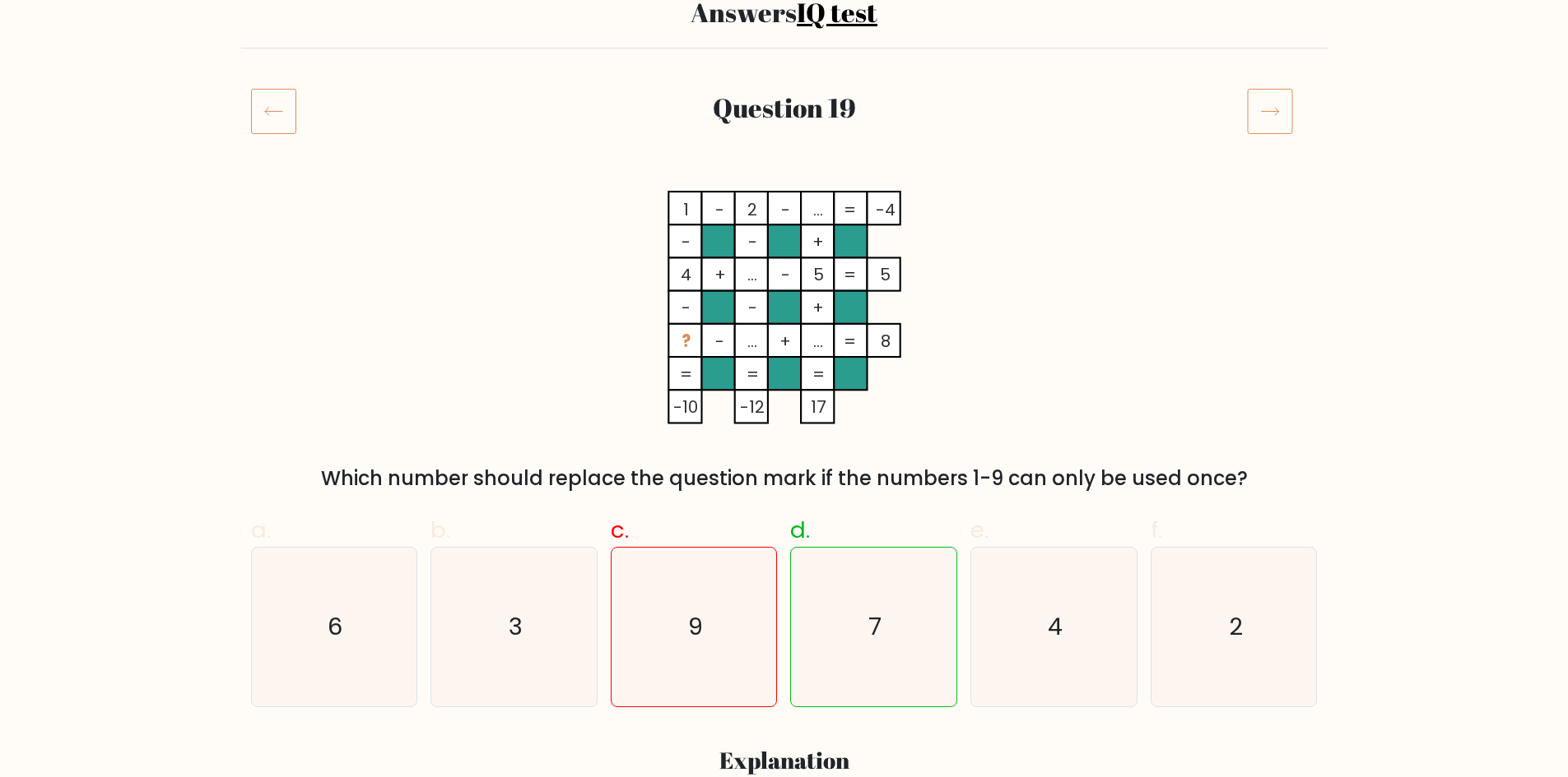
click at [1282, 113] on icon at bounding box center [1270, 111] width 46 height 46
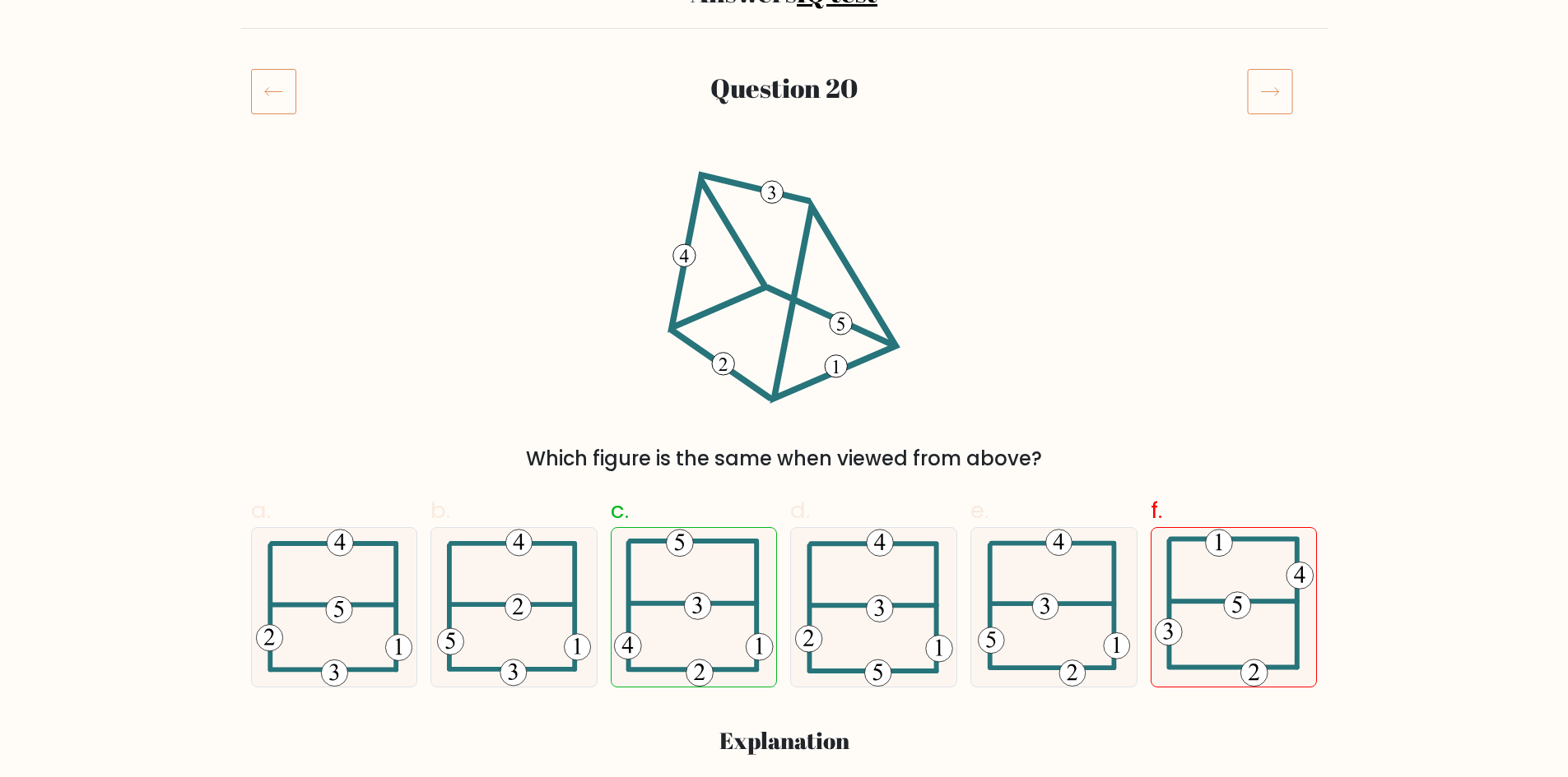
scroll to position [194, 0]
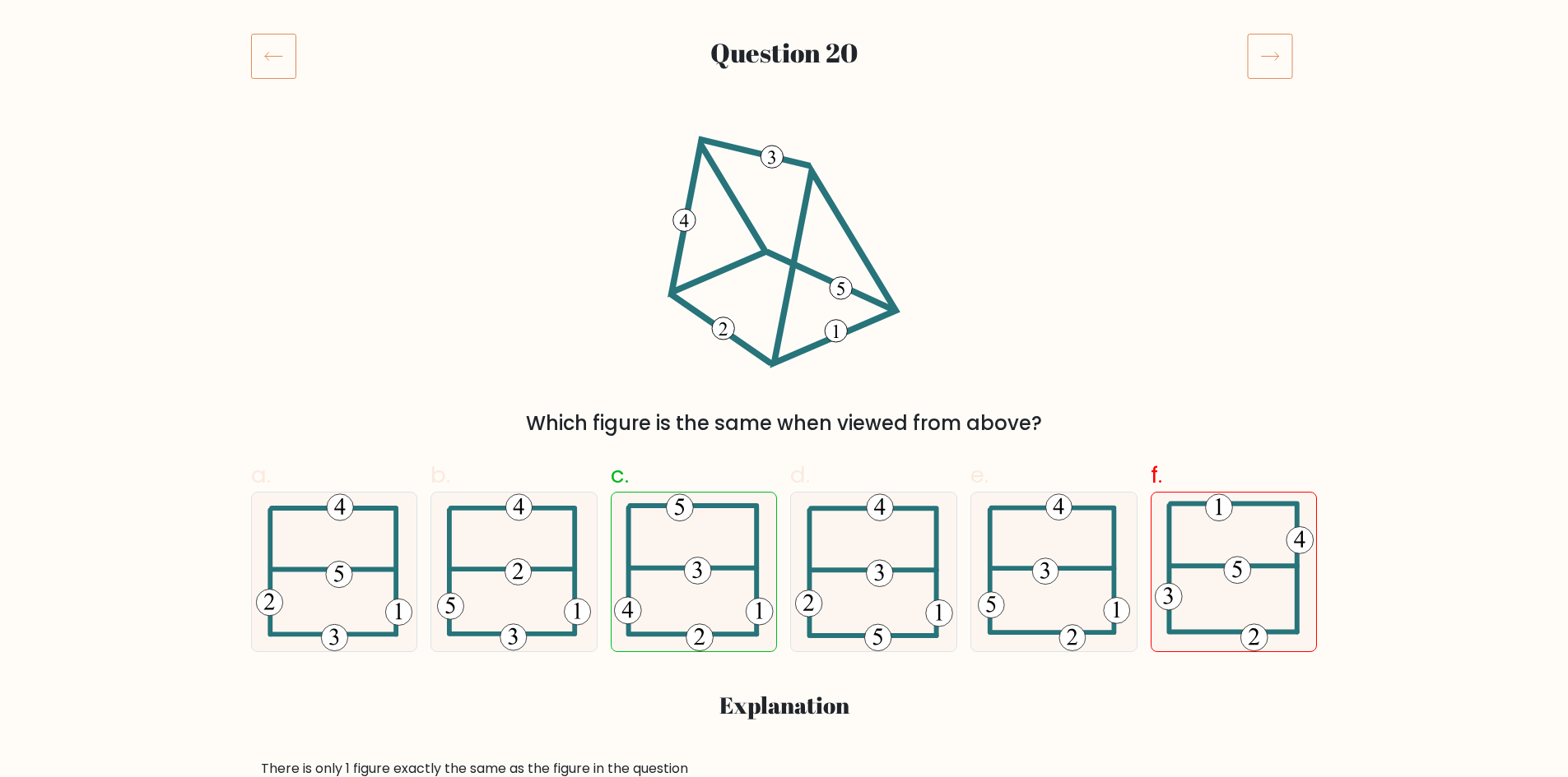
click at [1282, 67] on icon at bounding box center [1270, 56] width 46 height 46
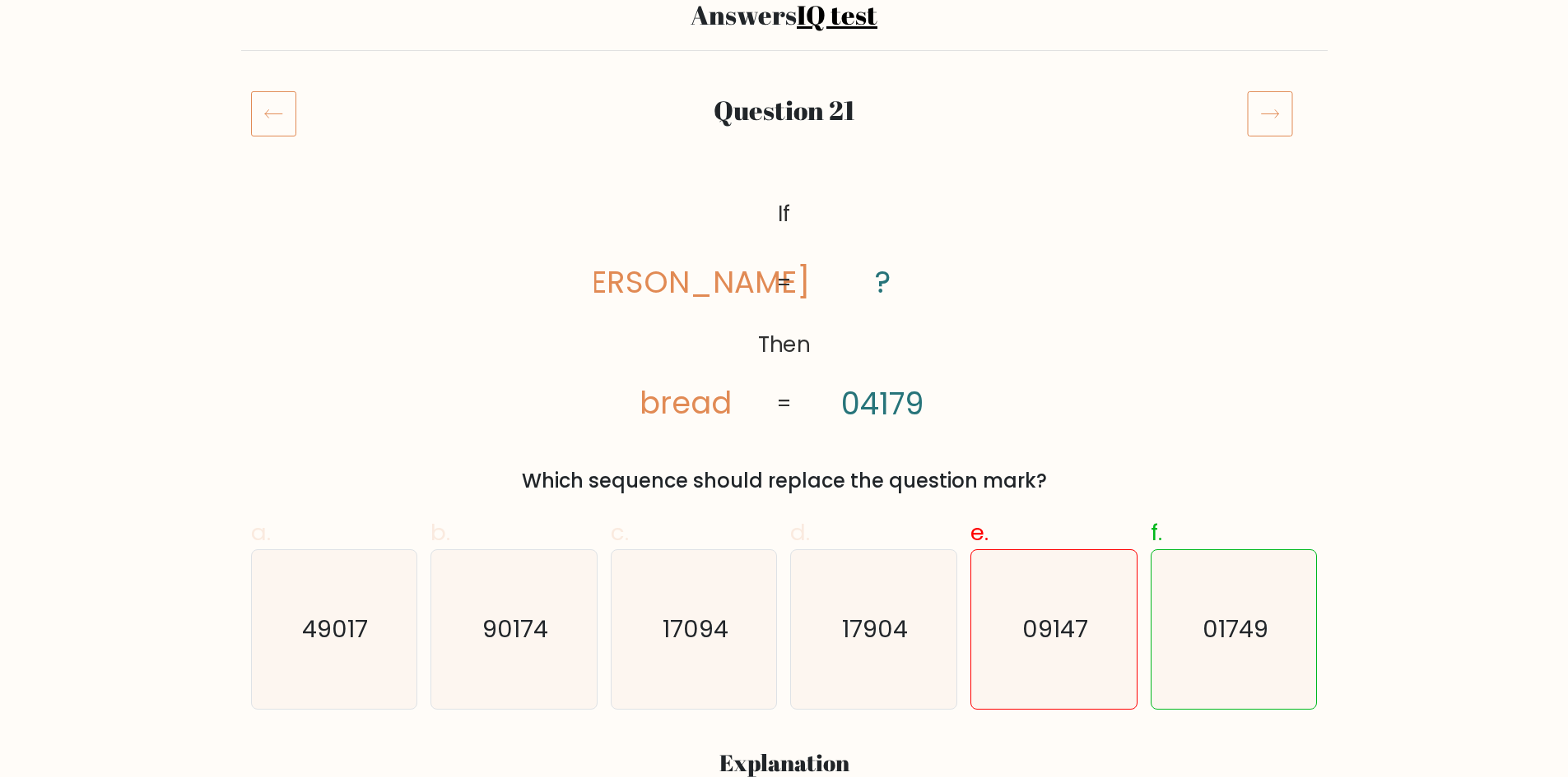
scroll to position [161, 0]
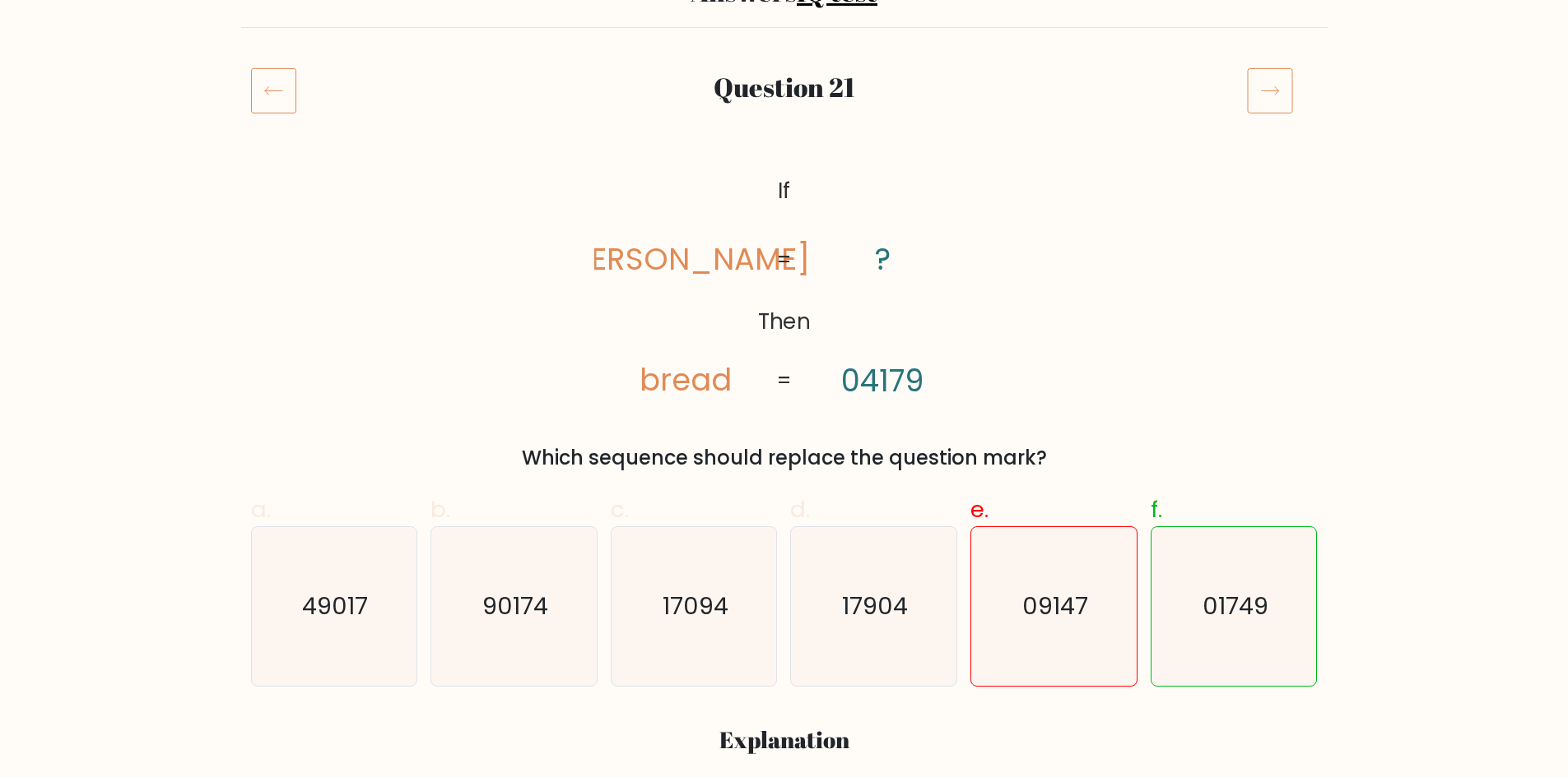
click at [1272, 88] on icon at bounding box center [1270, 91] width 46 height 46
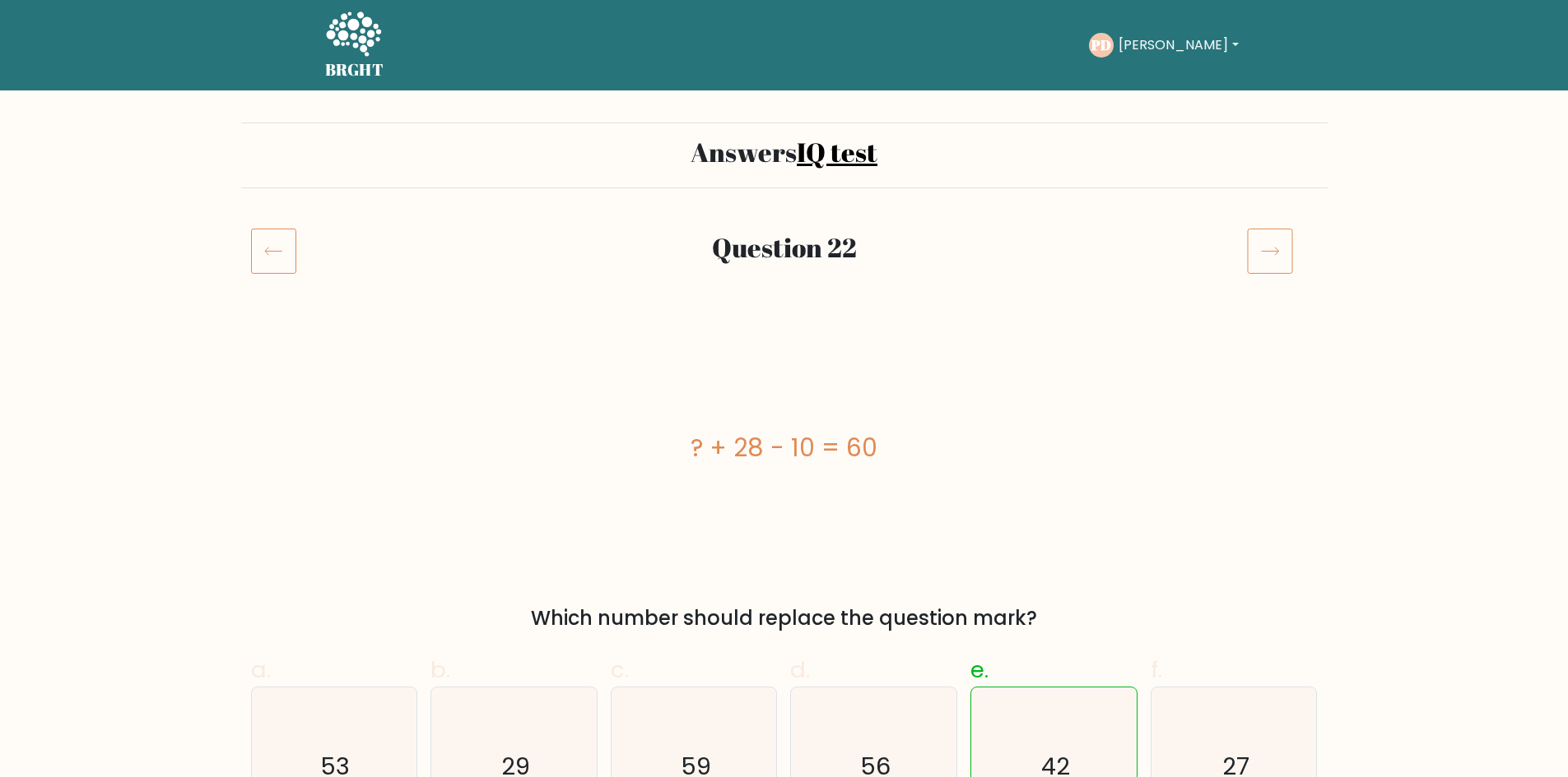
drag, startPoint x: 1540, startPoint y: 126, endPoint x: 1560, endPoint y: 164, distance: 42.9
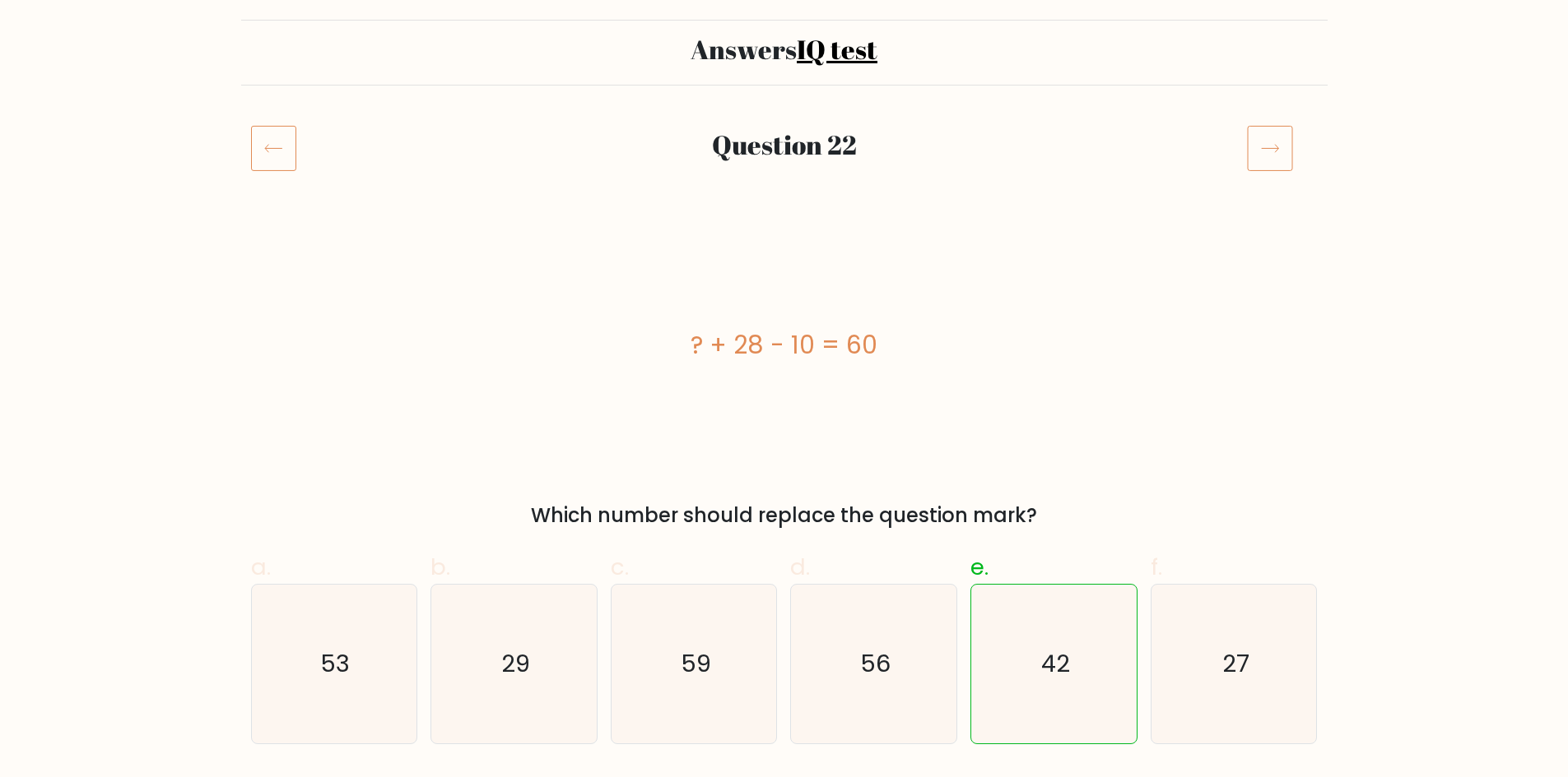
click at [1282, 131] on icon at bounding box center [1270, 148] width 46 height 46
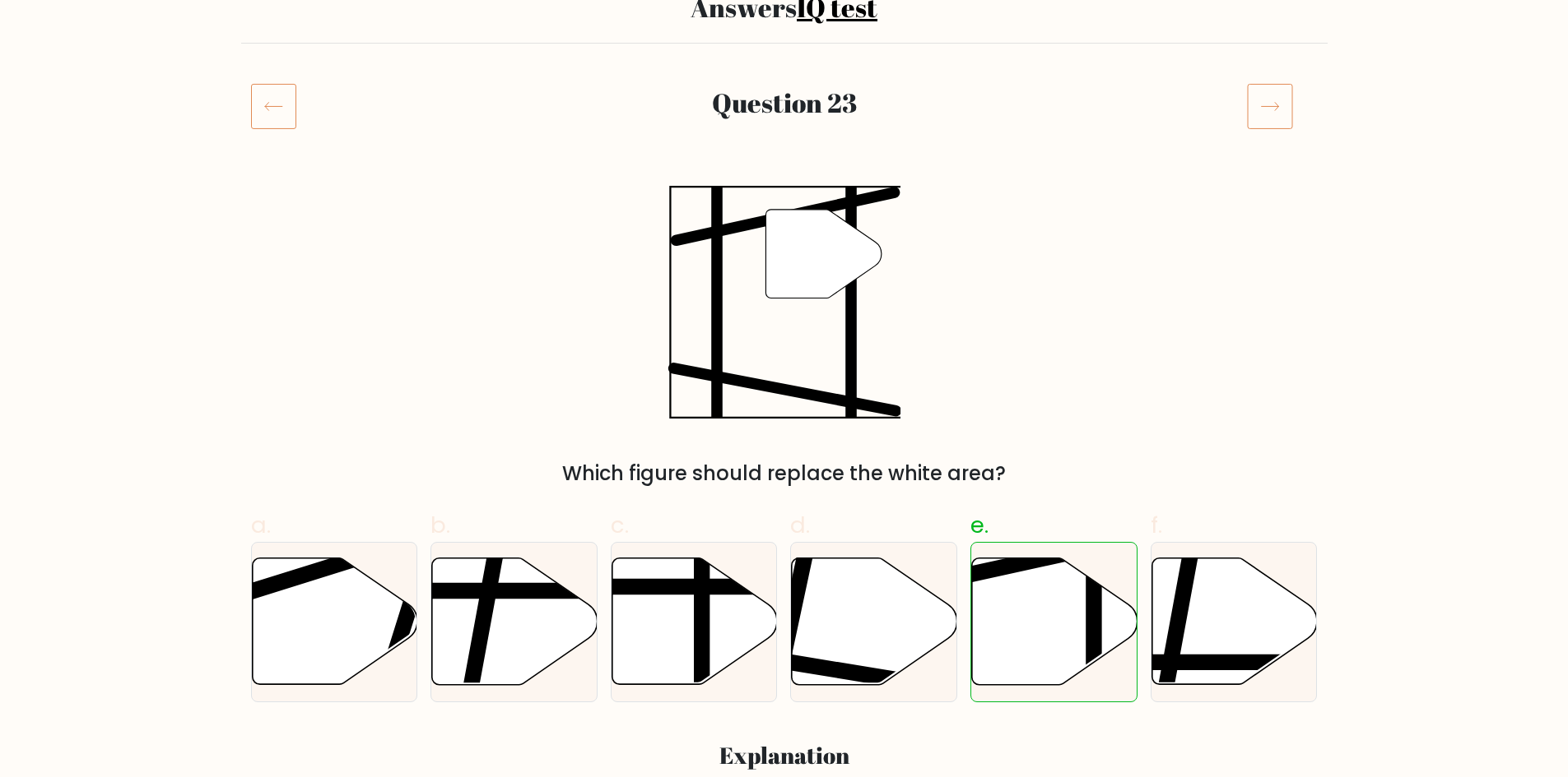
scroll to position [173, 0]
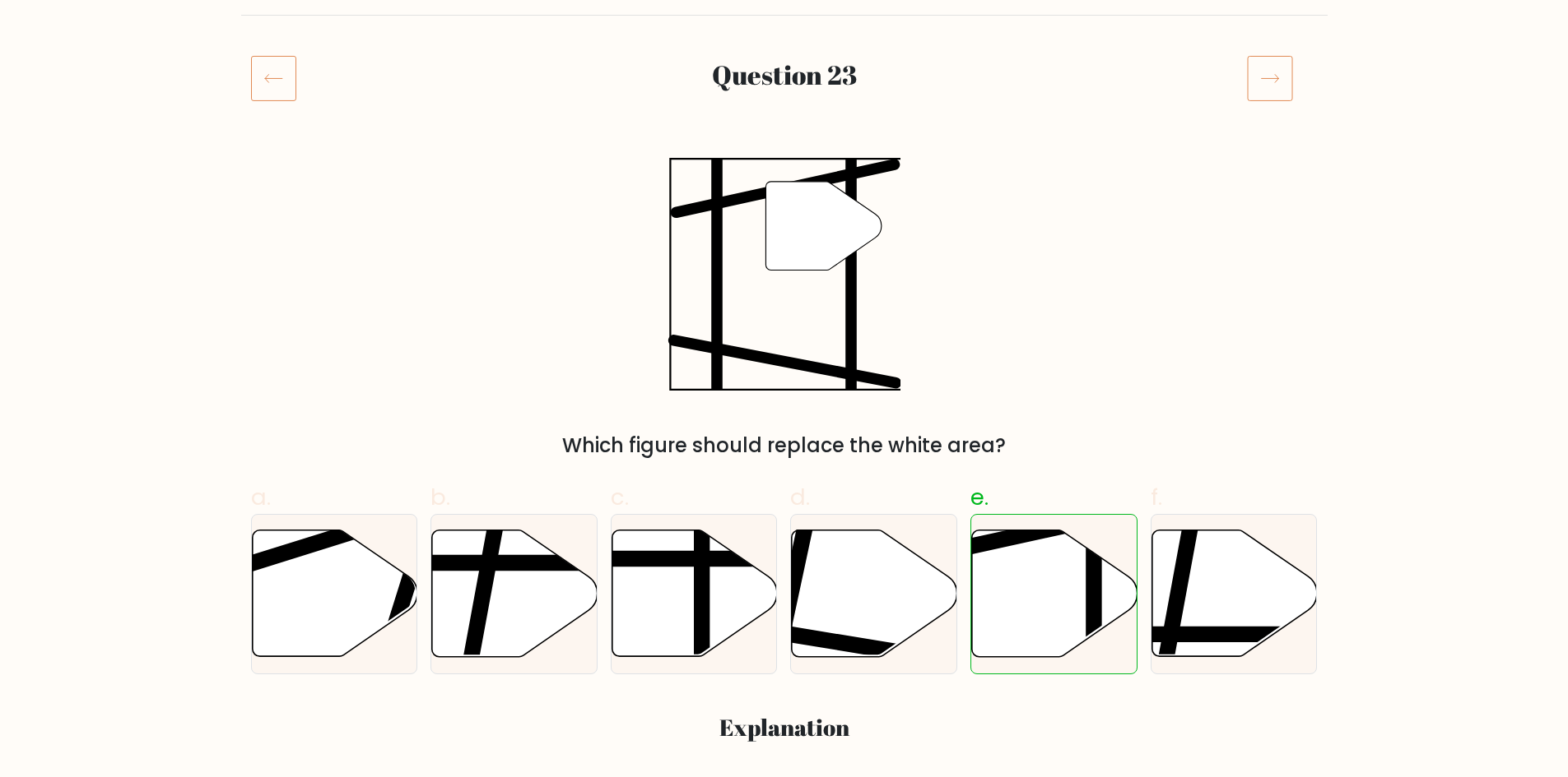
click at [1280, 96] on icon at bounding box center [1270, 78] width 46 height 46
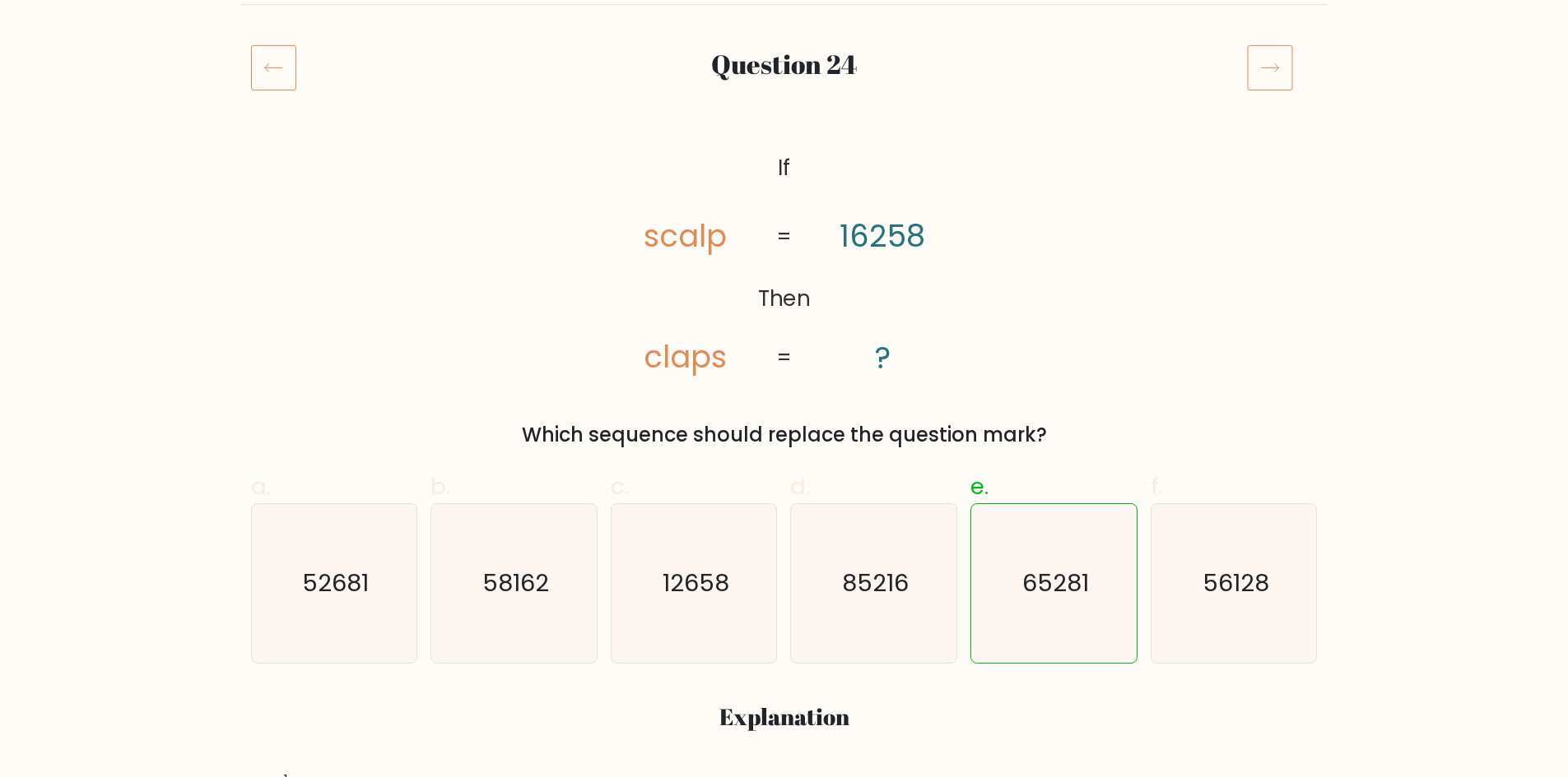
scroll to position [197, 0]
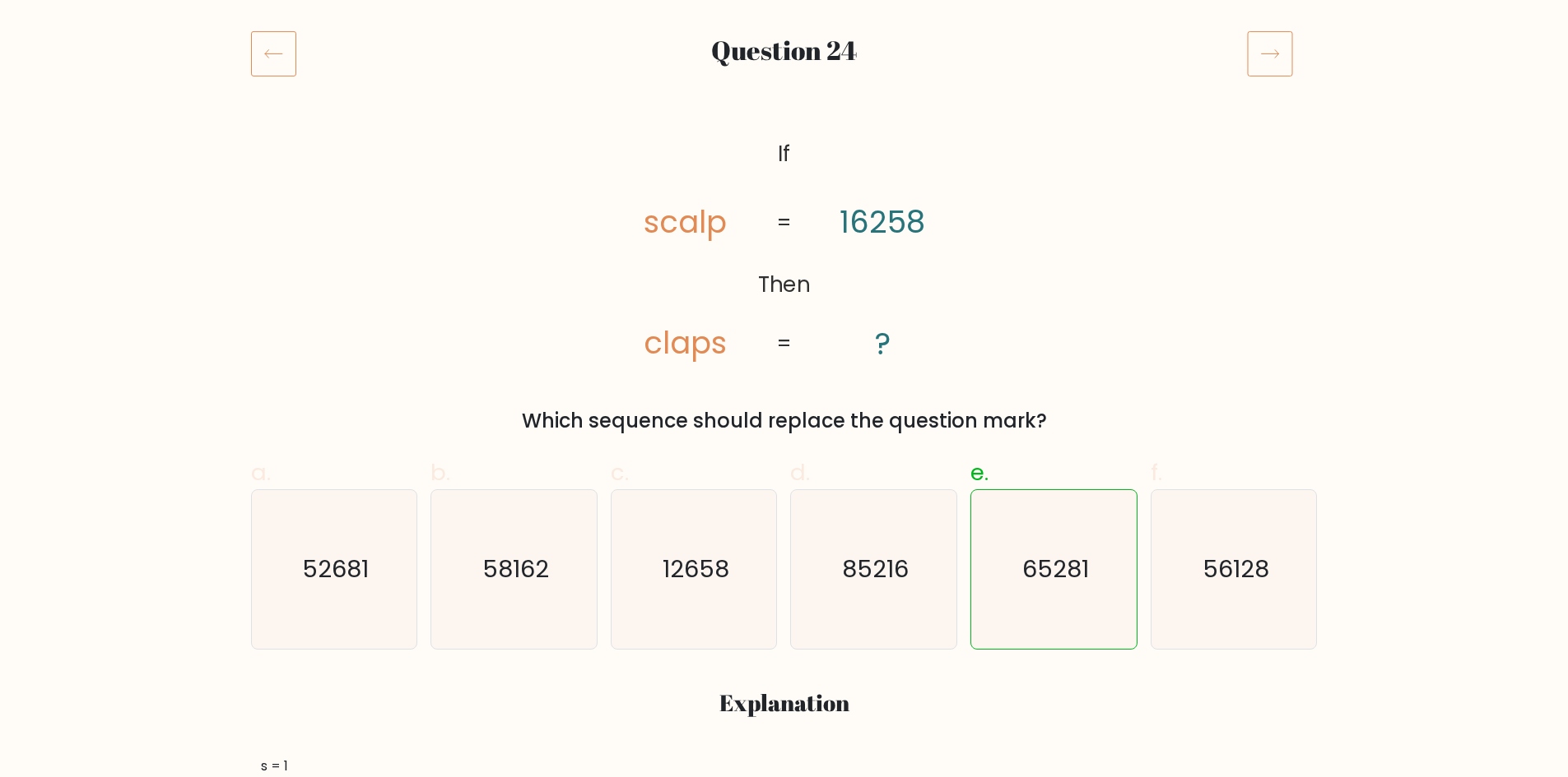
drag, startPoint x: 0, startPoint y: 0, endPoint x: 1579, endPoint y: 160, distance: 1587.1
click at [1279, 65] on icon at bounding box center [1270, 53] width 46 height 46
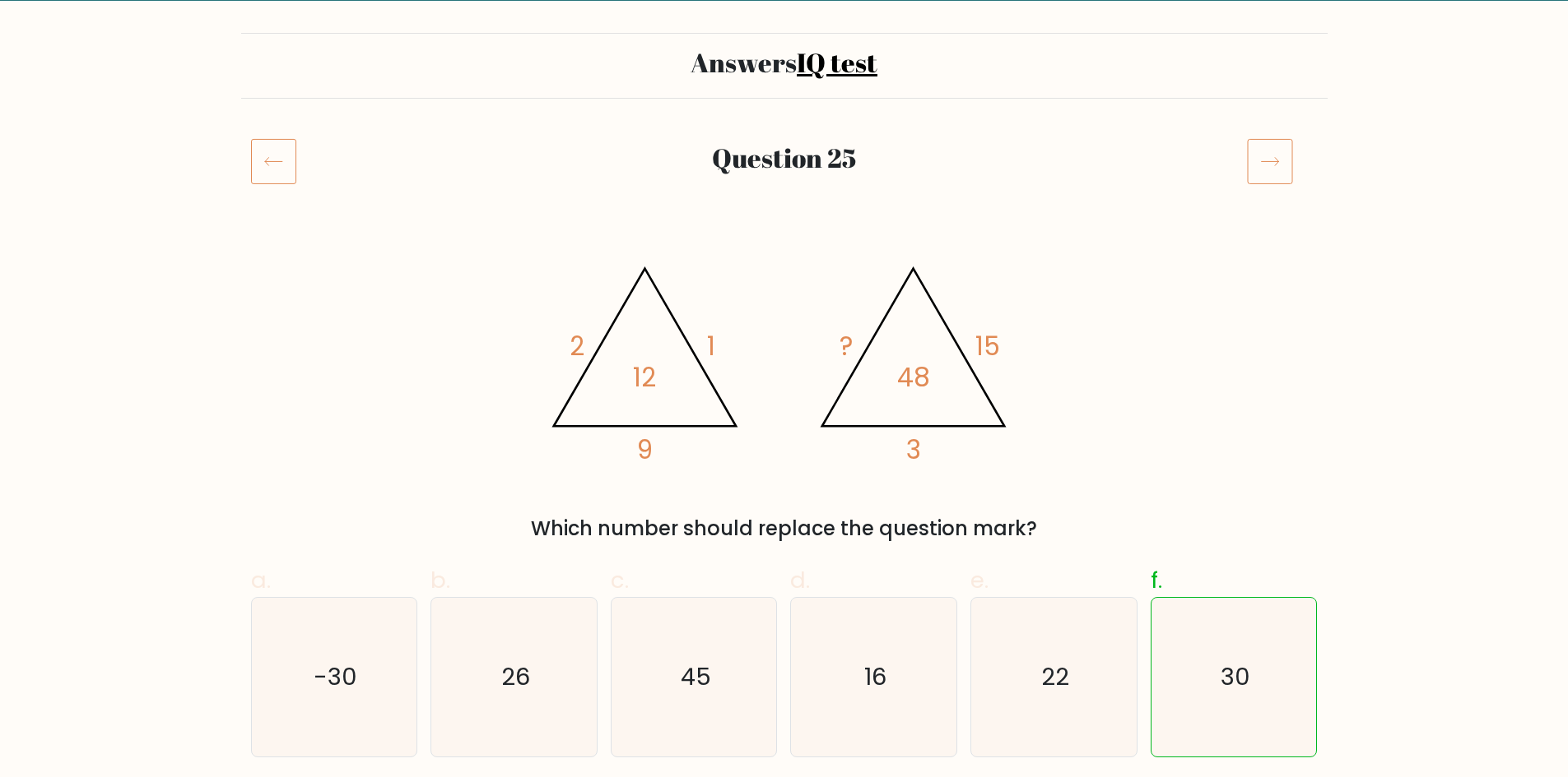
scroll to position [121, 0]
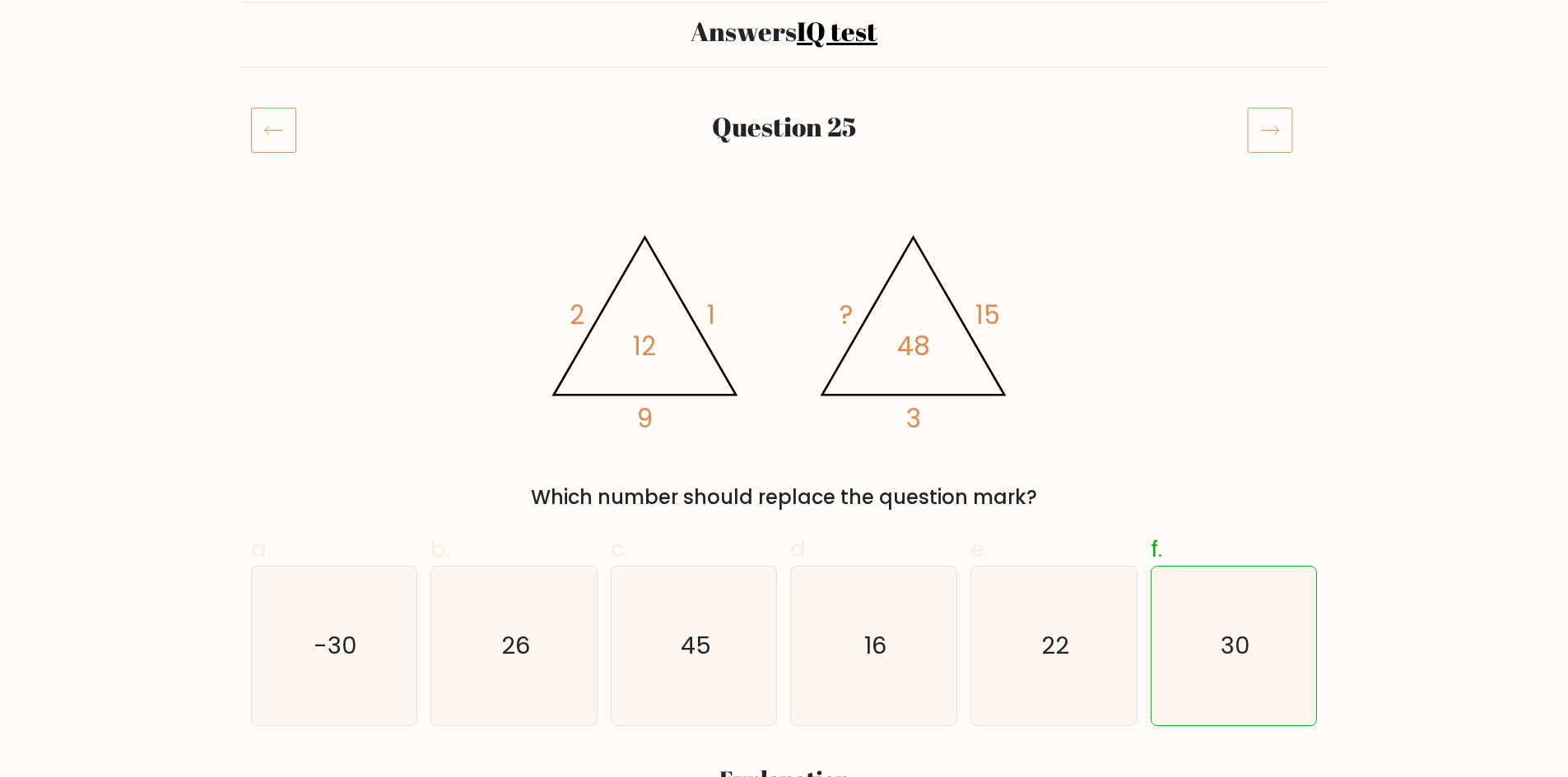
click at [1279, 113] on icon at bounding box center [1270, 131] width 46 height 46
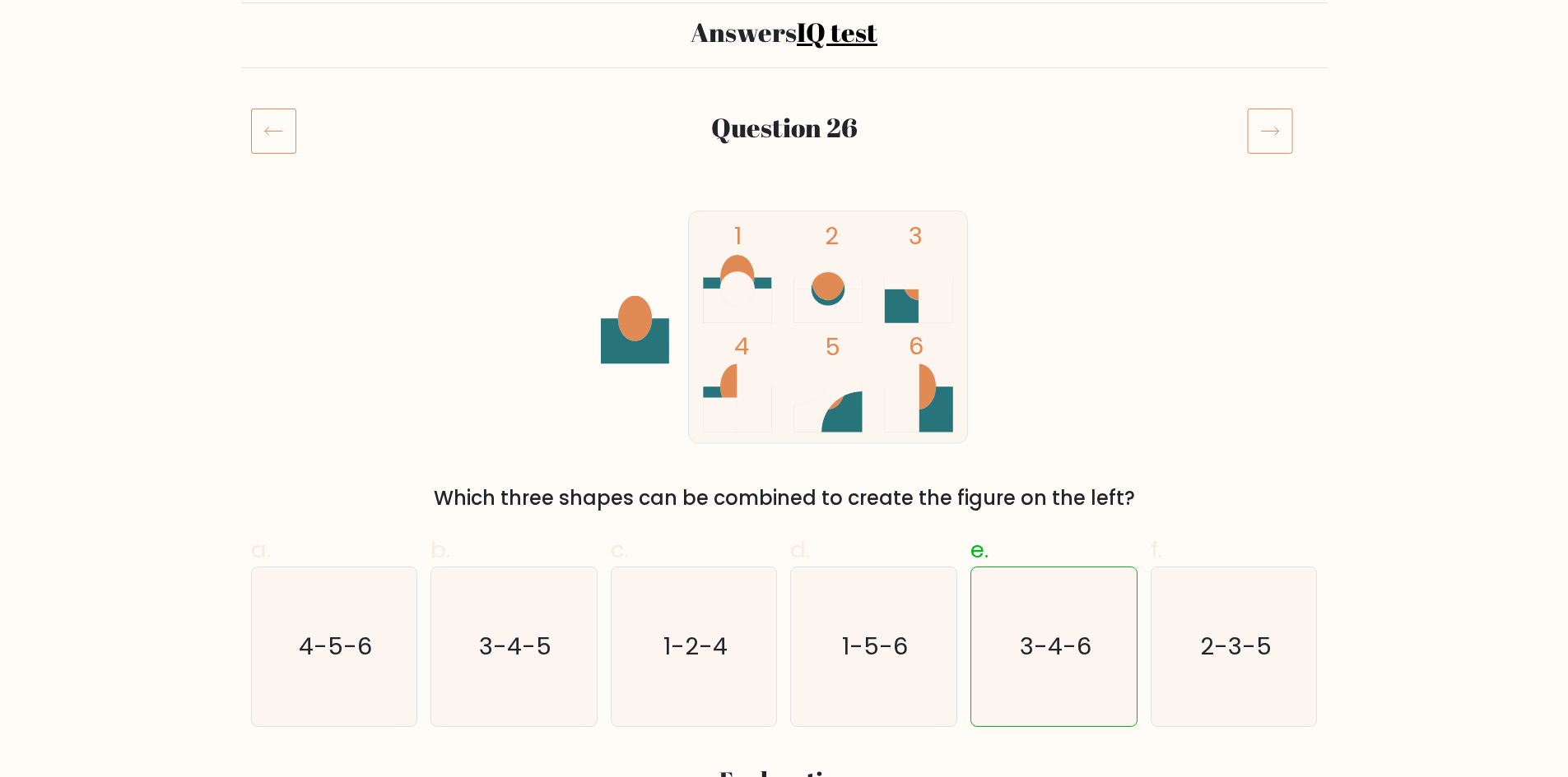
scroll to position [207, 0]
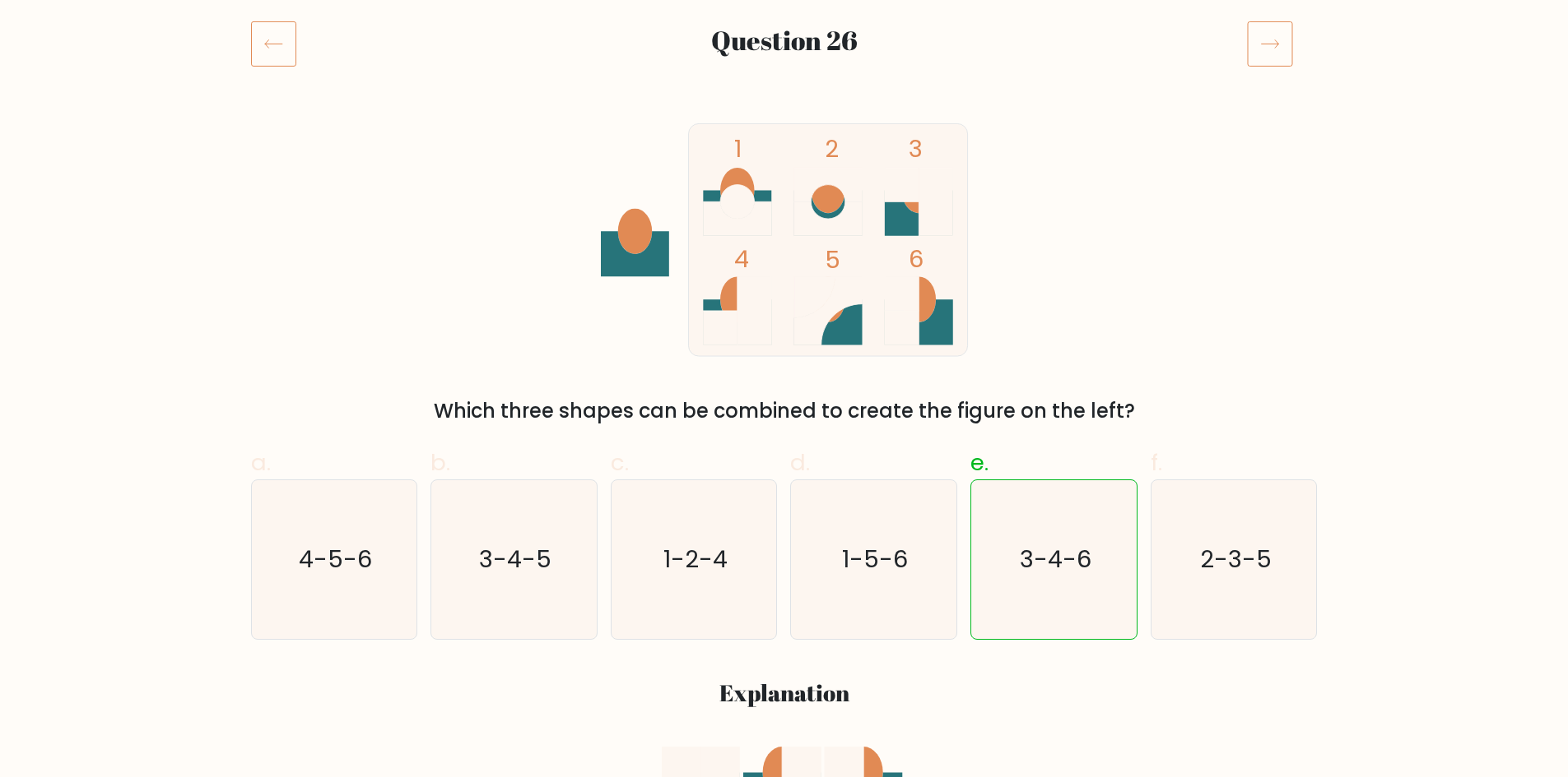
drag, startPoint x: 0, startPoint y: 0, endPoint x: 1579, endPoint y: 162, distance: 1587.3
click at [1250, 46] on icon at bounding box center [1270, 44] width 46 height 46
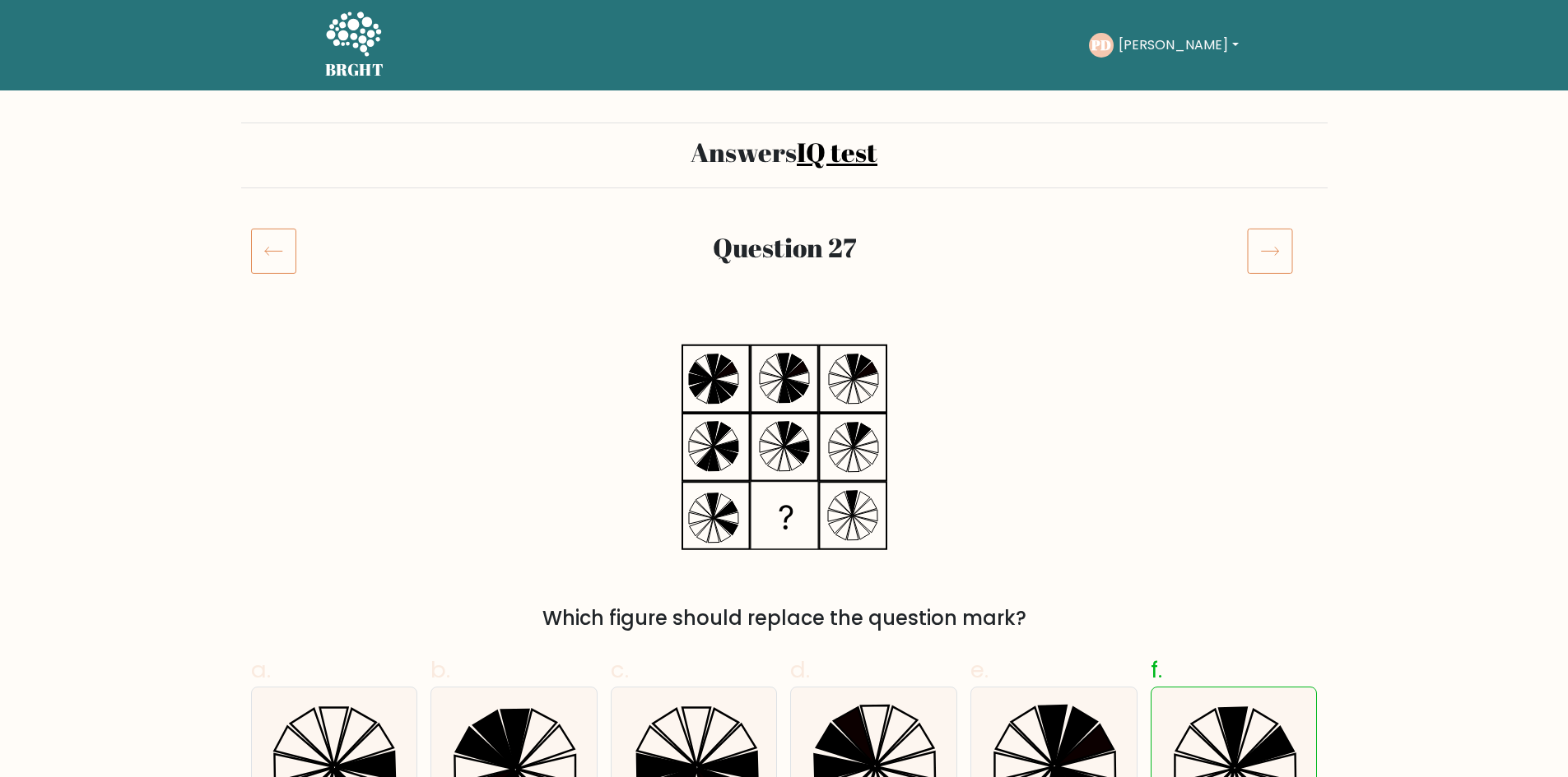
drag, startPoint x: 1557, startPoint y: 141, endPoint x: 1557, endPoint y: 156, distance: 15.0
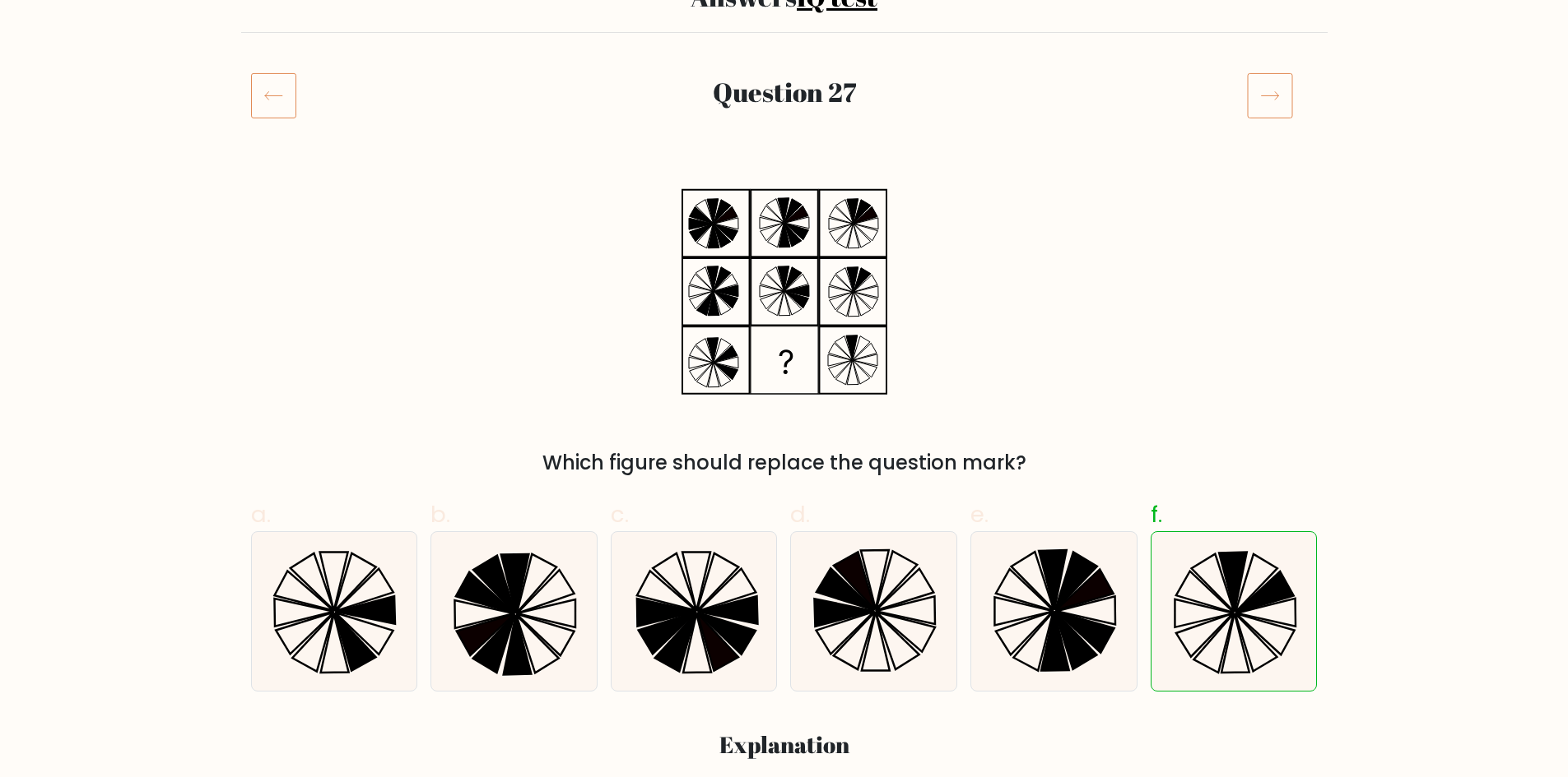
scroll to position [187, 0]
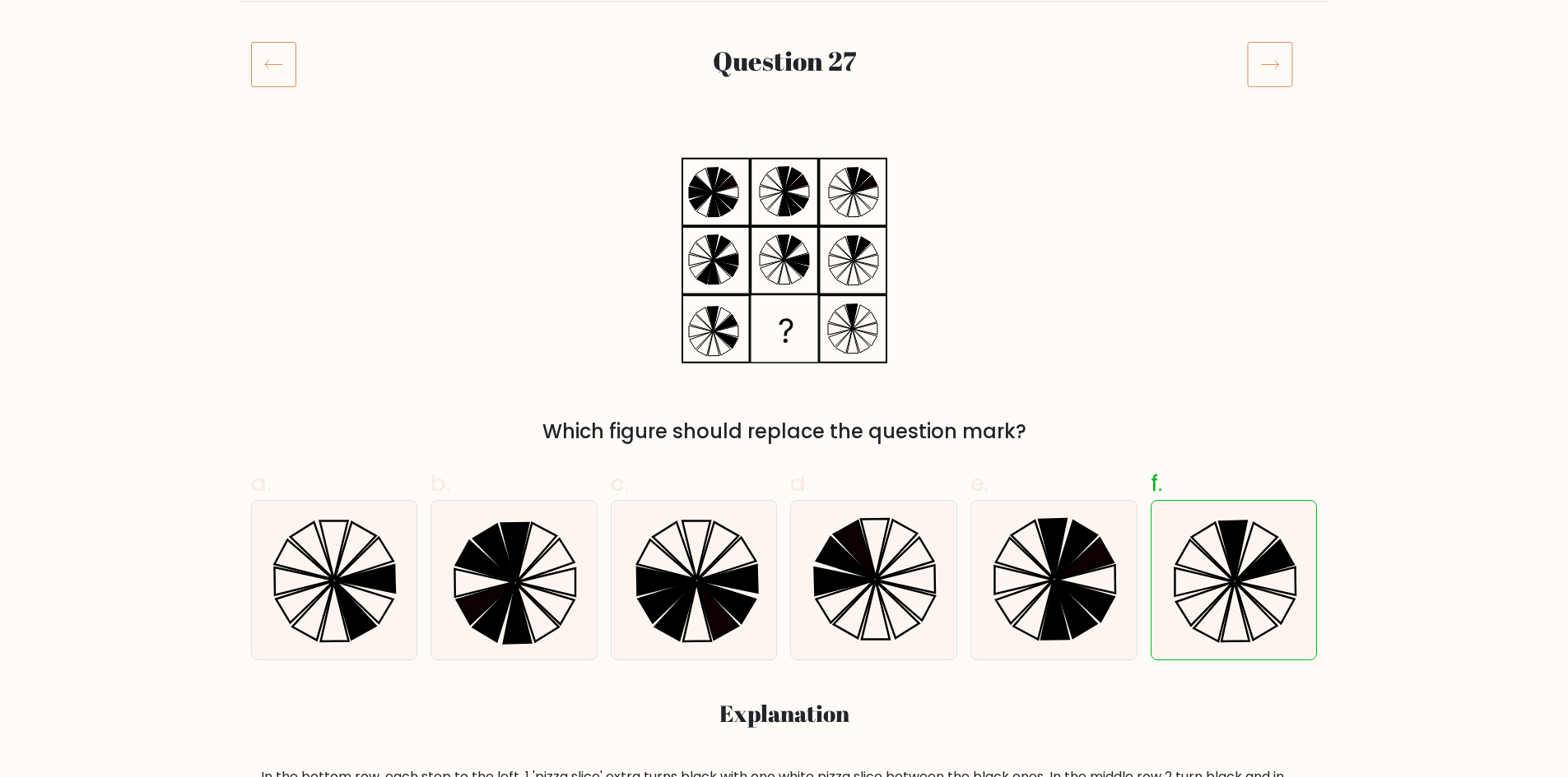
click at [1275, 59] on icon at bounding box center [1270, 65] width 46 height 46
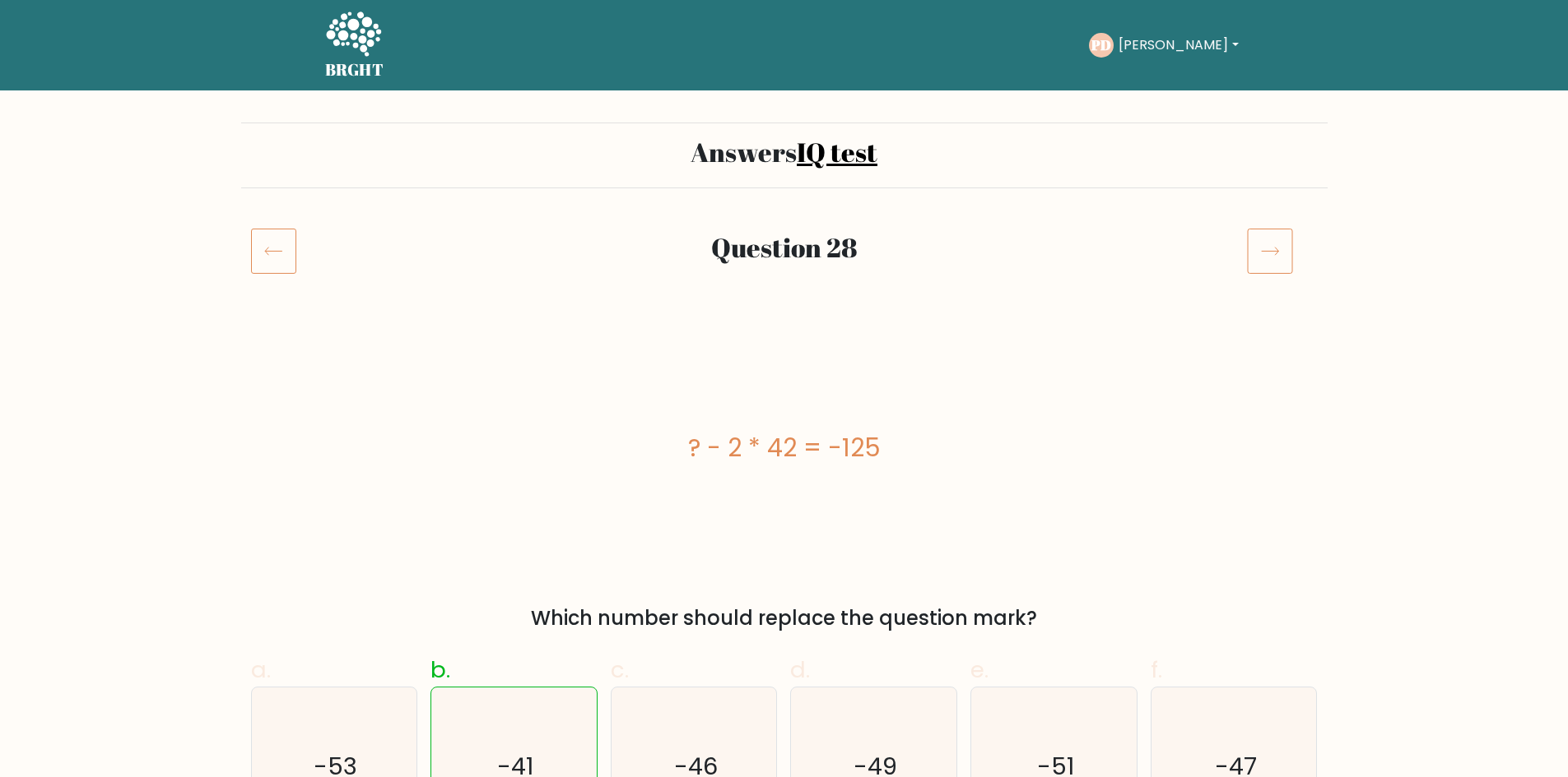
click at [266, 250] on icon at bounding box center [274, 252] width 17 height 9
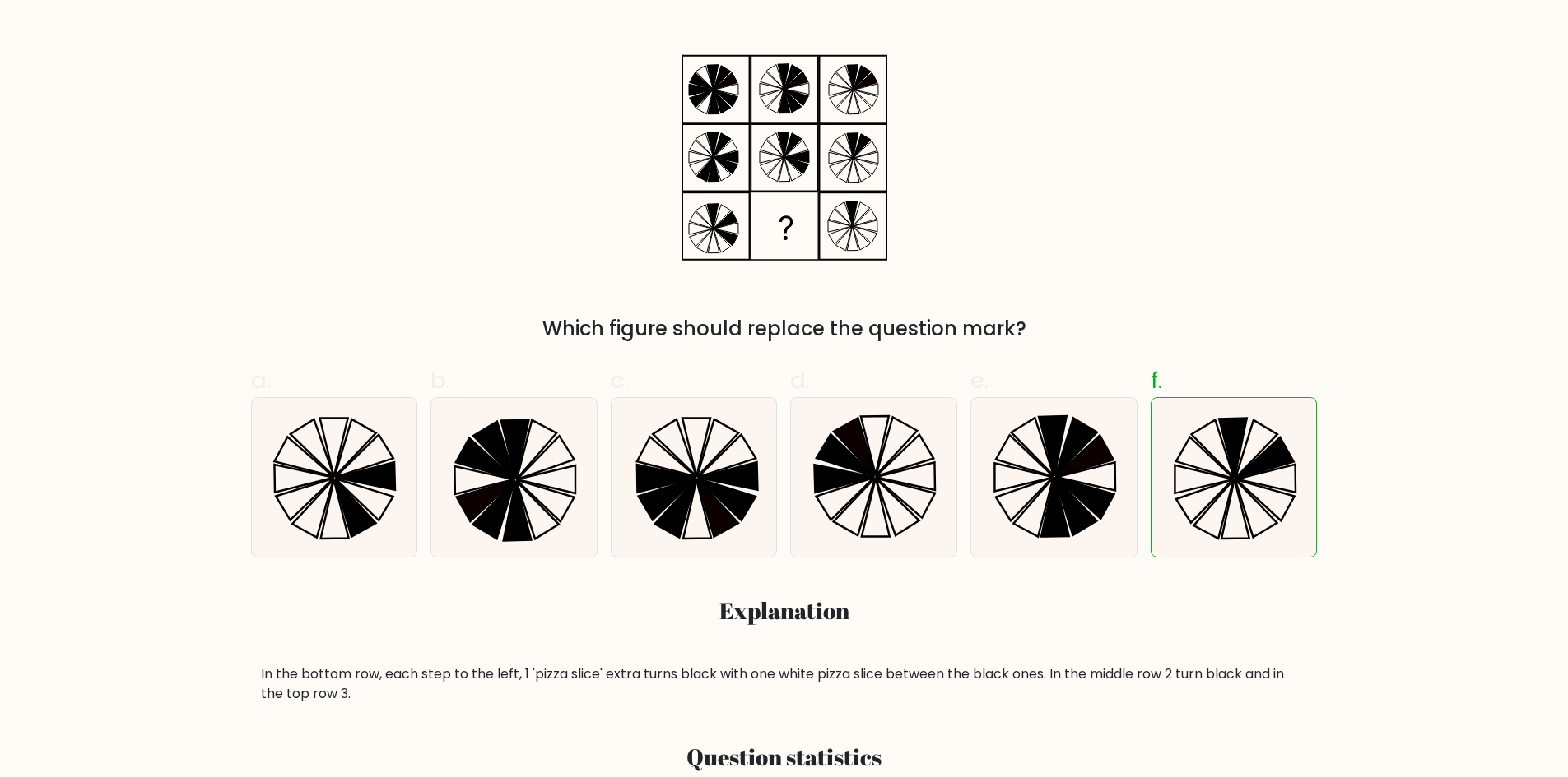
scroll to position [169, 0]
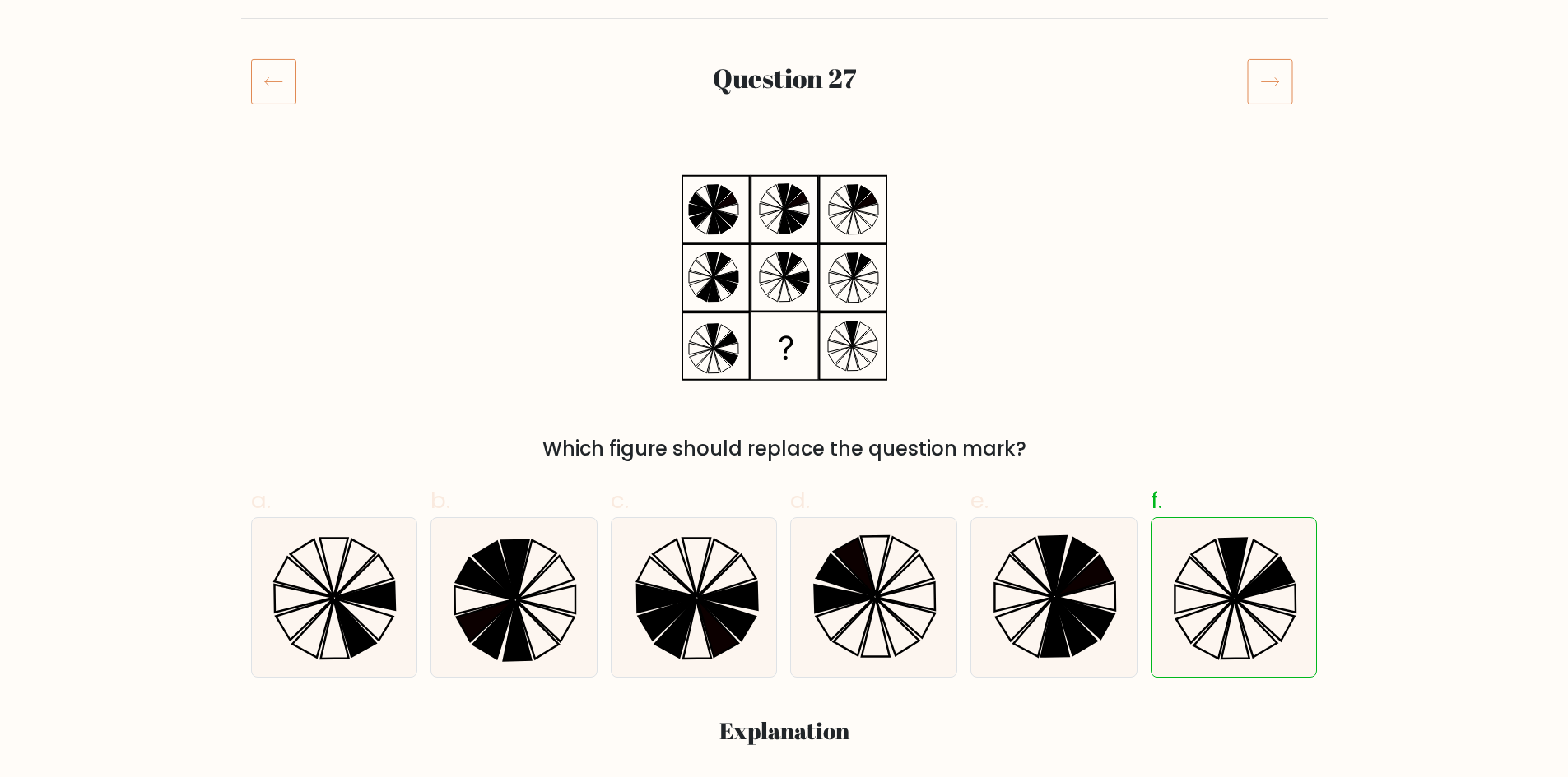
click at [1266, 79] on icon at bounding box center [1270, 81] width 46 height 46
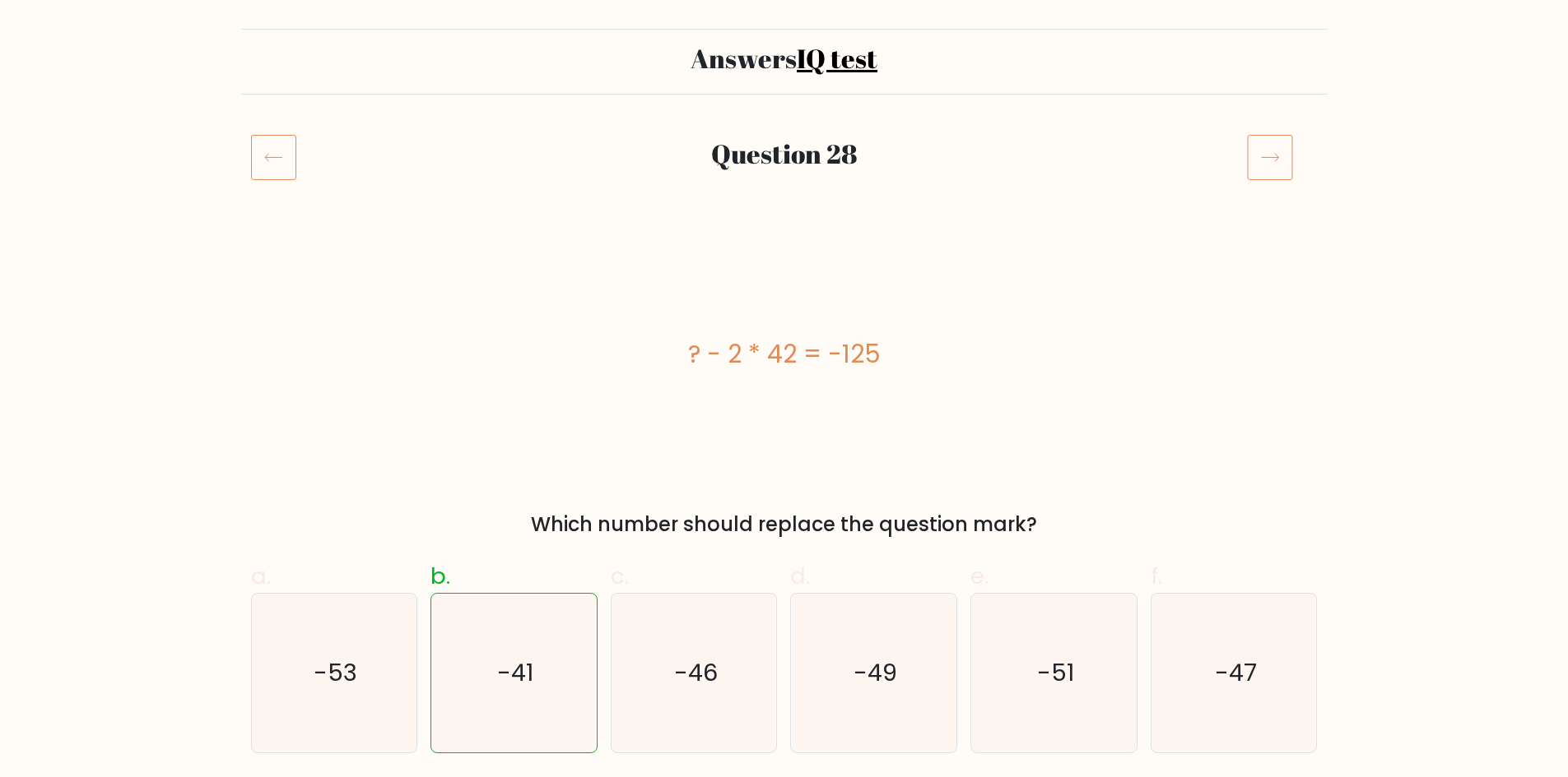
scroll to position [98, 0]
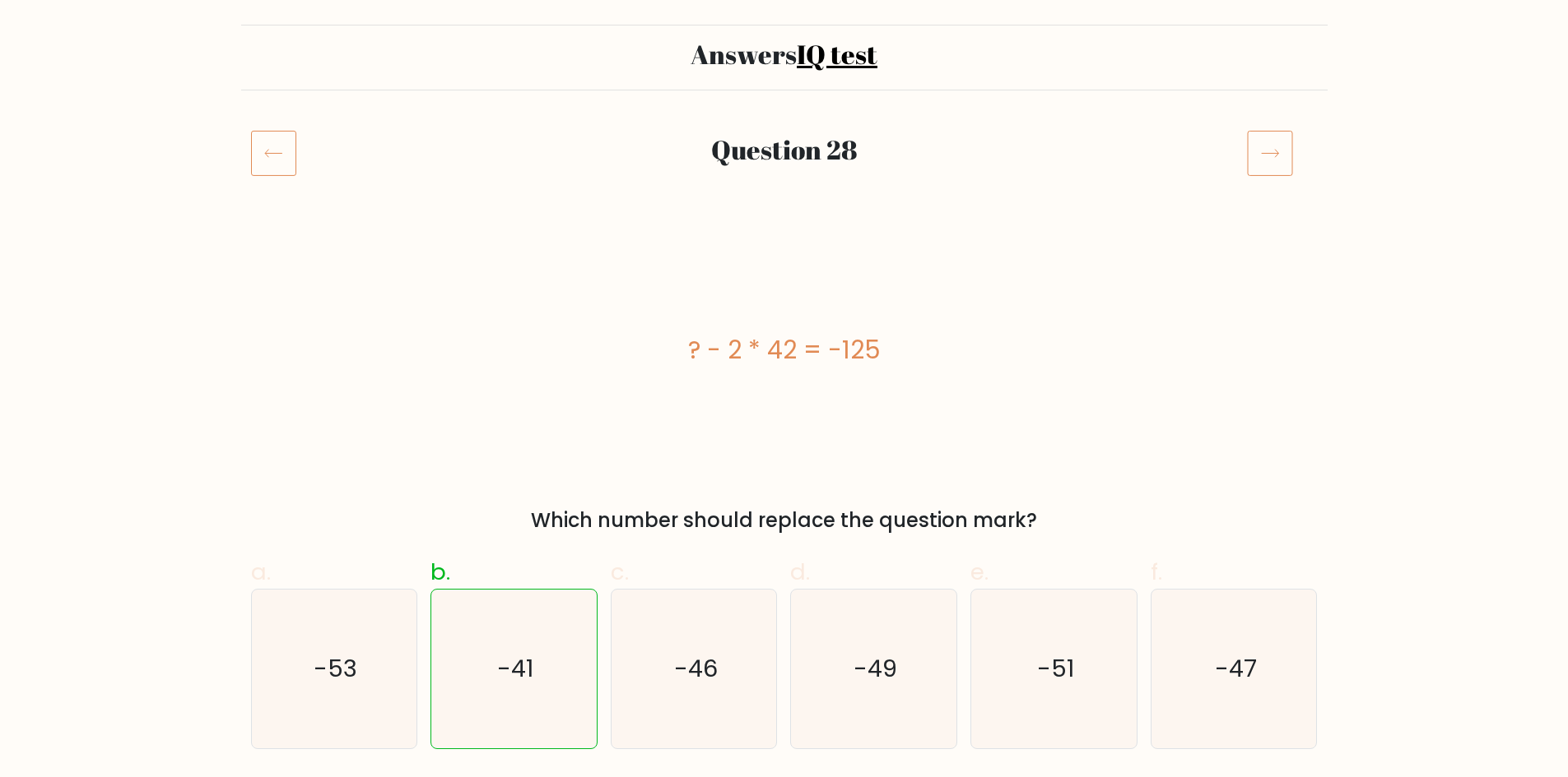
click at [1279, 151] on icon at bounding box center [1270, 153] width 46 height 46
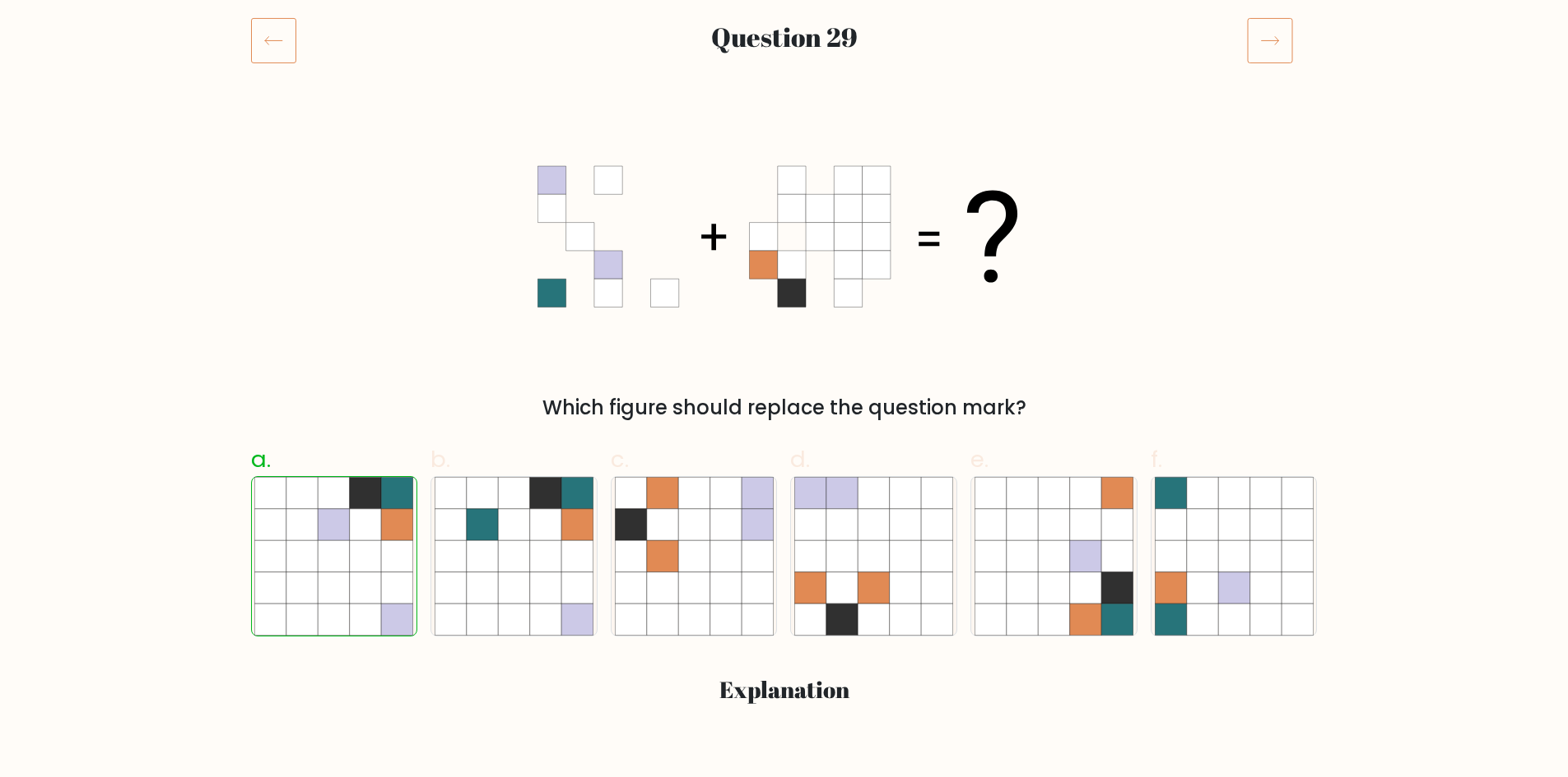
scroll to position [192, 0]
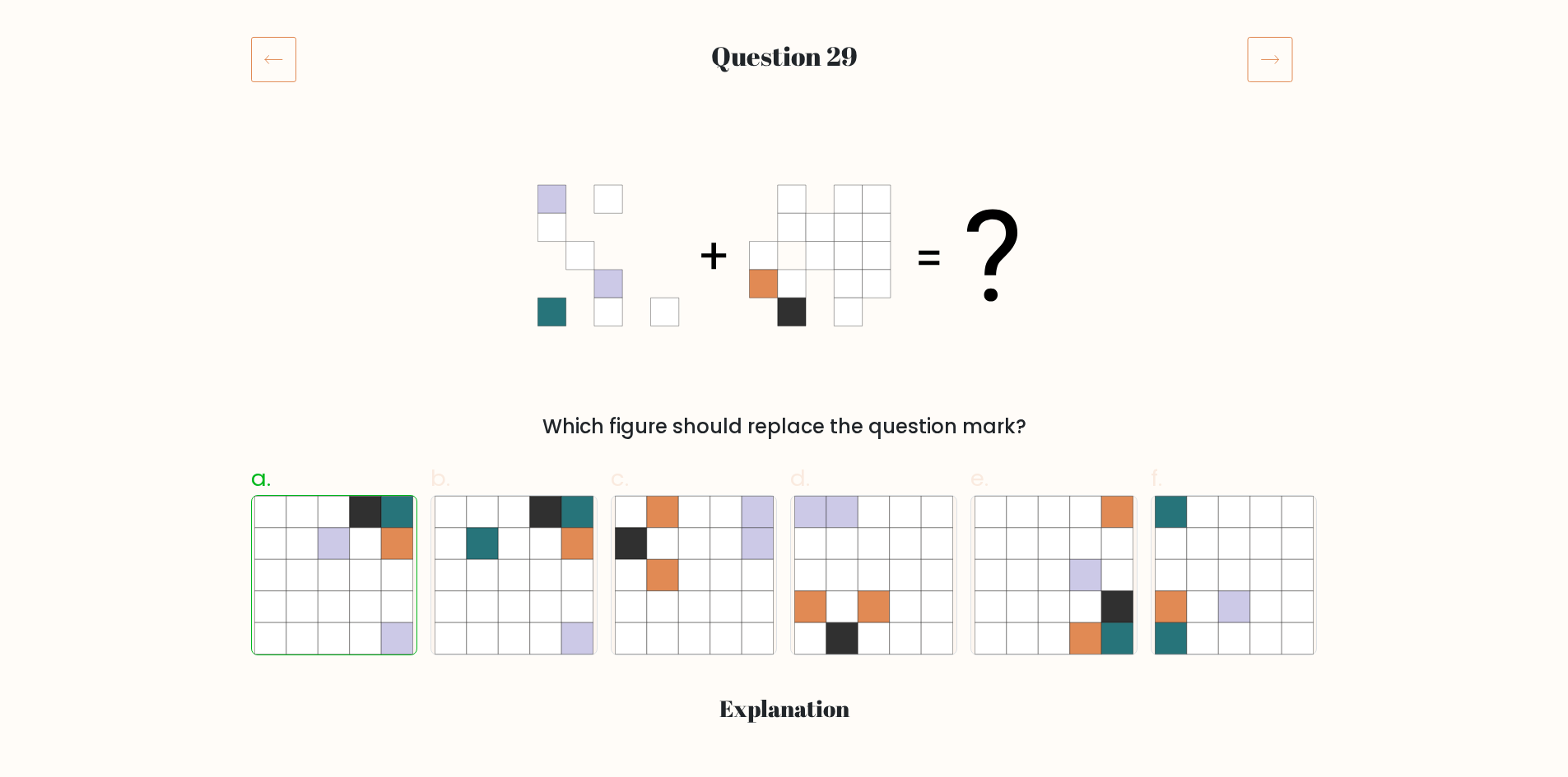
click at [1291, 59] on rect at bounding box center [1270, 60] width 45 height 45
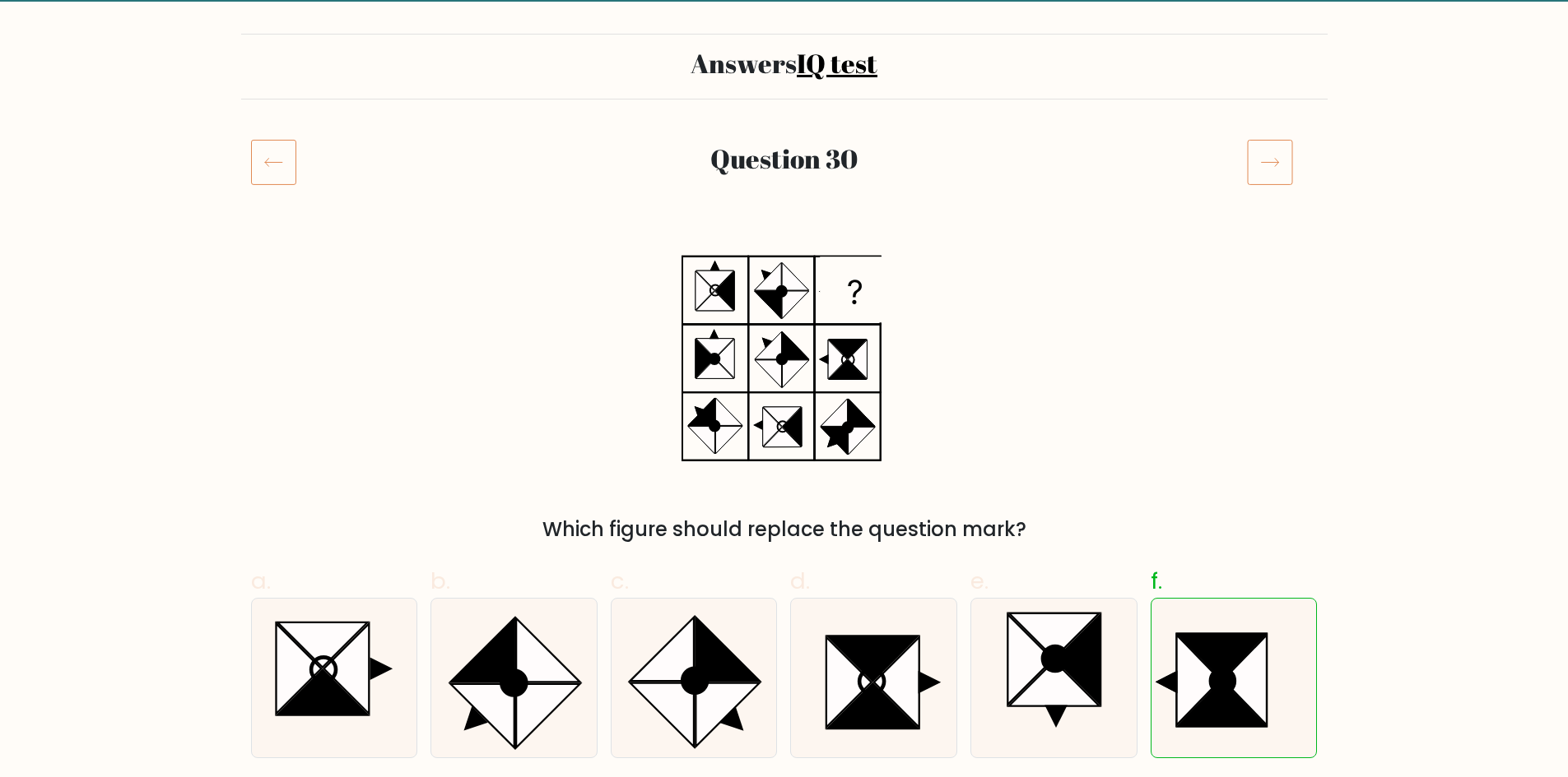
scroll to position [156, 0]
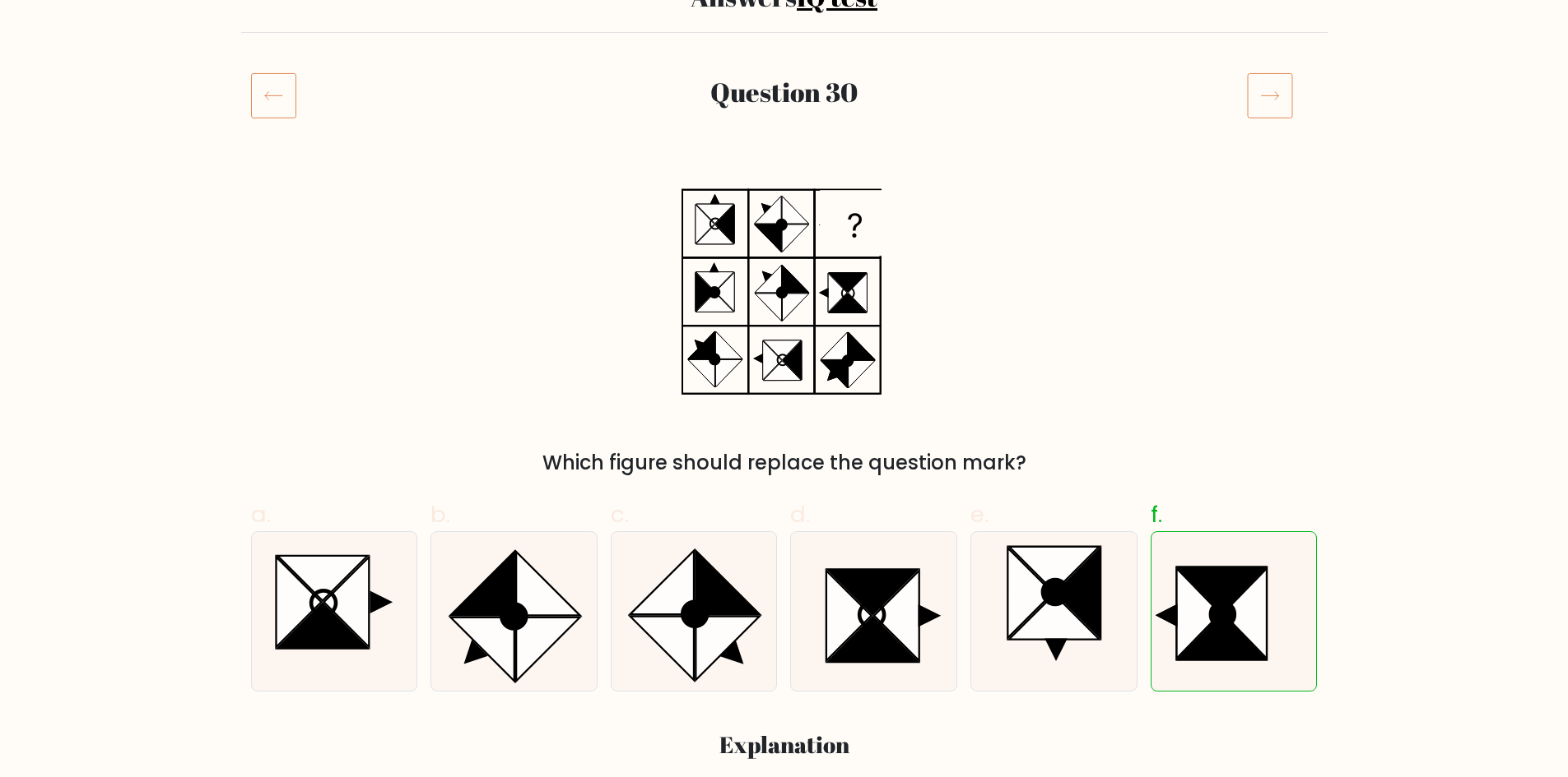
click at [1257, 88] on icon at bounding box center [1270, 96] width 46 height 46
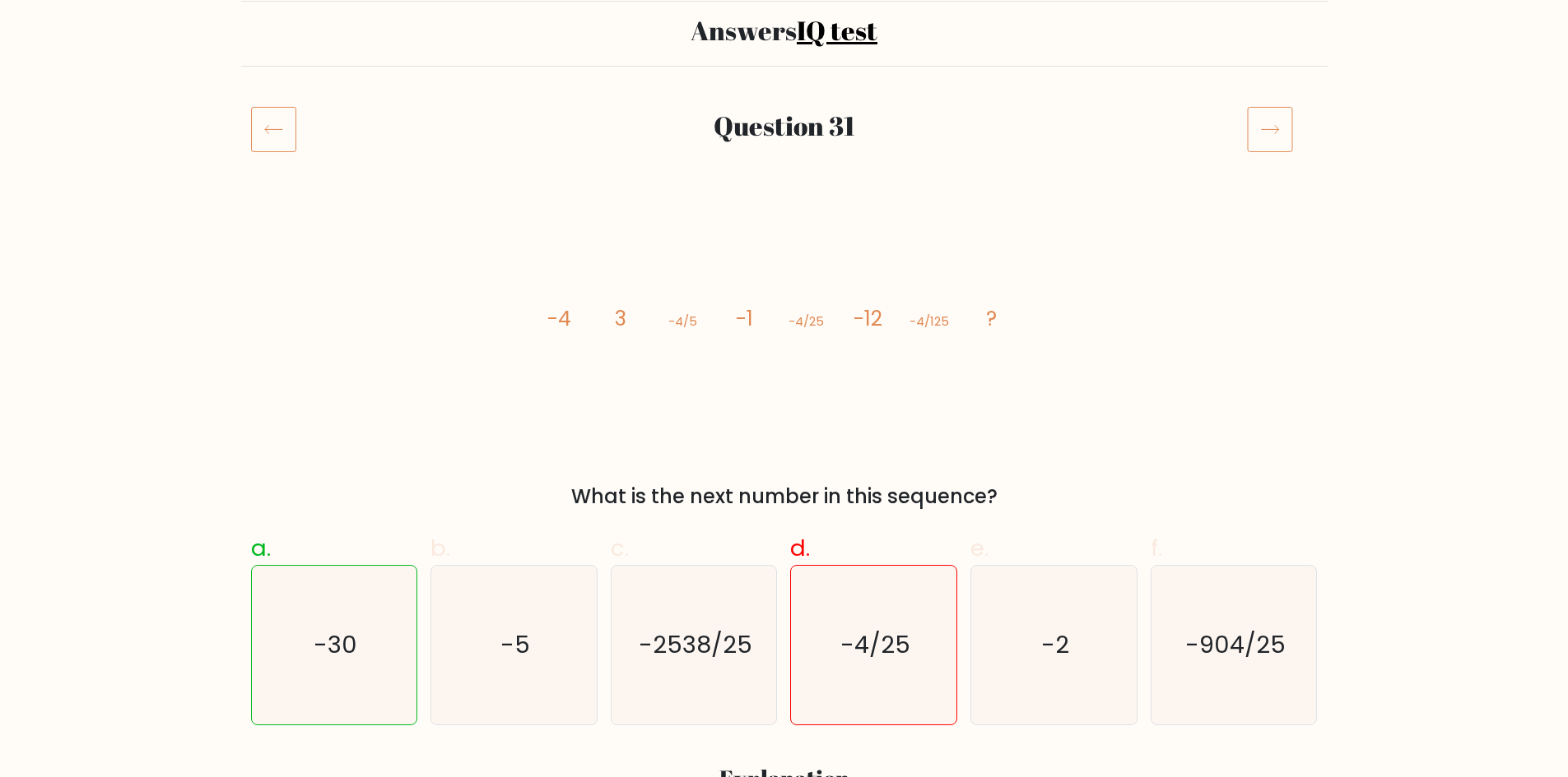
scroll to position [145, 0]
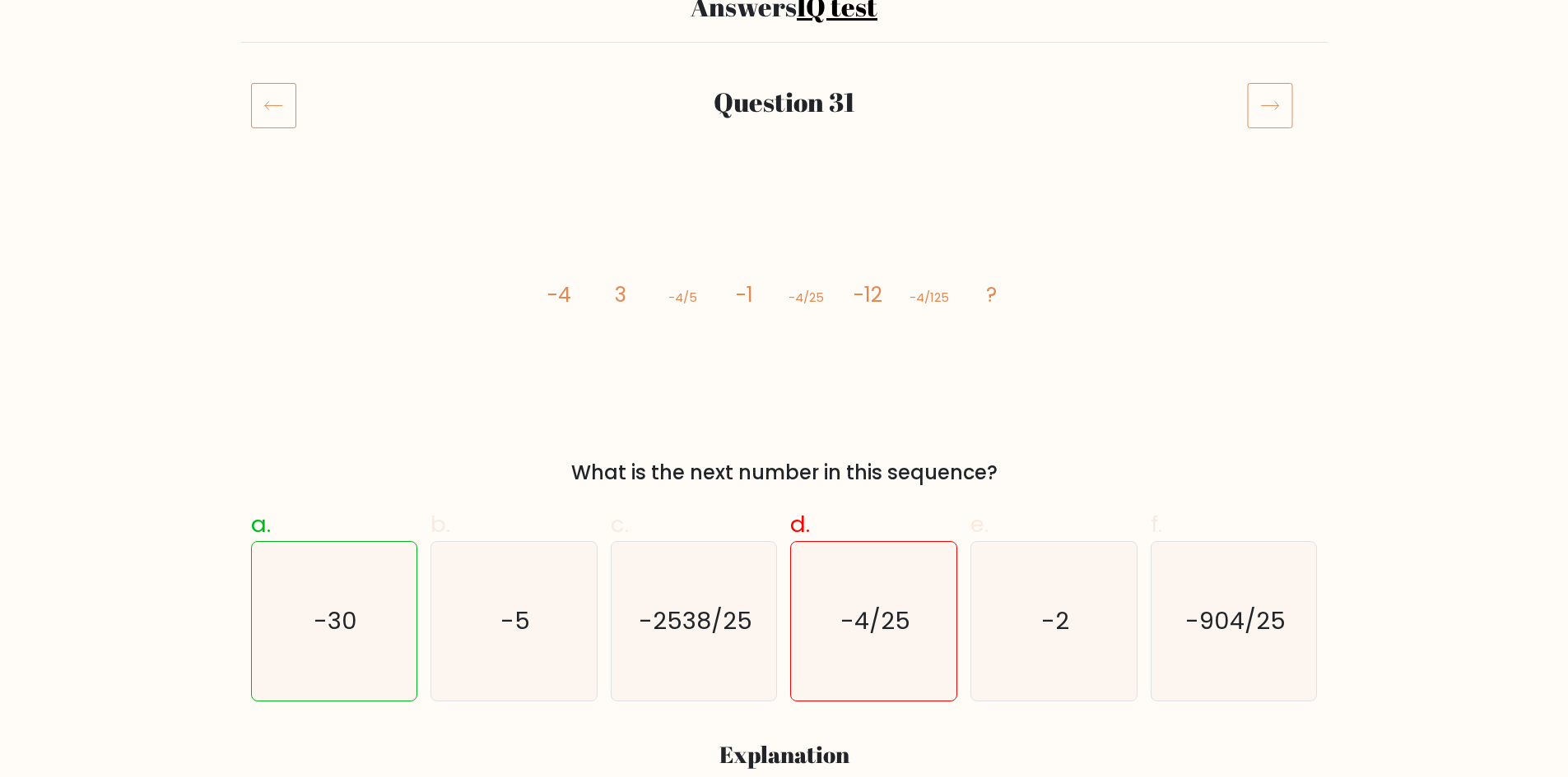
click at [1282, 102] on icon at bounding box center [1270, 105] width 46 height 46
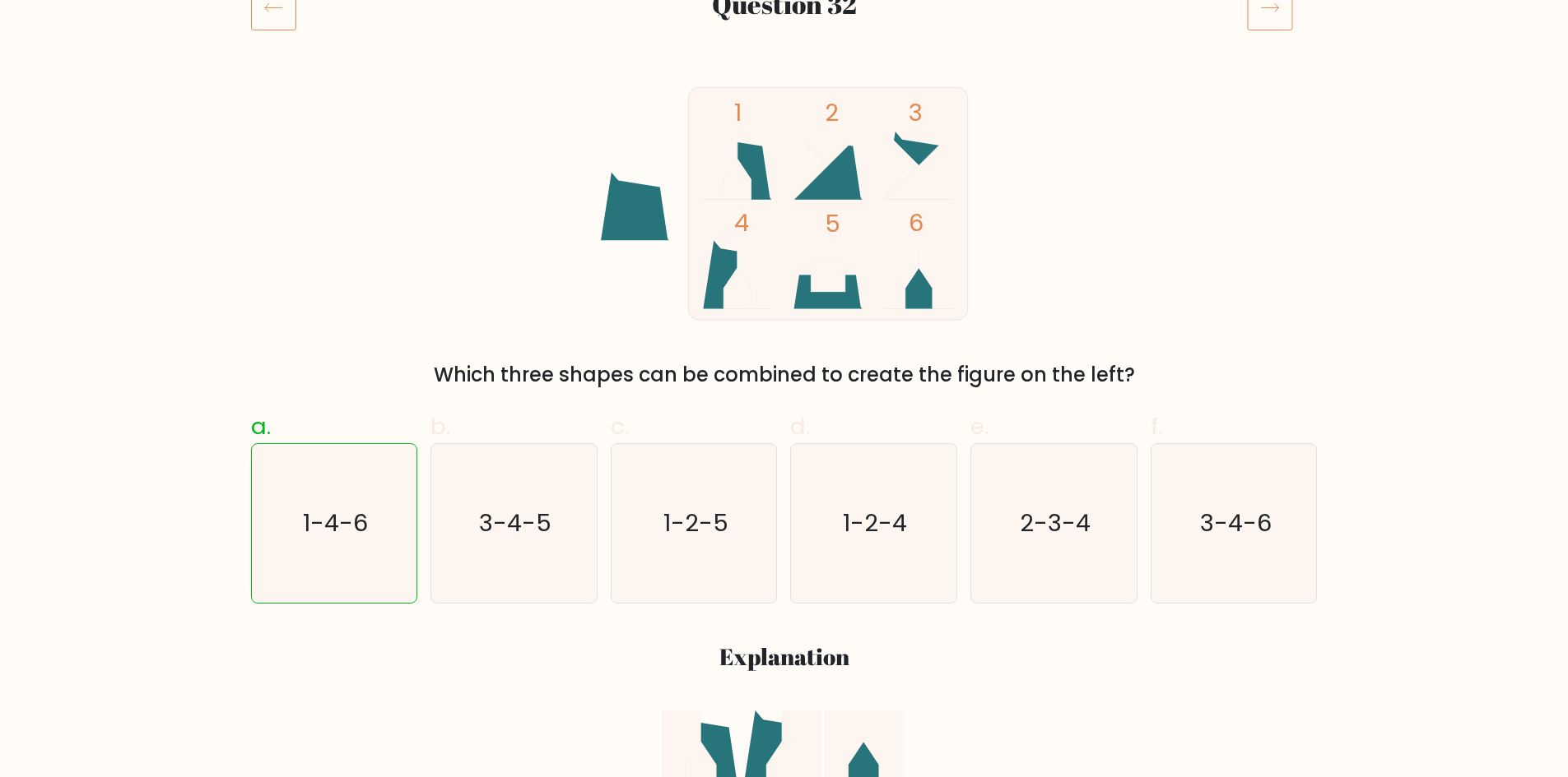
scroll to position [173, 0]
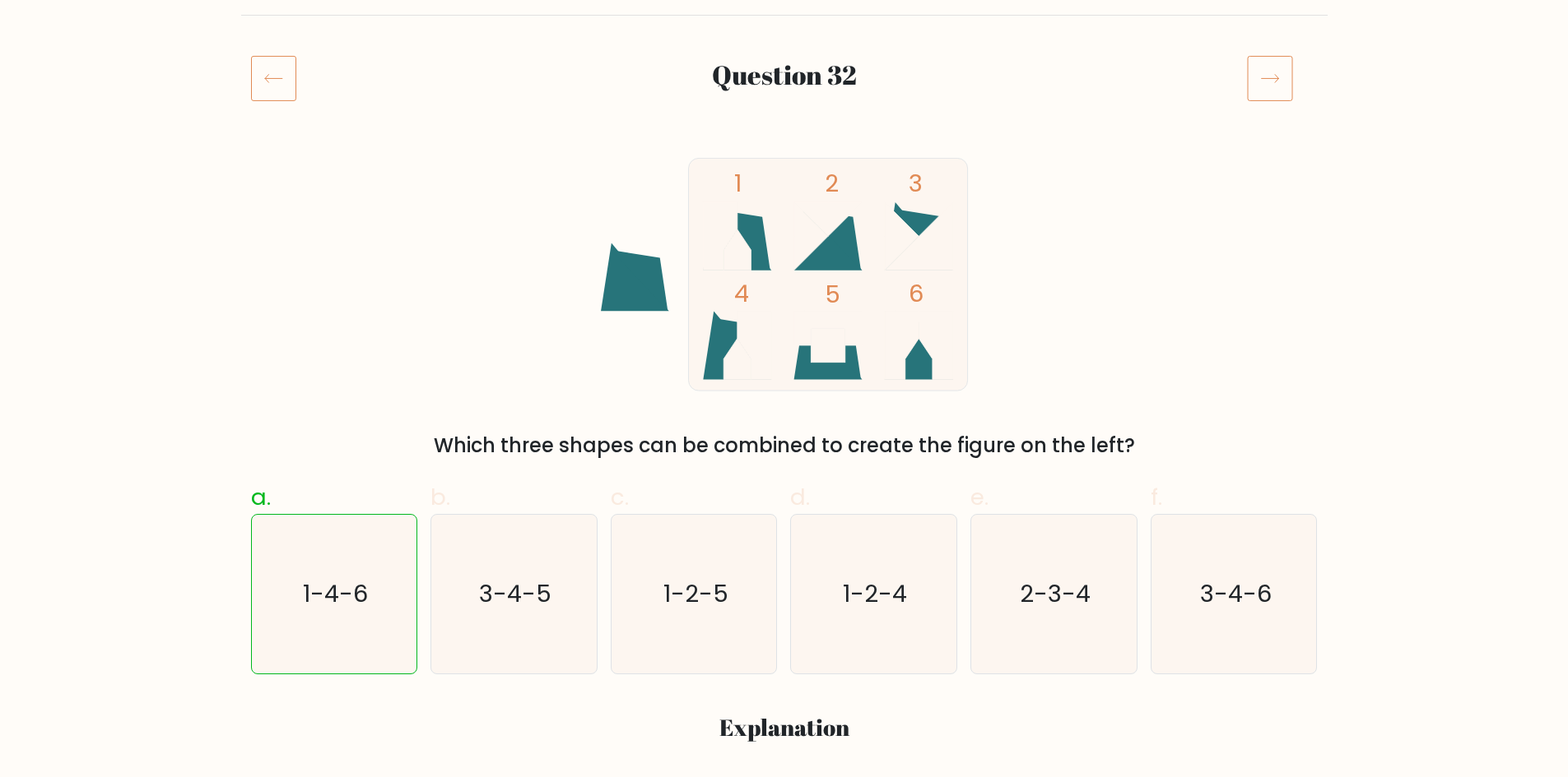
click at [1278, 92] on icon at bounding box center [1270, 78] width 46 height 46
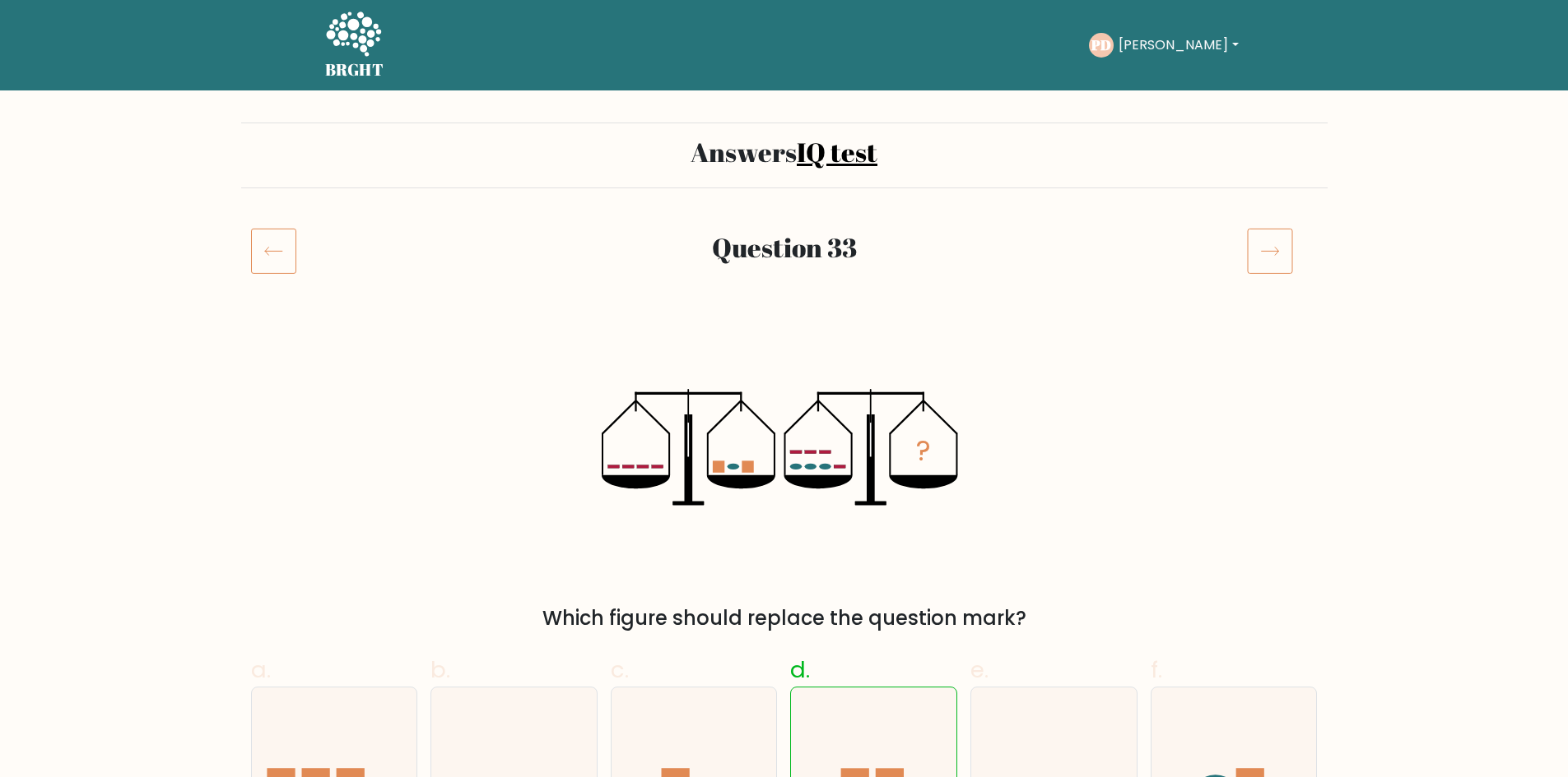
drag, startPoint x: 1561, startPoint y: 113, endPoint x: 1575, endPoint y: 179, distance: 67.5
drag, startPoint x: 1566, startPoint y: 127, endPoint x: 1579, endPoint y: 184, distance: 58.5
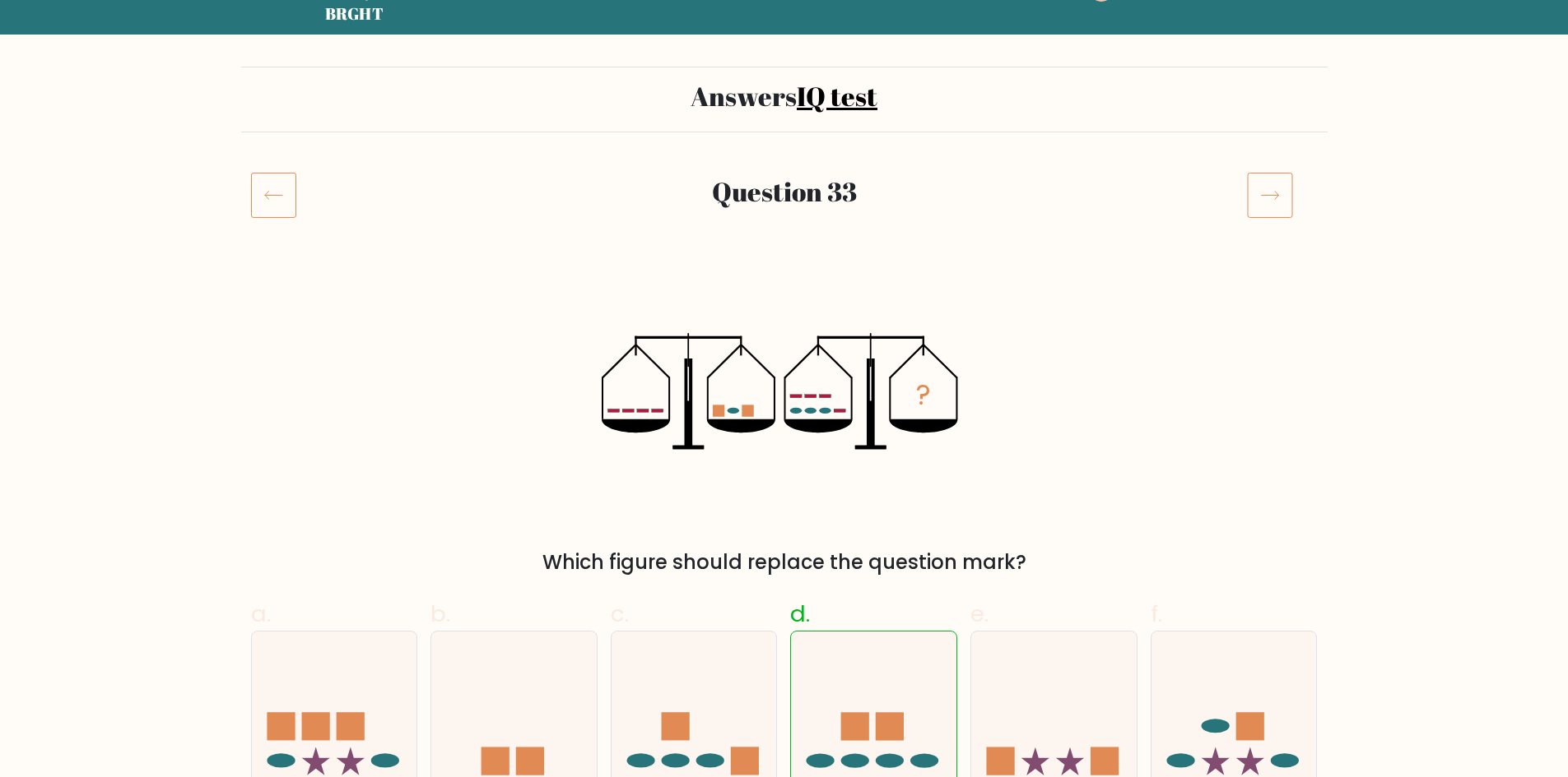
scroll to position [123, 0]
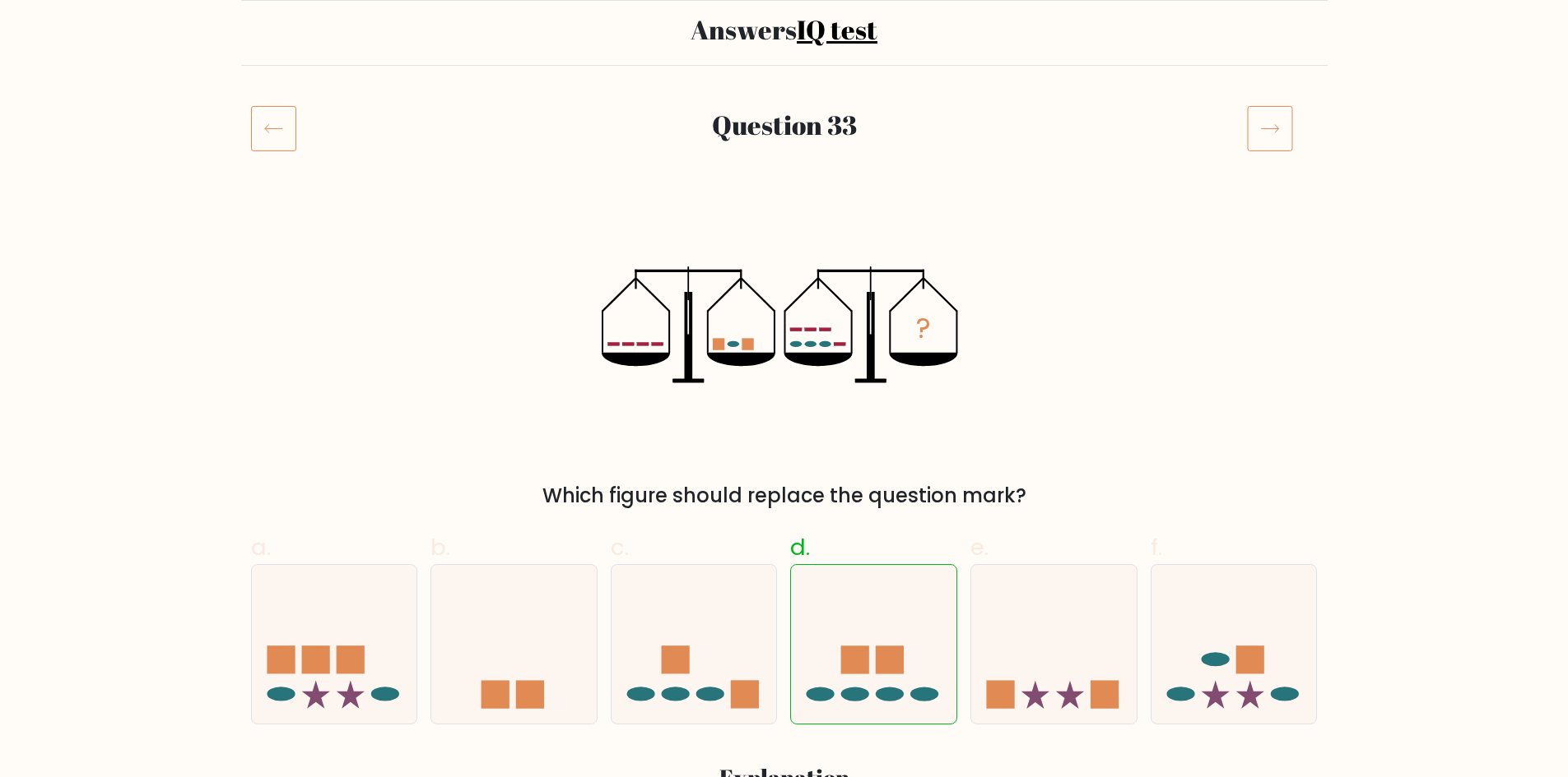
click at [1288, 109] on icon at bounding box center [1270, 129] width 46 height 46
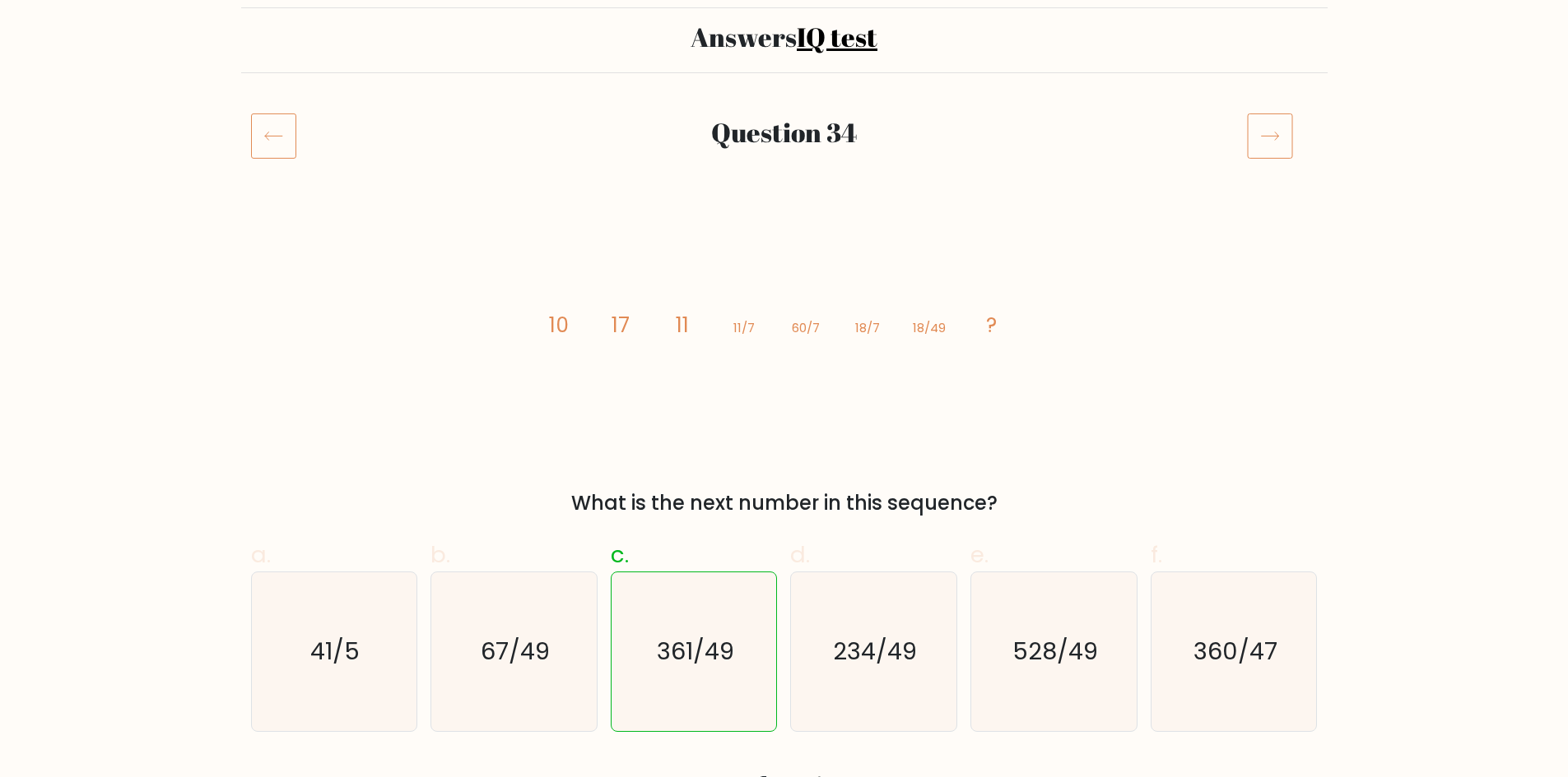
scroll to position [131, 0]
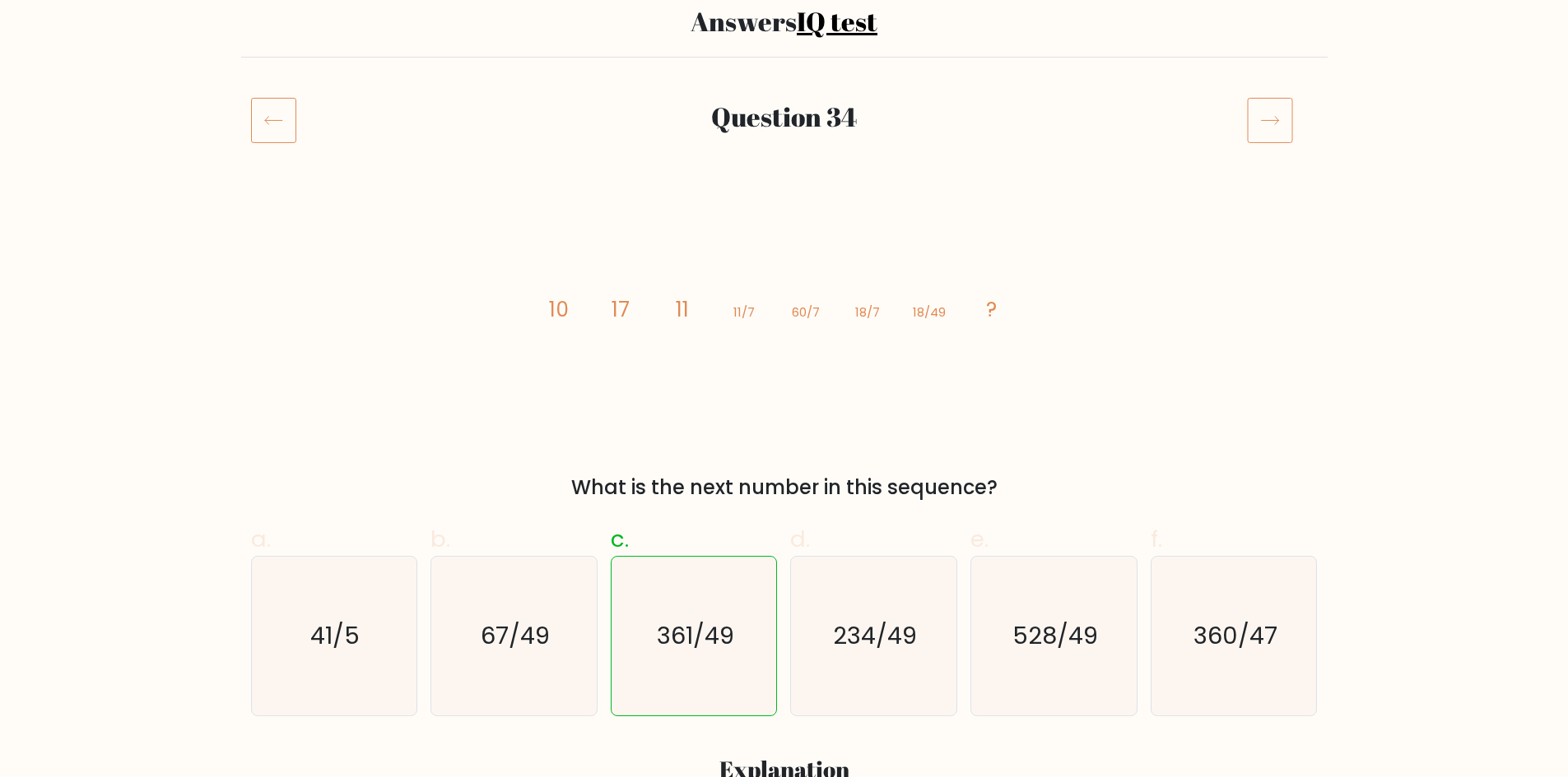
click at [1266, 119] on icon at bounding box center [1270, 120] width 46 height 46
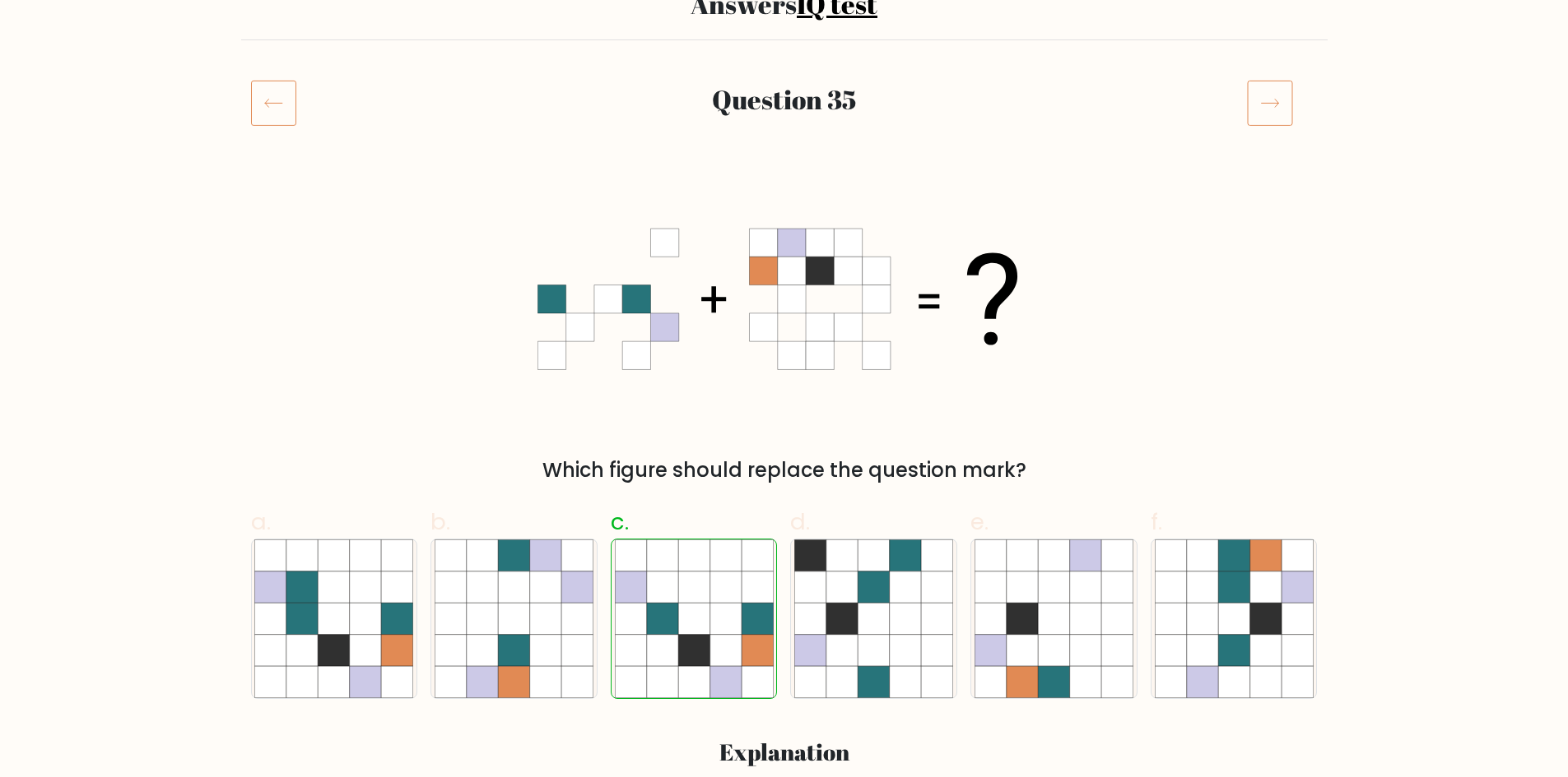
scroll to position [130, 0]
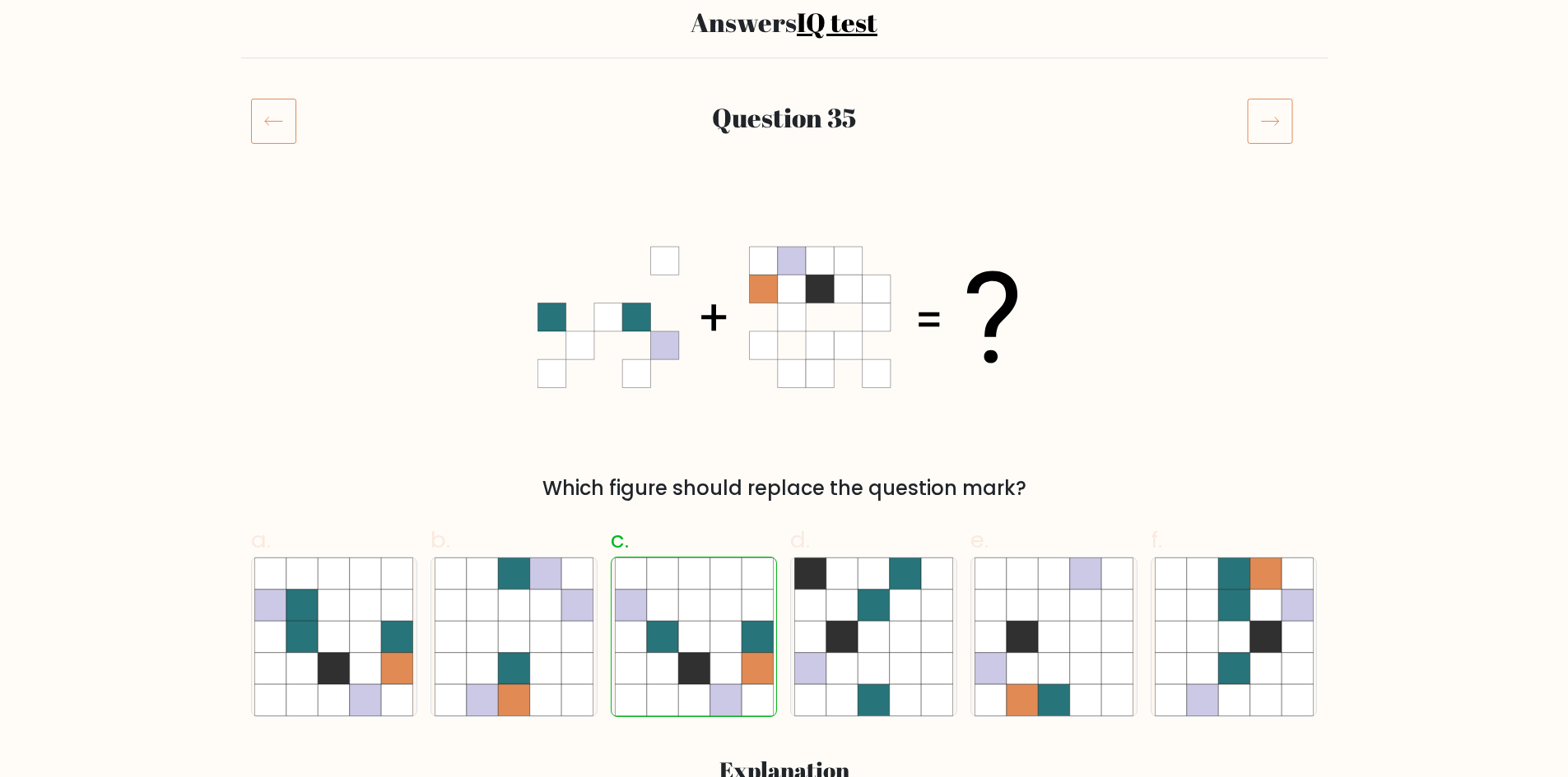
drag, startPoint x: 0, startPoint y: 0, endPoint x: 1568, endPoint y: 224, distance: 1583.9
click at [1264, 136] on icon at bounding box center [1270, 121] width 46 height 46
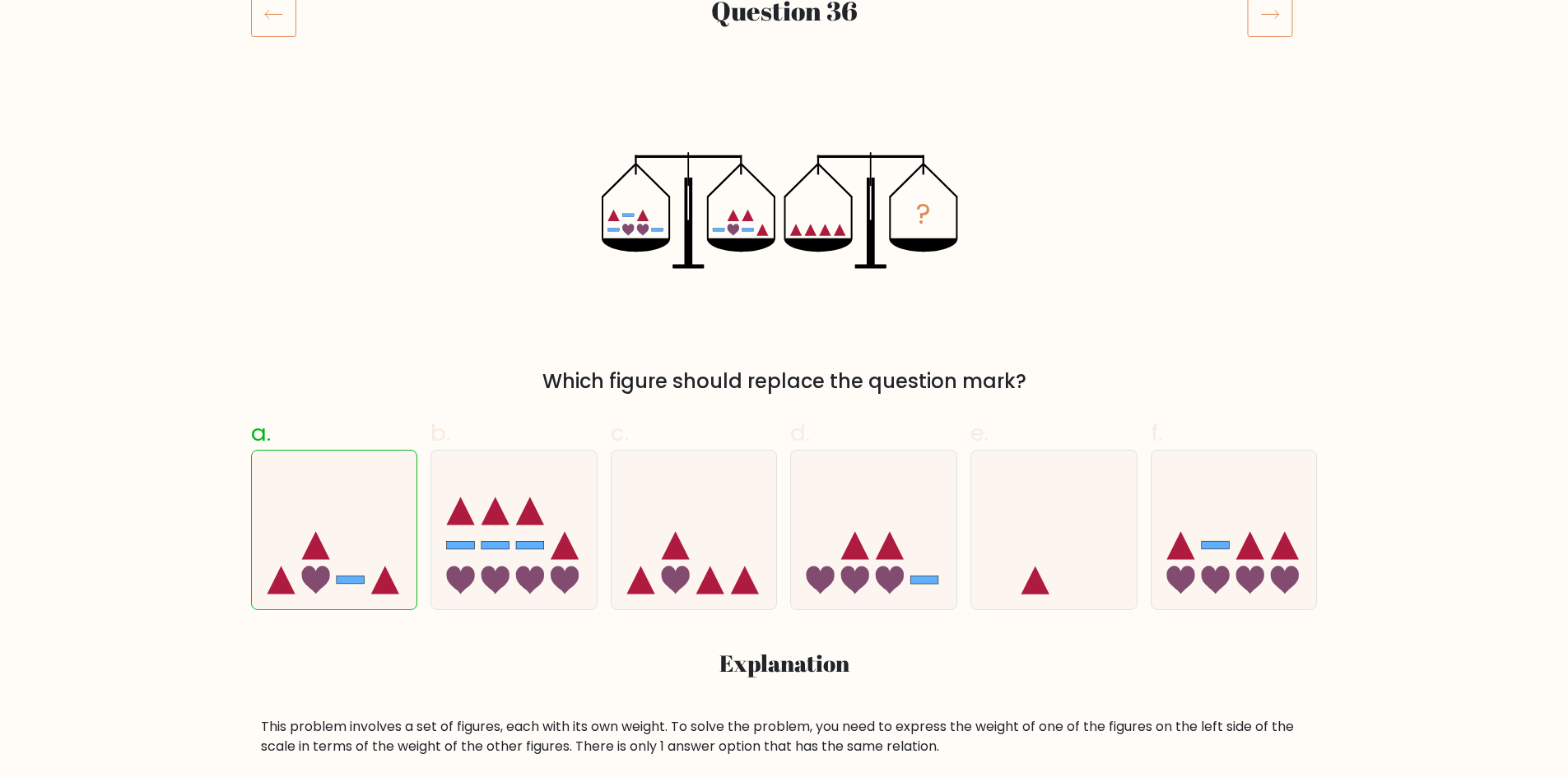
scroll to position [189, 0]
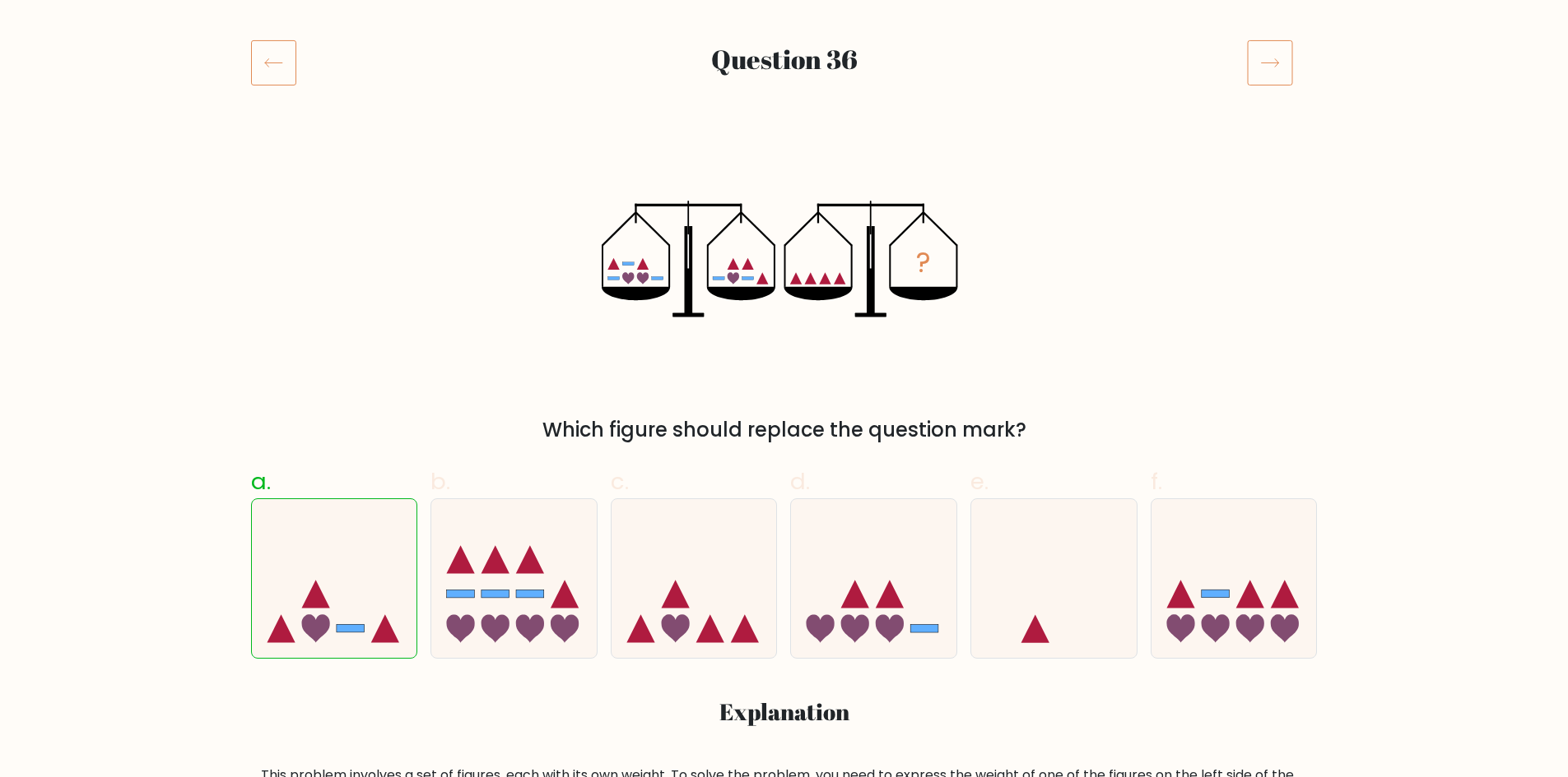
click at [1264, 57] on icon at bounding box center [1270, 63] width 46 height 46
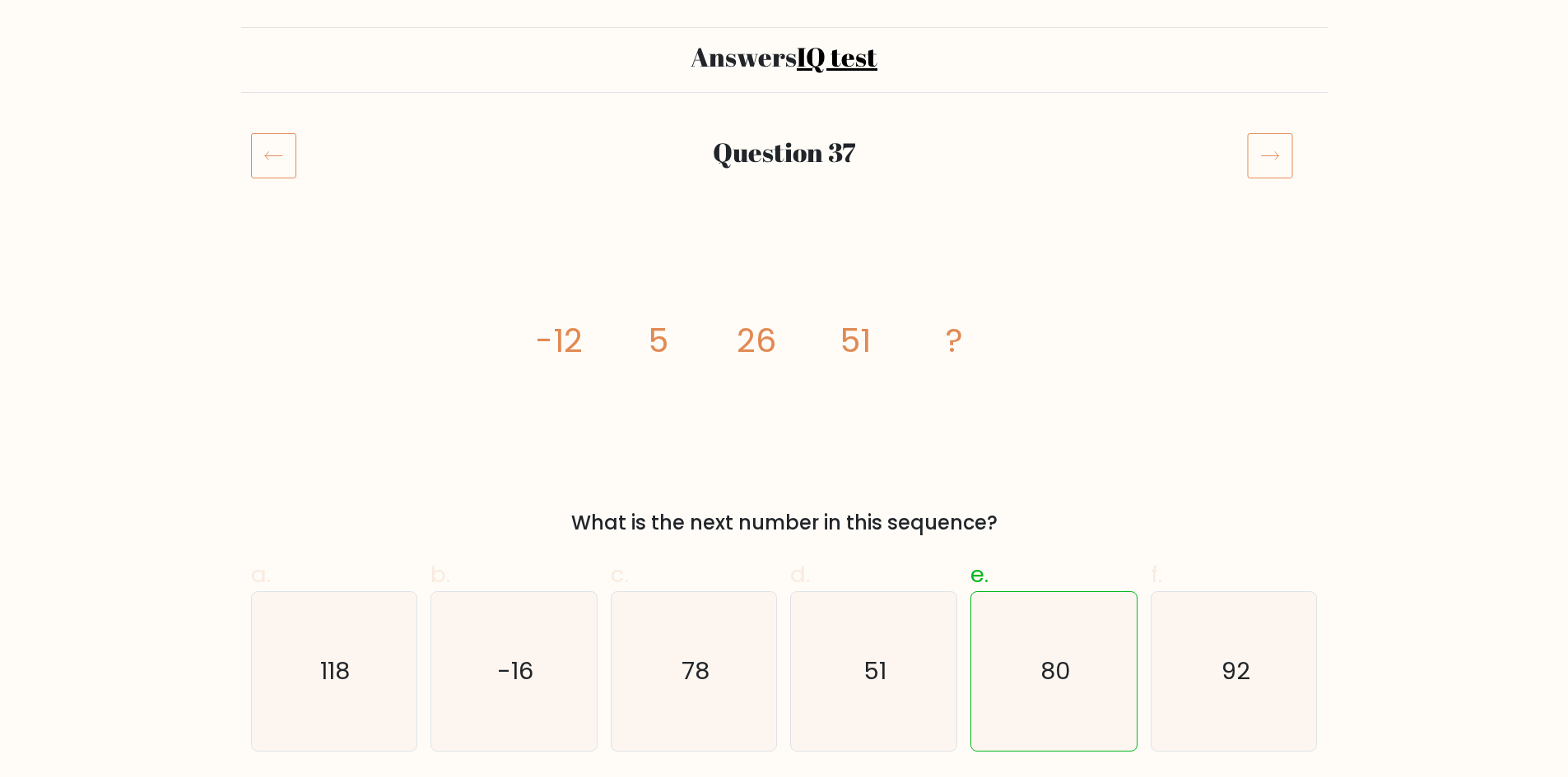
scroll to position [119, 0]
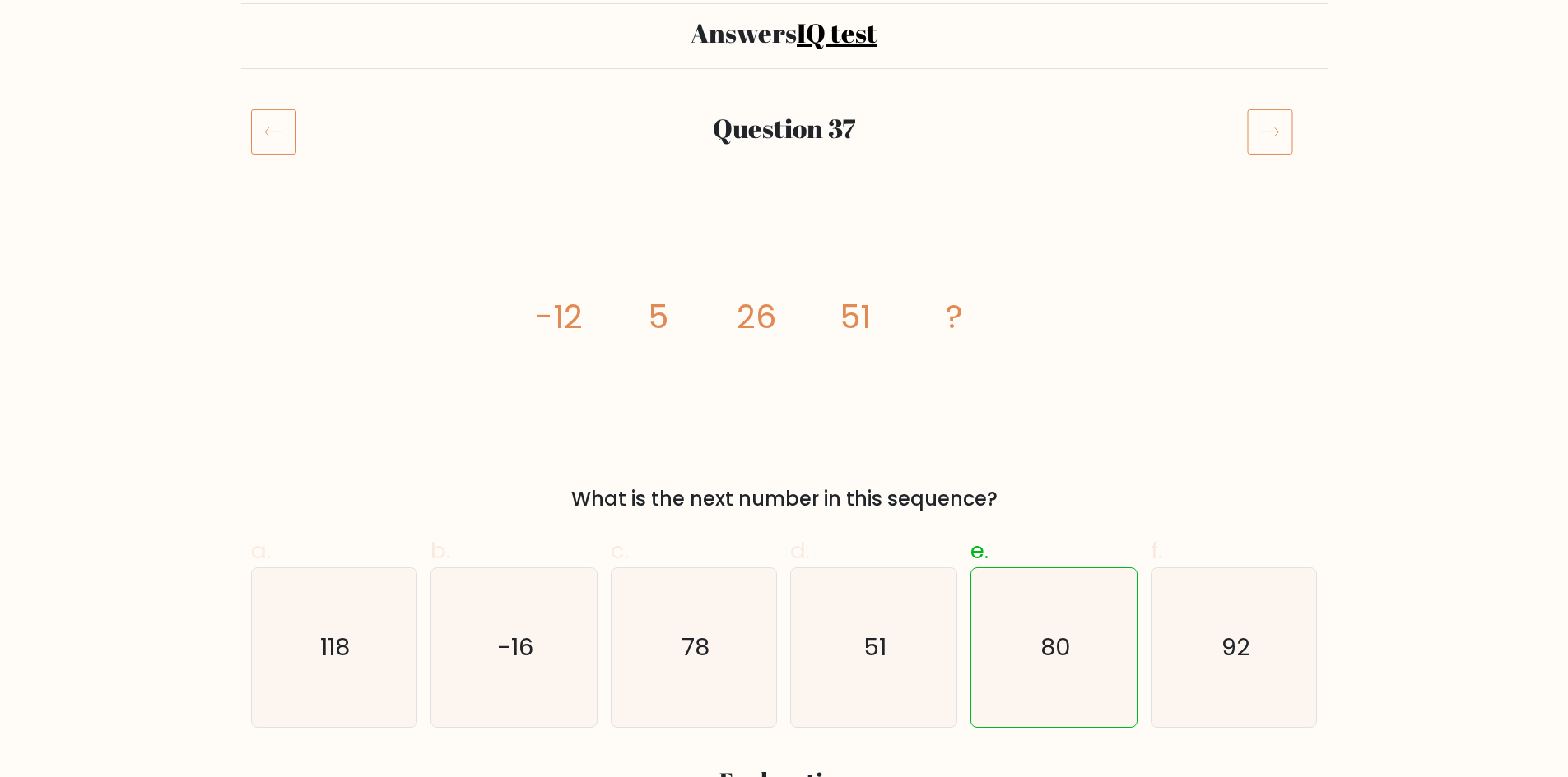
click at [1268, 121] on icon at bounding box center [1270, 132] width 46 height 46
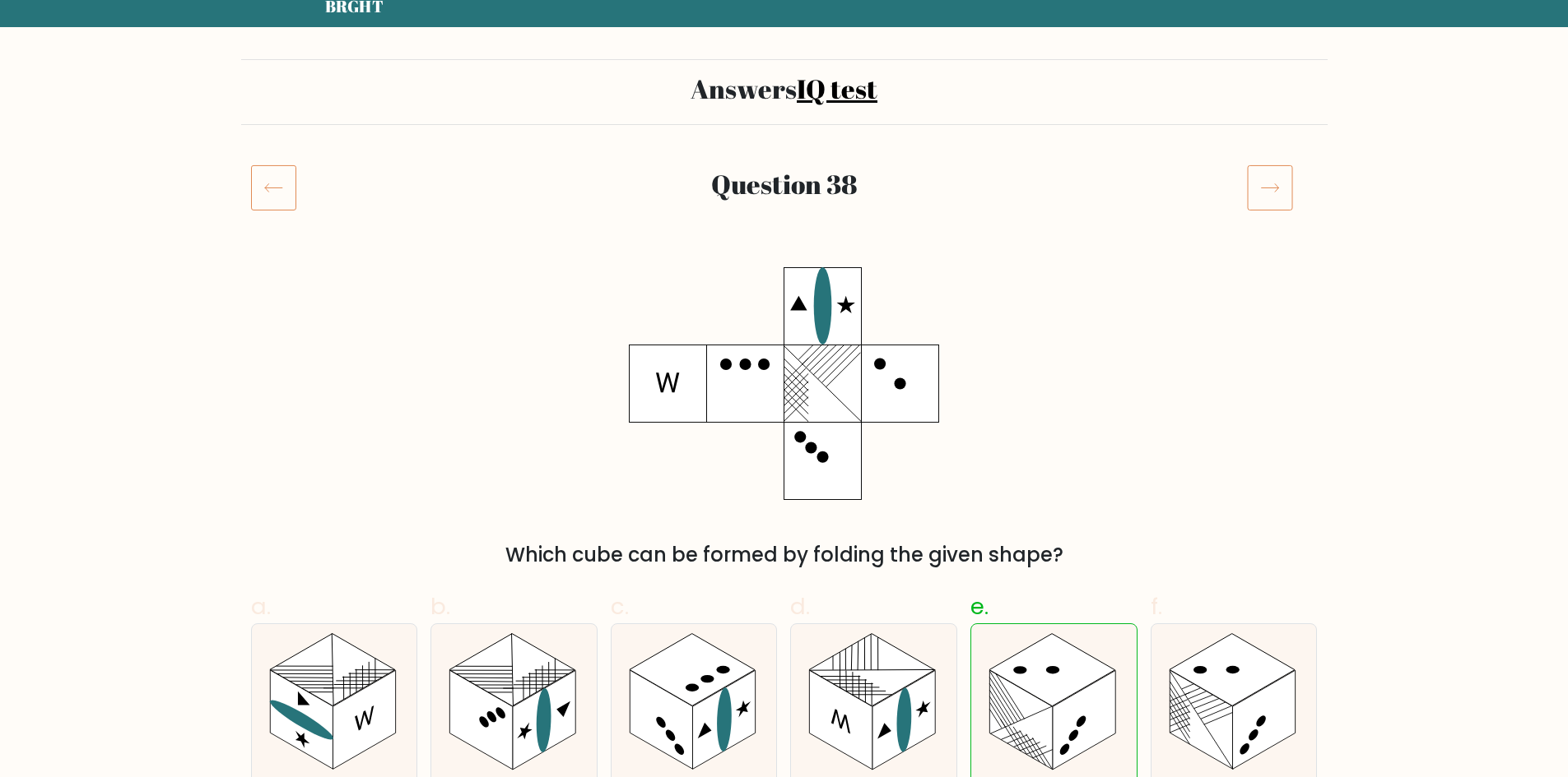
scroll to position [95, 0]
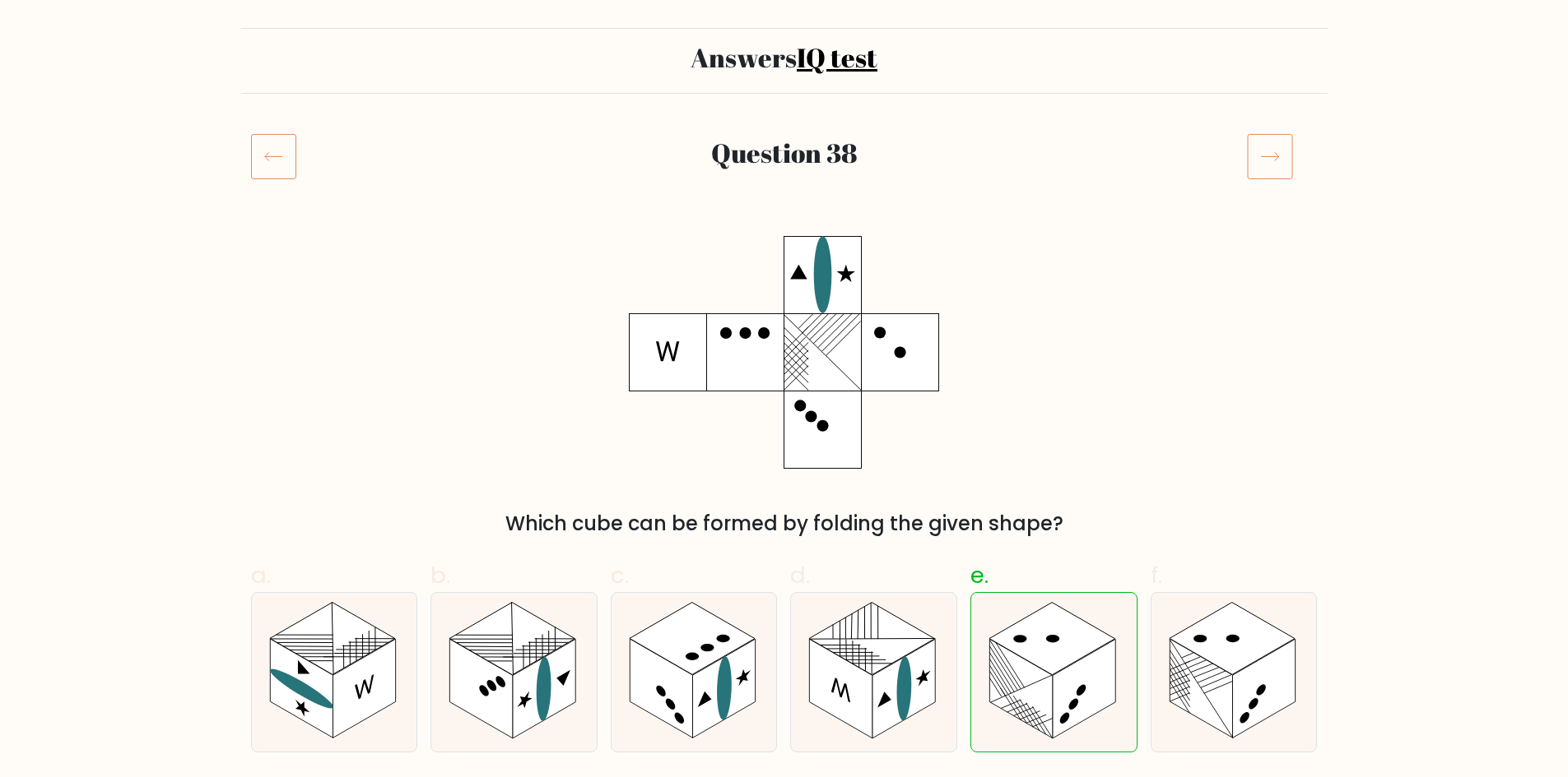
click at [1288, 157] on icon at bounding box center [1270, 157] width 46 height 46
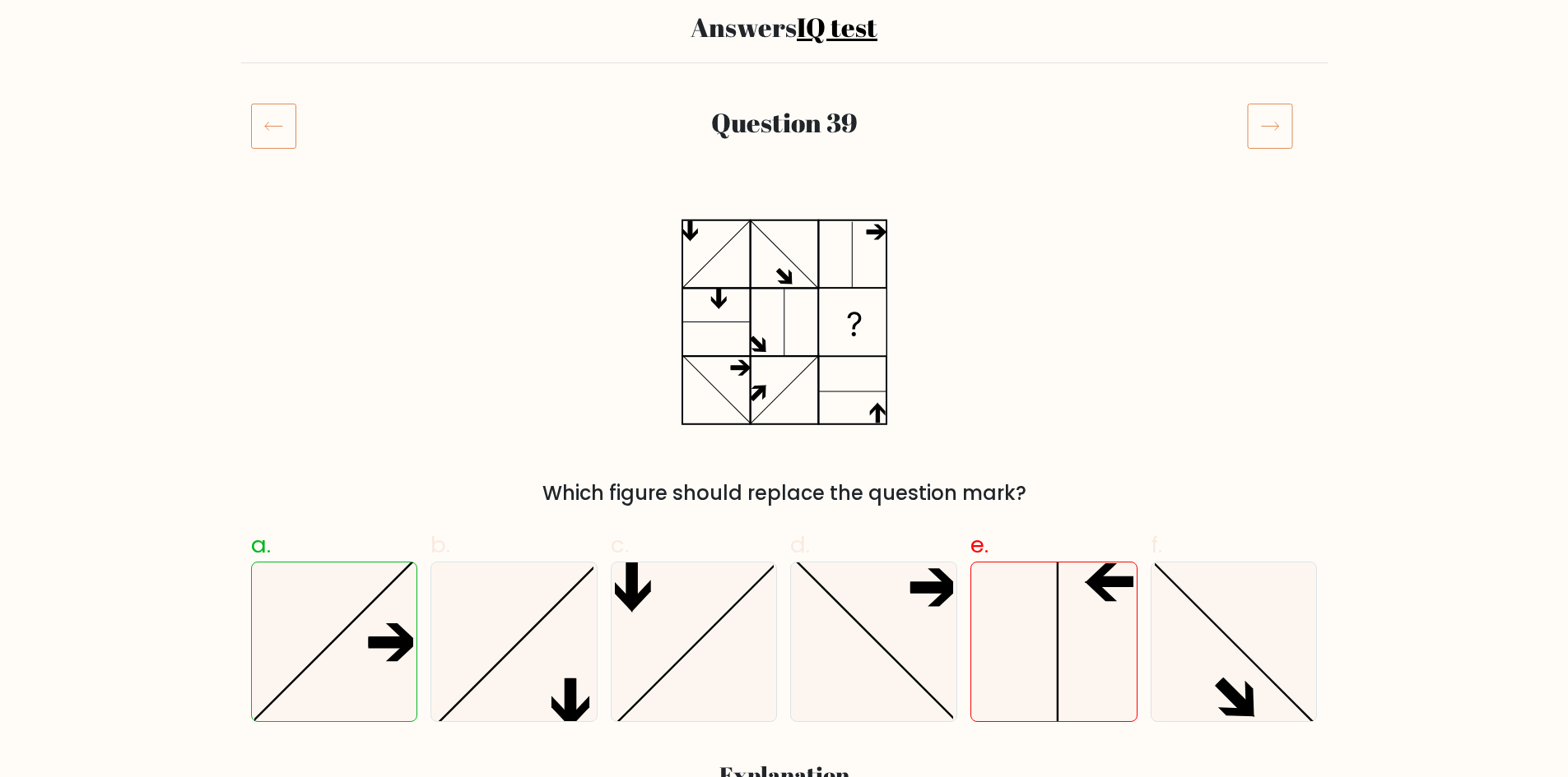
scroll to position [169, 0]
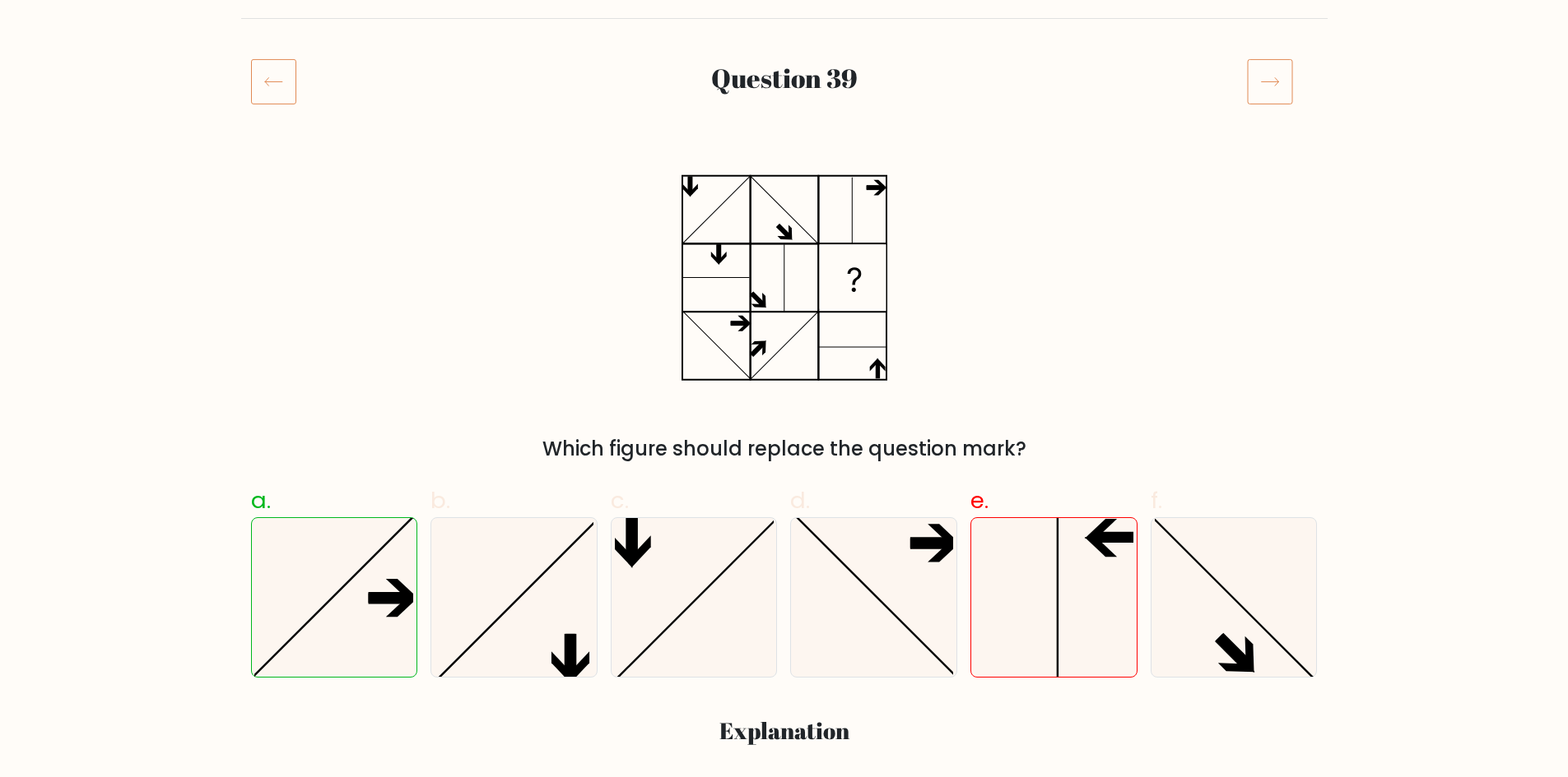
click at [1274, 79] on icon at bounding box center [1270, 81] width 46 height 46
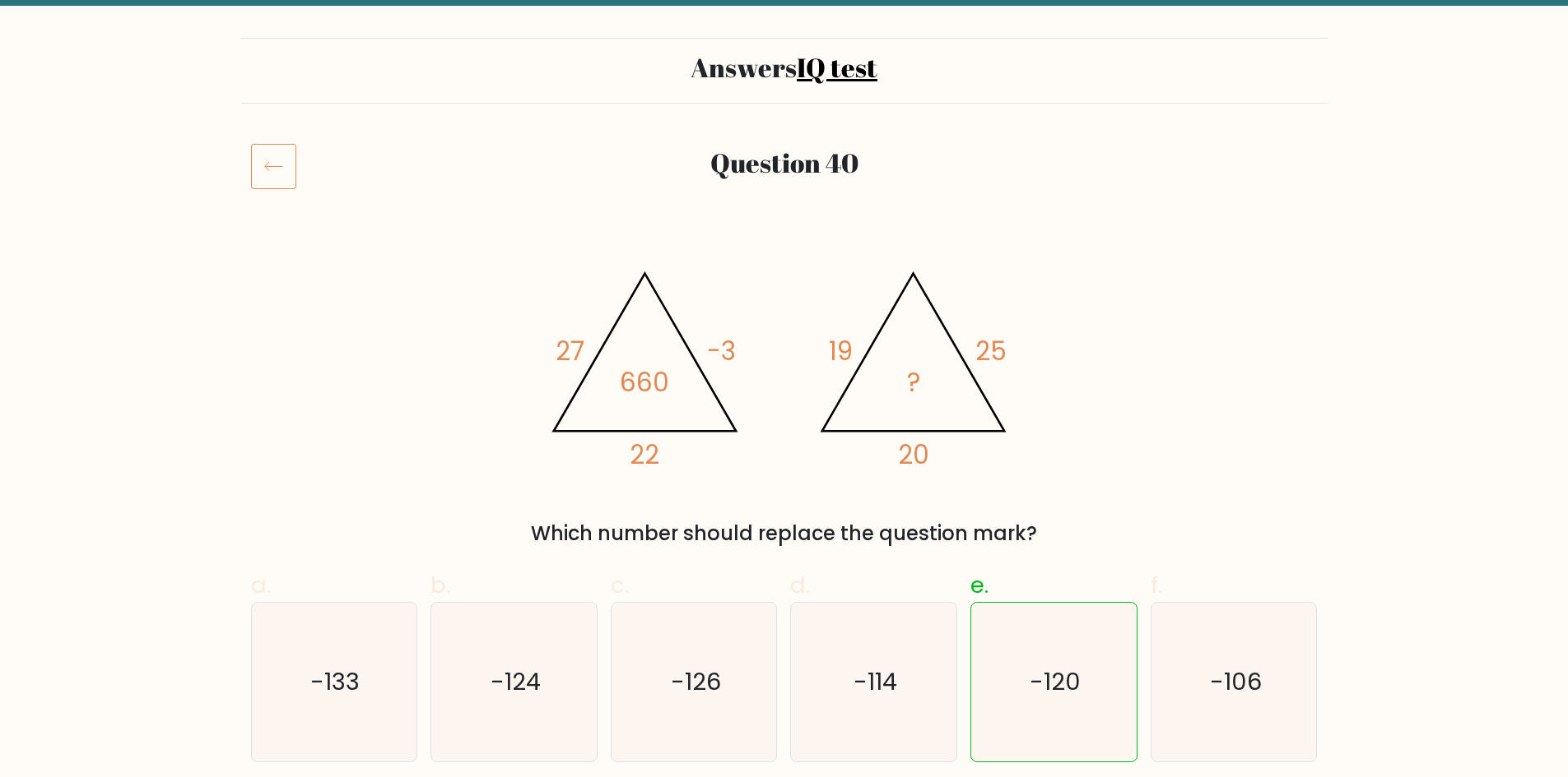
scroll to position [107, 0]
